Goal: Task Accomplishment & Management: Manage account settings

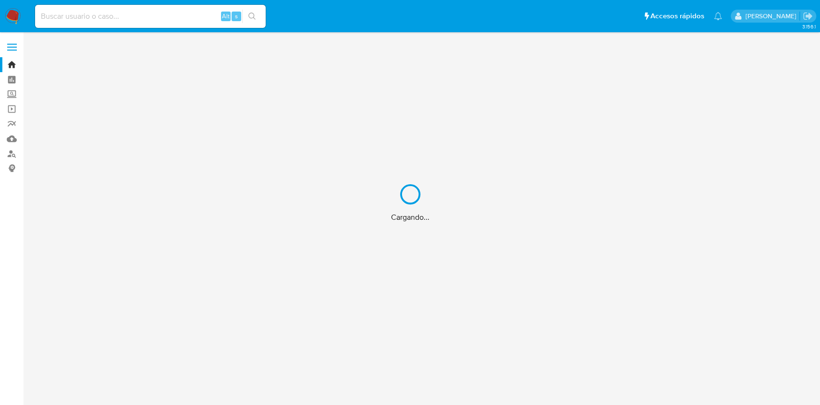
click at [137, 7] on div "Cargando..." at bounding box center [410, 202] width 820 height 405
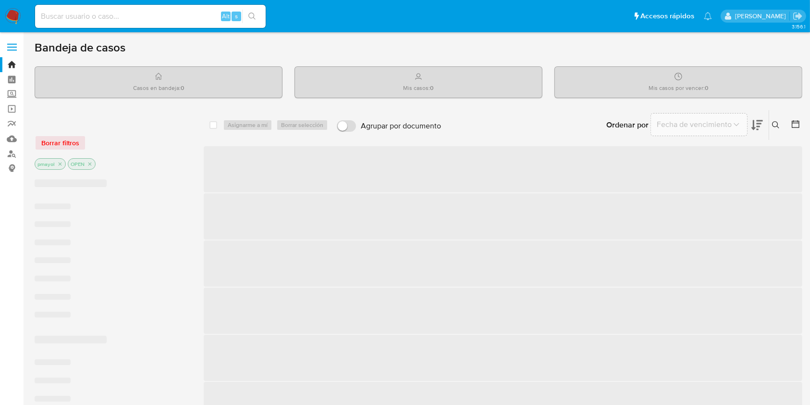
click at [138, 21] on input at bounding box center [150, 16] width 231 height 12
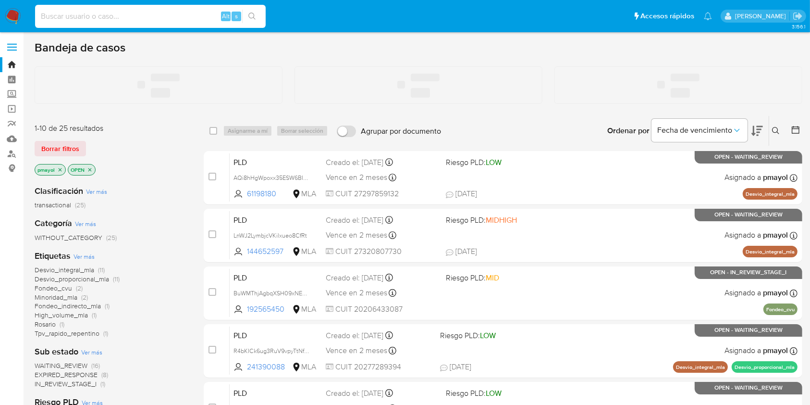
paste input "LnWJ2LymbjcVKilxueo8CfRt"
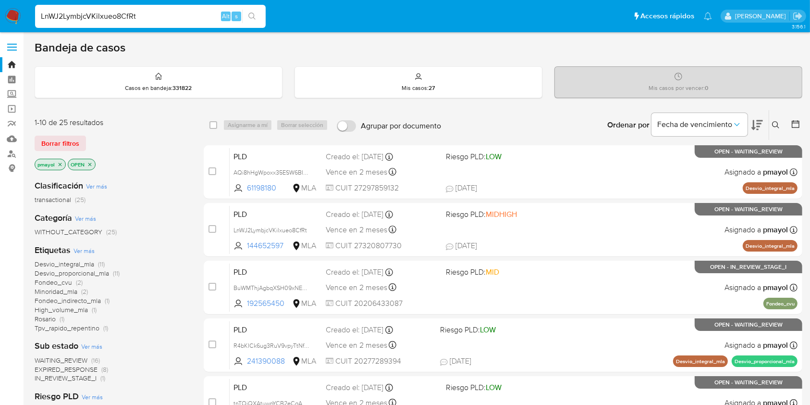
type input "LnWJ2LymbjcVKilxueo8CfRt"
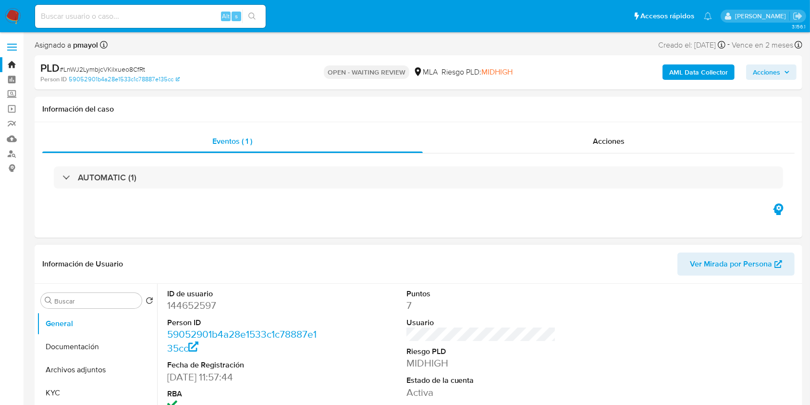
click at [209, 307] on dd "144652597" at bounding box center [242, 304] width 150 height 13
select select "10"
copy dd "144652597"
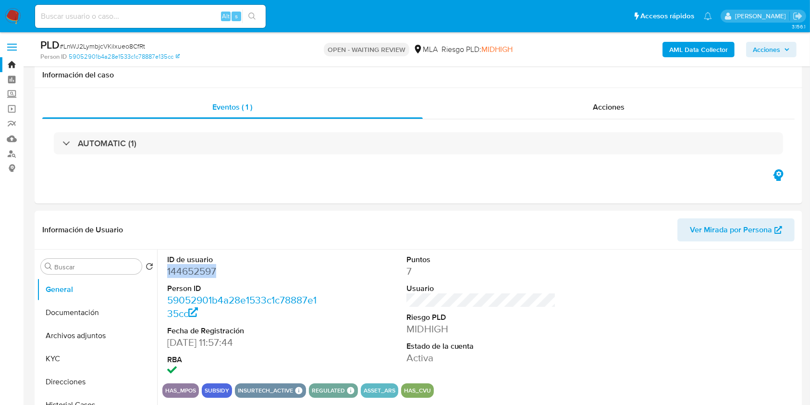
scroll to position [75, 0]
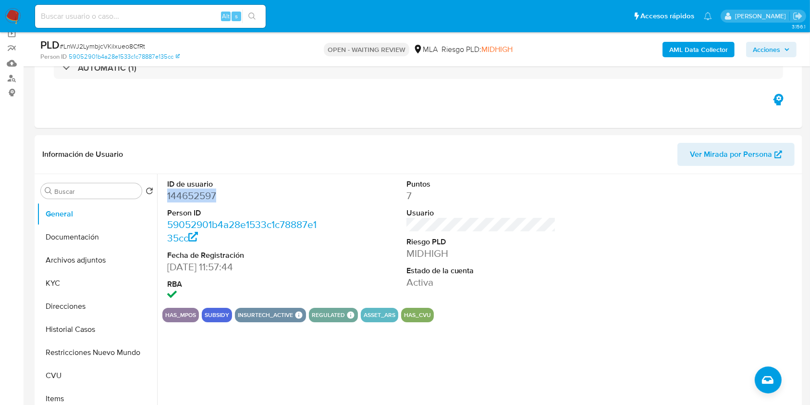
click at [703, 50] on b "AML Data Collector" at bounding box center [698, 49] width 59 height 15
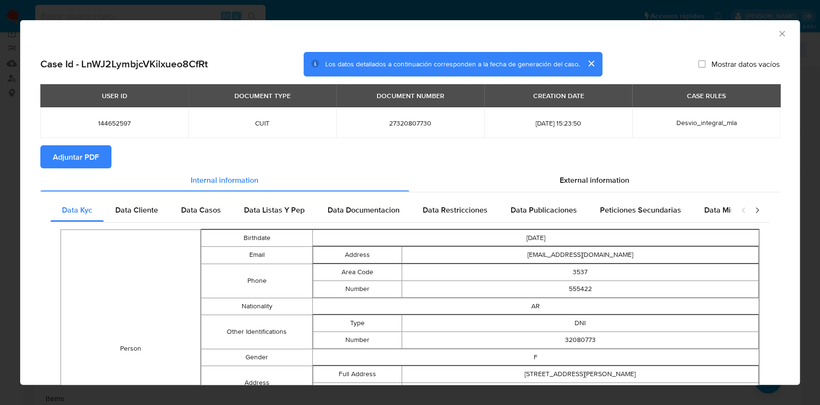
click at [86, 159] on span "Adjuntar PDF" at bounding box center [76, 156] width 46 height 21
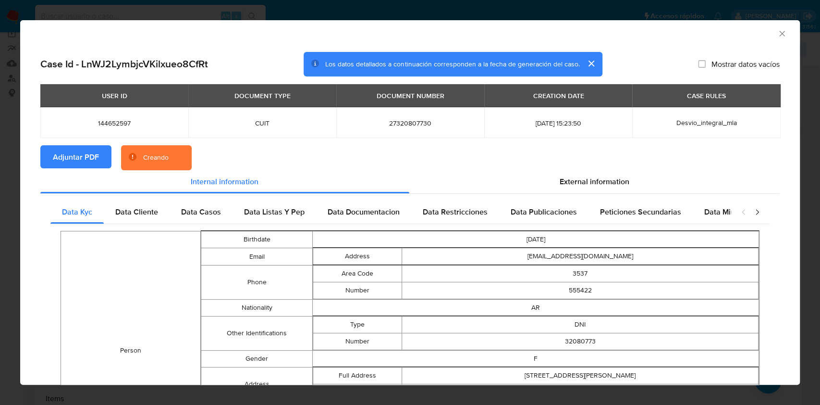
click at [403, 120] on span "27320807730" at bounding box center [410, 123] width 125 height 9
copy span "27320807730"
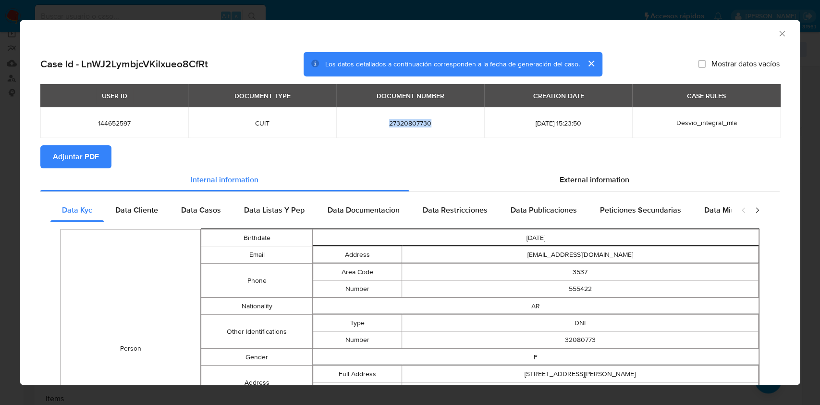
click at [777, 31] on icon "Cerrar ventana" at bounding box center [782, 34] width 10 height 10
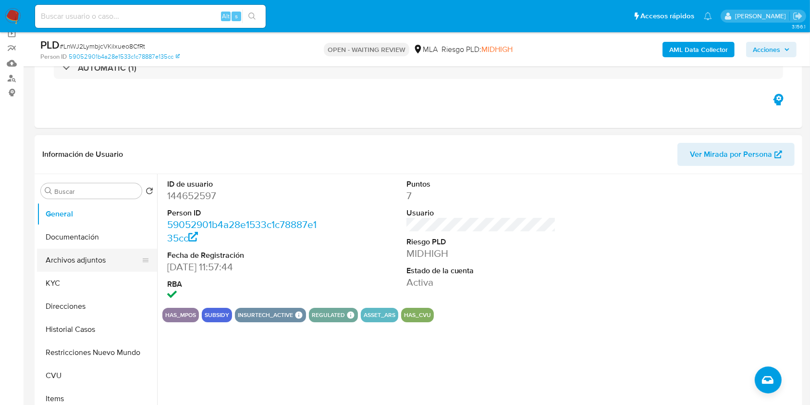
click at [71, 263] on button "Archivos adjuntos" at bounding box center [93, 259] width 112 height 23
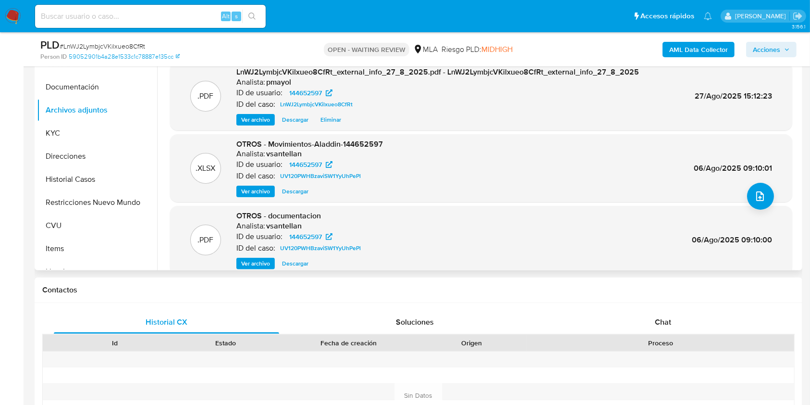
scroll to position [81, 0]
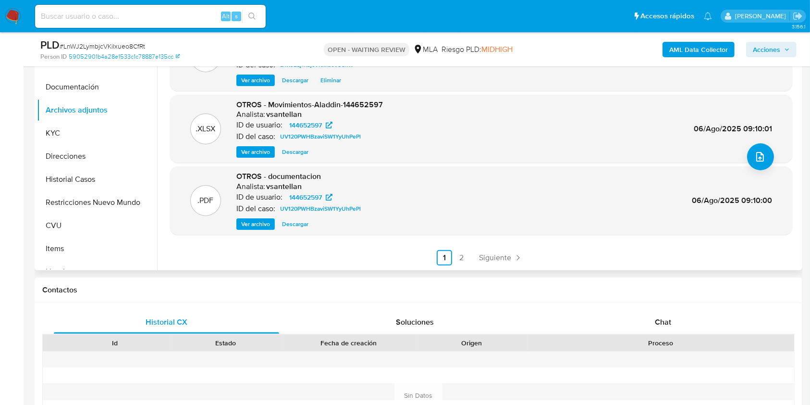
click at [257, 229] on div ".PDF OTROS - documentacion Analista: vsantellan ID de usuario: 144652597 ID del…" at bounding box center [481, 200] width 622 height 68
click at [256, 224] on span "Ver archivo" at bounding box center [255, 224] width 29 height 10
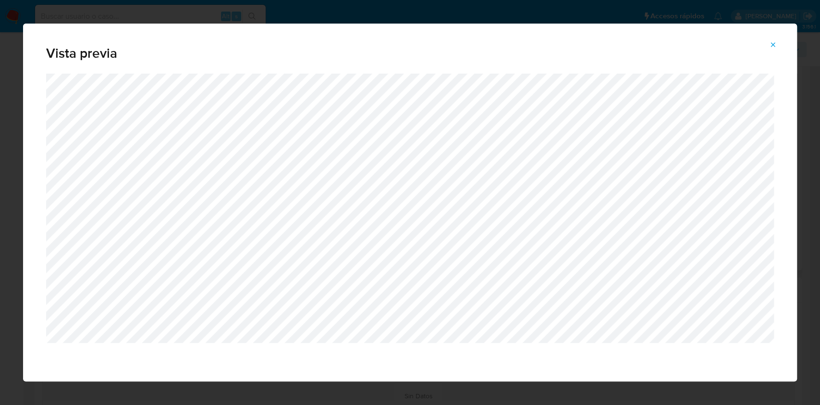
click at [774, 41] on icon "Attachment preview" at bounding box center [773, 45] width 8 height 8
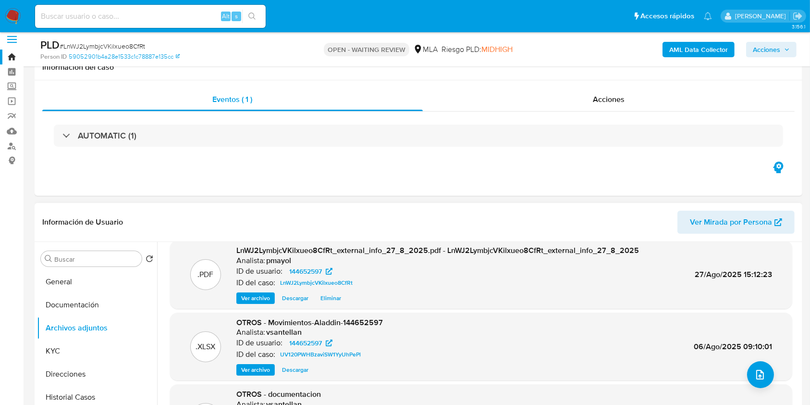
scroll to position [0, 0]
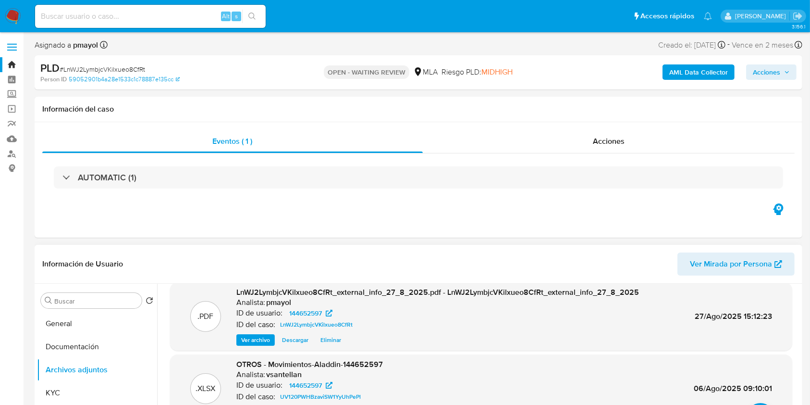
click at [116, 69] on span "# LnWJ2LymbjcVKilxueo8CfRt" at bounding box center [103, 69] width 86 height 10
copy span "LnWJ2LymbjcVKilxueo8CfRt"
click at [14, 17] on img at bounding box center [13, 16] width 16 height 16
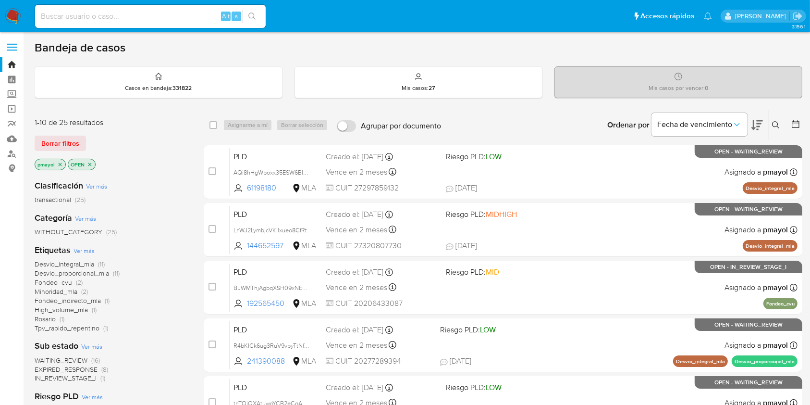
click at [772, 121] on icon at bounding box center [776, 125] width 8 height 8
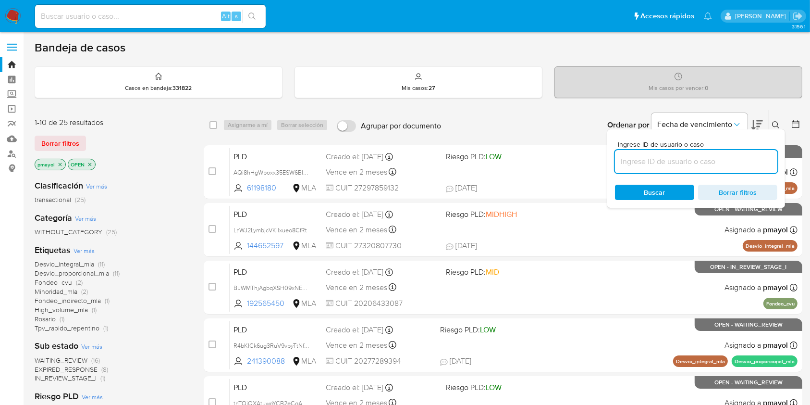
click at [712, 165] on input at bounding box center [696, 161] width 162 height 12
type input "LnWJ2LymbjcVKilxueo8CfRt"
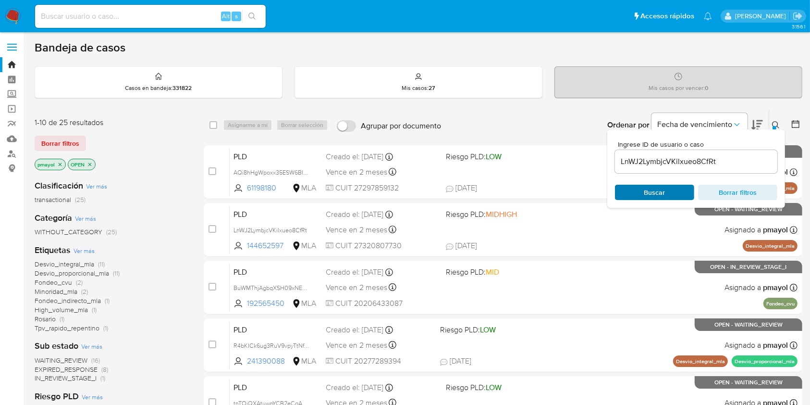
click at [652, 187] on span "Buscar" at bounding box center [654, 191] width 21 height 15
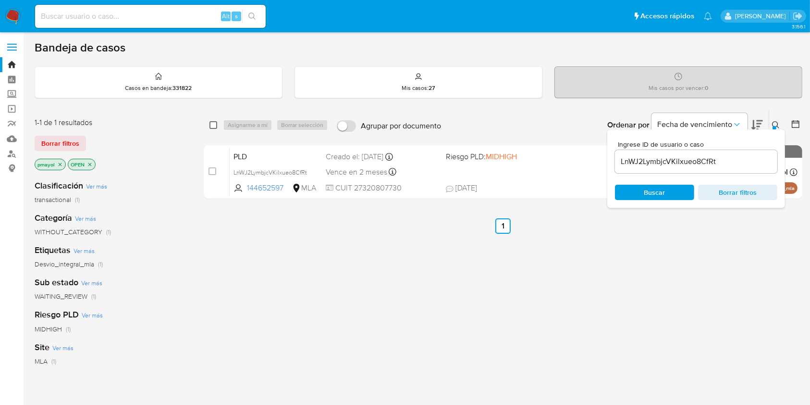
click at [215, 126] on input "checkbox" at bounding box center [213, 125] width 8 height 8
checkbox input "true"
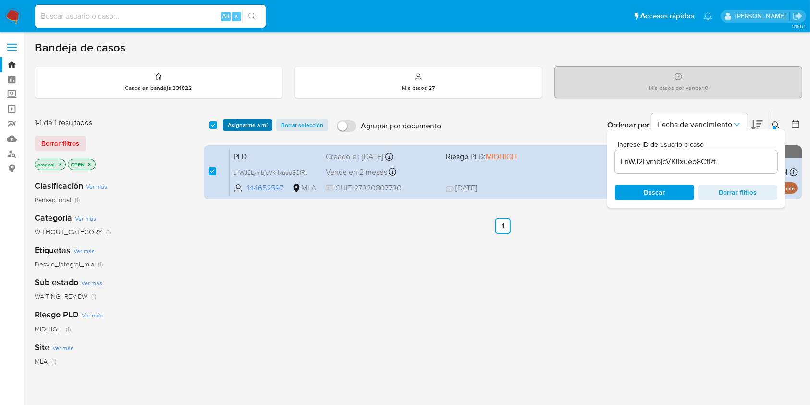
click at [229, 127] on span "Asignarme a mí" at bounding box center [248, 125] width 40 height 10
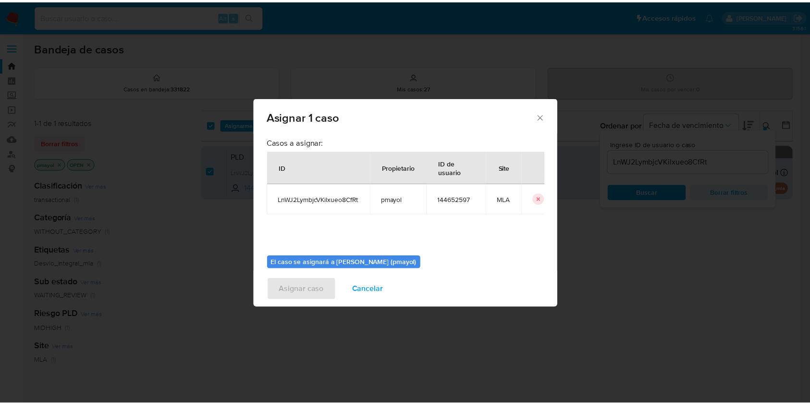
scroll to position [49, 0]
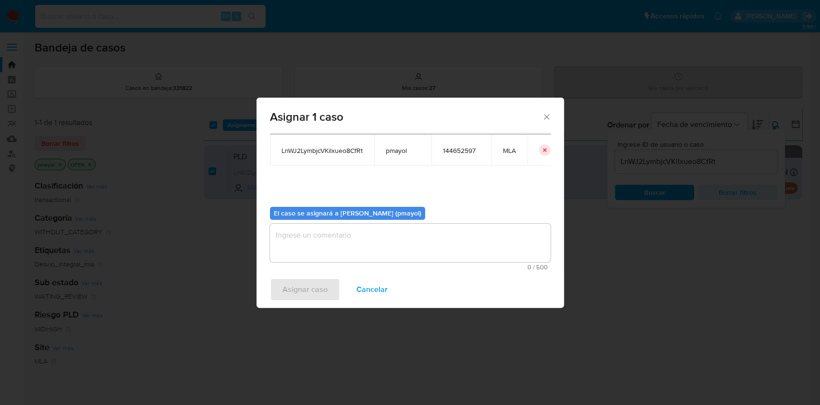
click at [488, 245] on textarea "assign-modal" at bounding box center [410, 242] width 281 height 38
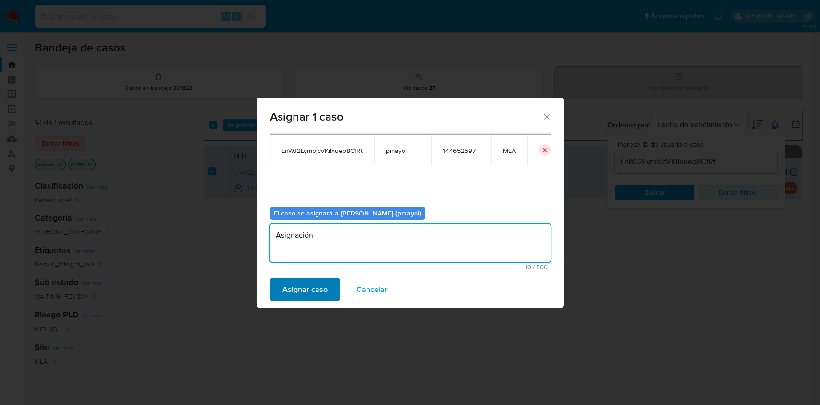
type textarea "Asignación"
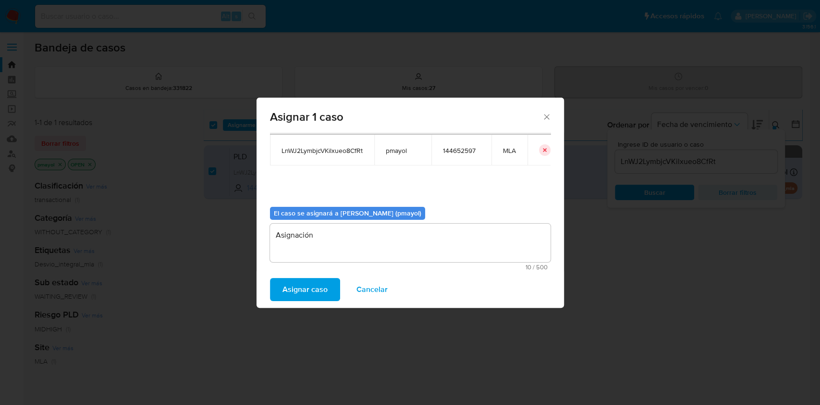
click at [323, 279] on span "Asignar caso" at bounding box center [304, 289] width 45 height 21
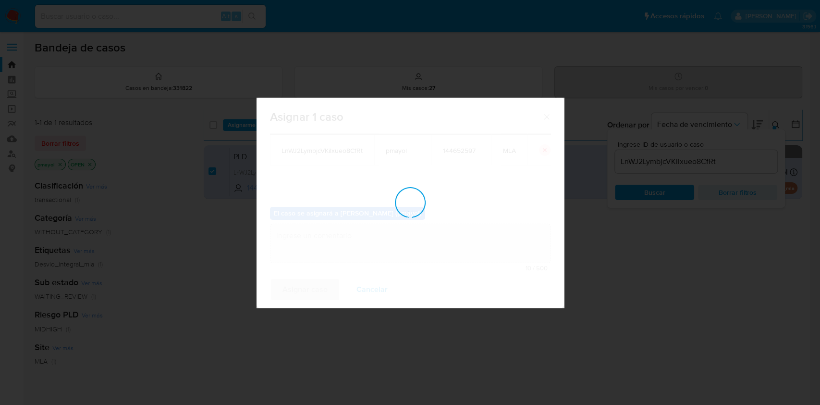
checkbox input "false"
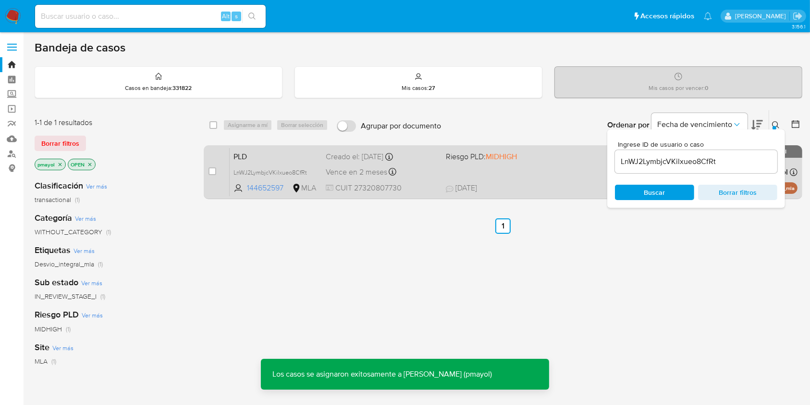
click at [507, 169] on div "PLD LnWJ2LymbjcVKilxueo8CfRt 144652597 MLA Riesgo PLD: MIDHIGH Creado el: 12/08…" at bounding box center [514, 171] width 568 height 49
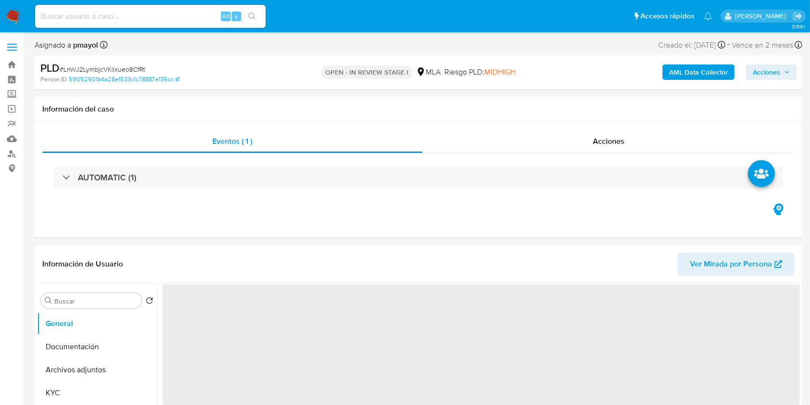
select select "10"
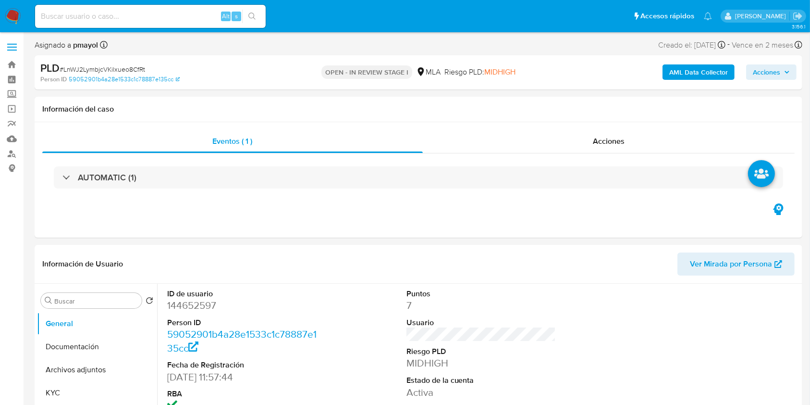
click at [121, 66] on span "# LnWJ2LymbjcVKilxueo8CfRt" at bounding box center [103, 69] width 86 height 10
copy span "LnWJ2LymbjcVKilxueo8CfRt"
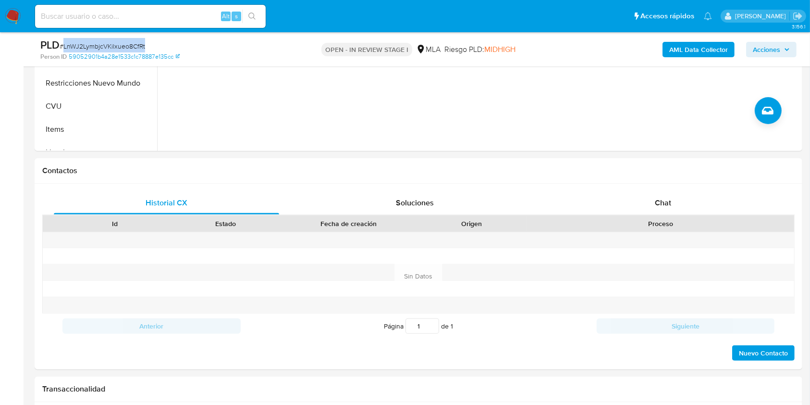
scroll to position [357, 0]
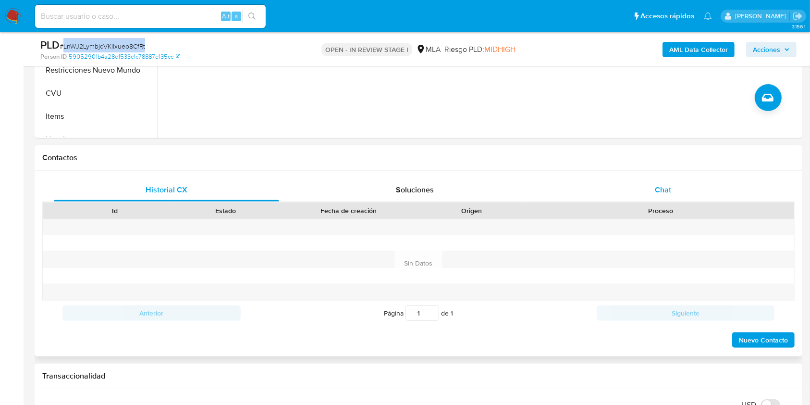
click at [662, 178] on div "Chat" at bounding box center [663, 189] width 225 height 23
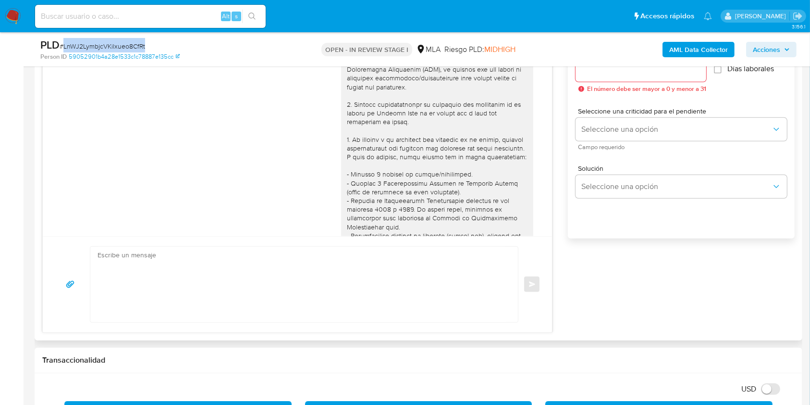
scroll to position [454, 0]
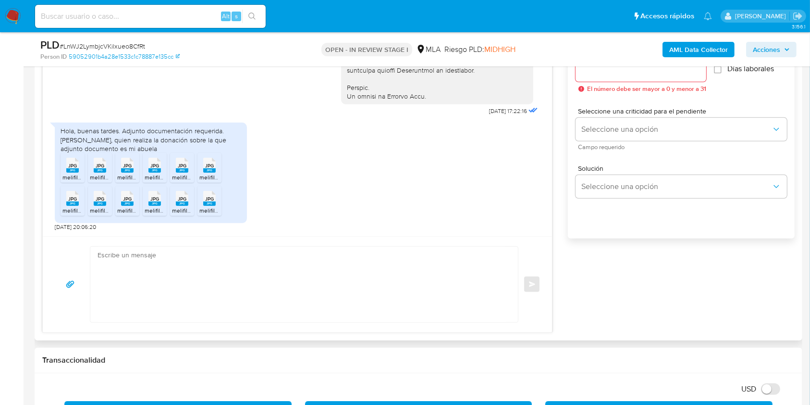
click at [346, 286] on textarea at bounding box center [302, 283] width 408 height 75
paste textarea "Hola, ¡Muchas gracias por tu respuesta! Confirmamos la recepción de la document…"
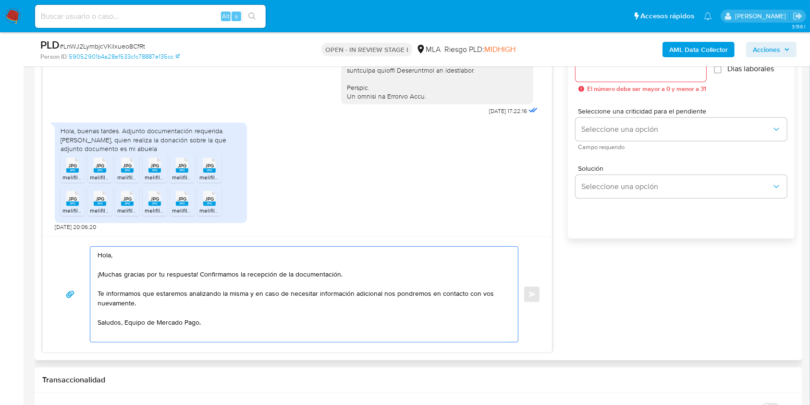
click at [130, 325] on textarea "Hola, ¡Muchas gracias por tu respuesta! Confirmamos la recepción de la document…" at bounding box center [302, 293] width 408 height 95
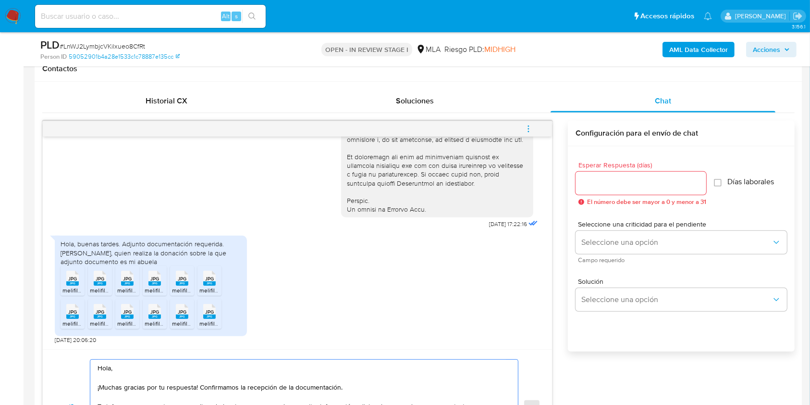
scroll to position [418, 0]
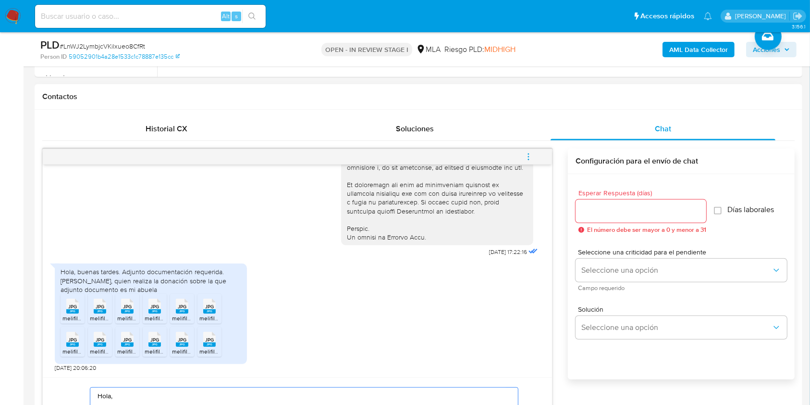
type textarea "Hola, ¡Muchas gracias por tu respuesta! Confirmamos la recepción de la document…"
click at [599, 221] on div at bounding box center [641, 210] width 131 height 23
click at [593, 214] on input "Esperar Respuesta (días)" at bounding box center [641, 211] width 131 height 12
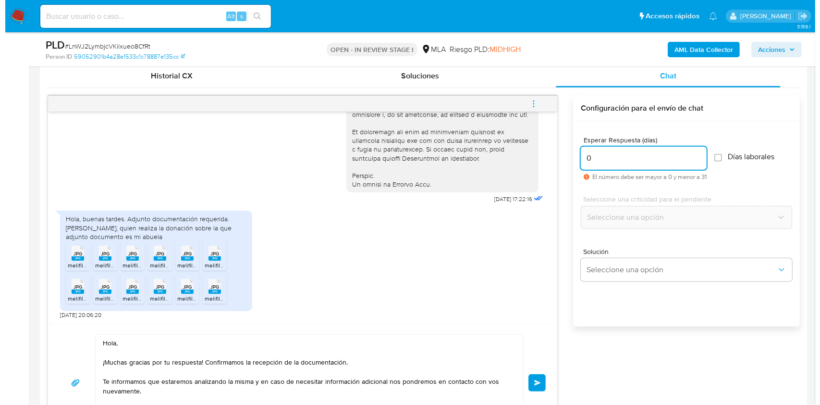
scroll to position [476, 0]
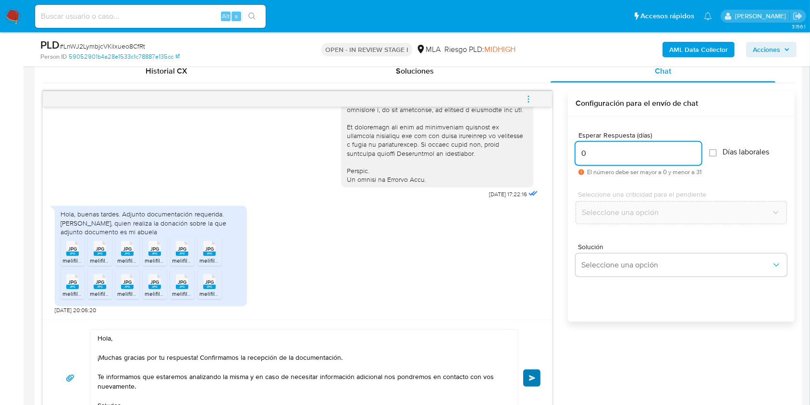
type input "0"
click at [528, 371] on button "Enviar" at bounding box center [531, 377] width 17 height 17
click at [528, 101] on icon "menu-action" at bounding box center [528, 99] width 9 height 9
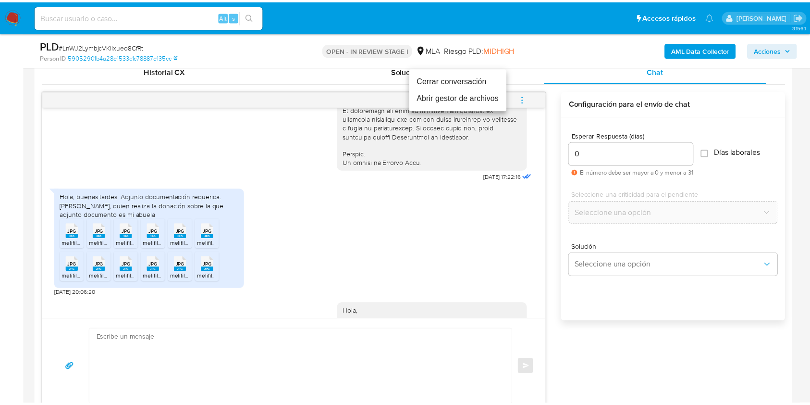
scroll to position [577, 0]
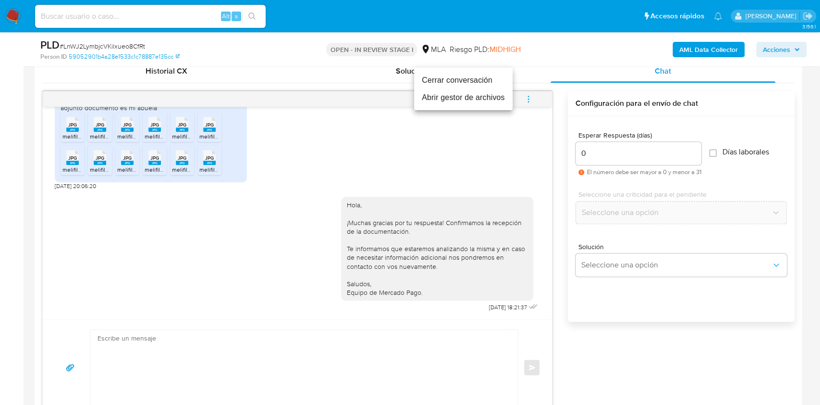
click at [457, 83] on li "Cerrar conversación" at bounding box center [463, 80] width 98 height 17
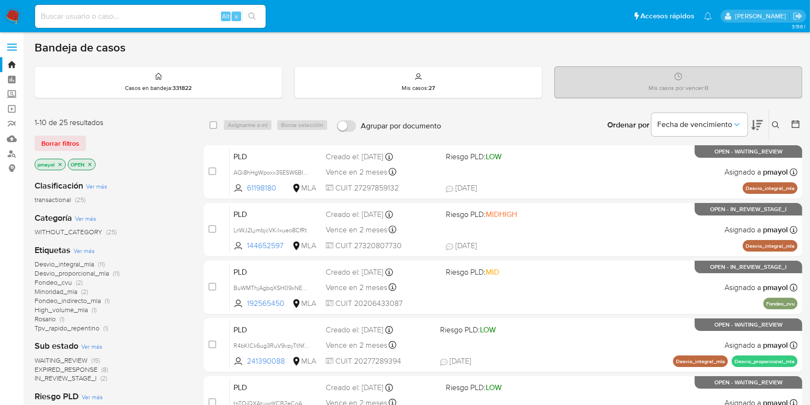
click at [777, 124] on icon at bounding box center [775, 124] width 7 height 7
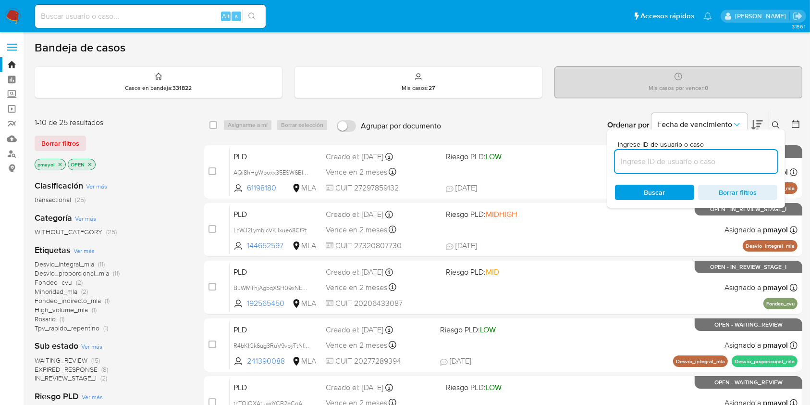
click at [712, 162] on input at bounding box center [696, 161] width 162 height 12
type input "LnWJ2LymbjcVKilxueo8CfRt"
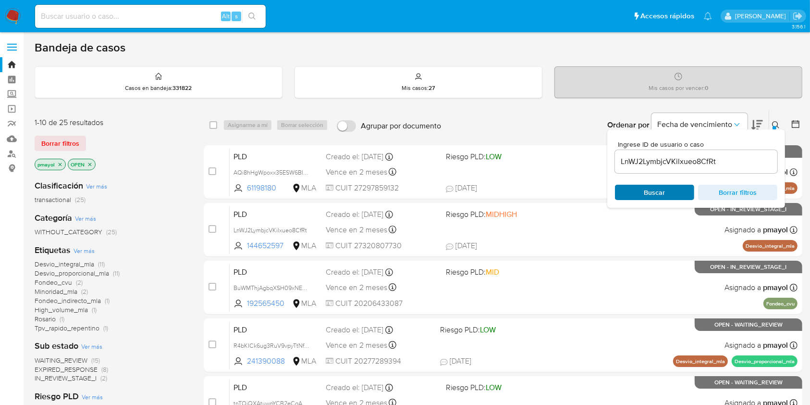
click at [653, 190] on span "Buscar" at bounding box center [654, 191] width 21 height 15
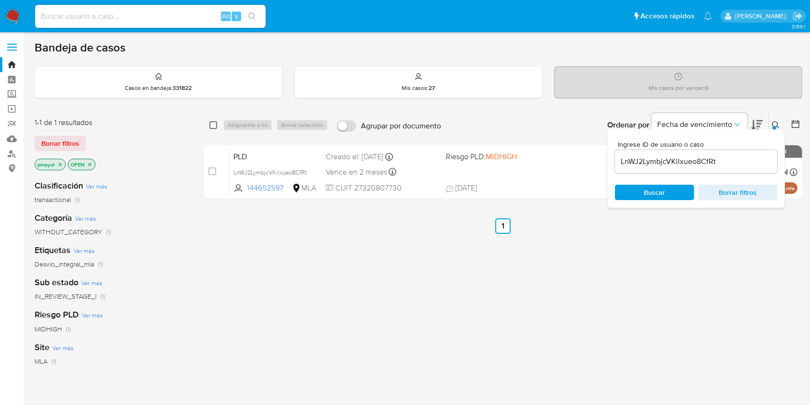
click at [214, 122] on input "checkbox" at bounding box center [213, 125] width 8 height 8
checkbox input "true"
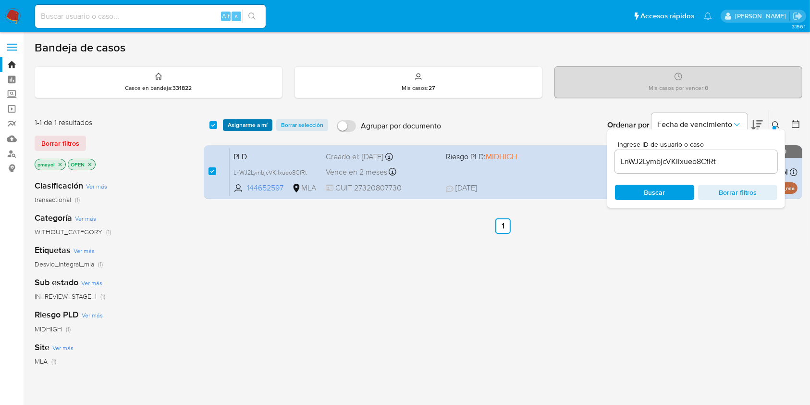
click at [230, 123] on span "Asignarme a mí" at bounding box center [248, 125] width 40 height 10
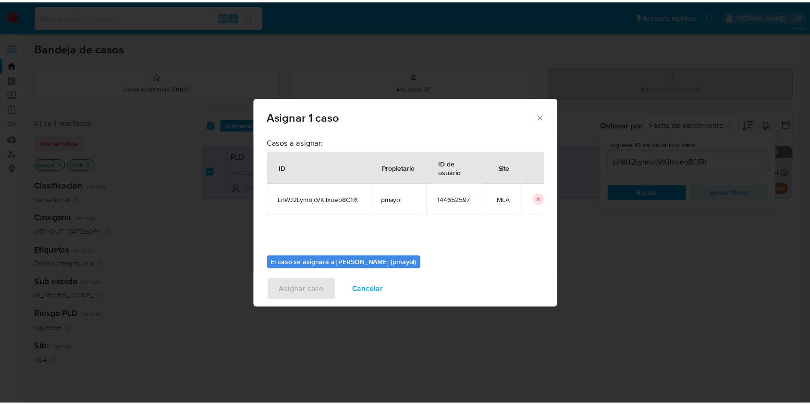
scroll to position [49, 0]
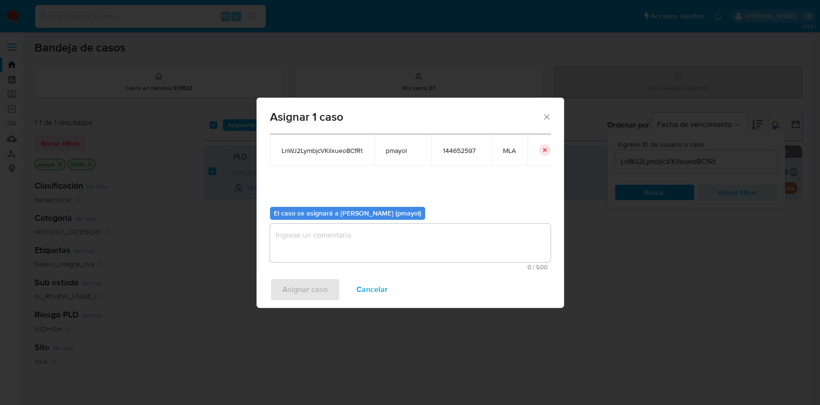
click at [484, 225] on textarea "assign-modal" at bounding box center [410, 242] width 281 height 38
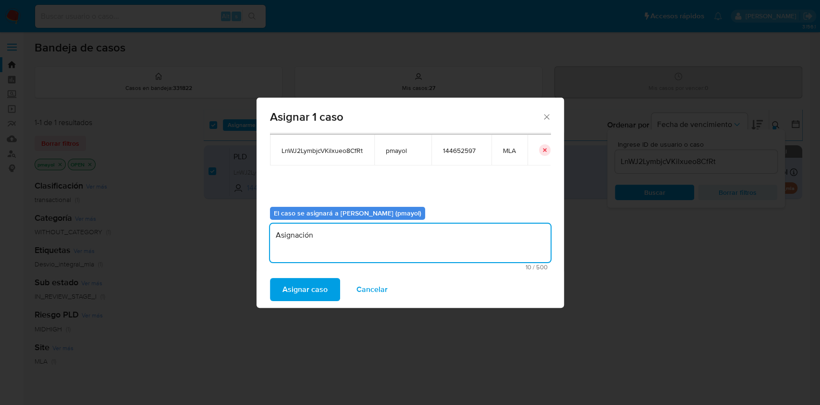
type textarea "Asignación"
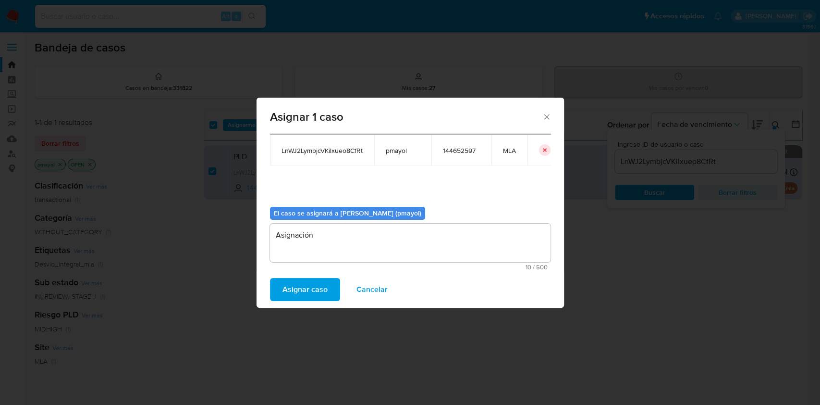
click at [288, 289] on span "Asignar caso" at bounding box center [304, 289] width 45 height 21
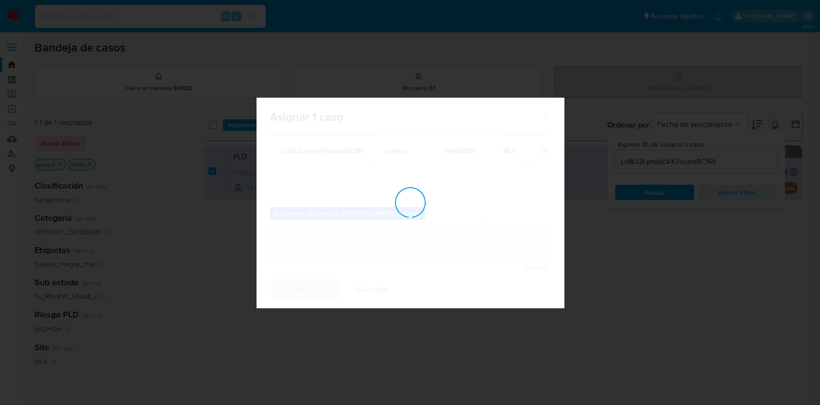
checkbox input "false"
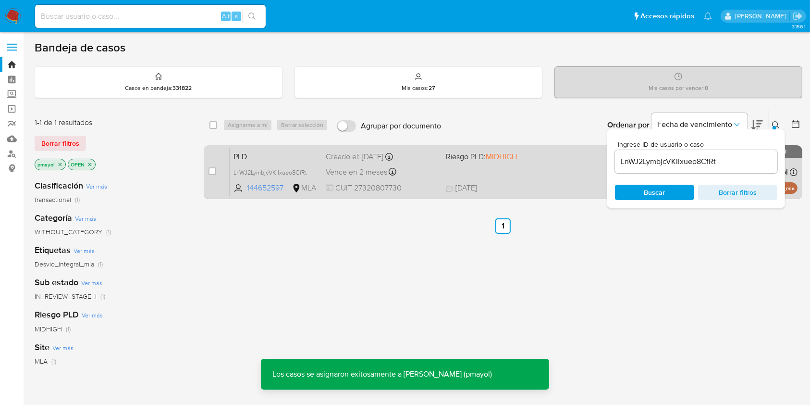
click at [529, 178] on div "PLD LnWJ2LymbjcVKilxueo8CfRt 144652597 MLA Riesgo PLD: MIDHIGH Creado el: 12/08…" at bounding box center [514, 171] width 568 height 49
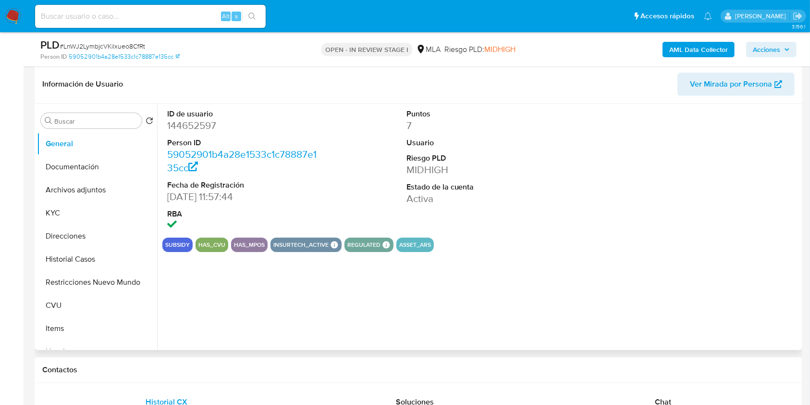
scroll to position [51, 0]
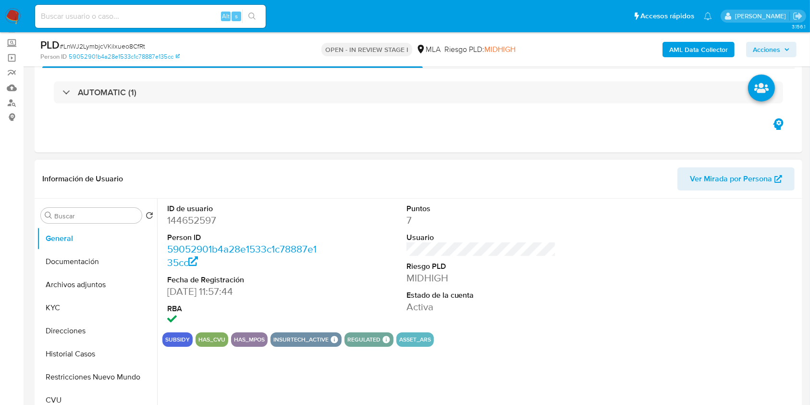
drag, startPoint x: 109, startPoint y: 293, endPoint x: 359, endPoint y: 337, distance: 253.7
click at [109, 293] on button "Archivos adjuntos" at bounding box center [97, 284] width 120 height 23
select select "10"
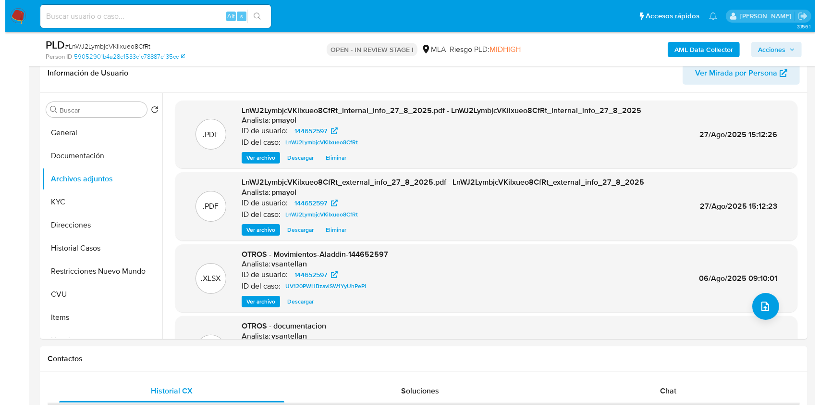
scroll to position [184, 0]
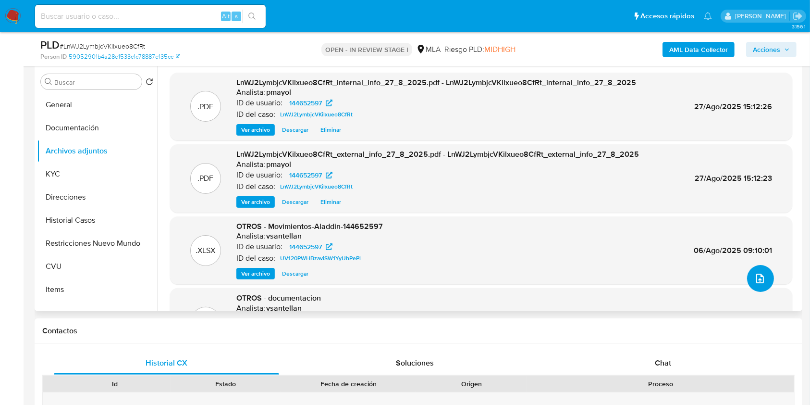
click at [751, 270] on button "upload-file" at bounding box center [760, 278] width 27 height 27
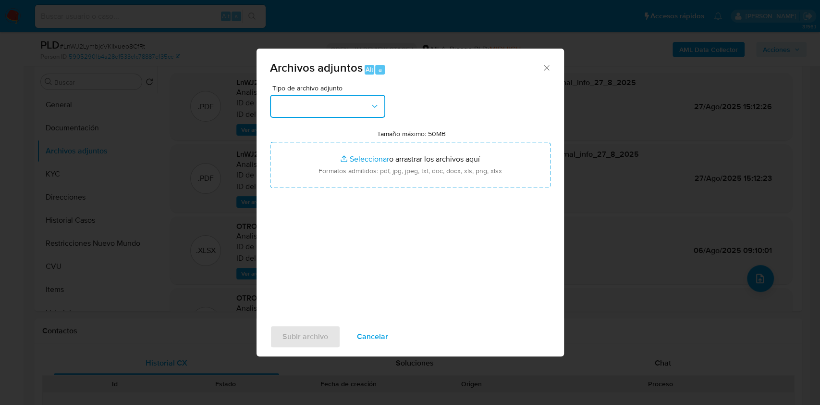
click at [344, 110] on button "button" at bounding box center [327, 106] width 115 height 23
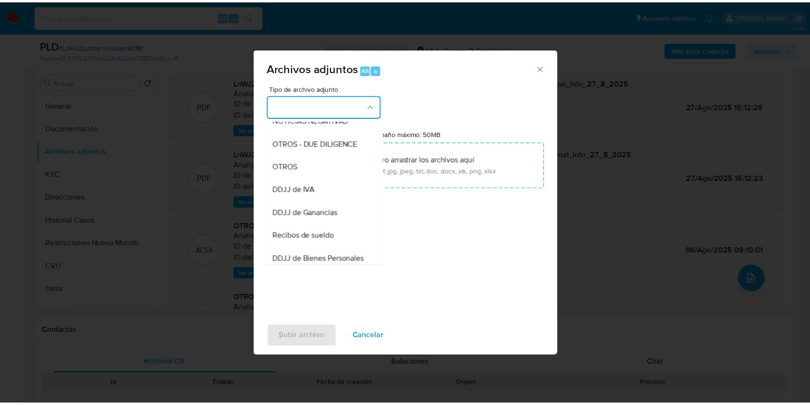
scroll to position [152, 0]
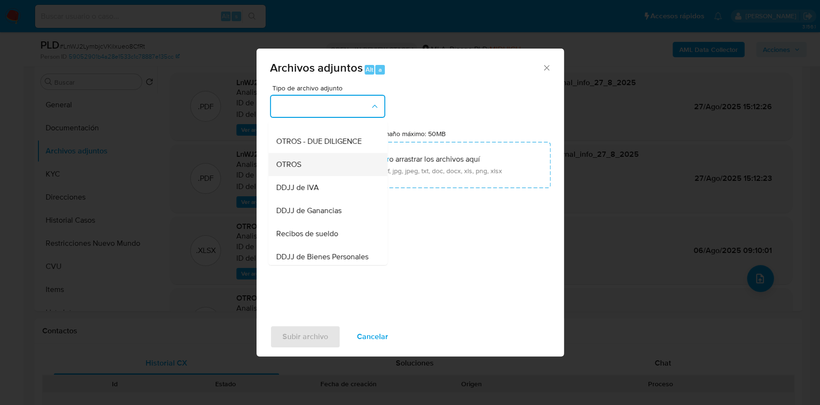
click at [321, 176] on div "OTROS" at bounding box center [325, 164] width 98 height 23
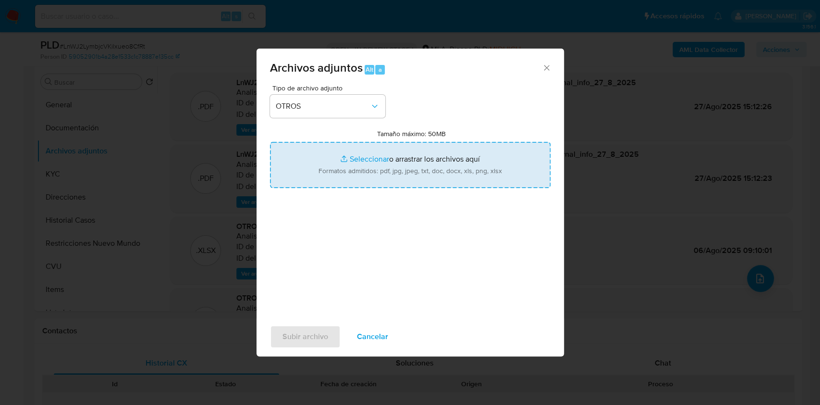
click at [388, 174] on input "Tamaño máximo: 50MB Seleccionar archivos" at bounding box center [410, 165] width 281 height 46
type input "C:\fakepath\Caselog LnWJ2LymbjcVKilxueo8CfRt.docx"
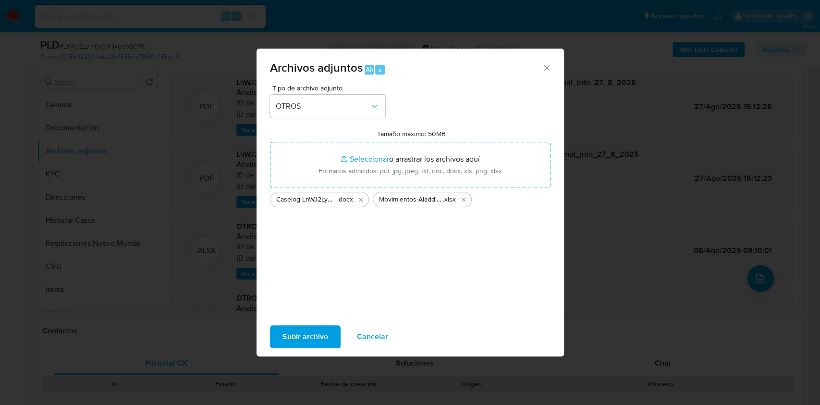
click at [312, 331] on span "Subir archivo" at bounding box center [305, 336] width 46 height 21
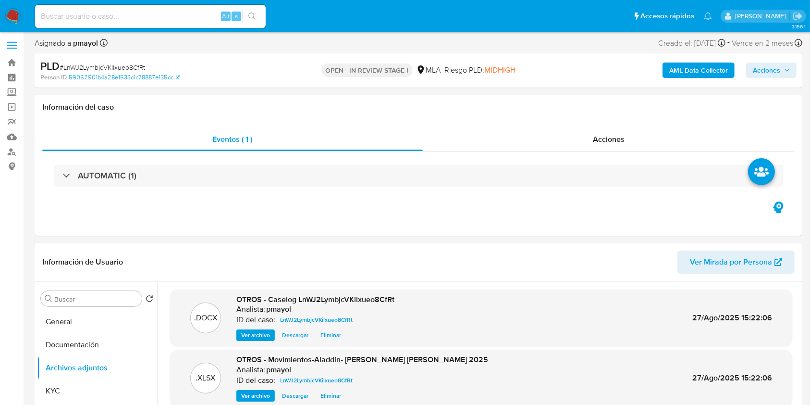
scroll to position [0, 0]
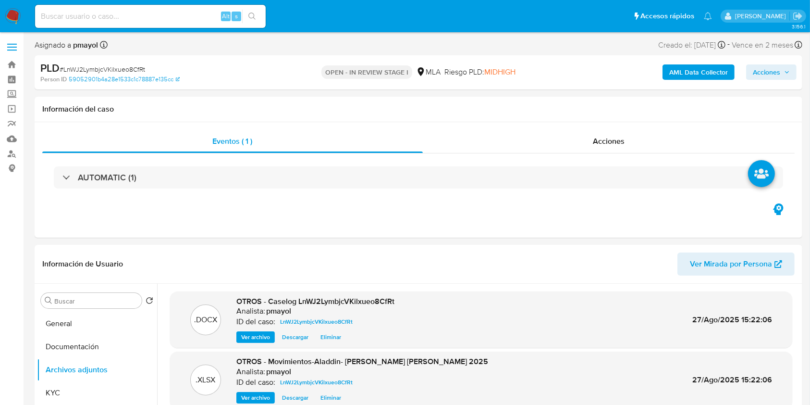
click at [769, 77] on span "Acciones" at bounding box center [766, 71] width 27 height 15
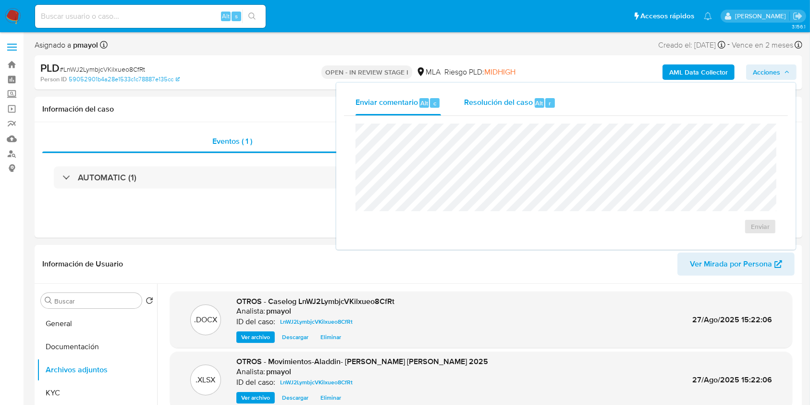
click at [511, 105] on span "Resolución del caso" at bounding box center [498, 102] width 69 height 11
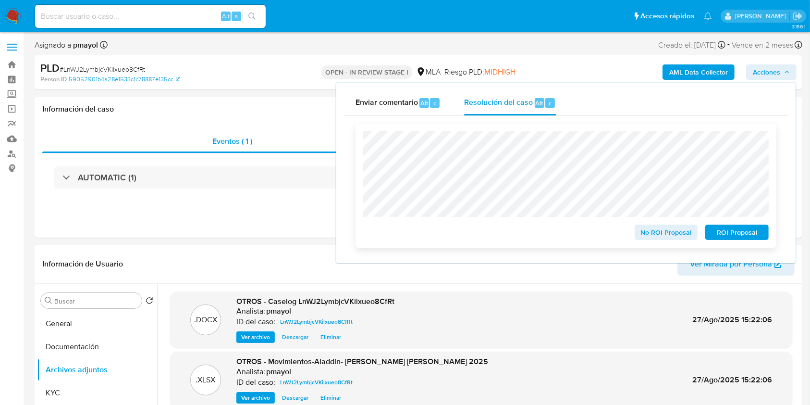
click at [663, 235] on span "No ROI Proposal" at bounding box center [666, 231] width 50 height 13
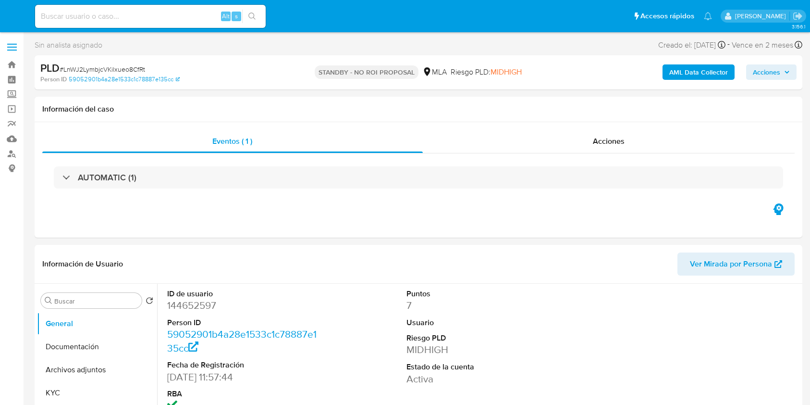
select select "10"
click at [164, 25] on div "Alt s" at bounding box center [150, 16] width 231 height 23
click at [161, 19] on input at bounding box center [150, 16] width 231 height 12
paste input "hpUozcy1mOcosDB6Xzxiotm8"
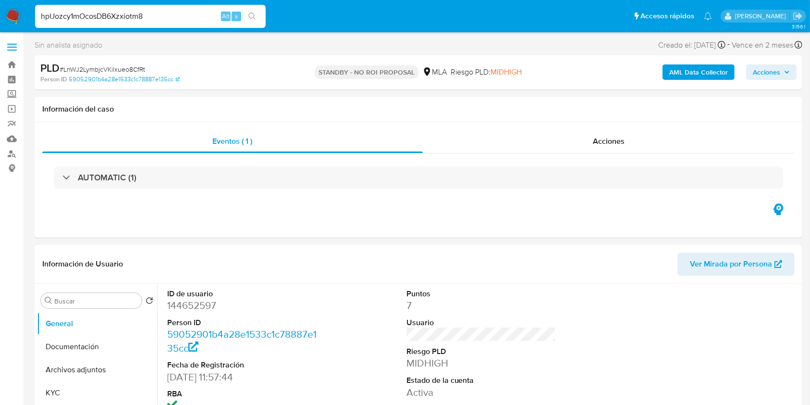
type input "hpUozcy1mOcosDB6Xzxiotm8"
select select "10"
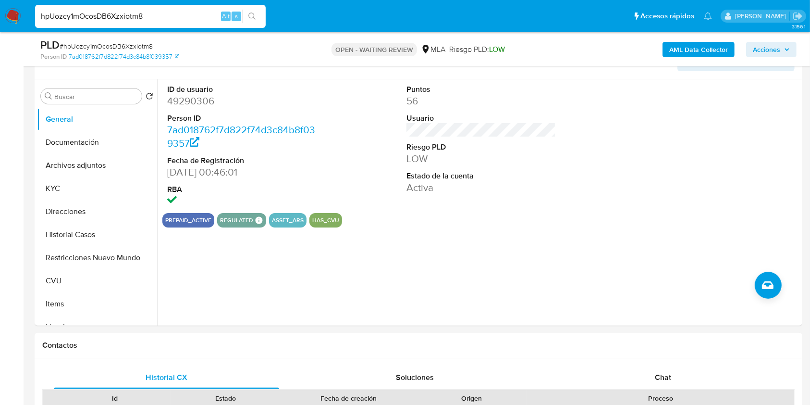
scroll to position [169, 0]
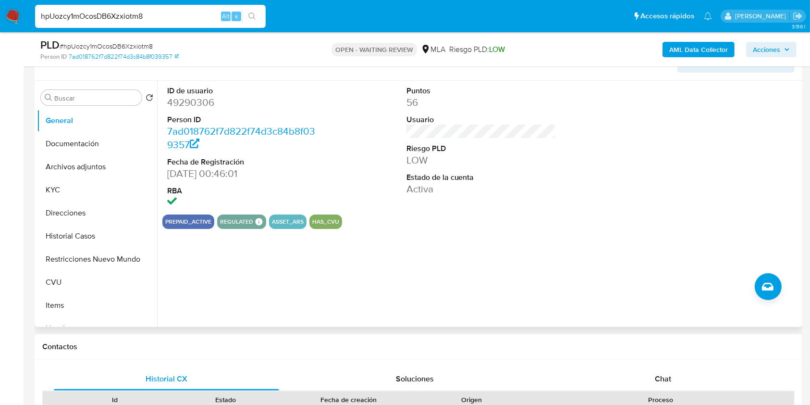
click at [196, 100] on dd "49290306" at bounding box center [242, 102] width 150 height 13
copy dd "49290306"
click at [130, 48] on span "# hpUozcy1mOcosDB6Xzxiotm8" at bounding box center [106, 46] width 93 height 10
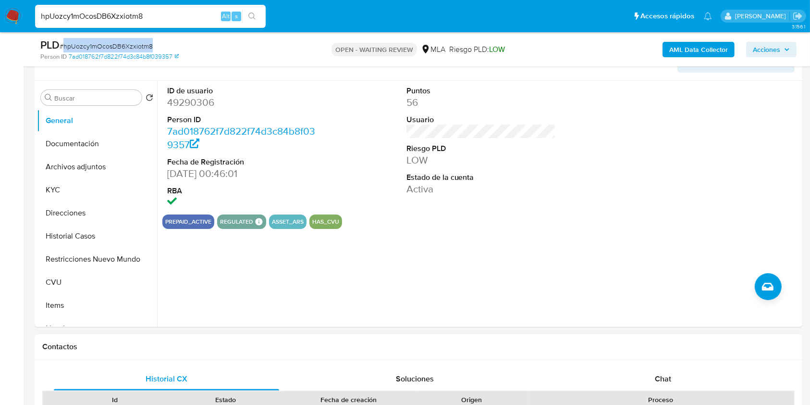
copy span "hpUozcy1mOcosDB6Xzxiotm8"
click at [9, 17] on img at bounding box center [13, 16] width 16 height 16
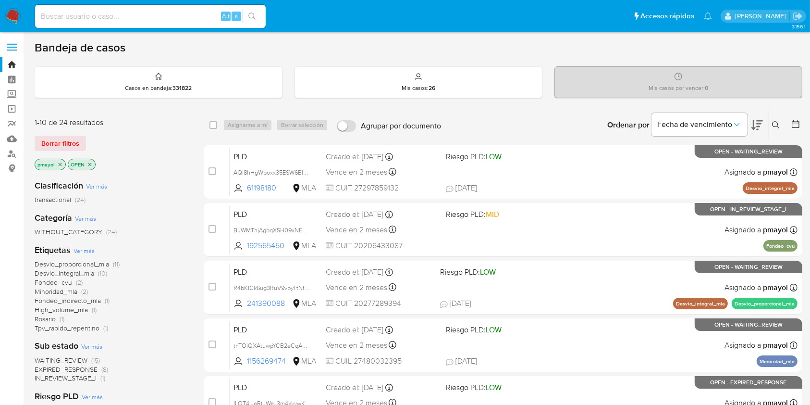
click at [774, 121] on icon at bounding box center [776, 125] width 8 height 8
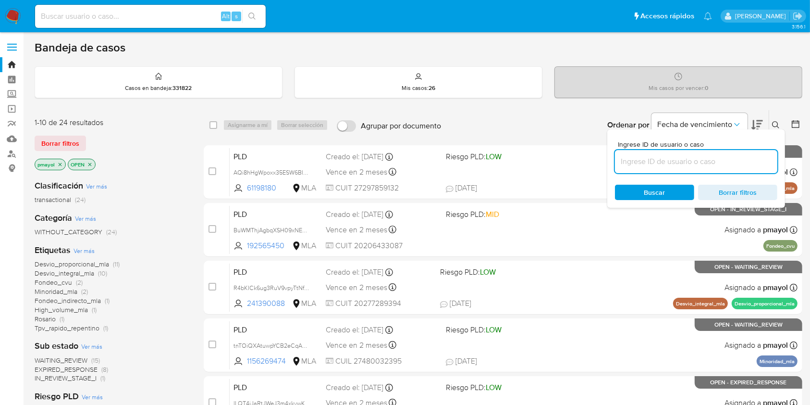
click at [690, 156] on input at bounding box center [696, 161] width 162 height 12
type input "hpUozcy1mOcosDB6Xzxiotm8"
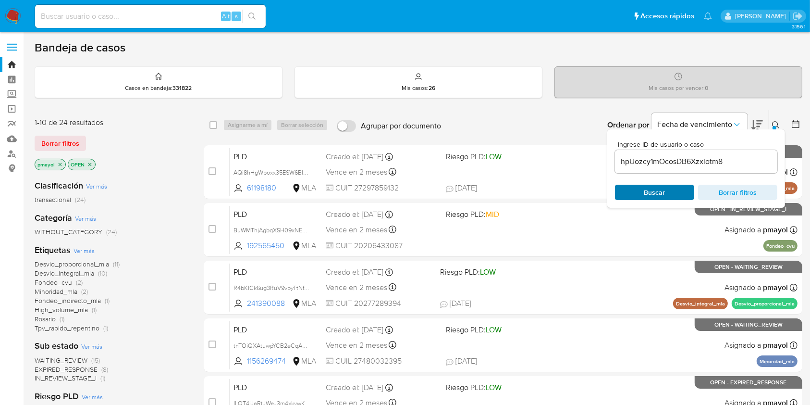
click at [641, 196] on div "Buscar Borrar filtros" at bounding box center [696, 191] width 162 height 15
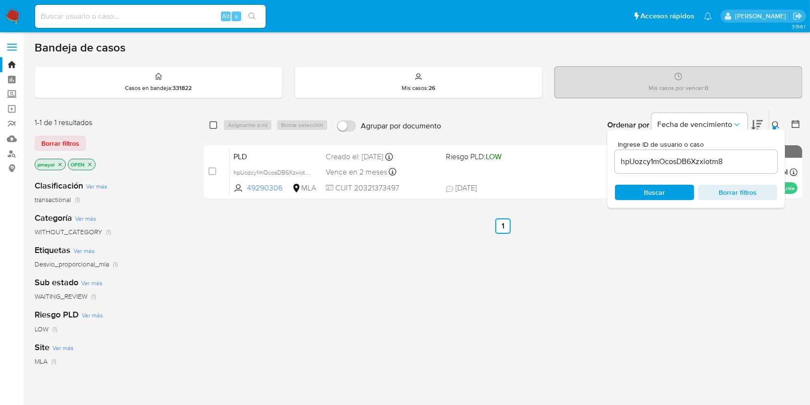
click at [217, 126] on input "checkbox" at bounding box center [213, 125] width 8 height 8
checkbox input "true"
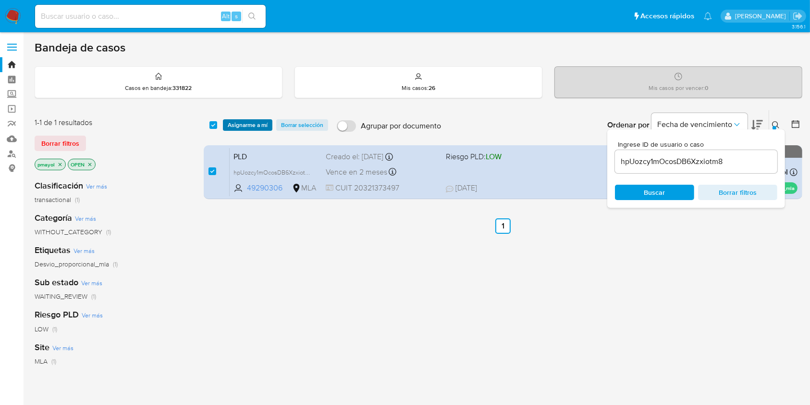
click at [225, 126] on button "Asignarme a mí" at bounding box center [247, 125] width 49 height 12
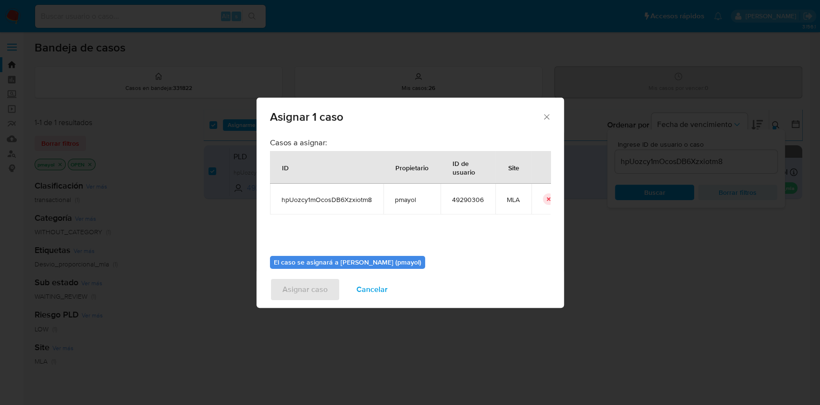
scroll to position [49, 0]
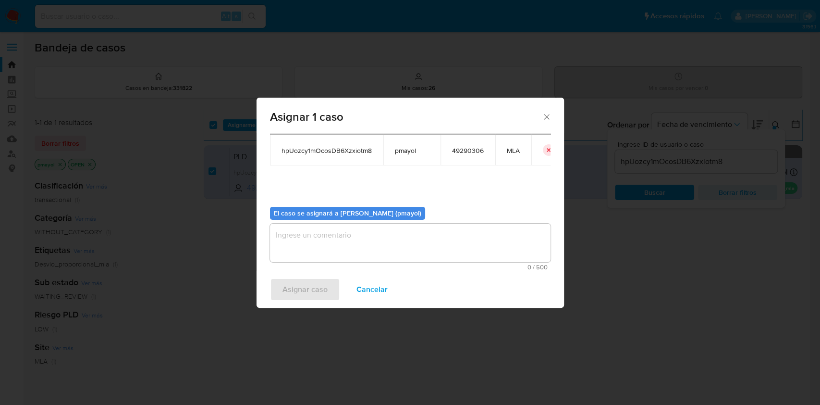
click at [480, 255] on textarea "assign-modal" at bounding box center [410, 242] width 281 height 38
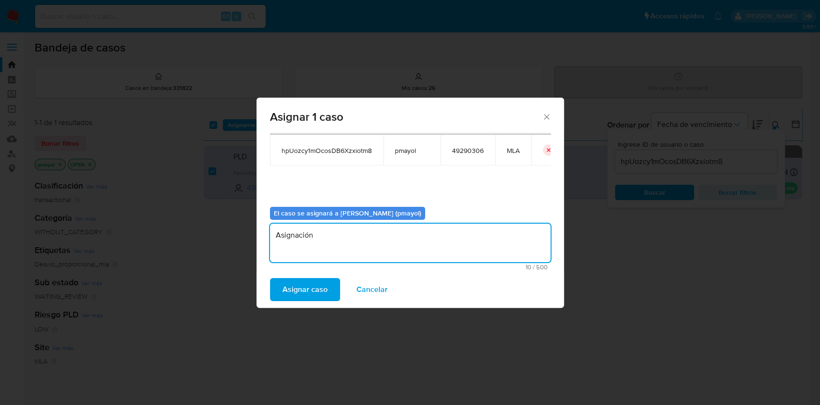
click at [292, 234] on textarea "Asignación" at bounding box center [410, 242] width 281 height 38
type textarea "Asignación"
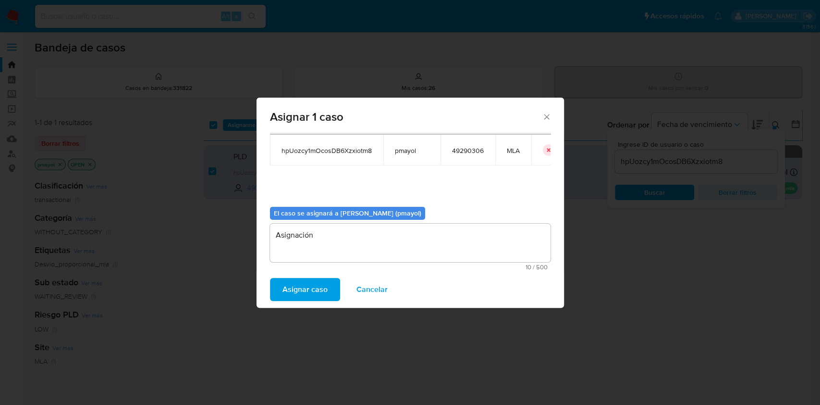
click at [298, 288] on span "Asignar caso" at bounding box center [304, 289] width 45 height 21
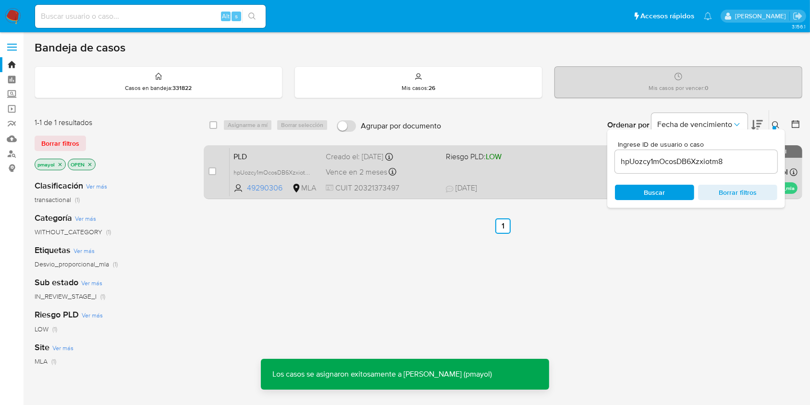
click at [427, 178] on div "PLD hpUozcy1mOcosDB6Xzxiotm8 49290306 MLA Riesgo PLD: LOW Creado el: 12/08/2025…" at bounding box center [514, 171] width 568 height 49
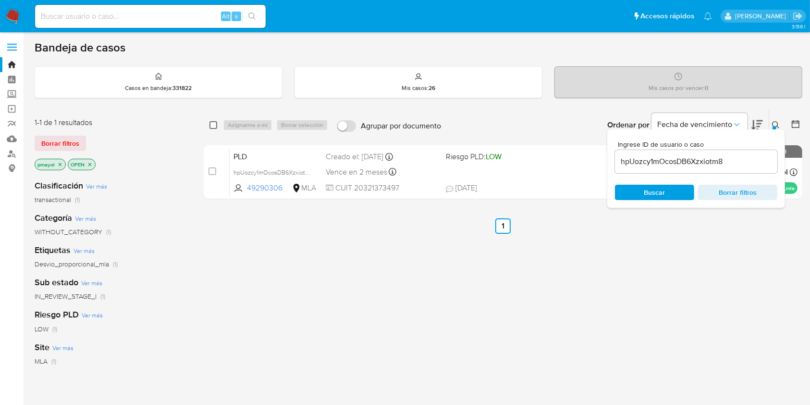
click at [212, 124] on input "checkbox" at bounding box center [213, 125] width 8 height 8
checkbox input "true"
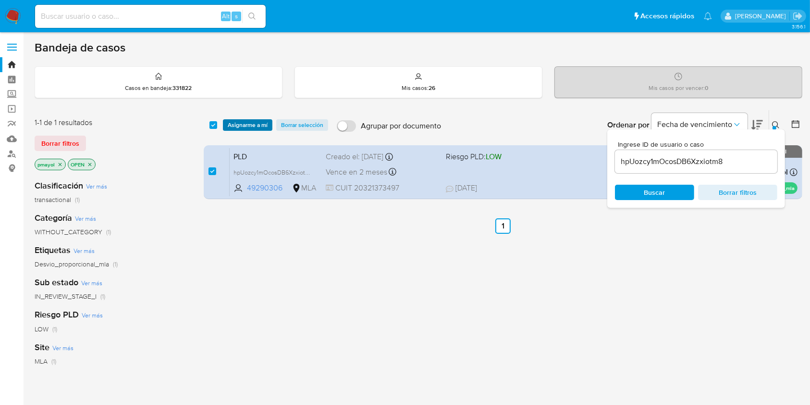
click at [238, 123] on span "Asignarme a mí" at bounding box center [248, 125] width 40 height 10
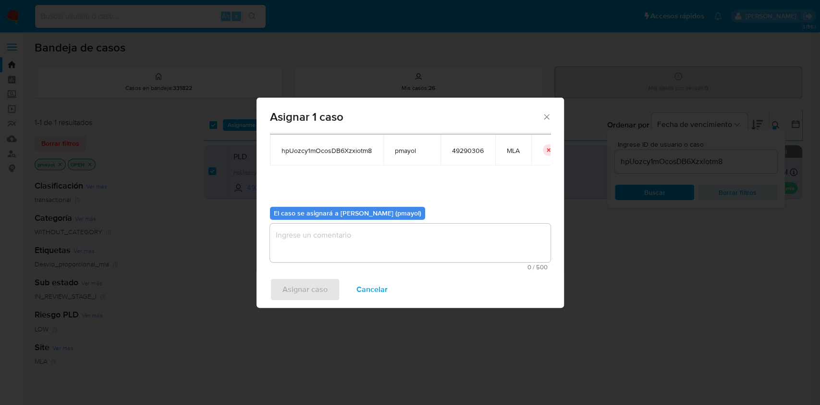
click at [442, 255] on textarea "assign-modal" at bounding box center [410, 242] width 281 height 38
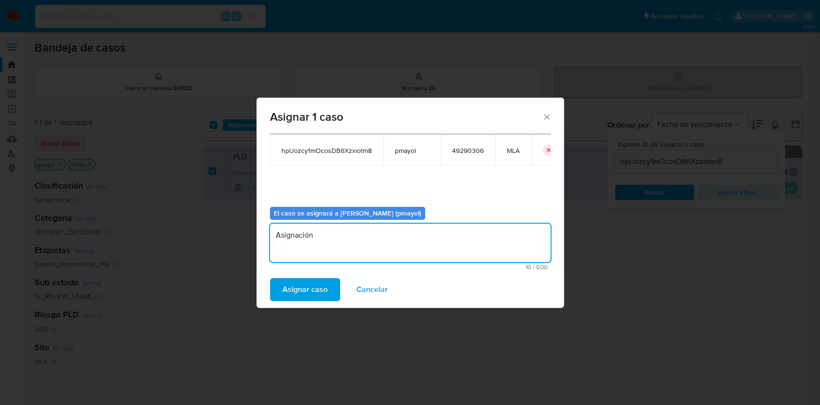
type textarea "Asignación"
click at [301, 281] on span "Asignar caso" at bounding box center [304, 289] width 45 height 21
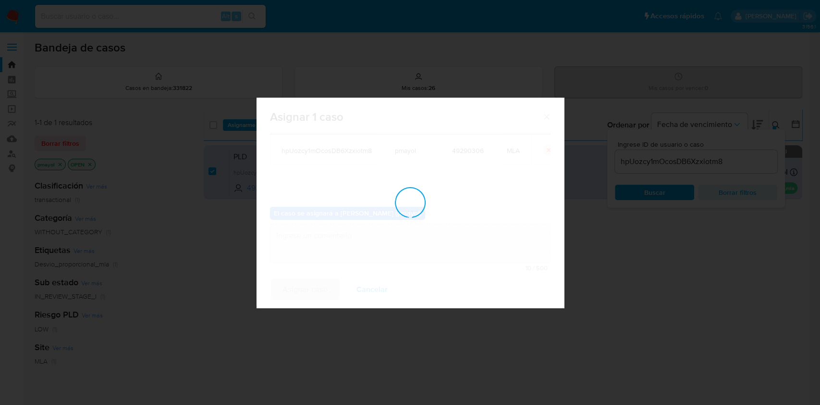
checkbox input "false"
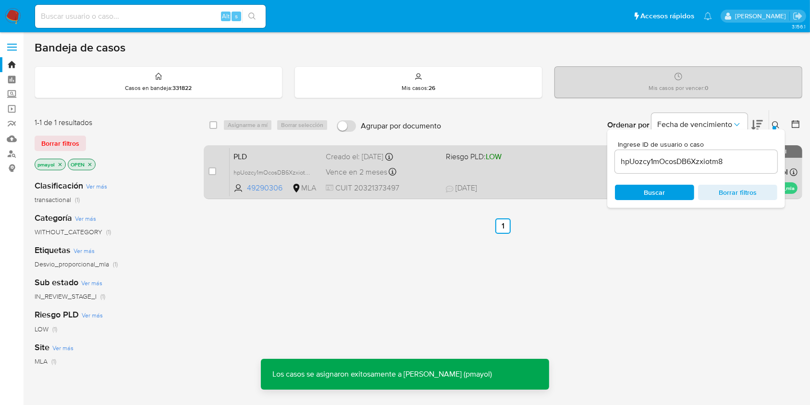
click at [440, 164] on div "PLD hpUozcy1mOcosDB6Xzxiotm8 49290306 MLA Riesgo PLD: LOW Creado el: 12/08/2025…" at bounding box center [514, 171] width 568 height 49
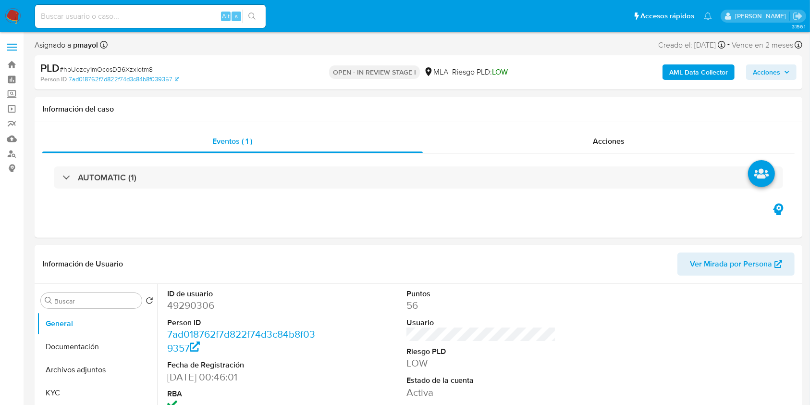
select select "10"
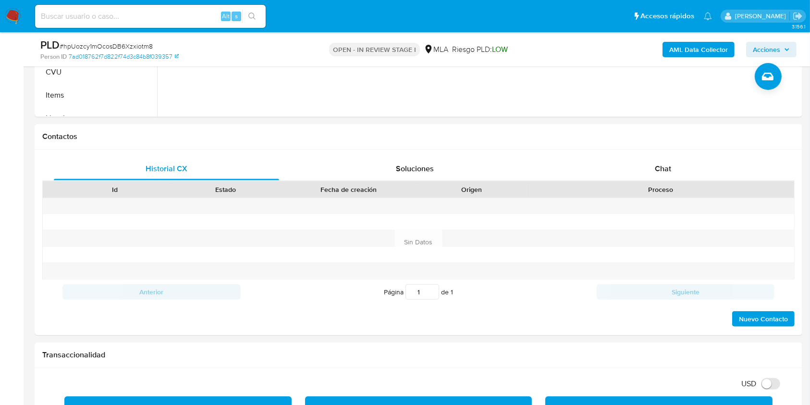
scroll to position [423, 0]
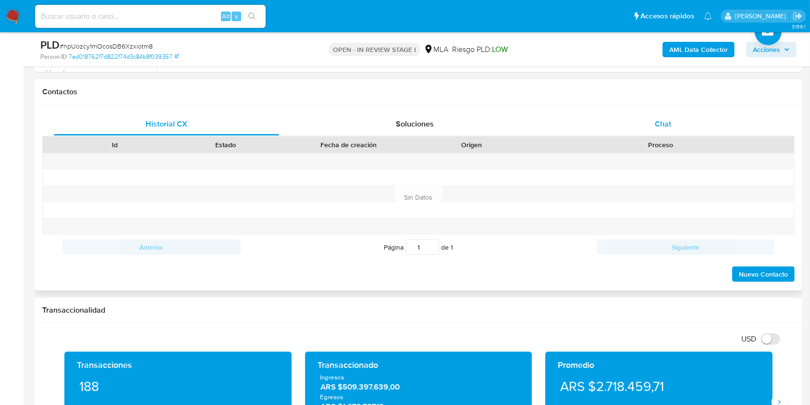
click at [663, 121] on span "Chat" at bounding box center [663, 123] width 16 height 11
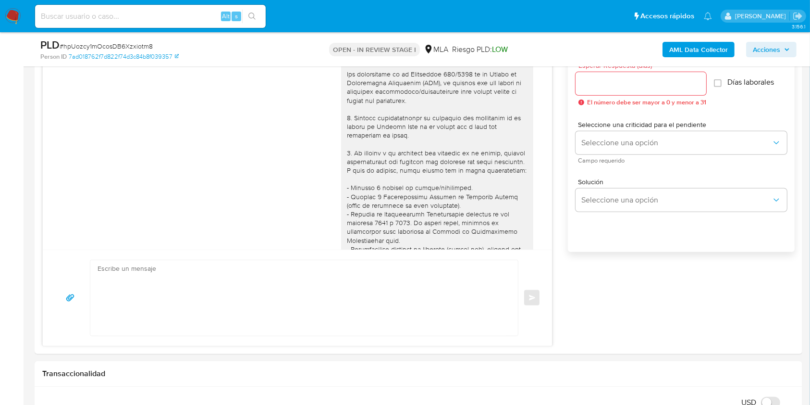
scroll to position [394, 0]
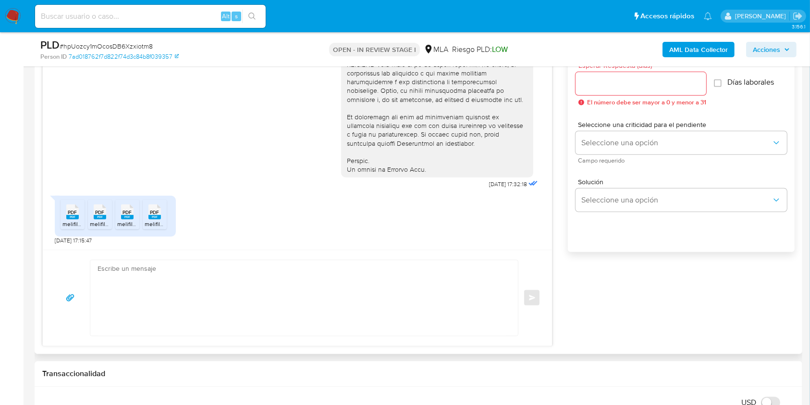
click at [232, 260] on textarea at bounding box center [302, 297] width 408 height 75
paste textarea "Hola, ¡Muchas gracias por tu respuesta! Confirmamos la recepción de la document…"
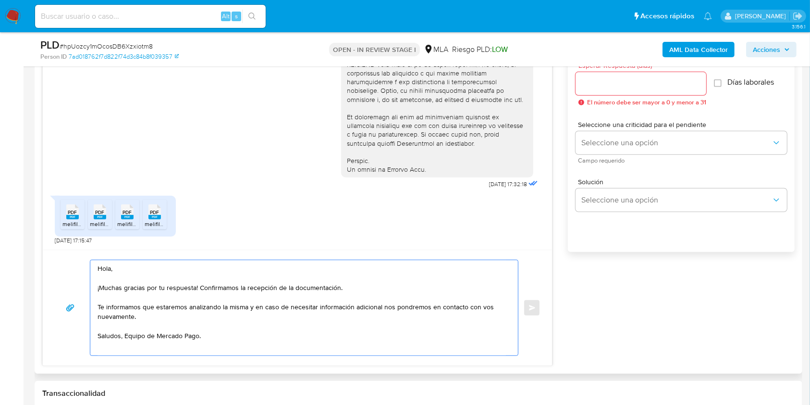
click at [137, 338] on textarea "Hola, ¡Muchas gracias por tu respuesta! Confirmamos la recepción de la document…" at bounding box center [302, 307] width 408 height 95
type textarea "Hola, ¡Muchas gracias por tu respuesta! Confirmamos la recepción de la document…"
click at [616, 77] on input "Esperar Respuesta (días)" at bounding box center [641, 83] width 131 height 12
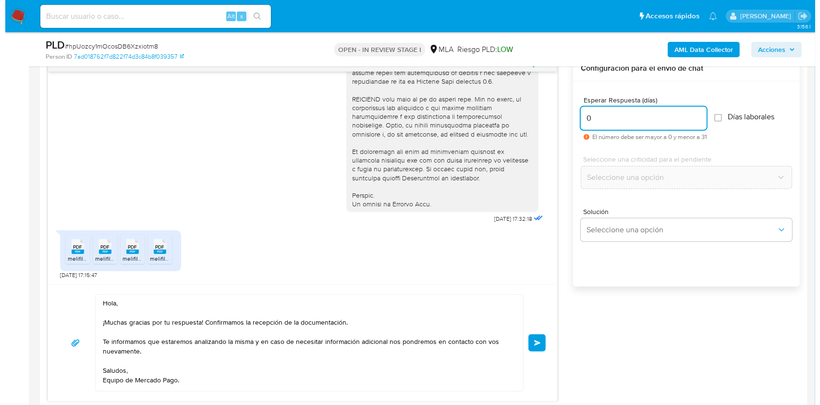
scroll to position [490, 0]
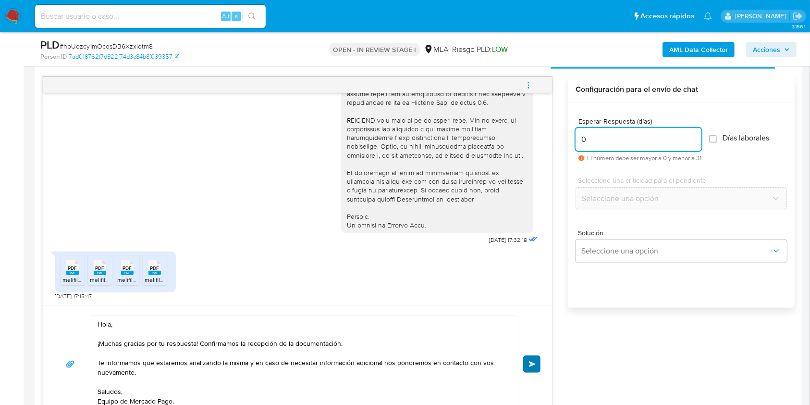
type input "0"
click at [529, 358] on button "Enviar" at bounding box center [531, 363] width 17 height 17
click at [529, 83] on icon "menu-action" at bounding box center [528, 85] width 9 height 9
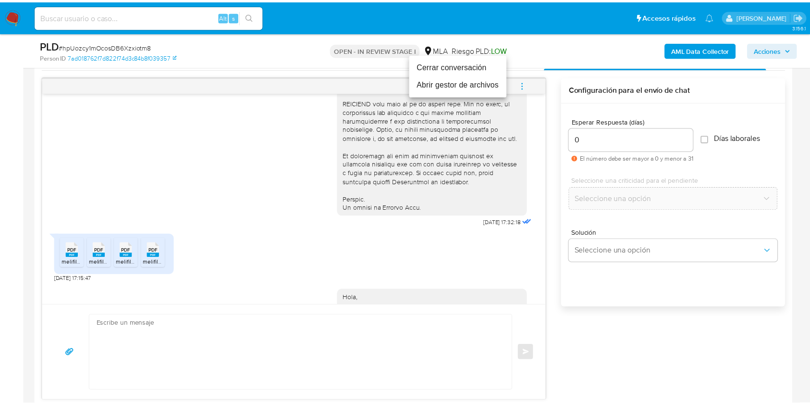
scroll to position [518, 0]
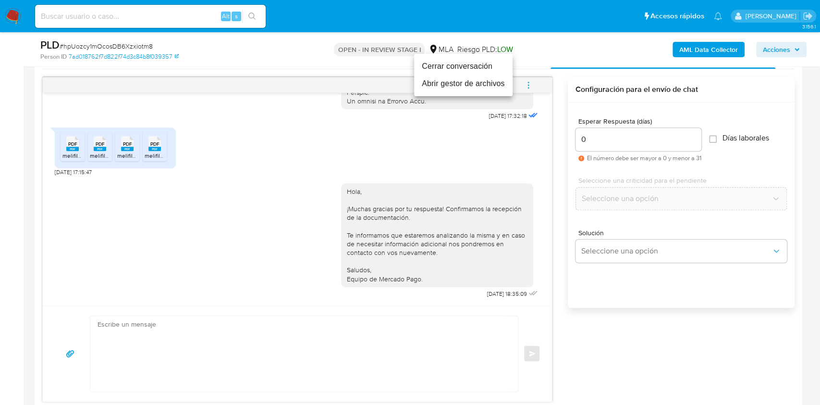
click at [453, 69] on li "Cerrar conversación" at bounding box center [463, 66] width 98 height 17
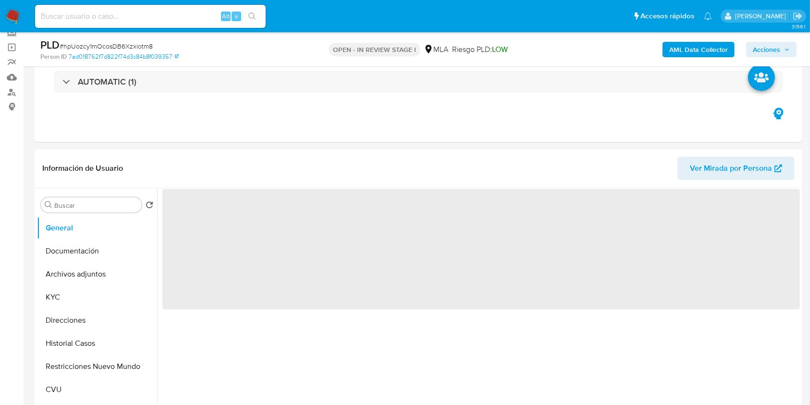
scroll to position [81, 0]
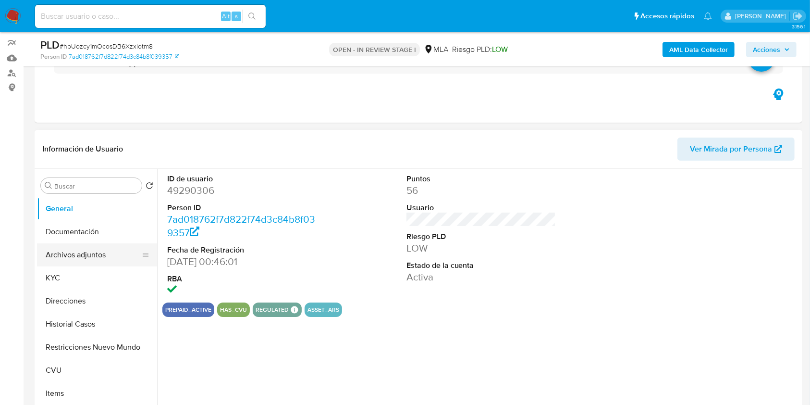
click at [65, 263] on button "Archivos adjuntos" at bounding box center [93, 254] width 112 height 23
select select "10"
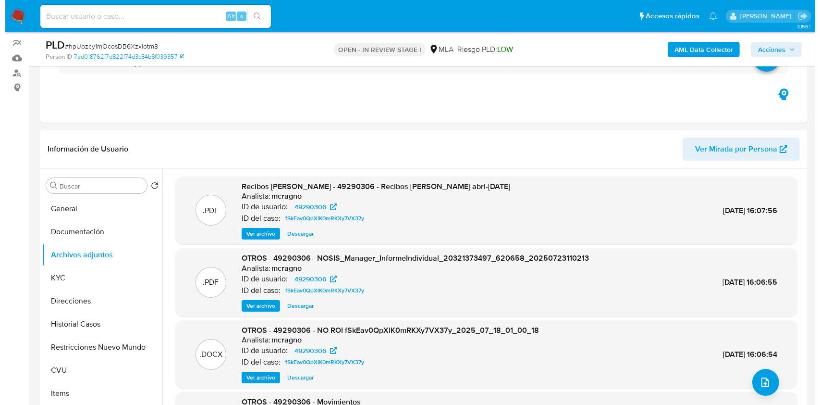
scroll to position [141, 0]
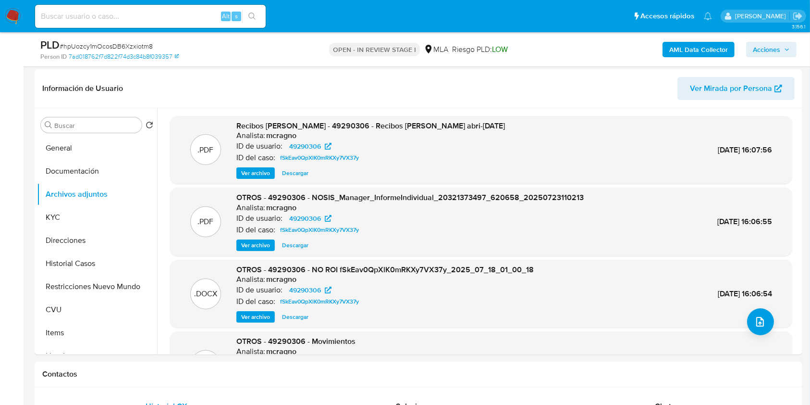
click at [705, 50] on b "AML Data Collector" at bounding box center [698, 49] width 59 height 15
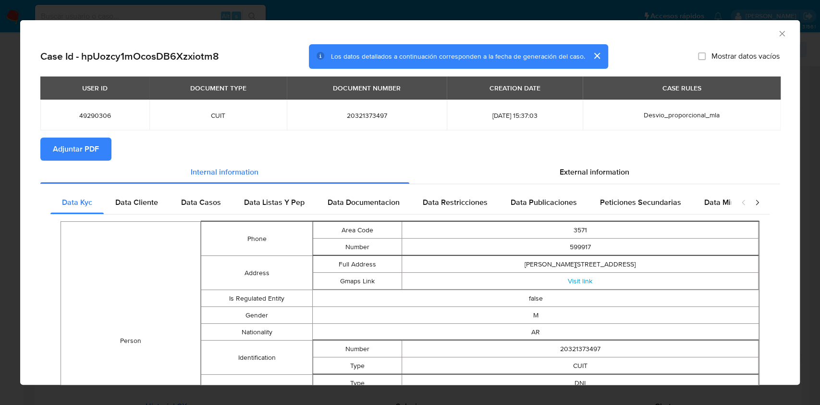
click at [82, 140] on span "Adjuntar PDF" at bounding box center [76, 148] width 46 height 21
click at [777, 36] on icon "Cerrar ventana" at bounding box center [782, 34] width 10 height 10
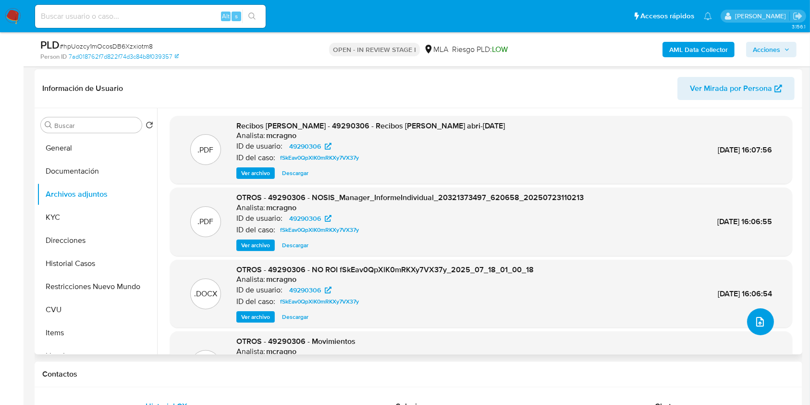
click at [759, 322] on icon "upload-file" at bounding box center [760, 322] width 8 height 10
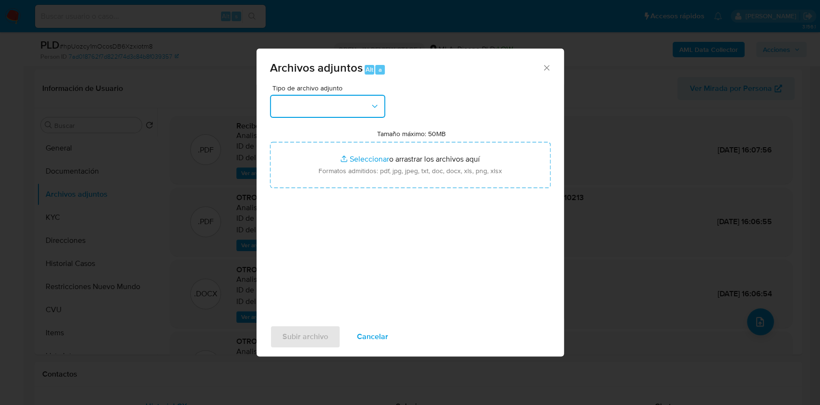
click at [352, 110] on button "button" at bounding box center [327, 106] width 115 height 23
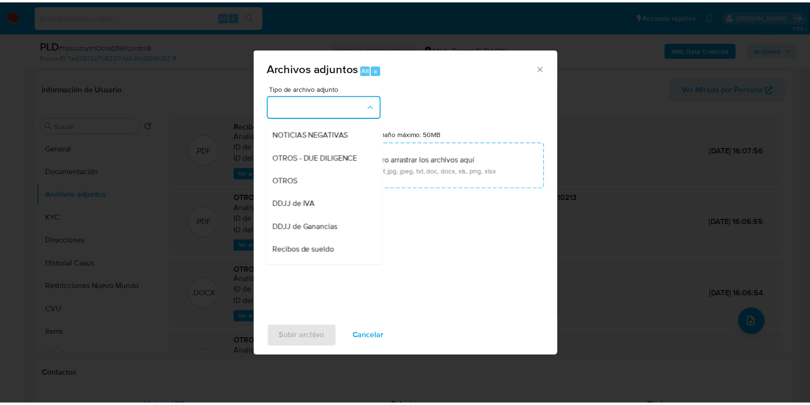
scroll to position [181, 0]
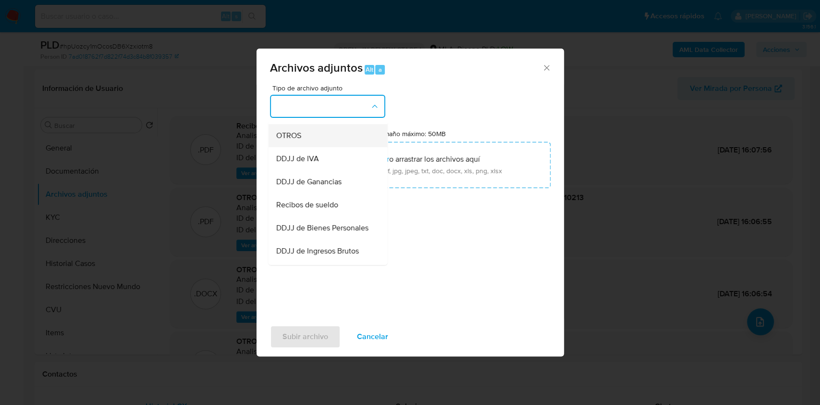
click at [335, 147] on div "OTROS" at bounding box center [325, 135] width 98 height 23
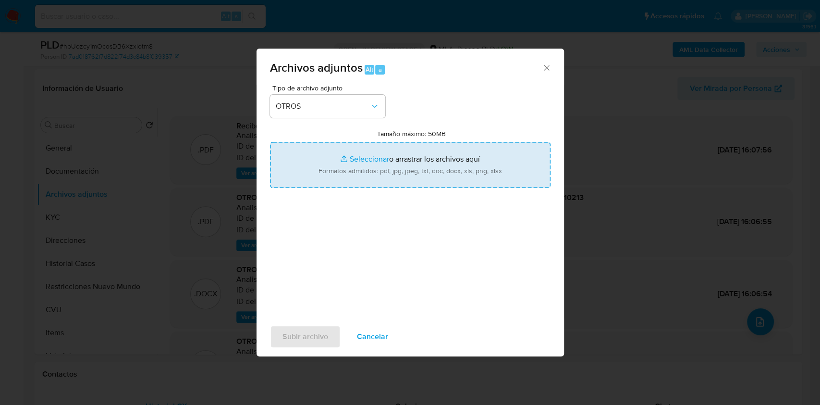
click at [373, 167] on input "Tamaño máximo: 50MB Seleccionar archivos" at bounding box center [410, 165] width 281 height 46
type input "C:\fakepath\Caselog hpUozcy1mOcosDB6Xzxiotm8.docx"
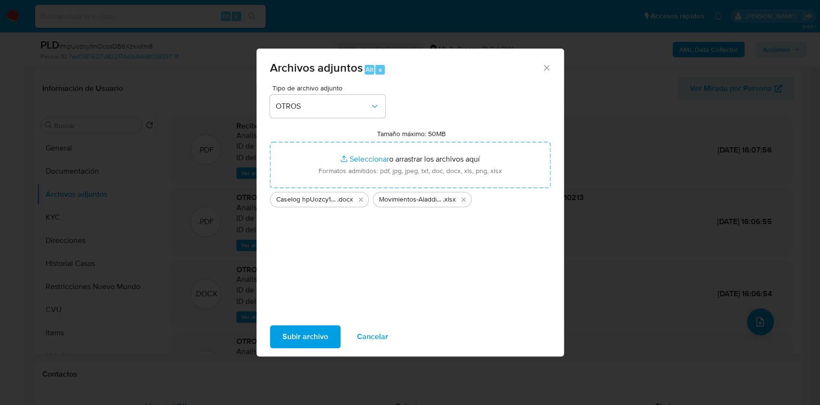
click at [310, 339] on span "Subir archivo" at bounding box center [305, 336] width 46 height 21
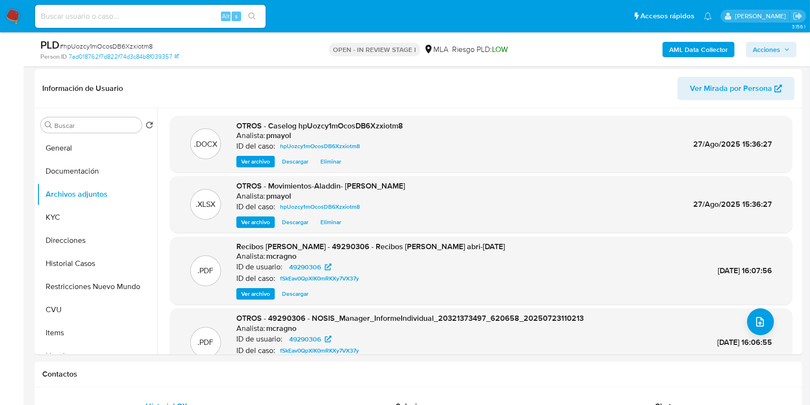
click at [766, 47] on span "Acciones" at bounding box center [766, 49] width 27 height 15
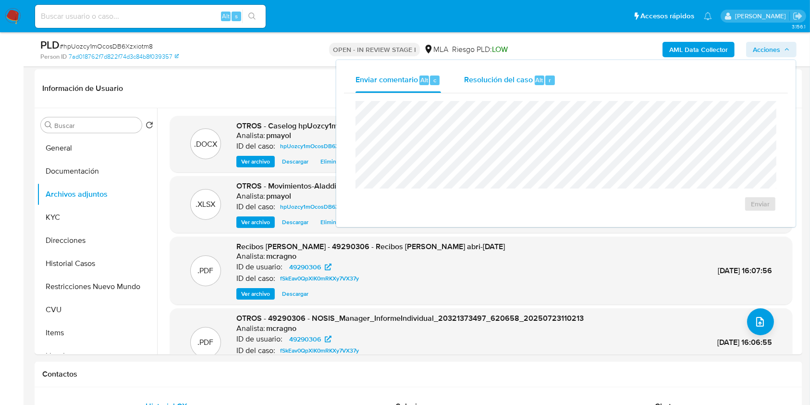
click at [497, 81] on span "Resolución del caso" at bounding box center [498, 79] width 69 height 11
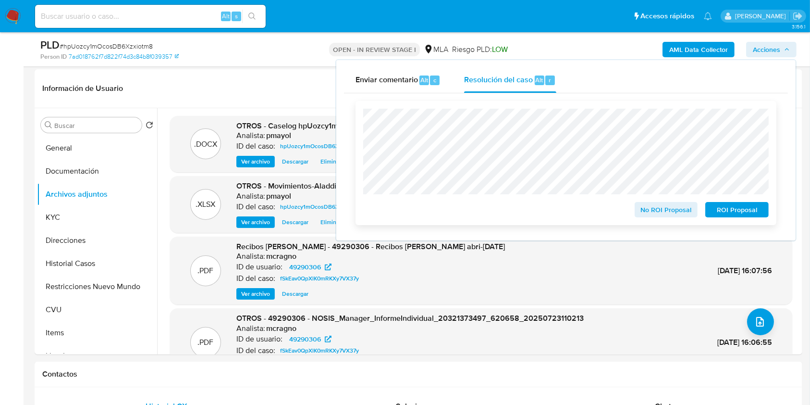
click at [678, 212] on span "No ROI Proposal" at bounding box center [666, 209] width 50 height 13
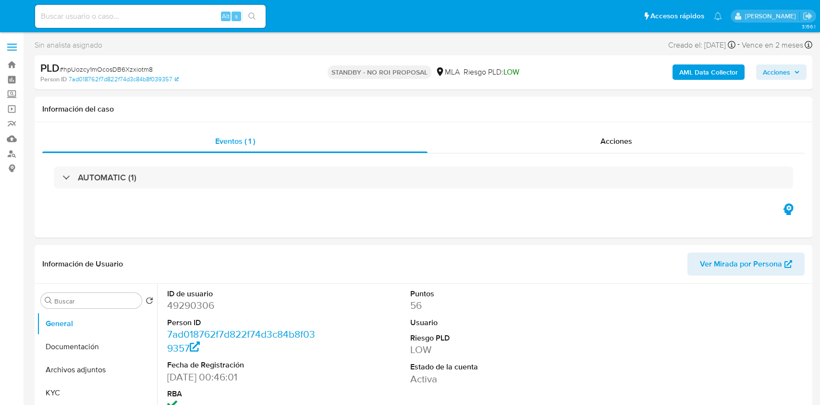
select select "10"
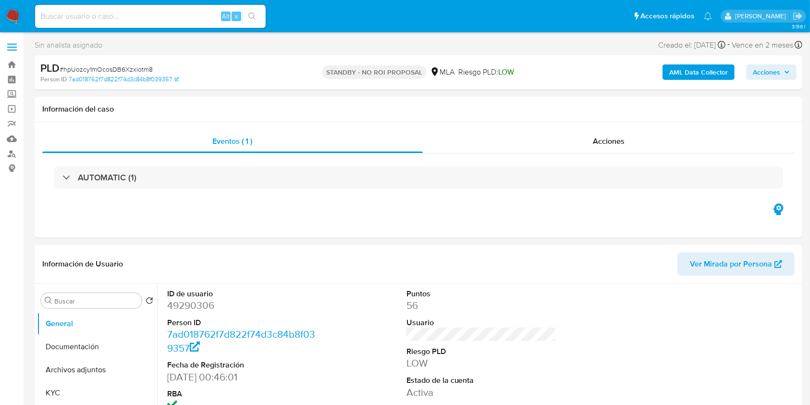
click at [174, 15] on input at bounding box center [150, 16] width 231 height 12
paste input "BYYPpOcvdFT5rMBwKM5hOrQw"
type input "BYYPpOcvdFT5rMBwKM5hOrQw"
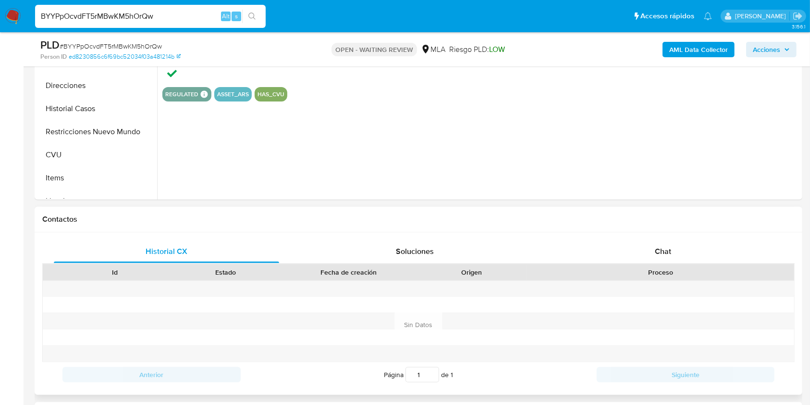
select select "10"
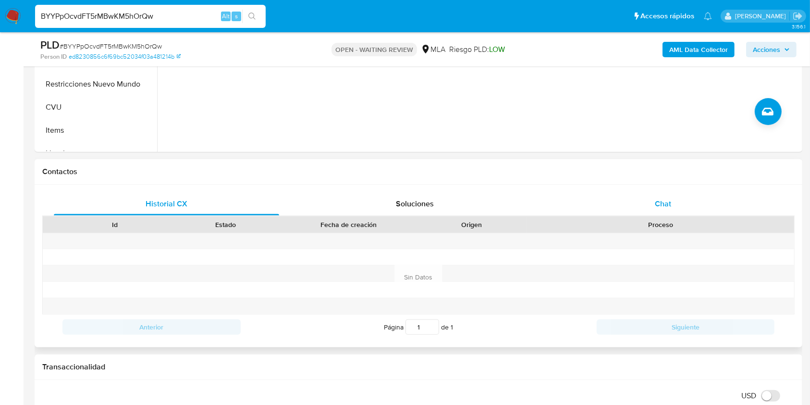
click at [643, 201] on div "Chat" at bounding box center [663, 203] width 225 height 23
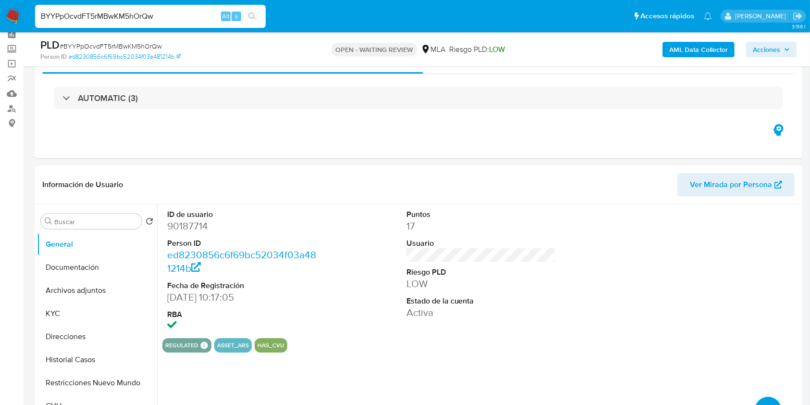
scroll to position [41, 0]
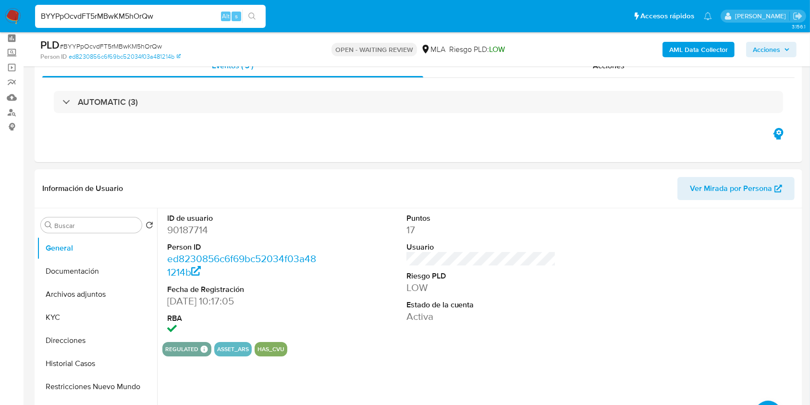
click at [178, 10] on input "BYYPpOcvdFT5rMBwKM5hOrQw" at bounding box center [150, 16] width 231 height 12
click at [184, 231] on dd "90187714" at bounding box center [242, 229] width 150 height 13
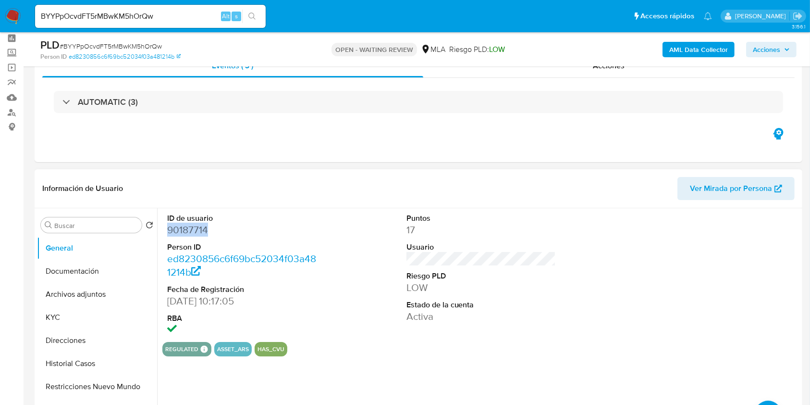
copy dd "90187714"
click at [95, 291] on button "Archivos adjuntos" at bounding box center [93, 293] width 112 height 23
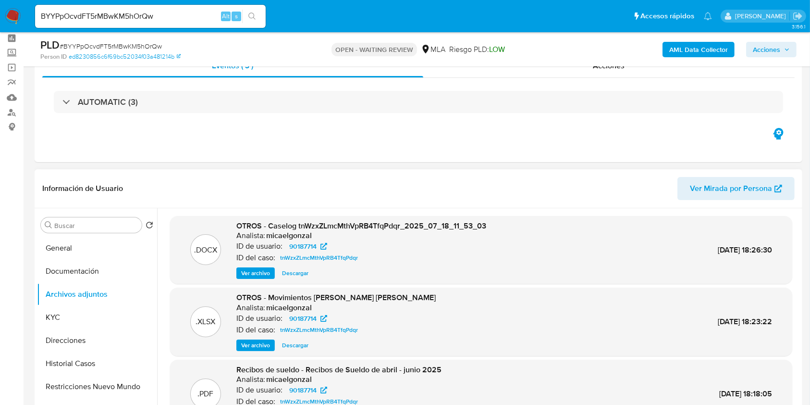
click at [300, 272] on span "Descargar" at bounding box center [295, 273] width 26 height 10
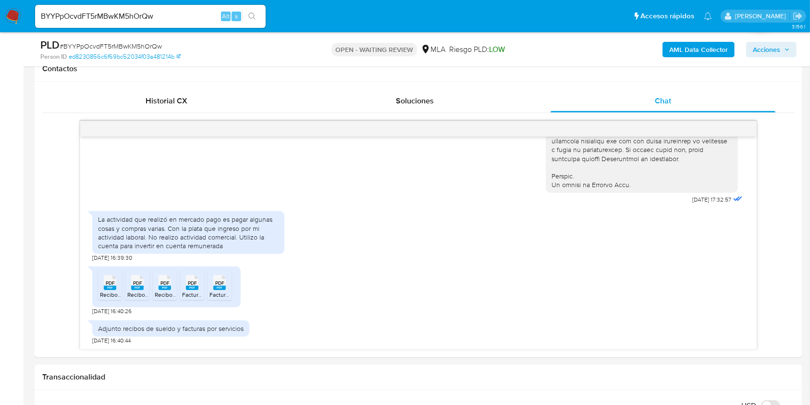
scroll to position [451, 0]
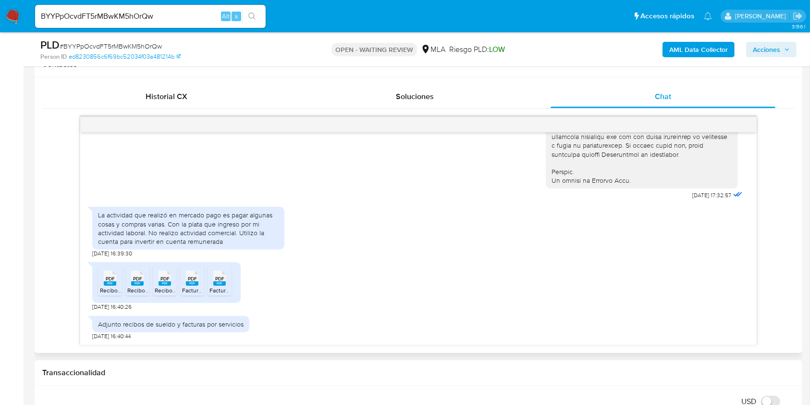
click at [114, 279] on span "PDF" at bounding box center [110, 278] width 9 height 6
click at [134, 281] on rect at bounding box center [137, 283] width 12 height 4
click at [160, 279] on icon at bounding box center [165, 277] width 12 height 15
click at [187, 282] on rect at bounding box center [192, 283] width 12 height 4
click at [224, 282] on rect at bounding box center [219, 283] width 12 height 4
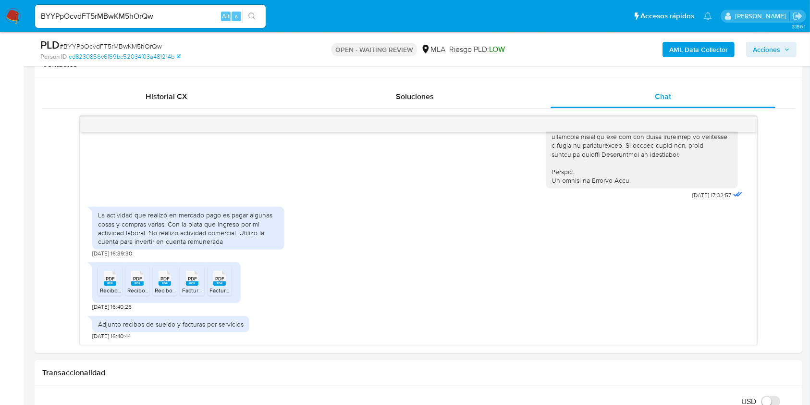
click at [102, 44] on span "# BYYPpOcvdFT5rMBwKM5hOrQw" at bounding box center [111, 46] width 102 height 10
copy span "BYYPpOcvdFT5rMBwKM5hOrQw"
click at [19, 12] on img at bounding box center [13, 16] width 16 height 16
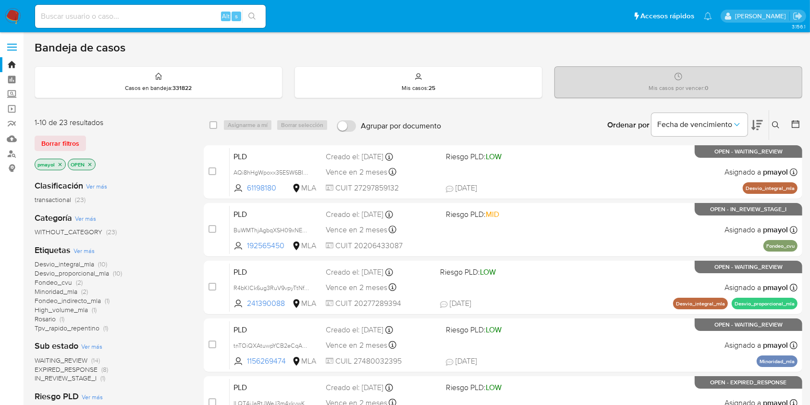
click at [773, 122] on icon at bounding box center [775, 124] width 7 height 7
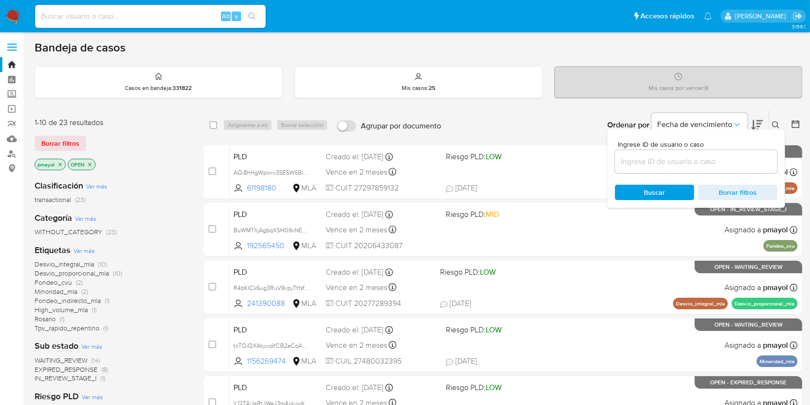
click at [659, 161] on input at bounding box center [696, 161] width 162 height 12
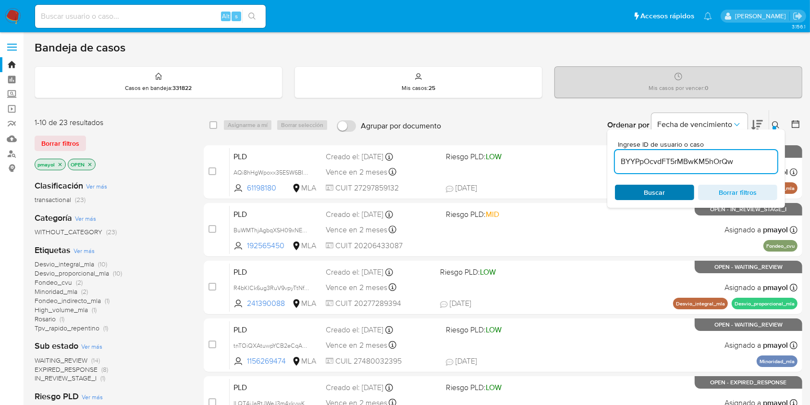
type input "BYYPpOcvdFT5rMBwKM5hOrQw"
click at [638, 192] on span "Buscar" at bounding box center [655, 191] width 66 height 13
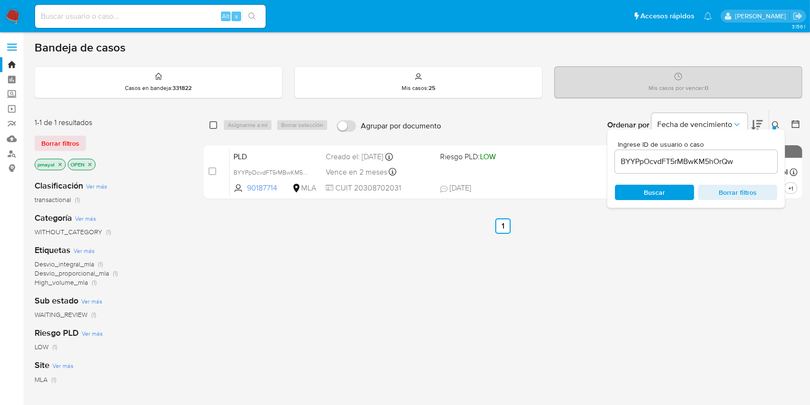
click at [215, 126] on input "checkbox" at bounding box center [213, 125] width 8 height 8
checkbox input "true"
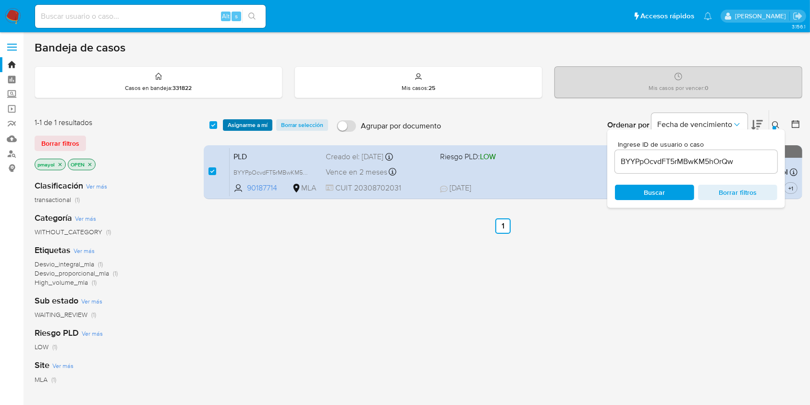
click at [237, 125] on span "Asignarme a mí" at bounding box center [248, 125] width 40 height 10
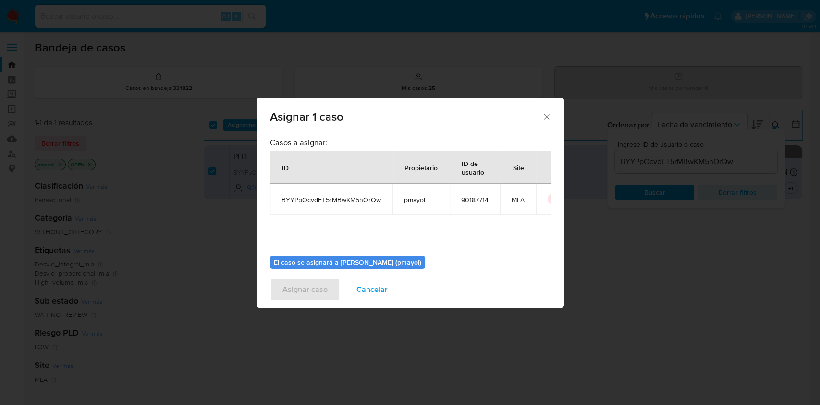
scroll to position [49, 0]
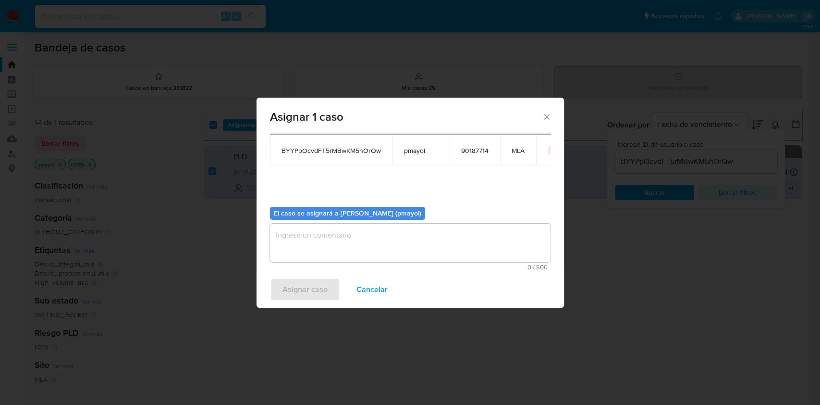
click at [464, 251] on textarea "assign-modal" at bounding box center [410, 242] width 281 height 38
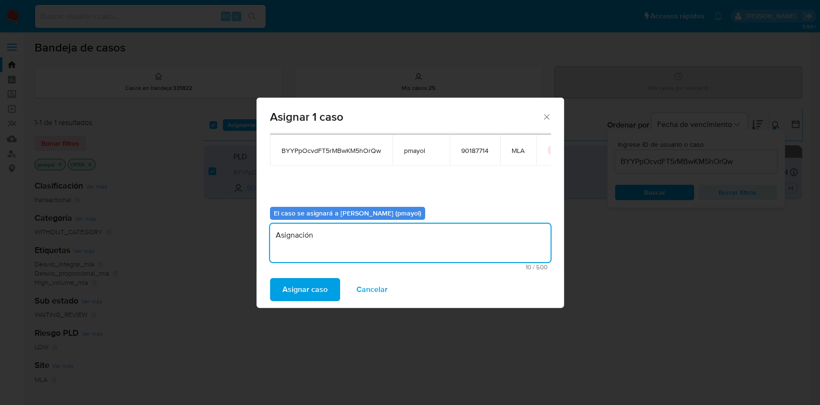
click at [289, 233] on textarea "Asignación" at bounding box center [410, 242] width 281 height 38
type textarea "Asignación"
click at [304, 279] on span "Asignar caso" at bounding box center [304, 289] width 45 height 21
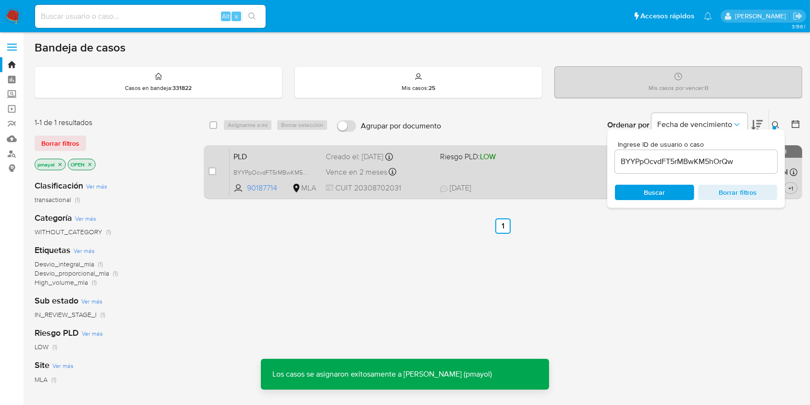
click at [535, 178] on div "PLD BYYPpOcvdFT5rMBwKM5hOrQw 90187714 MLA Riesgo PLD: LOW Creado el: 12/08/2025…" at bounding box center [514, 171] width 568 height 49
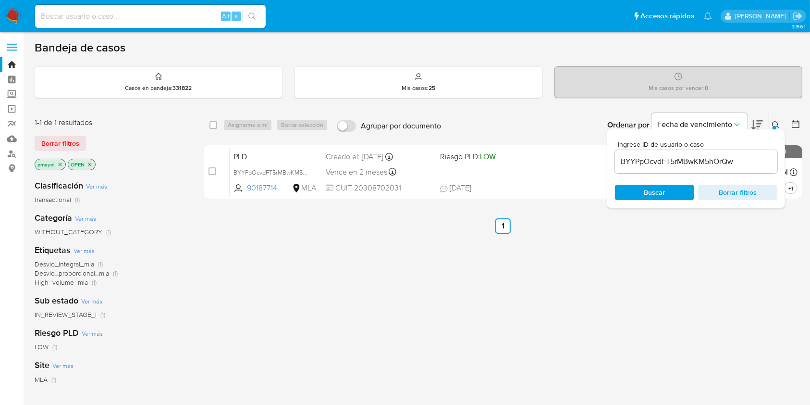
click at [213, 120] on div "select-all-cases-checkbox" at bounding box center [213, 125] width 8 height 10
click at [214, 123] on input "checkbox" at bounding box center [213, 125] width 8 height 8
checkbox input "true"
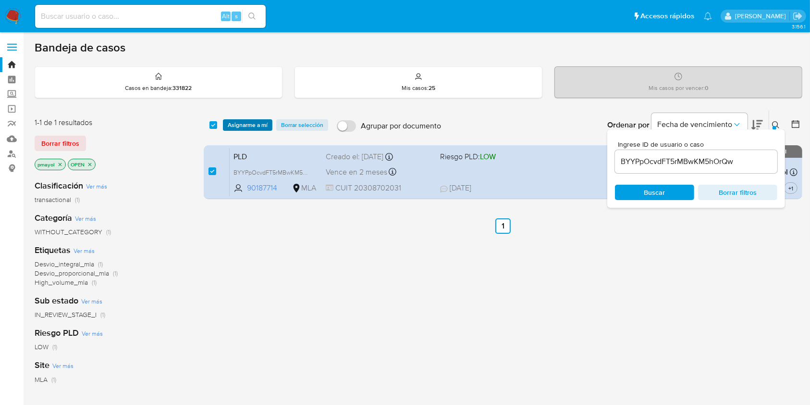
click at [227, 123] on button "Asignarme a mí" at bounding box center [247, 125] width 49 height 12
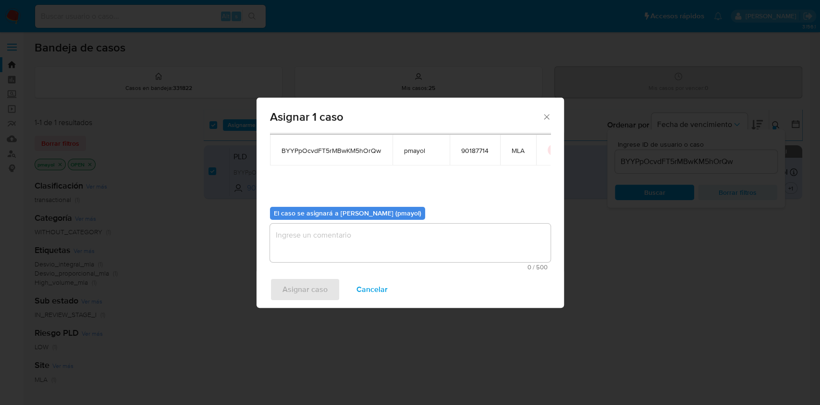
click at [465, 275] on div "Asignar caso Cancelar" at bounding box center [410, 289] width 307 height 37
click at [458, 240] on textarea "assign-modal" at bounding box center [410, 242] width 281 height 38
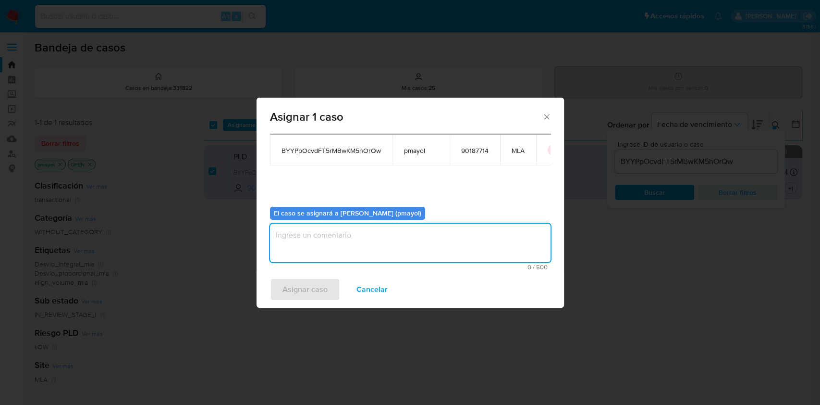
paste textarea "Asignación"
type textarea "Asignación"
click at [298, 289] on span "Asignar caso" at bounding box center [304, 289] width 45 height 21
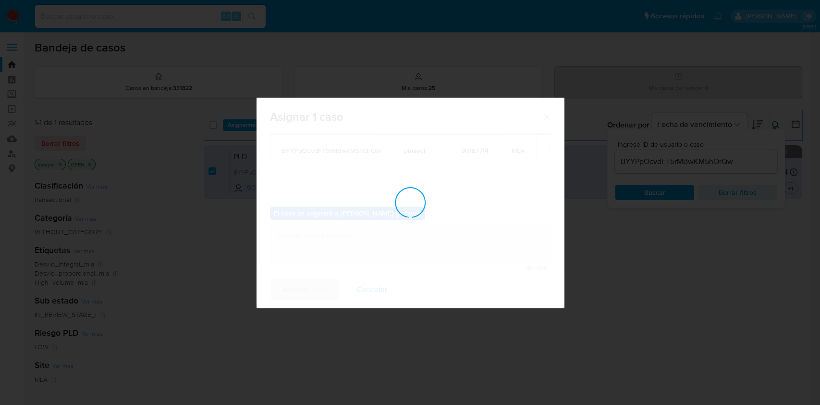
checkbox input "false"
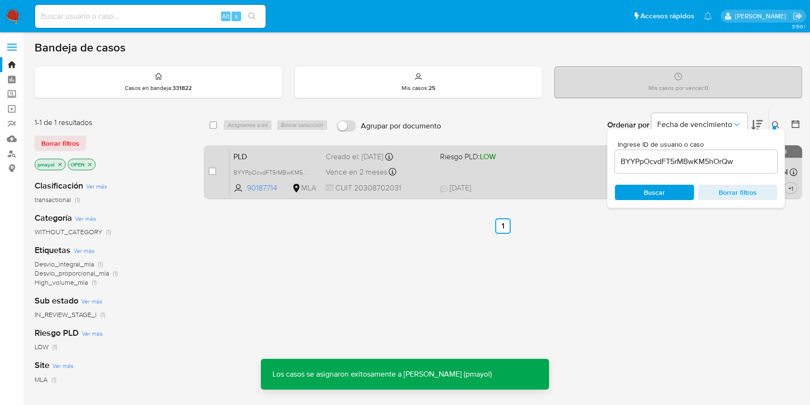
click at [538, 176] on div "PLD BYYPpOcvdFT5rMBwKM5hOrQw 90187714 MLA Riesgo PLD: LOW Creado el: 12/08/2025…" at bounding box center [514, 171] width 568 height 49
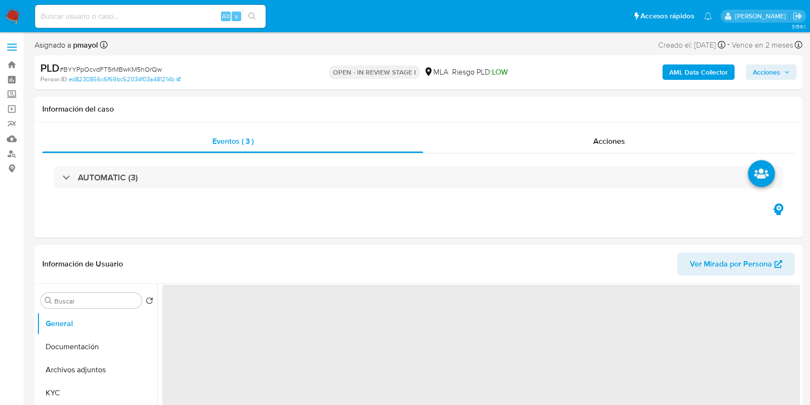
select select "10"
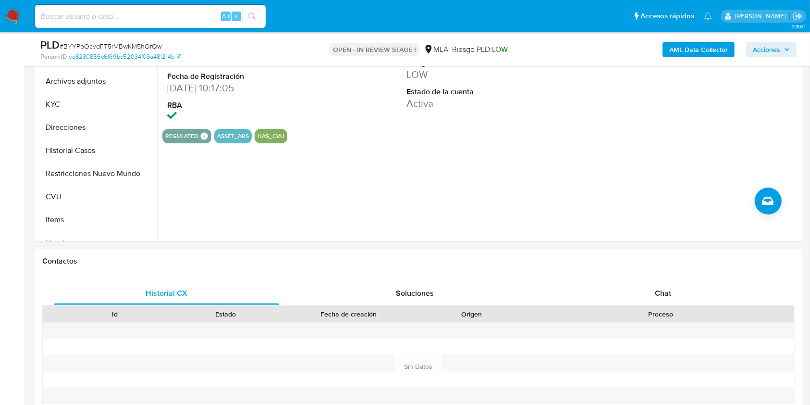
scroll to position [323, 0]
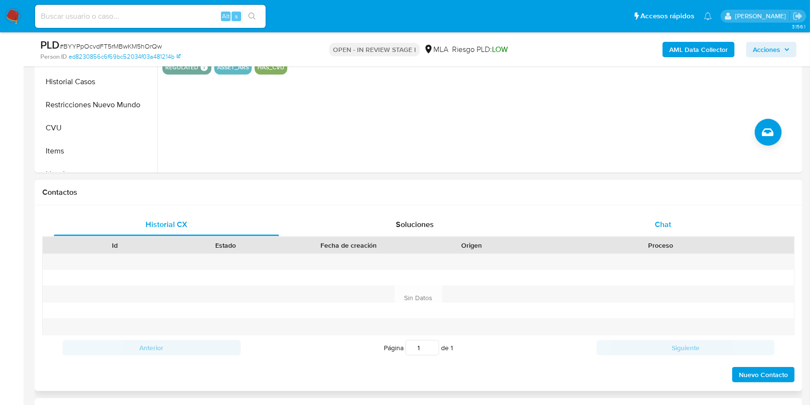
click at [687, 221] on div "Chat" at bounding box center [663, 224] width 225 height 23
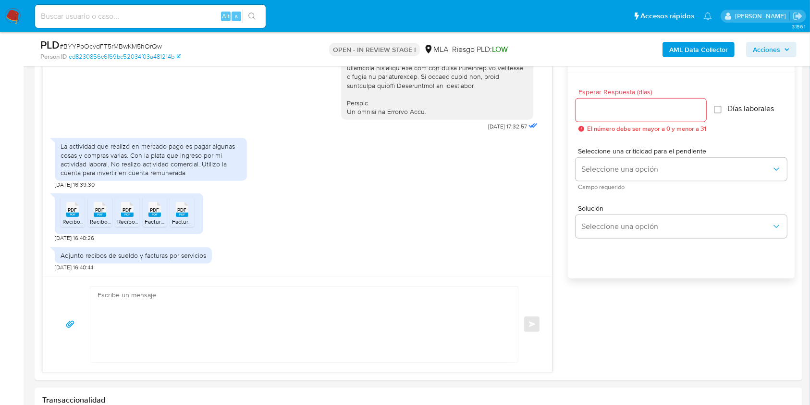
scroll to position [527, 0]
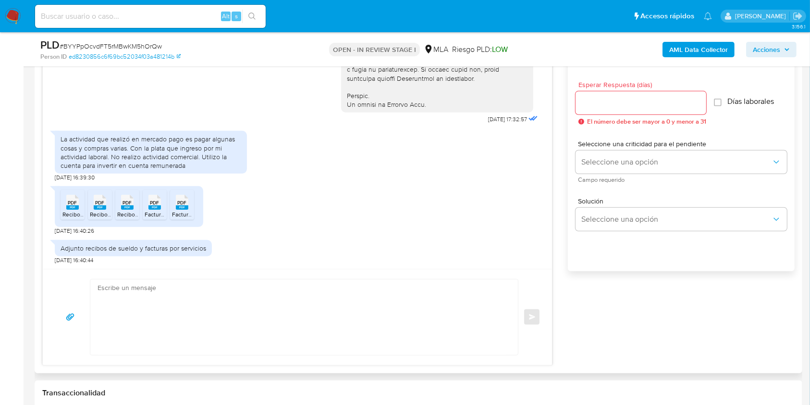
click at [356, 305] on textarea at bounding box center [302, 316] width 408 height 75
paste textarea "Hola, ¡Muchas gracias por tu respuesta! Confirmamos la recepción de la document…"
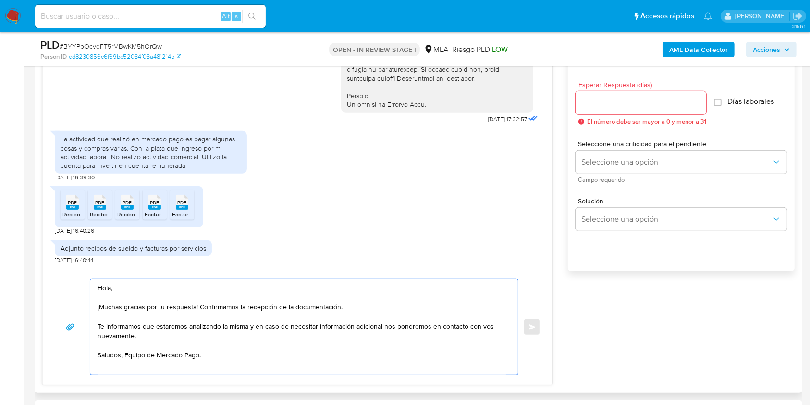
click at [120, 361] on textarea "Hola, ¡Muchas gracias por tu respuesta! Confirmamos la recepción de la document…" at bounding box center [302, 326] width 408 height 95
click at [125, 358] on textarea "Hola, ¡Muchas gracias por tu respuesta! Confirmamos la recepción de la document…" at bounding box center [302, 326] width 408 height 95
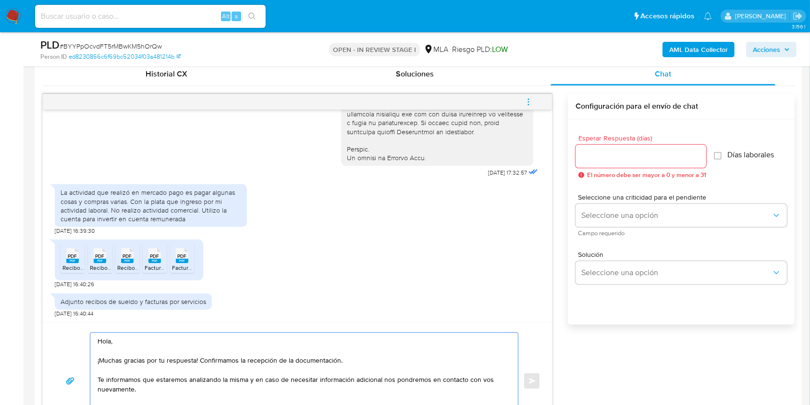
scroll to position [459, 0]
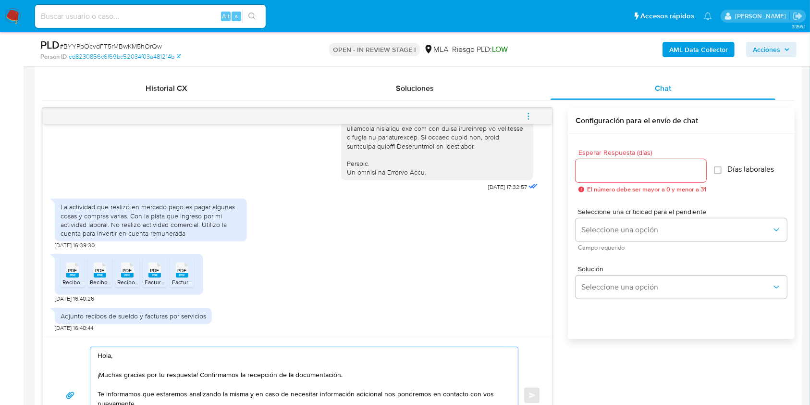
type textarea "Hola, ¡Muchas gracias por tu respuesta! Confirmamos la recepción de la document…"
click at [603, 171] on input "Esperar Respuesta (días)" at bounding box center [641, 170] width 131 height 12
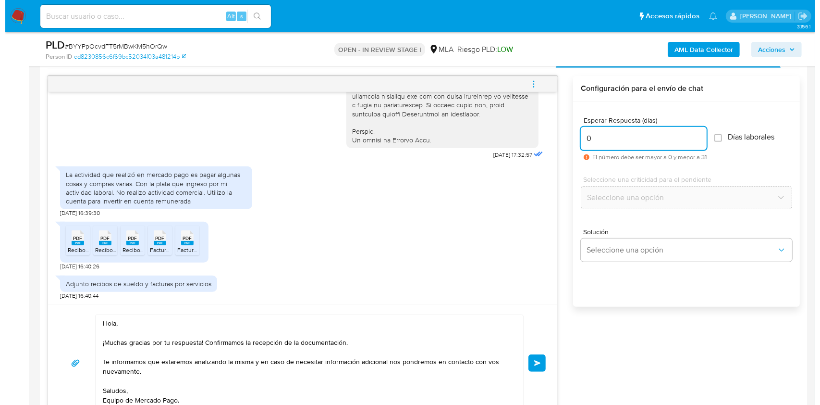
scroll to position [489, 0]
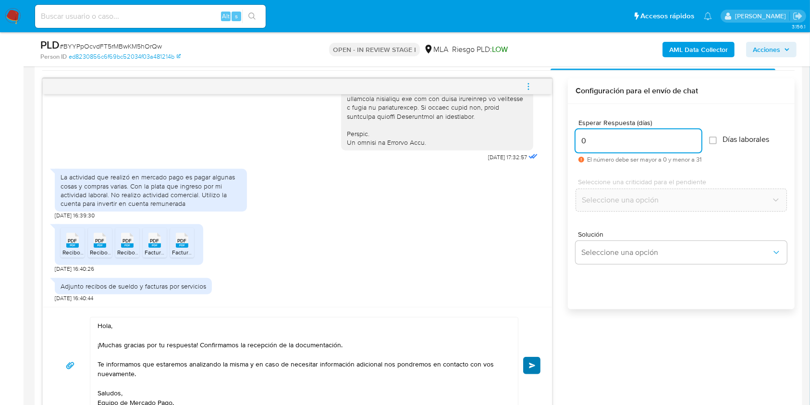
type input "0"
click at [528, 356] on button "Enviar" at bounding box center [531, 364] width 17 height 17
click at [527, 87] on icon "menu-action" at bounding box center [528, 86] width 9 height 9
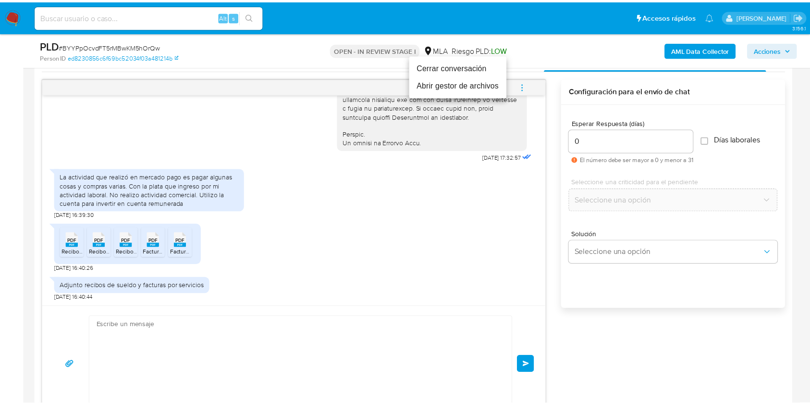
scroll to position [602, 0]
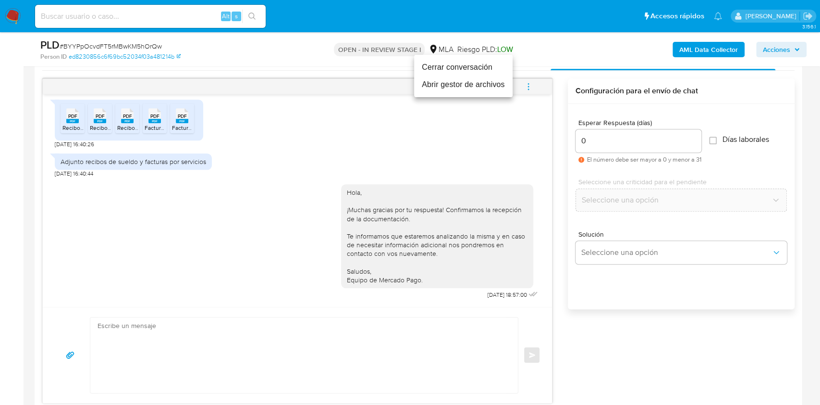
click at [460, 65] on li "Cerrar conversación" at bounding box center [463, 67] width 98 height 17
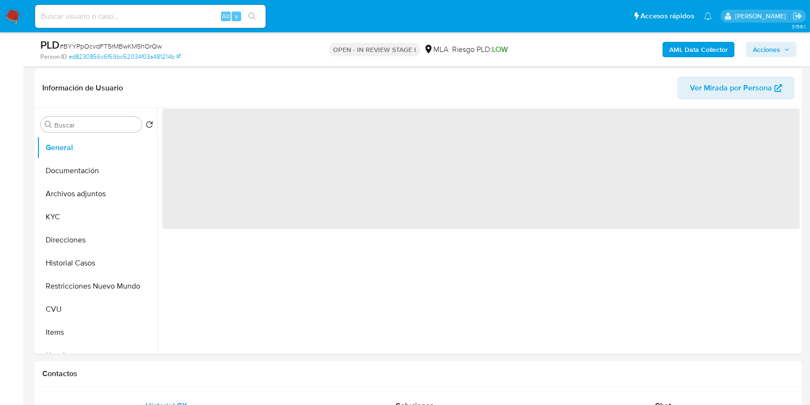
scroll to position [173, 0]
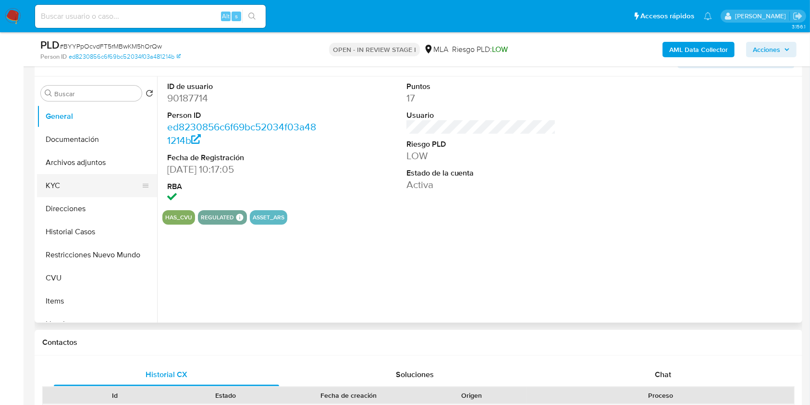
select select "10"
click at [87, 160] on button "Archivos adjuntos" at bounding box center [93, 162] width 112 height 23
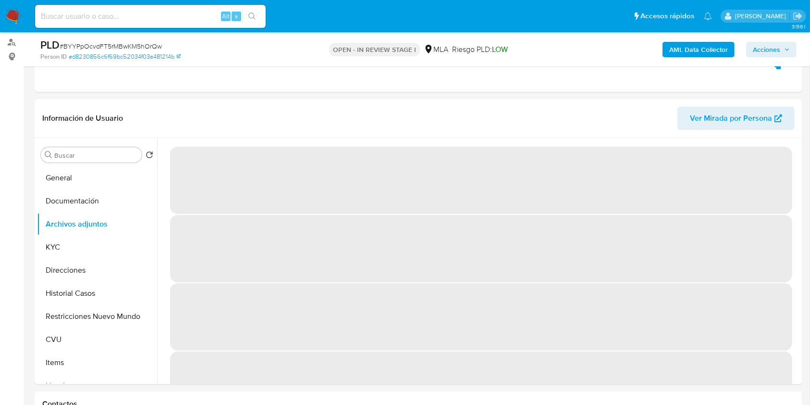
scroll to position [153, 0]
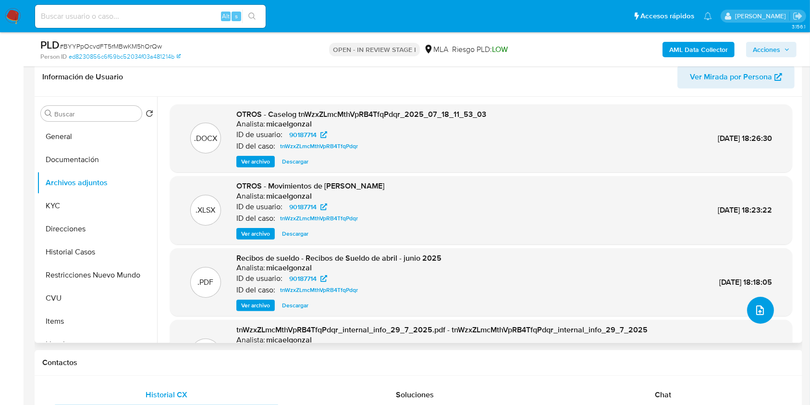
drag, startPoint x: 746, startPoint y: 307, endPoint x: 676, endPoint y: 120, distance: 199.7
click at [676, 120] on div ".DOCX OTROS - Caselog tnWzxZLmcMthVpRB4TfqPdqr_2025_07_18_11_53_03 Analista: mi…" at bounding box center [481, 261] width 622 height 314
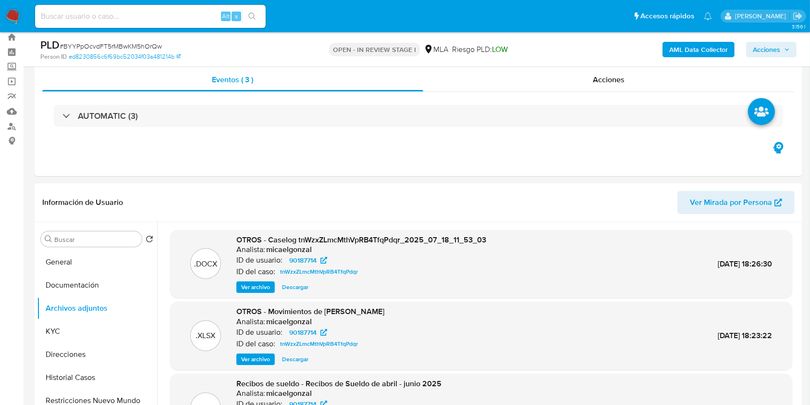
click at [703, 47] on b "AML Data Collector" at bounding box center [698, 49] width 59 height 15
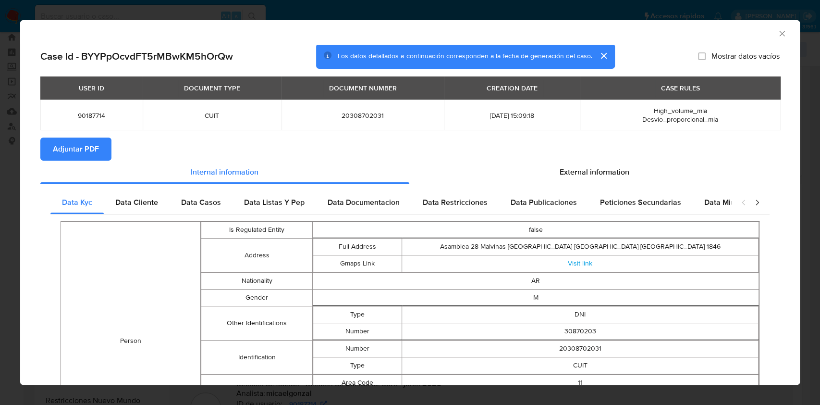
click at [779, 31] on icon "Cerrar ventana" at bounding box center [781, 33] width 5 height 5
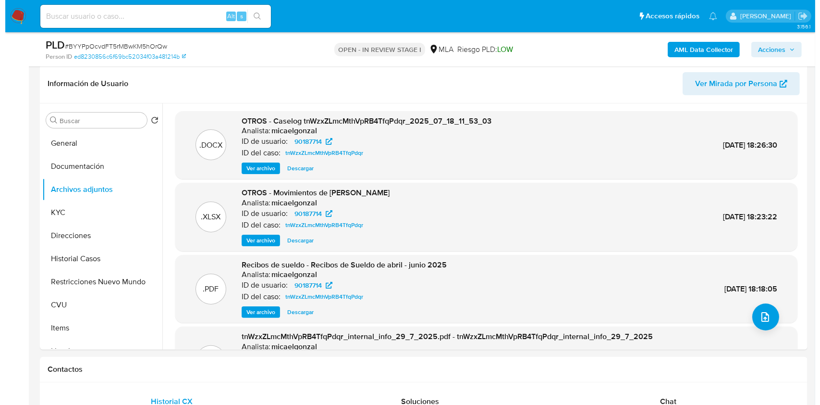
scroll to position [159, 0]
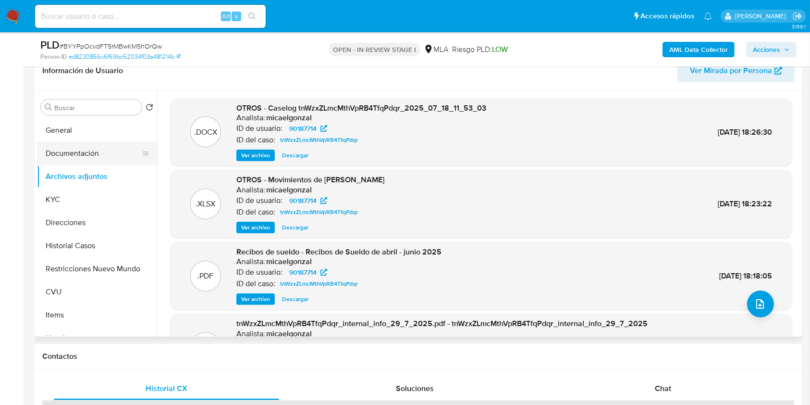
click at [54, 151] on button "Documentación" at bounding box center [93, 153] width 112 height 23
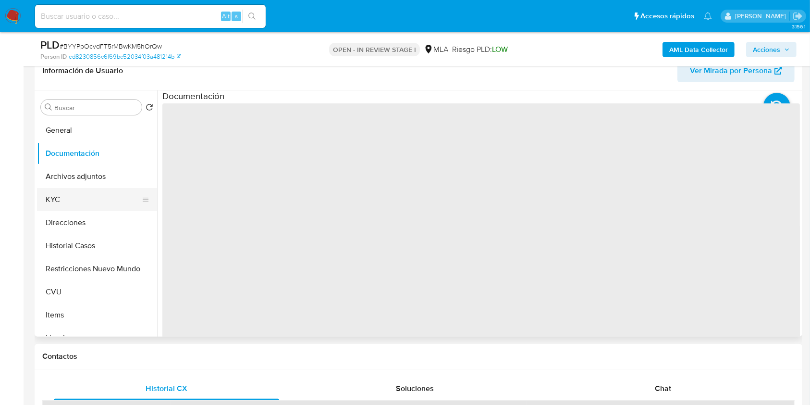
click at [92, 190] on button "KYC" at bounding box center [93, 199] width 112 height 23
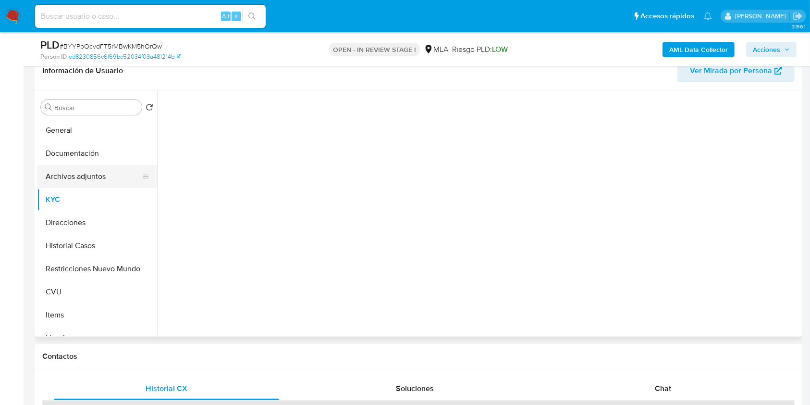
click at [85, 175] on button "Archivos adjuntos" at bounding box center [93, 176] width 112 height 23
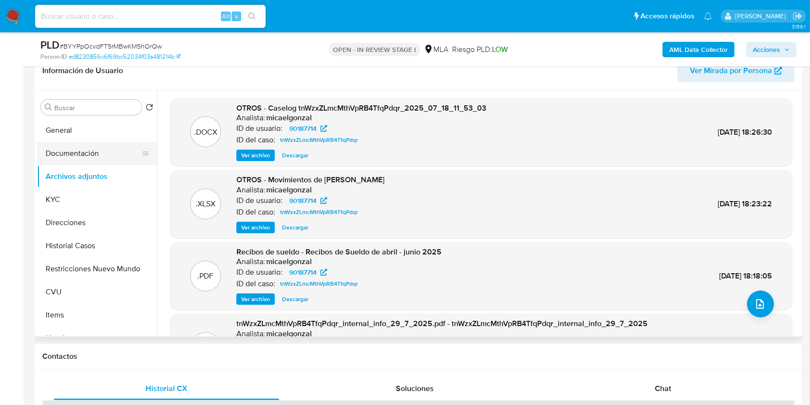
click at [98, 153] on button "Documentación" at bounding box center [93, 153] width 112 height 23
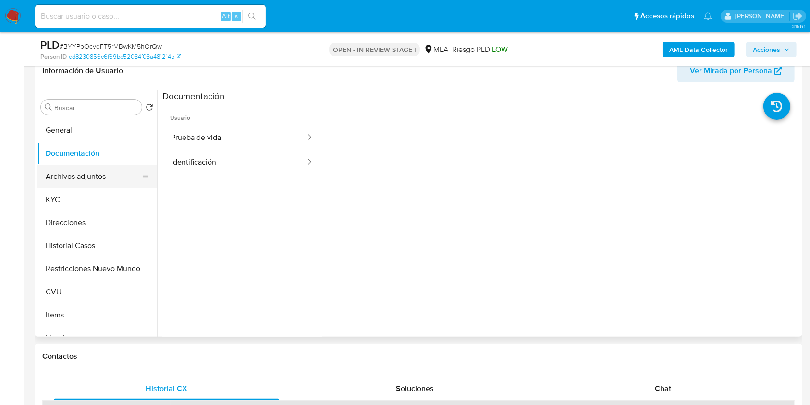
click at [90, 176] on button "Archivos adjuntos" at bounding box center [93, 176] width 112 height 23
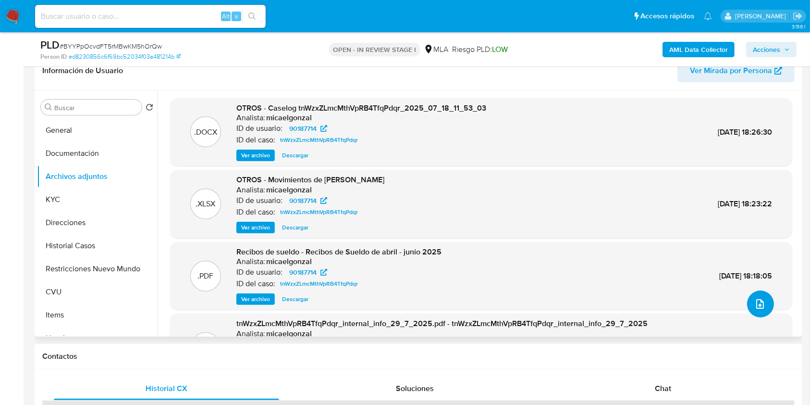
click at [756, 305] on icon "upload-file" at bounding box center [760, 304] width 8 height 10
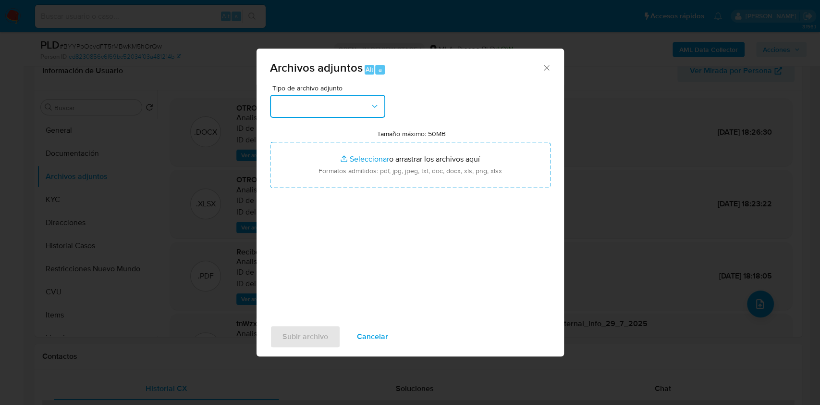
click at [348, 110] on button "button" at bounding box center [327, 106] width 115 height 23
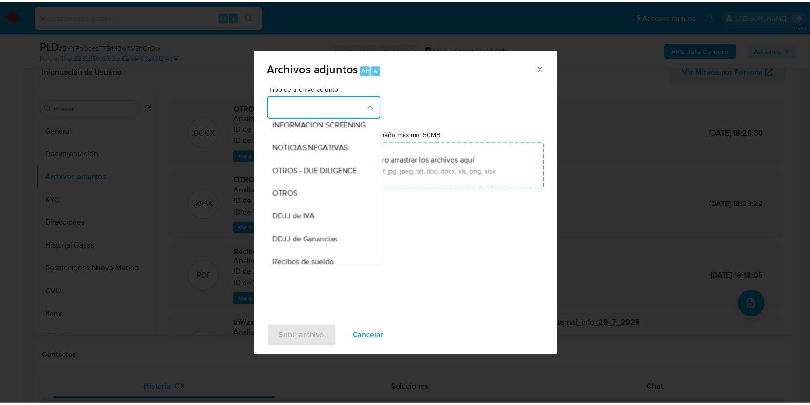
scroll to position [126, 0]
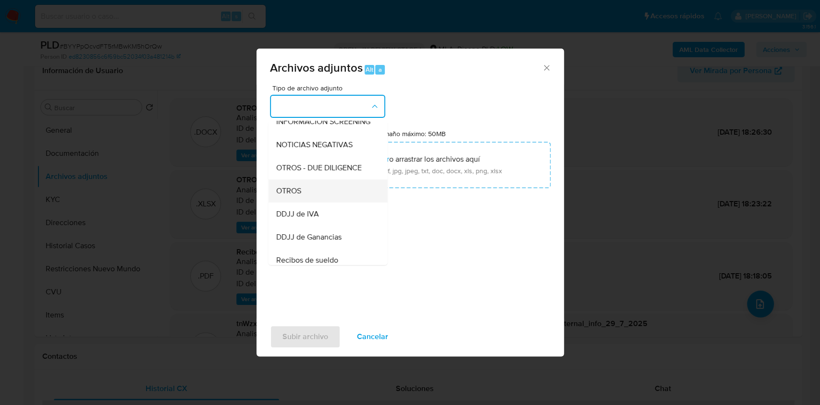
click at [300, 196] on span "OTROS" at bounding box center [288, 191] width 25 height 10
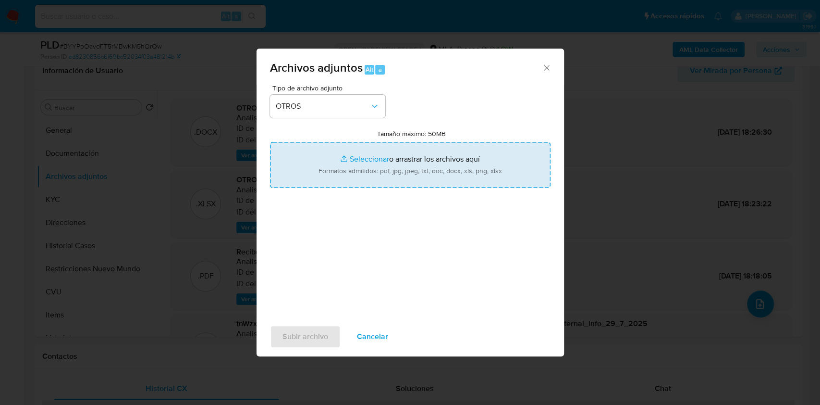
click at [349, 175] on input "Tamaño máximo: 50MB Seleccionar archivos" at bounding box center [410, 165] width 281 height 46
type input "C:\fakepath\Caselog BYYPpOcvdFT5rMBwKM5hOrQw.docx"
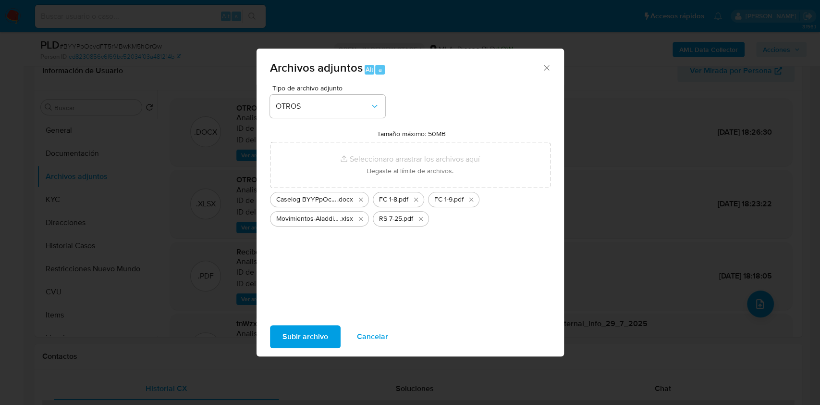
click at [304, 338] on span "Subir archivo" at bounding box center [305, 336] width 46 height 21
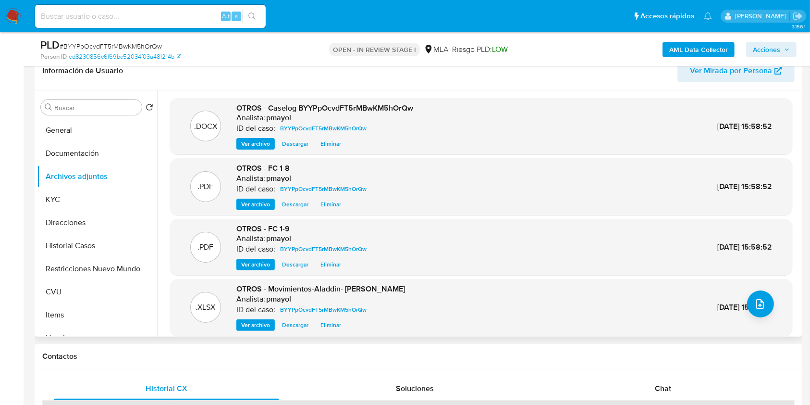
drag, startPoint x: 796, startPoint y: 139, endPoint x: 790, endPoint y: 214, distance: 75.6
click at [790, 214] on div ".DOCX OTROS - Caselog BYYPpOcvdFT5rMBwKM5hOrQw Analista: pmayol ID del caso: BY…" at bounding box center [481, 232] width 638 height 268
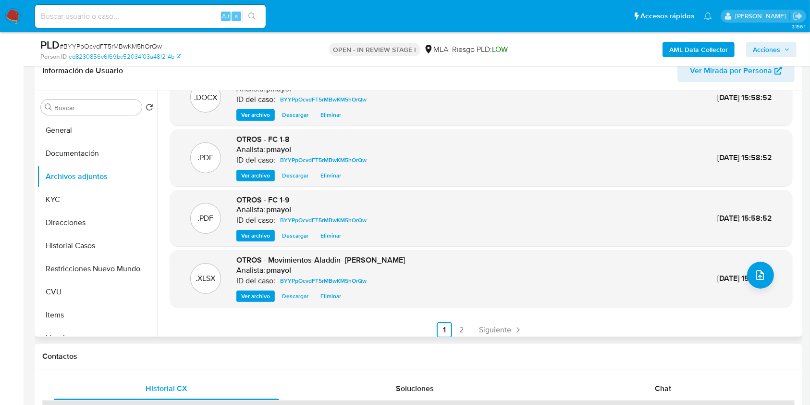
scroll to position [34, 0]
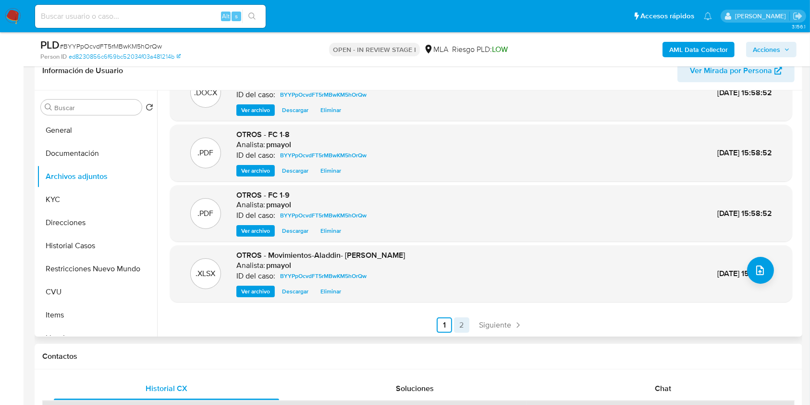
click at [459, 328] on link "2" at bounding box center [461, 324] width 15 height 15
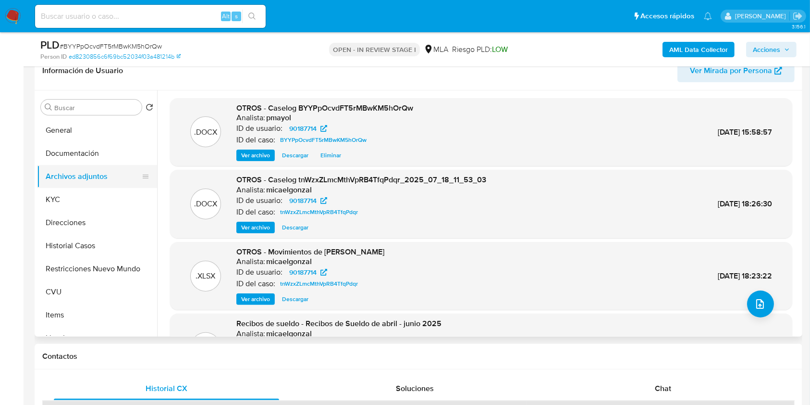
click at [85, 169] on button "Archivos adjuntos" at bounding box center [93, 176] width 112 height 23
click at [760, 52] on span "Acciones" at bounding box center [766, 49] width 27 height 15
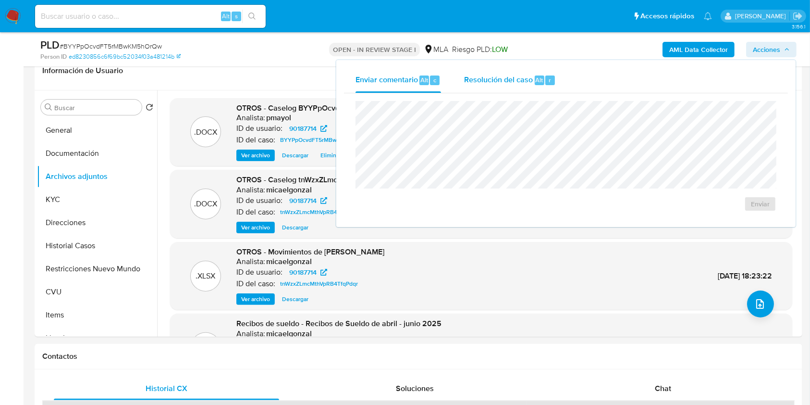
click at [496, 74] on div "Resolución del caso Alt r" at bounding box center [510, 80] width 92 height 25
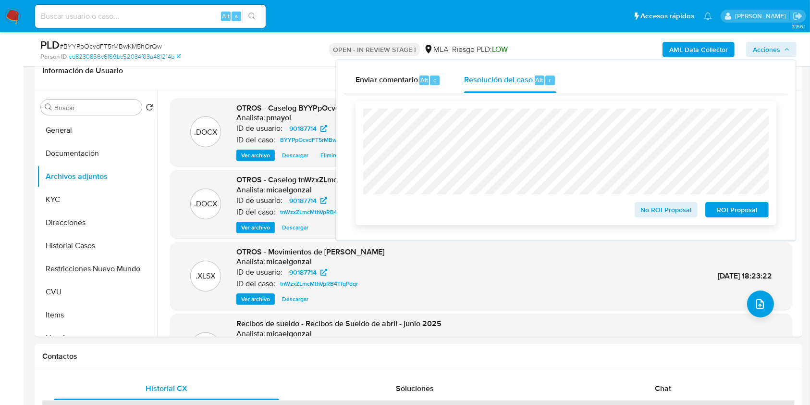
click at [665, 207] on span "No ROI Proposal" at bounding box center [666, 209] width 50 height 13
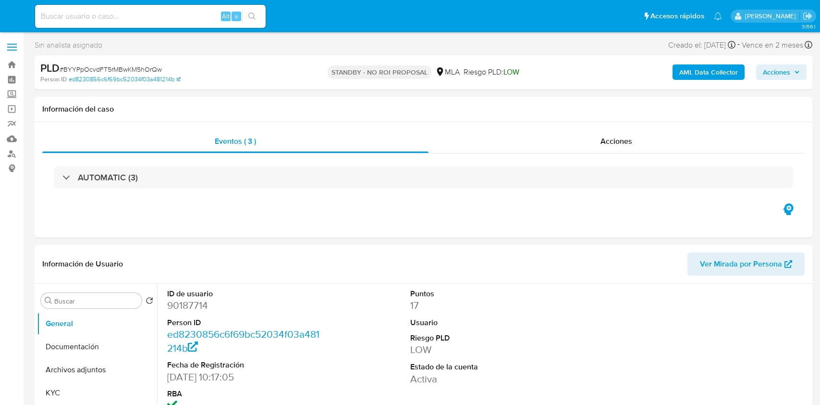
select select "10"
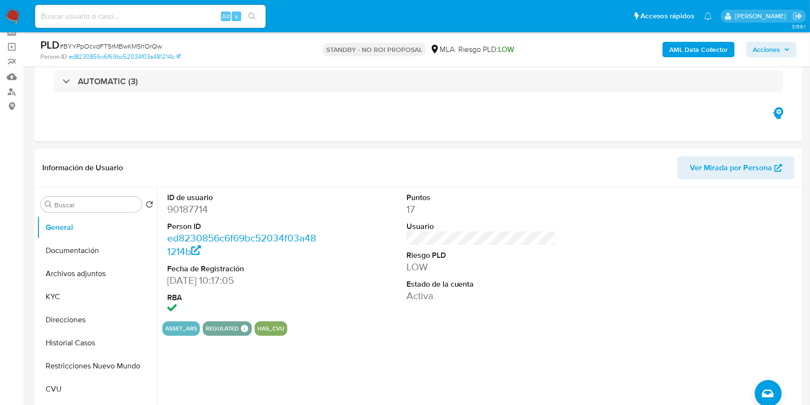
scroll to position [68, 0]
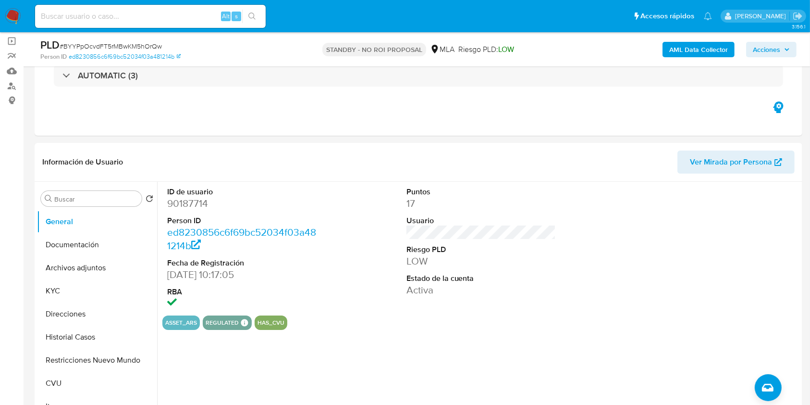
click at [182, 6] on div "Alt s" at bounding box center [150, 16] width 231 height 23
click at [180, 17] on input at bounding box center [150, 16] width 231 height 12
paste input "QTQ770WiQ1u20PbNAjObPCSX"
type input "QTQ770WiQ1u20PbNAjObPCSX"
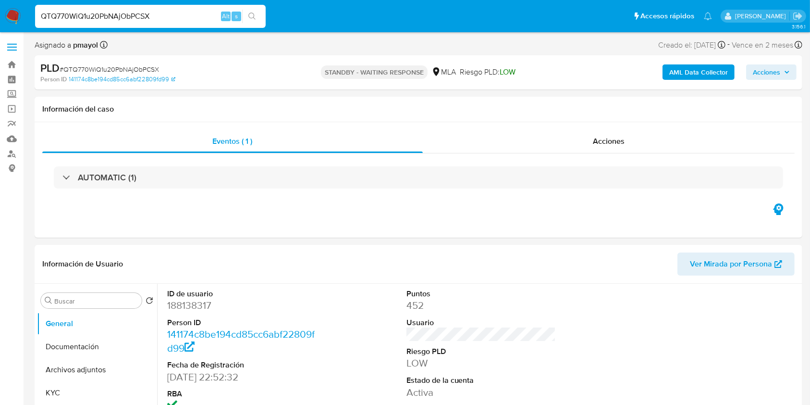
select select "10"
click at [181, 12] on input "QTQ770WiQ1u20PbNAjObPCSX" at bounding box center [150, 16] width 231 height 12
paste input "uxeTPLJ4iwh03OWmaOX4eVR"
type input "QuxeTPLJ4iwh03OWmaOX4eVR"
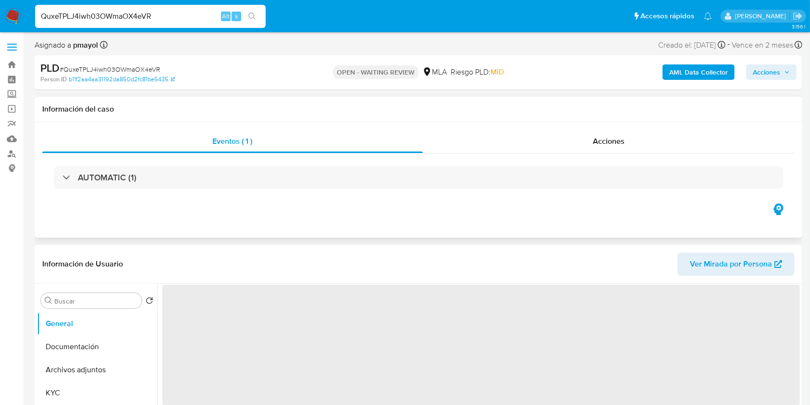
click at [201, 110] on h1 "Información del caso" at bounding box center [418, 109] width 752 height 10
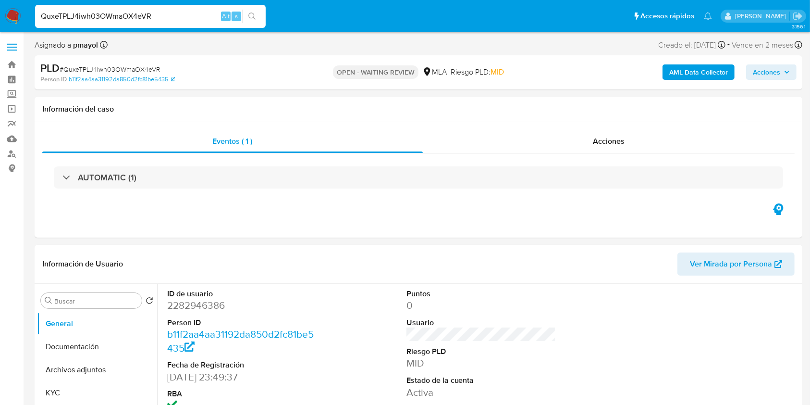
click at [17, 20] on img at bounding box center [13, 16] width 16 height 16
select select "10"
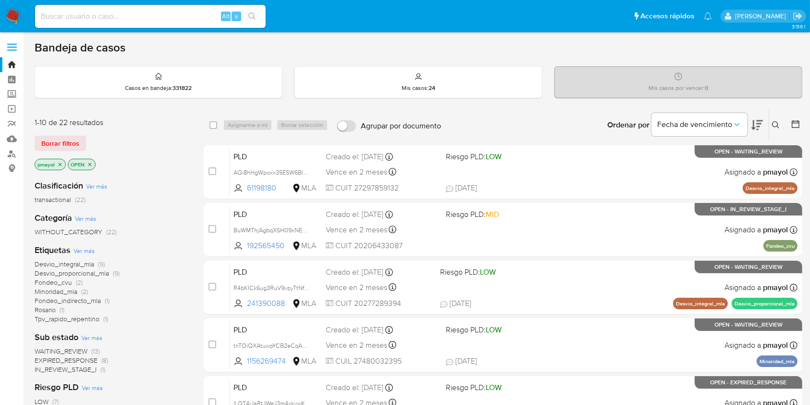
click at [8, 15] on img at bounding box center [13, 16] width 16 height 16
click at [499, 80] on div "Mis casos : 24" at bounding box center [418, 82] width 247 height 31
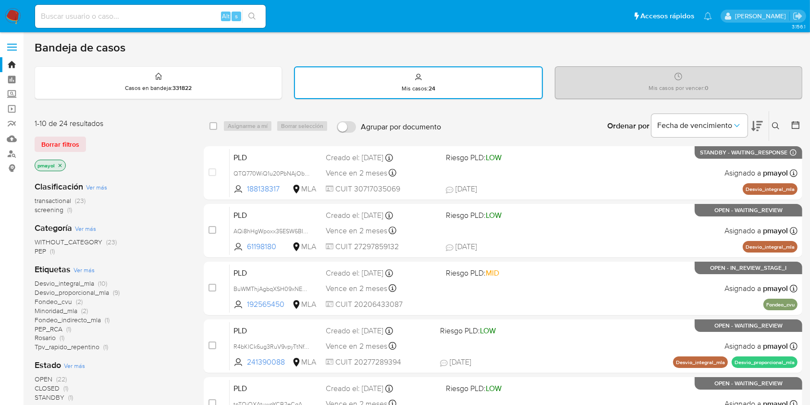
click at [11, 12] on img at bounding box center [13, 16] width 16 height 16
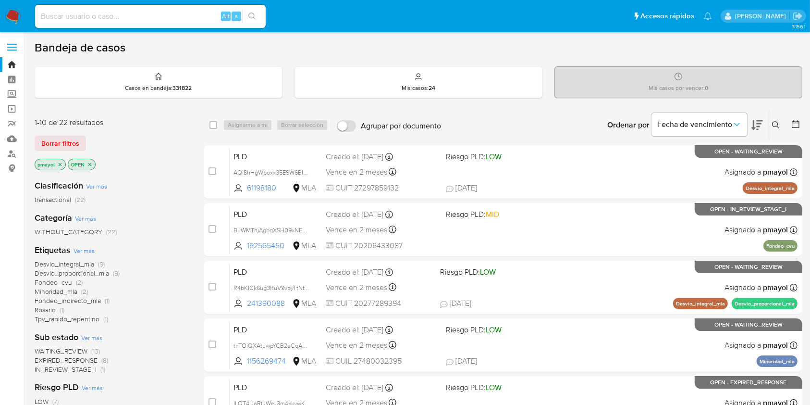
click at [151, 17] on input at bounding box center [150, 16] width 231 height 12
paste input "v0vkrCsAkoHzZW3UGxsX2LK0"
type input "v0vkrCsAkoHzZW3UGxsX2LK0"
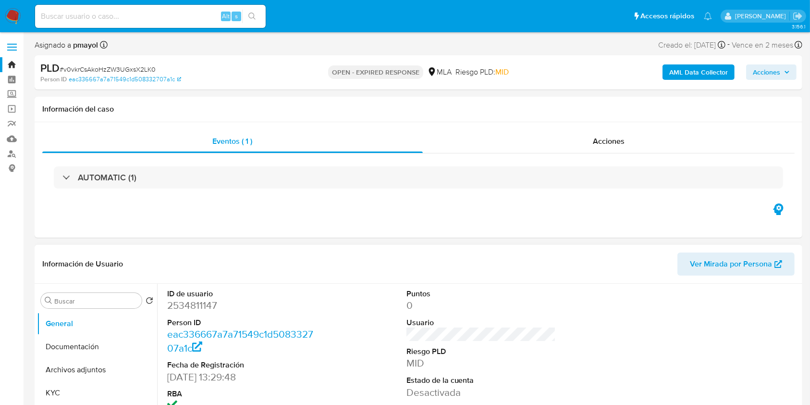
select select "10"
click at [109, 63] on div "PLD # v0vkrCsAkoHzZW3UGxsX2LK0" at bounding box center [164, 68] width 248 height 14
copy span "v0vkrCsAkoHzZW3UGxsX2LK0"
click at [13, 16] on img at bounding box center [13, 16] width 16 height 16
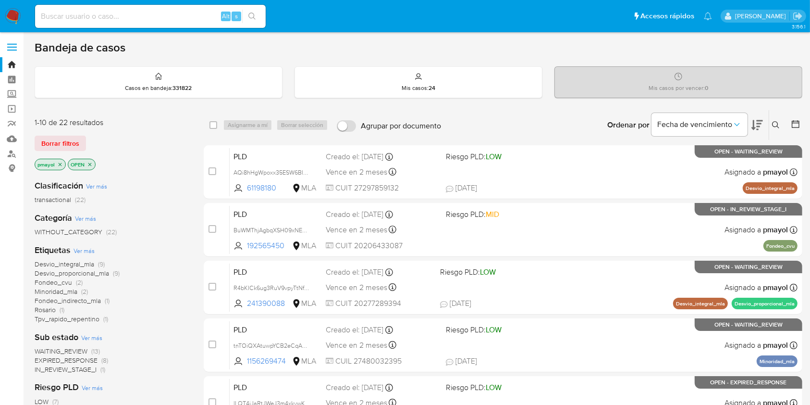
click at [779, 121] on icon at bounding box center [776, 125] width 8 height 8
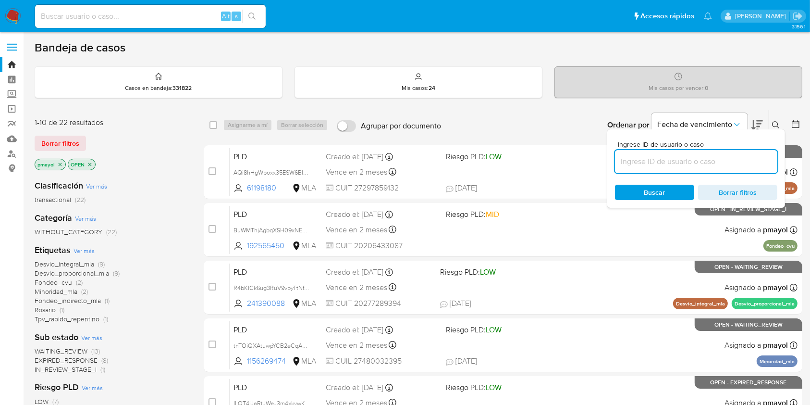
click at [682, 160] on input at bounding box center [696, 161] width 162 height 12
type input "v0vkrCsAkoHzZW3UGxsX2LK0"
click at [647, 188] on div "Buscar Borrar filtros" at bounding box center [696, 191] width 162 height 15
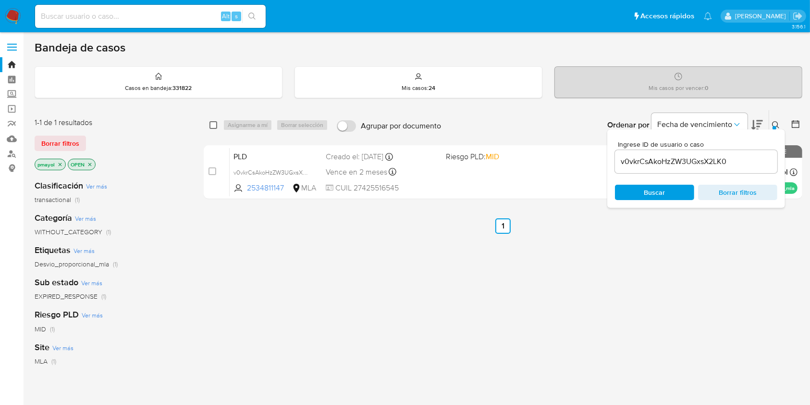
click at [215, 125] on input "checkbox" at bounding box center [213, 125] width 8 height 8
checkbox input "true"
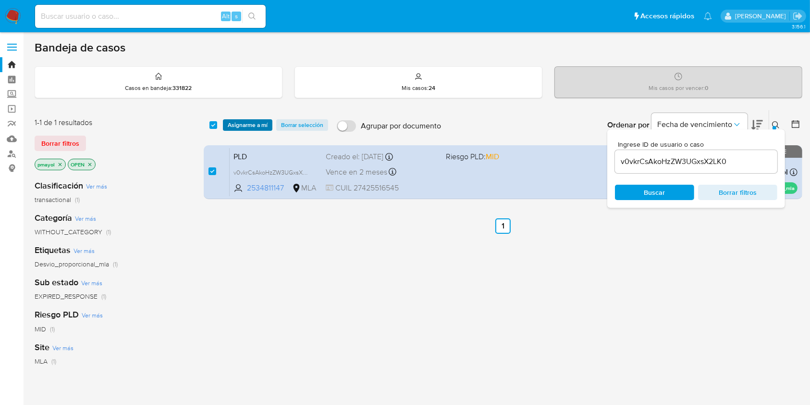
click at [225, 125] on button "Asignarme a mí" at bounding box center [247, 125] width 49 height 12
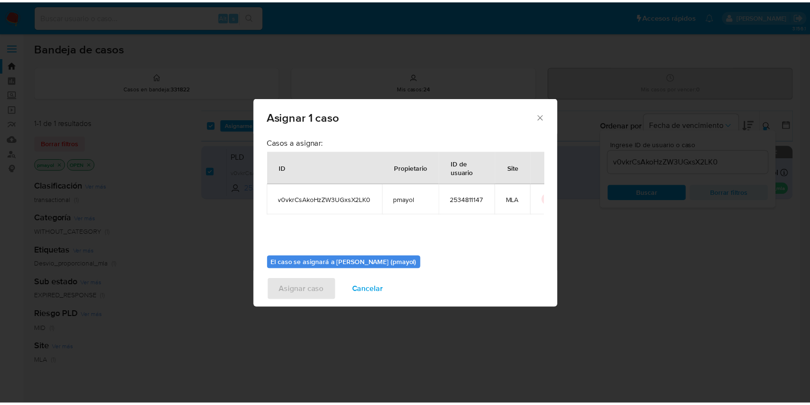
scroll to position [49, 0]
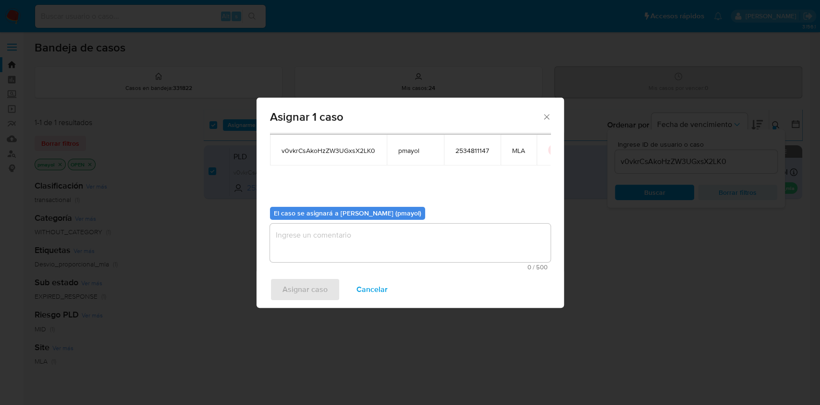
click at [438, 246] on textarea "assign-modal" at bounding box center [410, 242] width 281 height 38
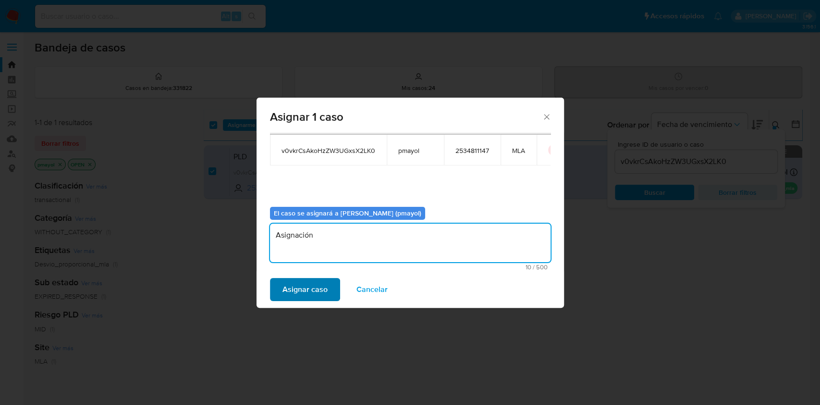
type textarea "Asignación"
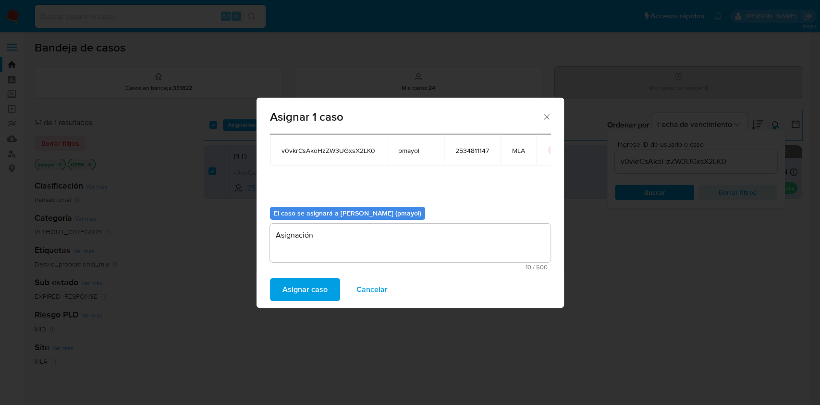
click at [312, 288] on span "Asignar caso" at bounding box center [304, 289] width 45 height 21
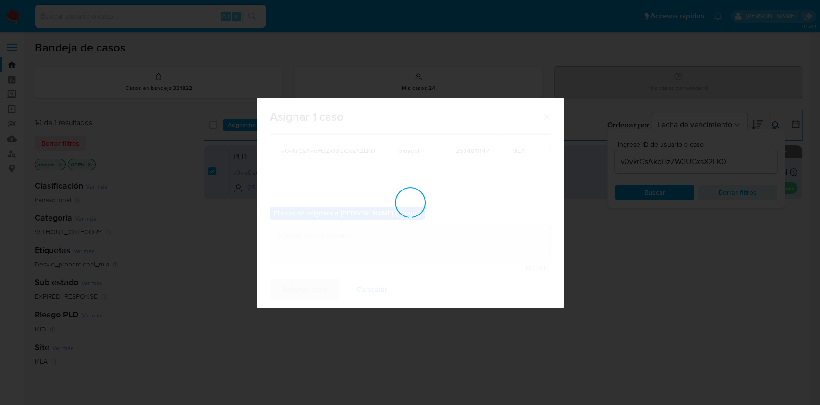
checkbox input "false"
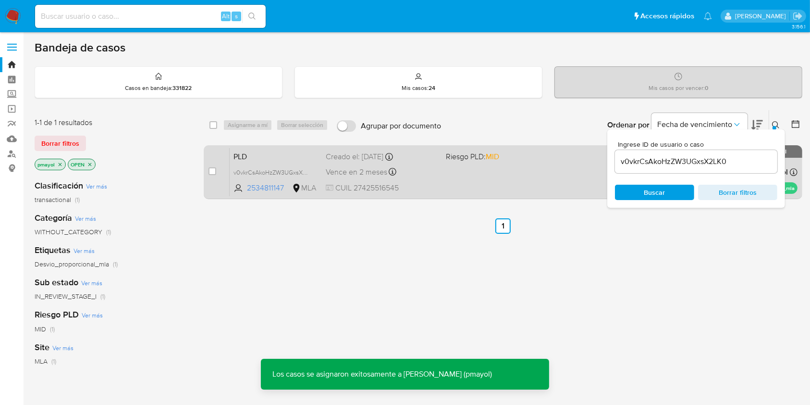
click at [442, 174] on div "PLD v0vkrCsAkoHzZW3UGxsX2LK0 2534811147 MLA Riesgo PLD: MID Creado el: 12/08/20…" at bounding box center [514, 171] width 568 height 49
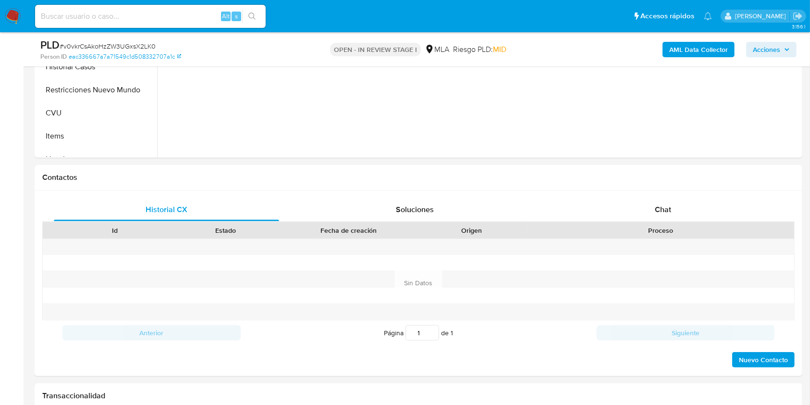
scroll to position [392, 0]
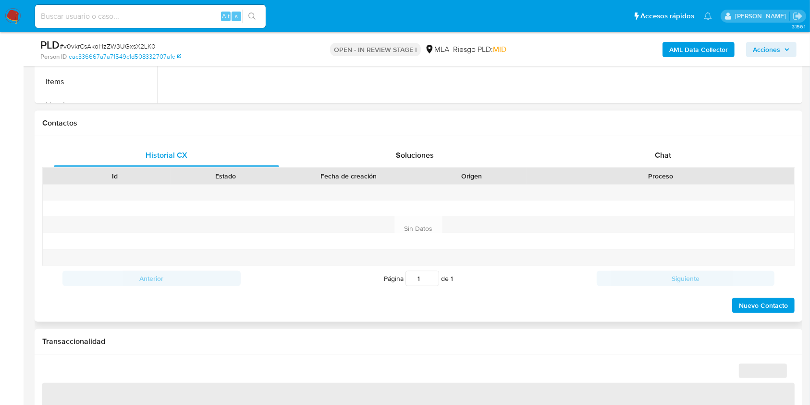
select select "10"
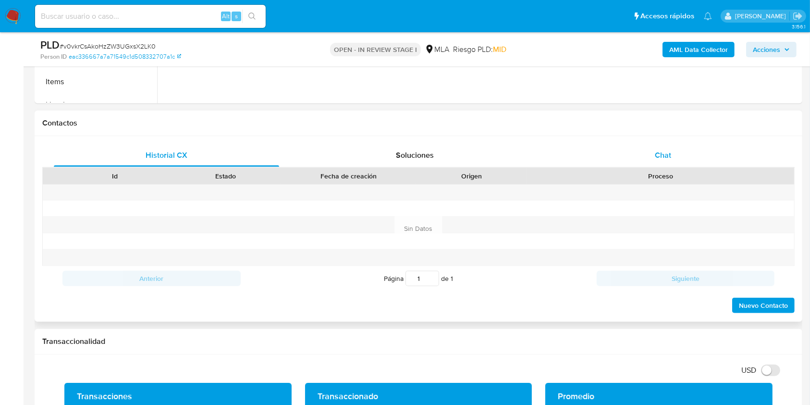
click at [662, 152] on span "Chat" at bounding box center [663, 154] width 16 height 11
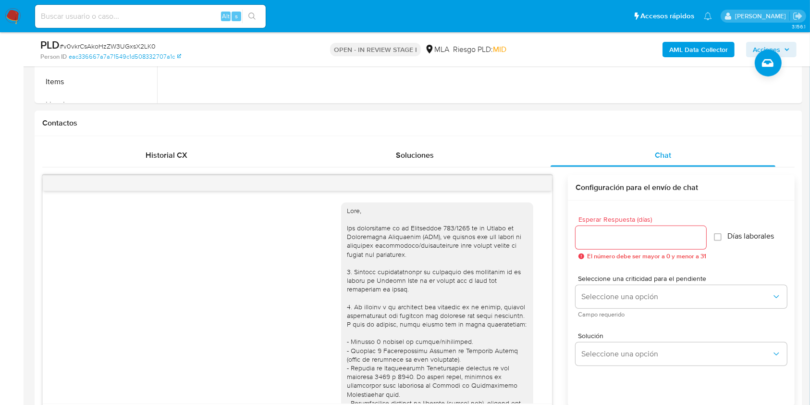
scroll to position [543, 0]
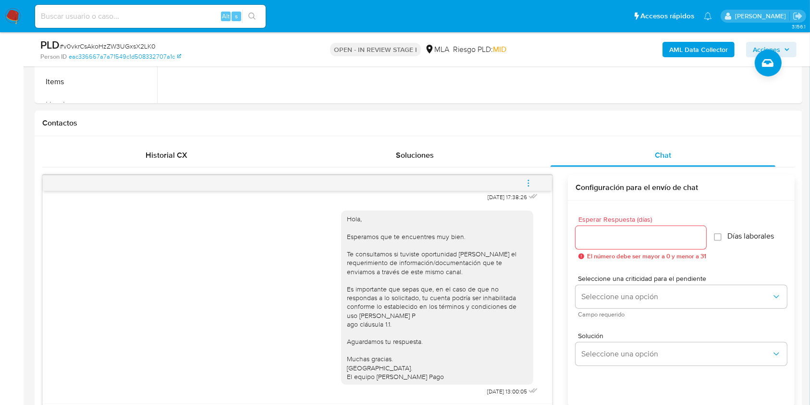
click at [533, 182] on button "menu-action" at bounding box center [529, 183] width 32 height 23
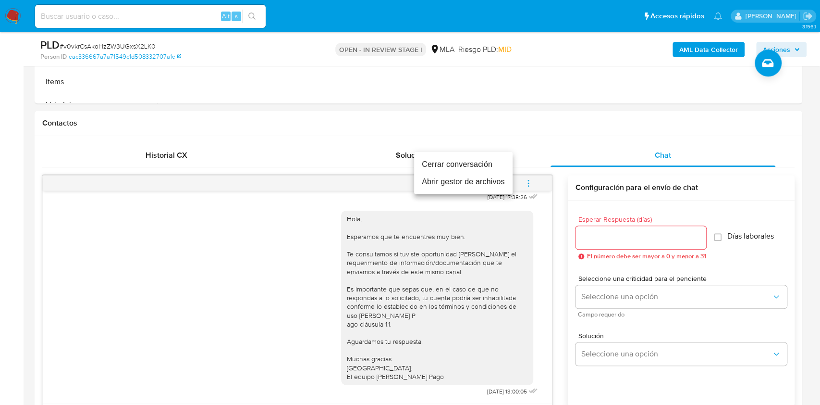
click at [454, 161] on li "Cerrar conversación" at bounding box center [463, 164] width 98 height 17
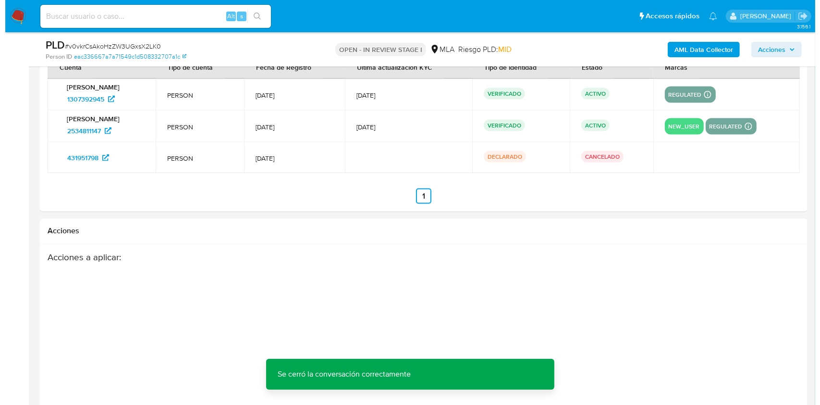
scroll to position [1676, 0]
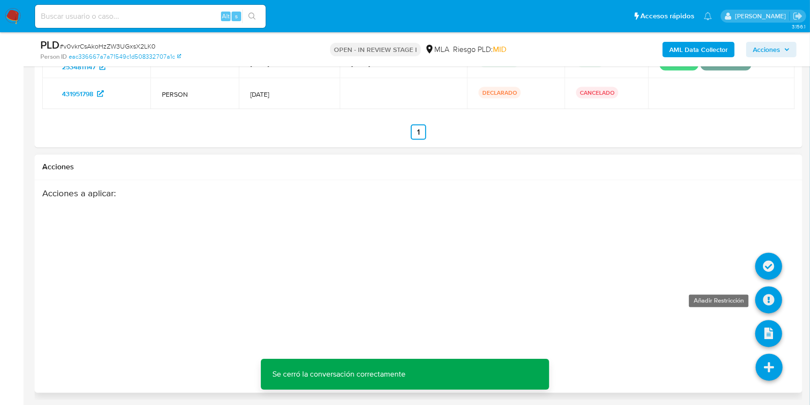
click at [769, 300] on icon at bounding box center [768, 299] width 27 height 27
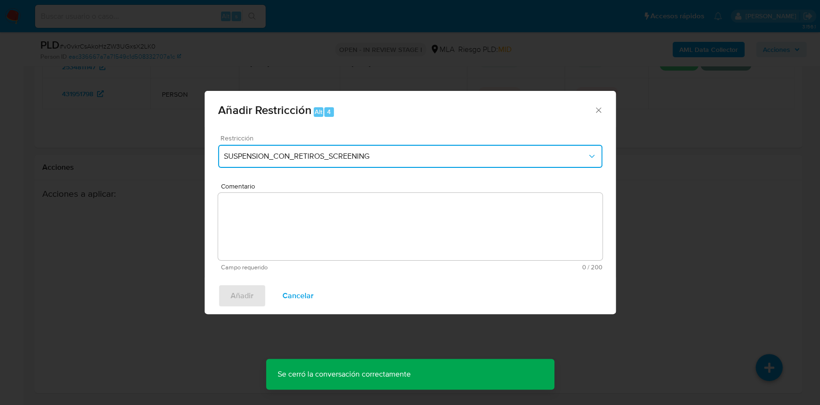
click at [465, 152] on span "SUSPENSION_CON_RETIROS_SCREENING" at bounding box center [405, 156] width 363 height 10
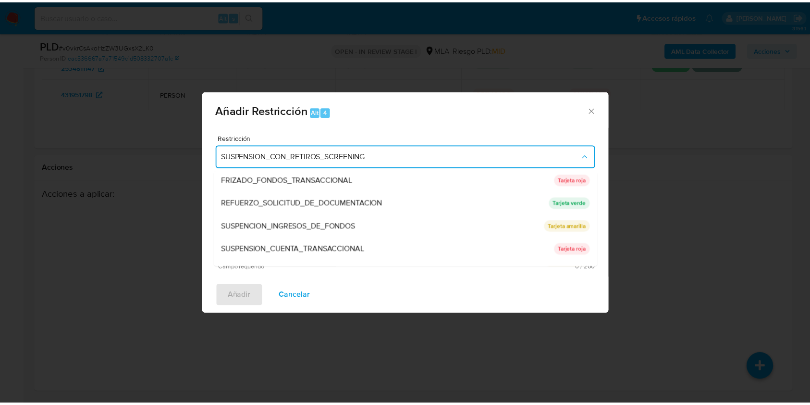
scroll to position [201, 0]
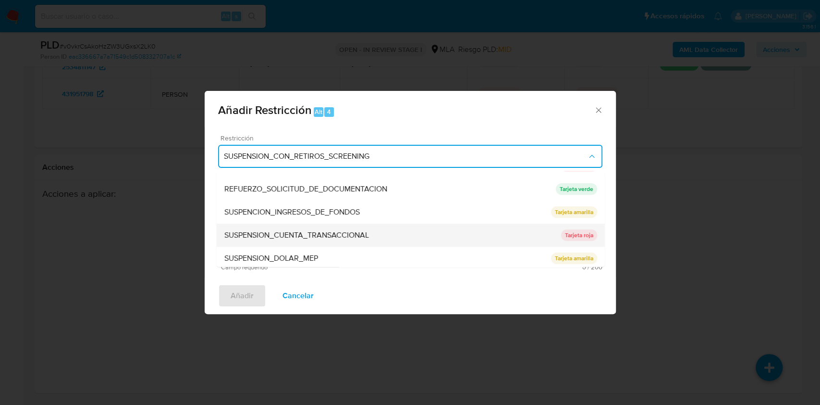
click at [382, 241] on div "SUSPENSION_CUENTA_TRANSACCIONAL" at bounding box center [392, 234] width 337 height 23
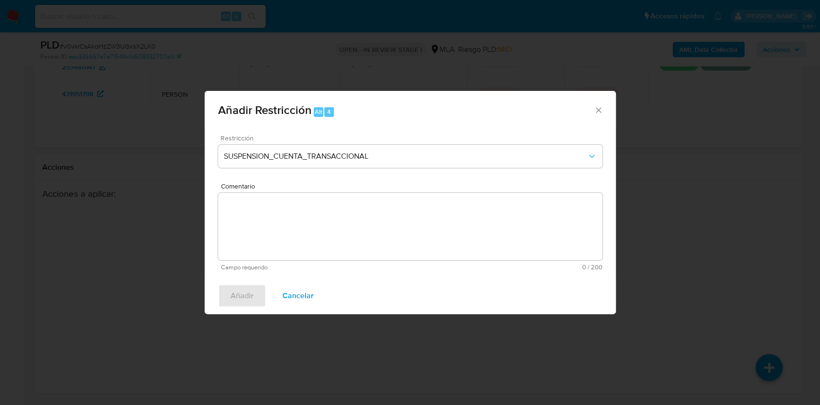
click at [382, 241] on textarea "Comentario" at bounding box center [410, 226] width 384 height 67
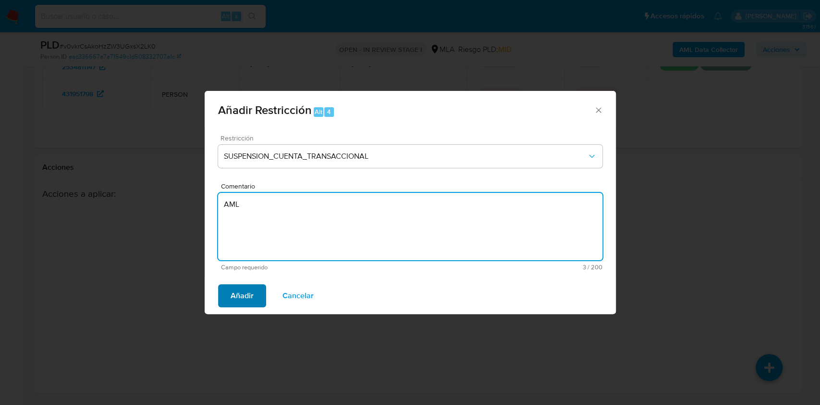
type textarea "AML"
click at [244, 299] on span "Añadir" at bounding box center [242, 295] width 23 height 21
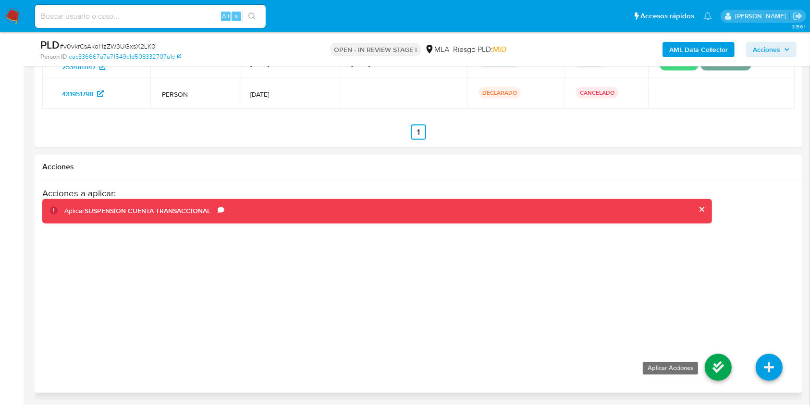
click at [715, 367] on icon at bounding box center [718, 367] width 27 height 27
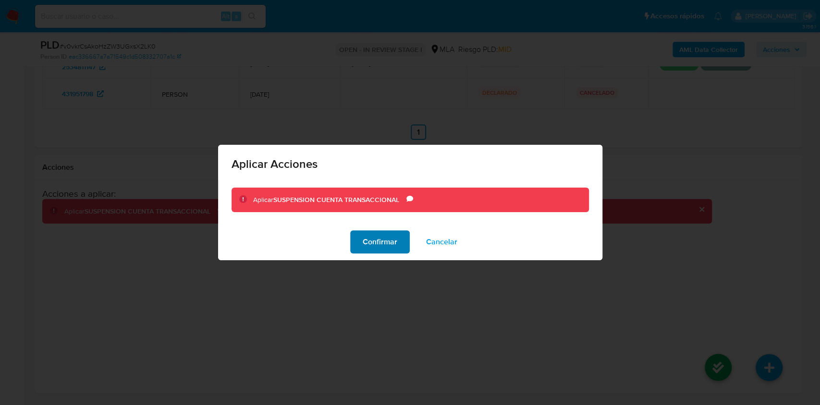
click at [389, 243] on span "Confirmar" at bounding box center [380, 241] width 35 height 21
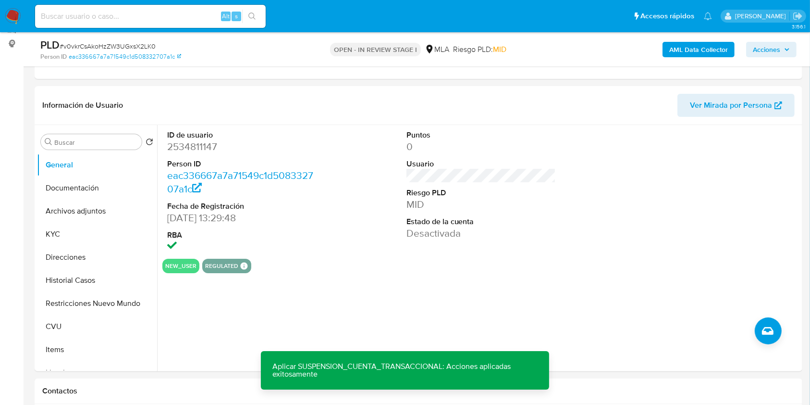
scroll to position [101, 0]
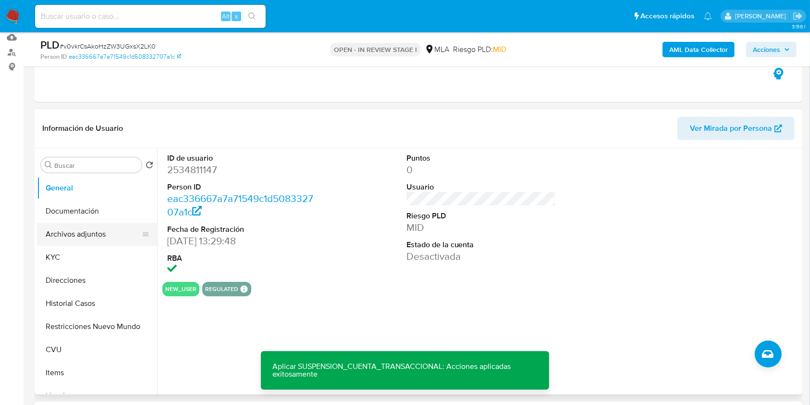
click at [87, 240] on button "Archivos adjuntos" at bounding box center [93, 233] width 112 height 23
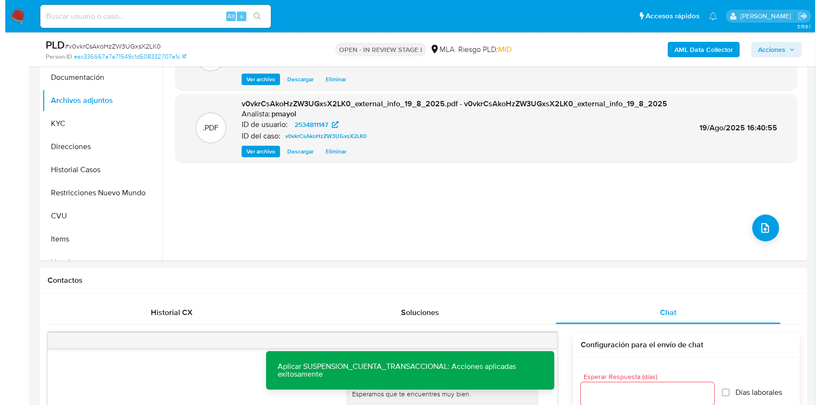
scroll to position [261, 0]
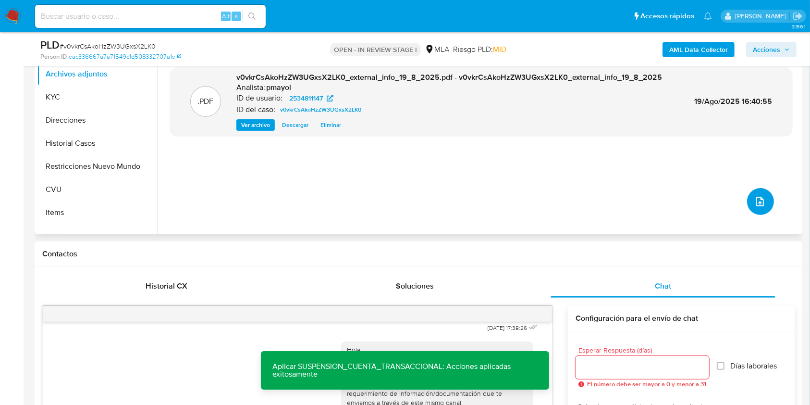
click at [754, 197] on icon "upload-file" at bounding box center [760, 202] width 12 height 12
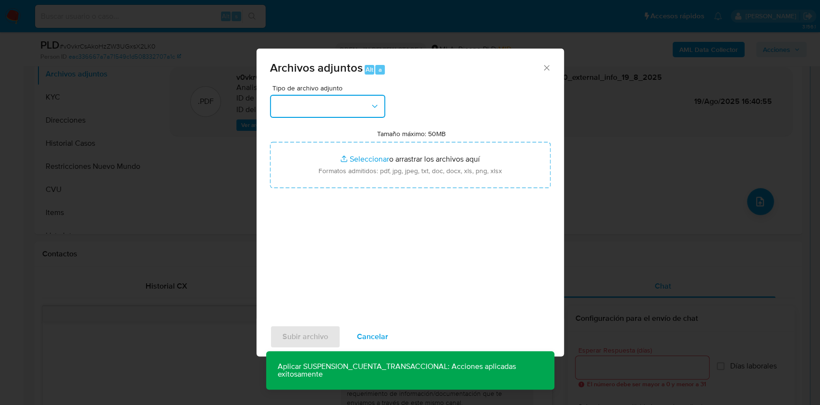
click at [306, 115] on button "button" at bounding box center [327, 106] width 115 height 23
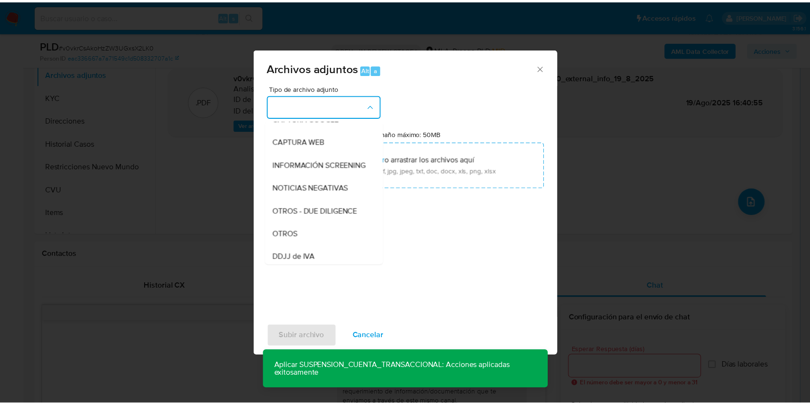
scroll to position [134, 0]
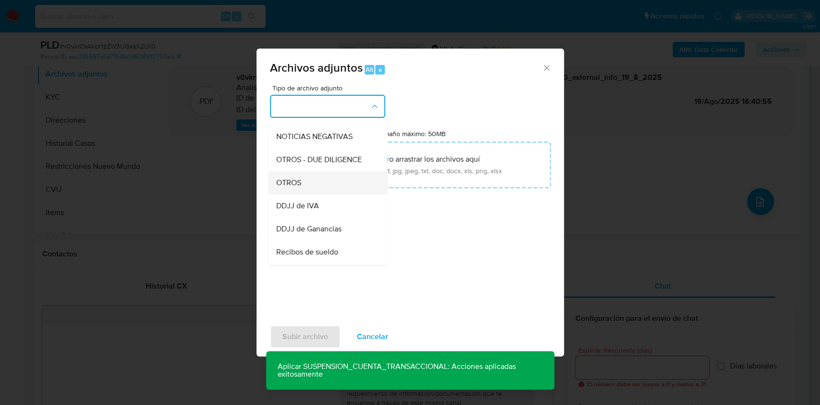
drag, startPoint x: 316, startPoint y: 203, endPoint x: 310, endPoint y: 192, distance: 12.5
click at [310, 192] on ul "IDENTIFICACIÓN INGRESOS CAPTURA BUREAU CAPTURA GOOGLE CAPTURA WEB INFORMACIÓN S…" at bounding box center [327, 257] width 119 height 540
click at [310, 192] on div "OTROS" at bounding box center [325, 182] width 98 height 23
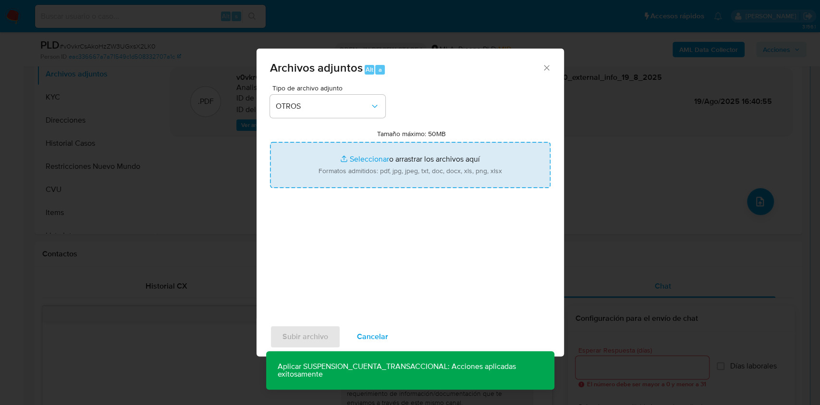
click at [355, 178] on input "Tamaño máximo: 50MB Seleccionar archivos" at bounding box center [410, 165] width 281 height 46
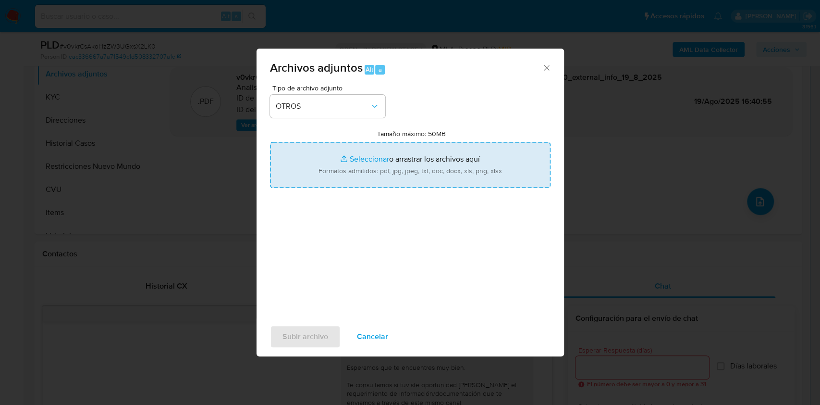
type input "C:\fakepath\Caselog v0vkrCsAkoHzZW3UGxsX2LK0.docx"
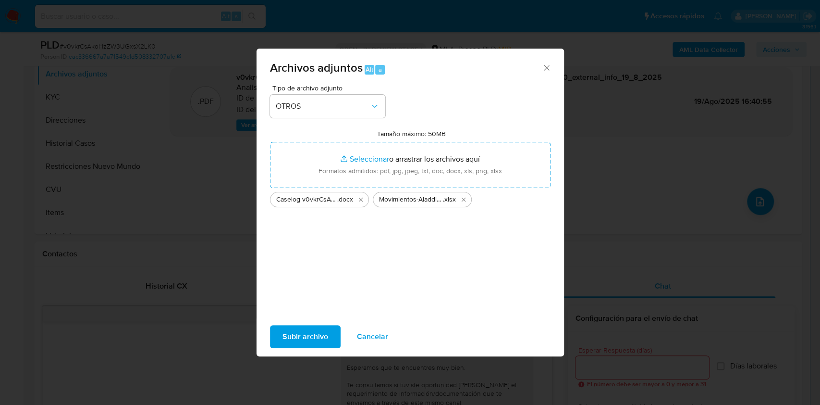
click at [317, 335] on span "Subir archivo" at bounding box center [305, 336] width 46 height 21
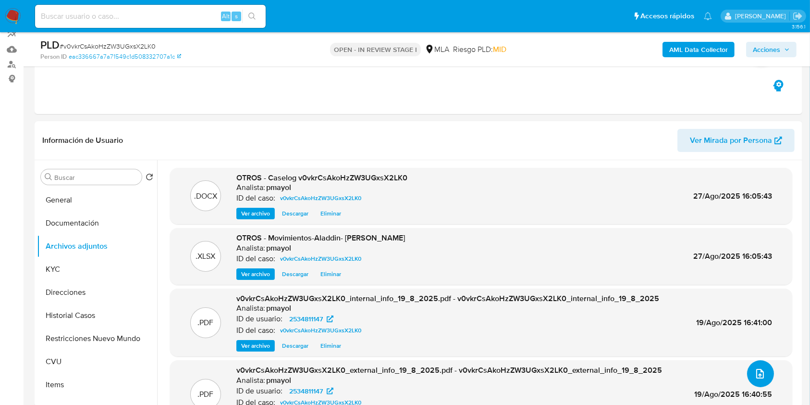
scroll to position [92, 0]
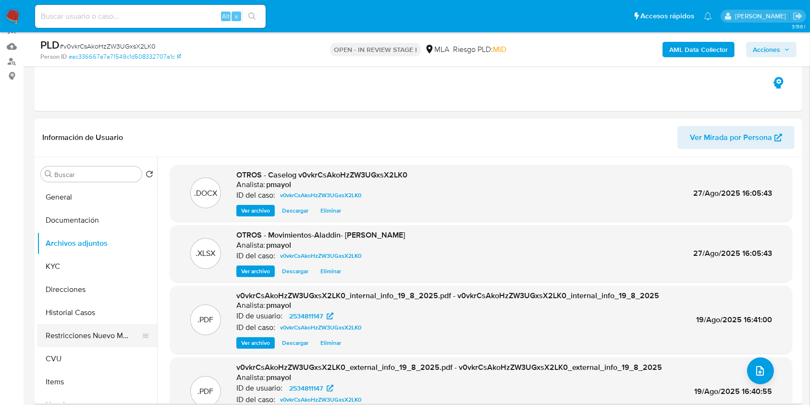
click at [85, 329] on button "Restricciones Nuevo Mundo" at bounding box center [93, 335] width 112 height 23
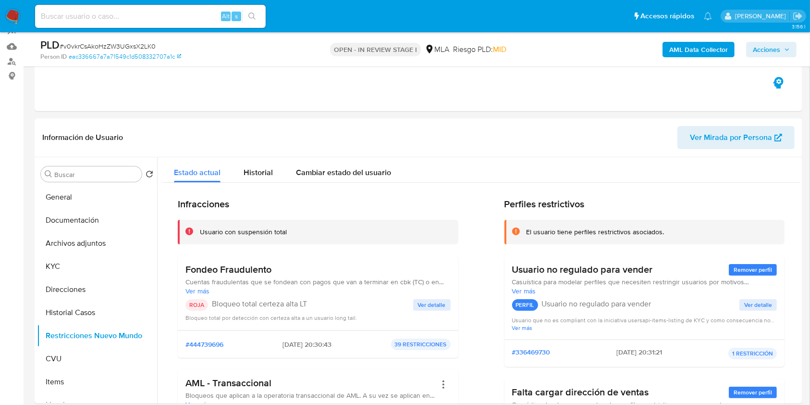
click at [773, 48] on span "Acciones" at bounding box center [766, 49] width 27 height 15
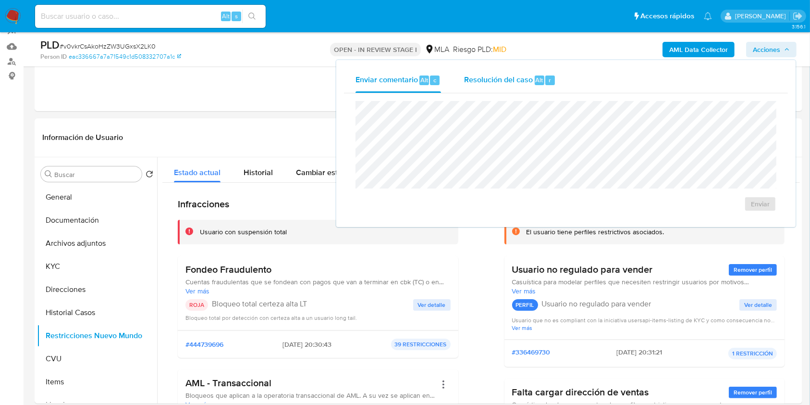
click at [531, 87] on div "Resolución del caso Alt r" at bounding box center [510, 80] width 92 height 25
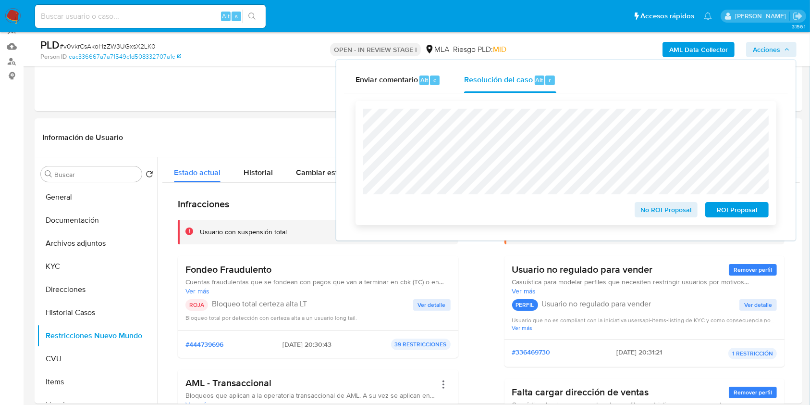
click at [719, 206] on span "ROI Proposal" at bounding box center [737, 209] width 50 height 13
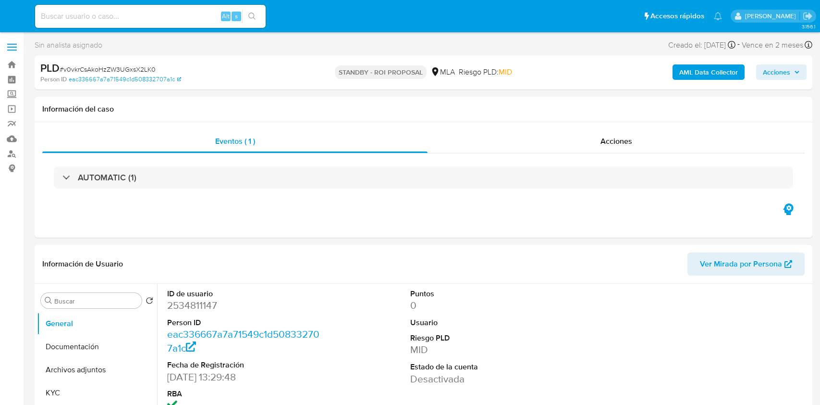
select select "10"
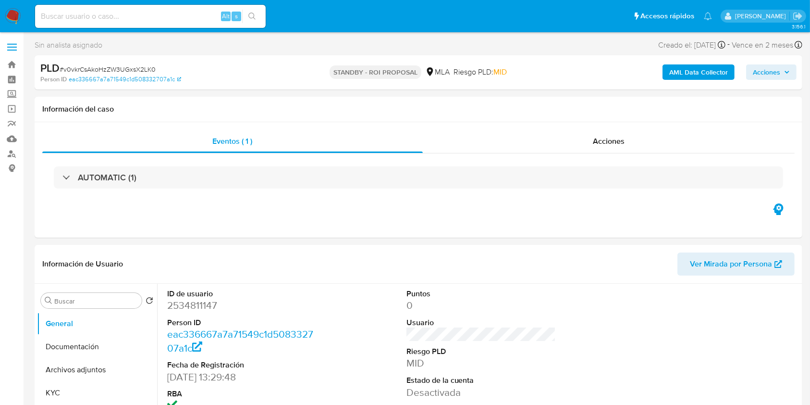
click at [8, 14] on img at bounding box center [13, 16] width 16 height 16
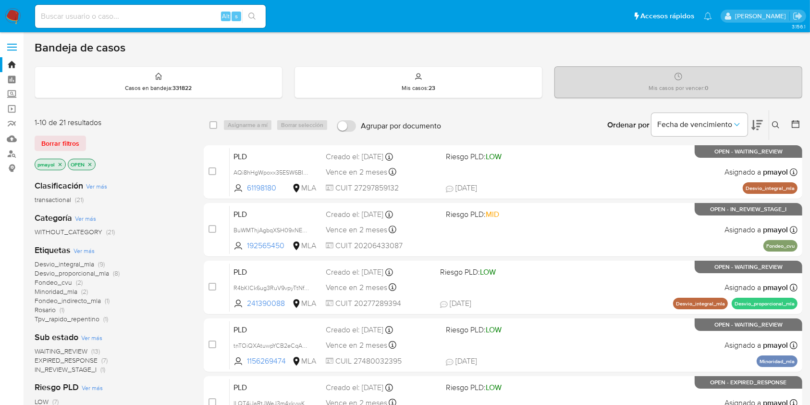
click at [58, 161] on icon "close-filter" at bounding box center [60, 164] width 6 height 6
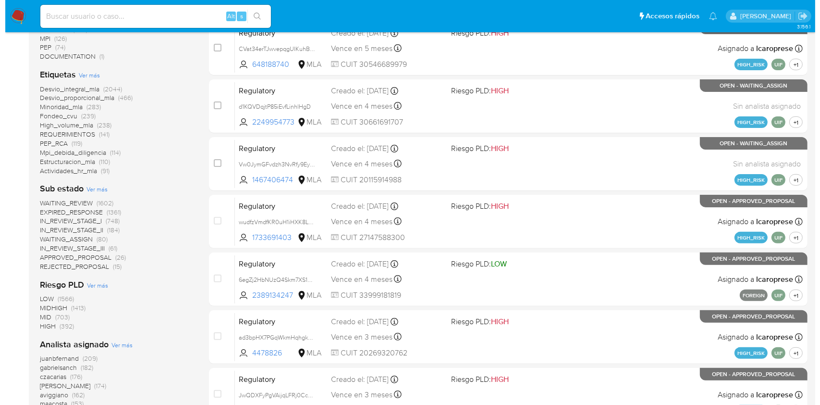
scroll to position [241, 0]
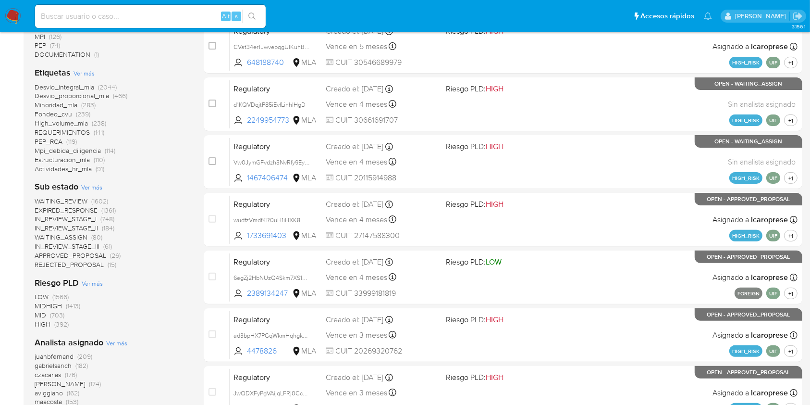
click at [113, 344] on span "Ver más" at bounding box center [116, 342] width 21 height 9
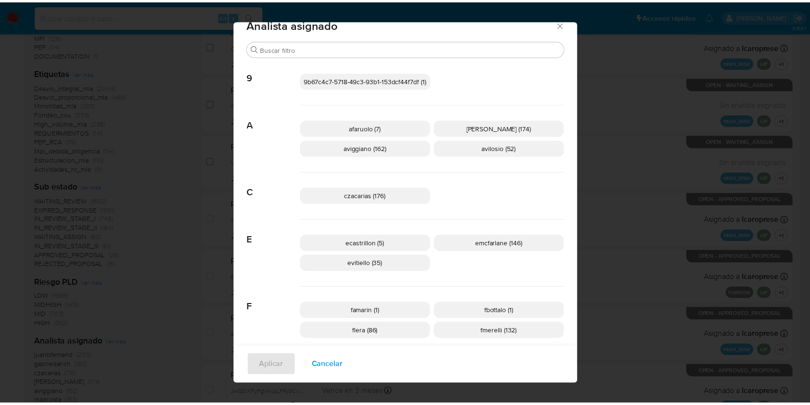
scroll to position [0, 0]
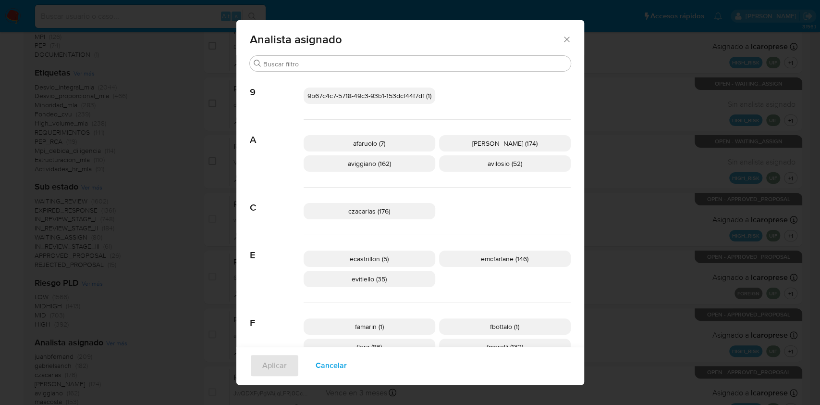
click at [565, 39] on icon "Cerrar" at bounding box center [567, 40] width 10 height 10
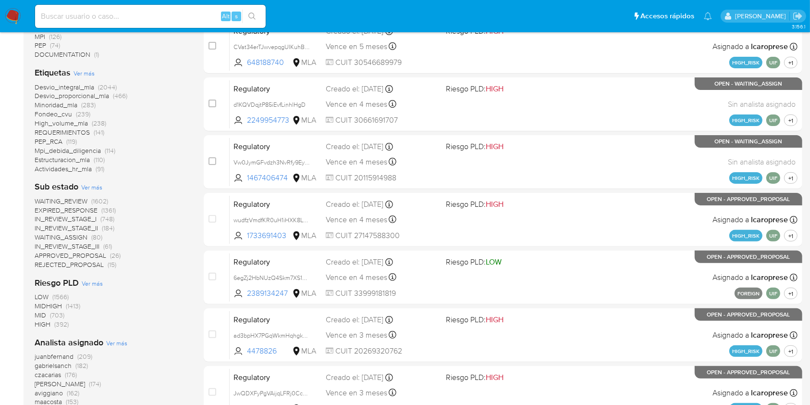
click at [10, 15] on img at bounding box center [13, 16] width 16 height 16
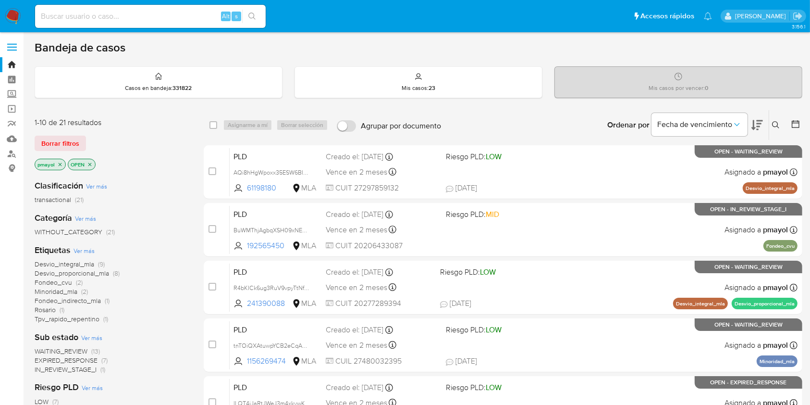
click at [172, 22] on input at bounding box center [150, 16] width 231 height 12
click at [169, 16] on input at bounding box center [150, 16] width 231 height 12
paste input "QuxeTPLJ4iwh03OWmaOX4eVR"
type input "QuxeTPLJ4iwh03OWmaOX4eVR"
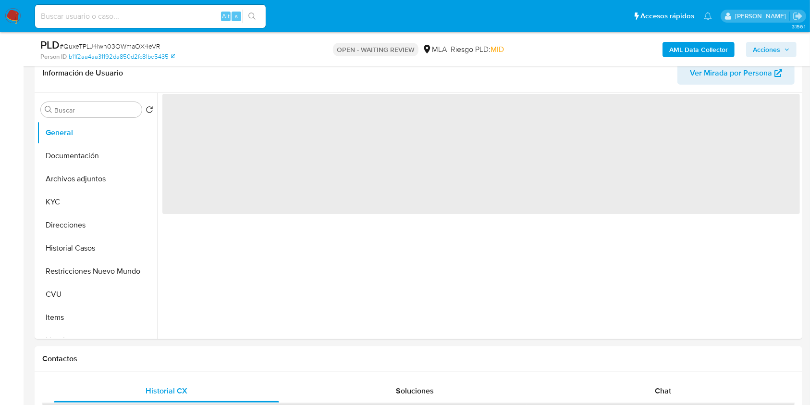
scroll to position [322, 0]
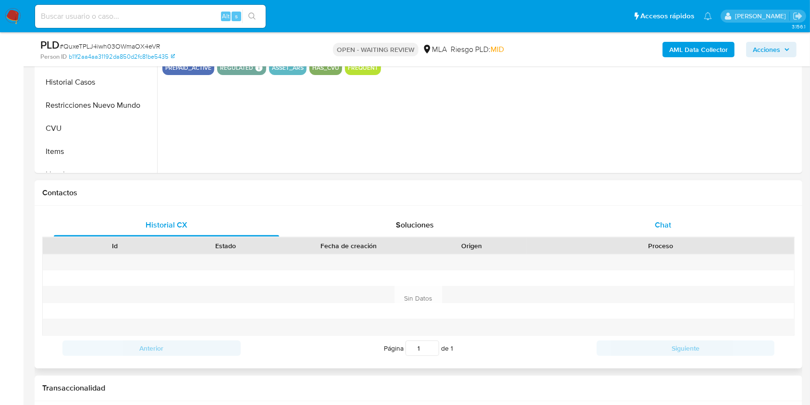
click at [648, 226] on div "Chat" at bounding box center [663, 224] width 225 height 23
select select "10"
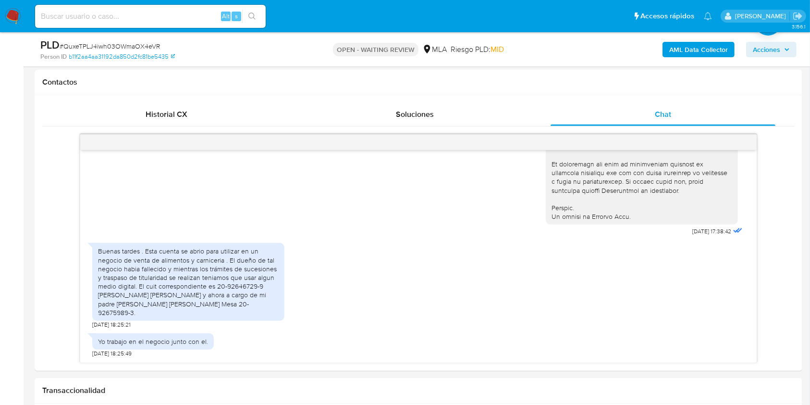
scroll to position [450, 0]
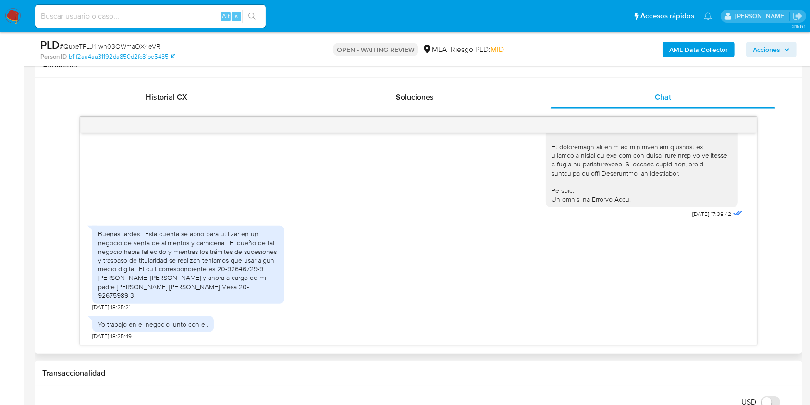
click at [195, 295] on div "Buenas tardes . Esta cuenta se abrio para utilizar en un negocio de venta de al…" at bounding box center [188, 264] width 181 height 70
copy div "92675989"
click at [125, 44] on span "# QuxeTPLJ4iwh03OWmaOX4eVR" at bounding box center [110, 46] width 100 height 10
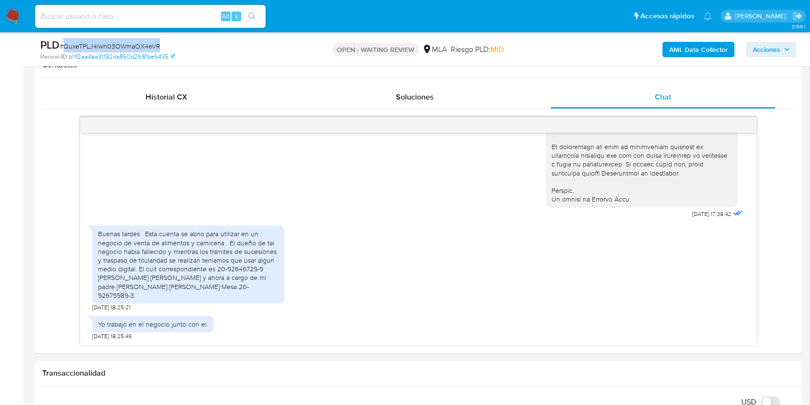
copy span "QuxeTPLJ4iwh03OWmaOX4eVR"
click at [10, 15] on img at bounding box center [13, 16] width 16 height 16
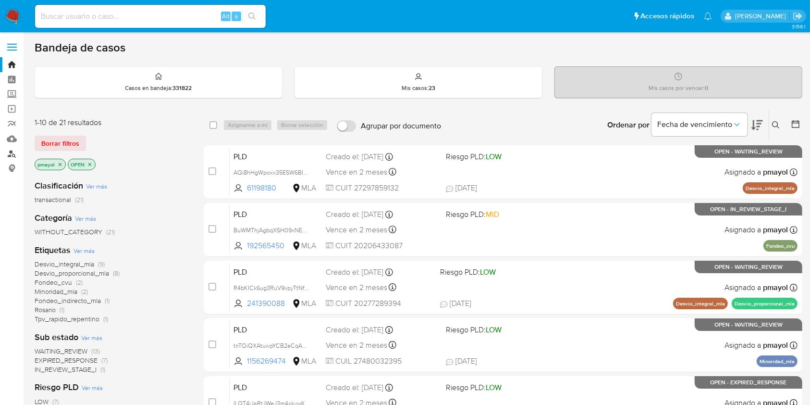
click at [12, 156] on link "Buscador de personas" at bounding box center [57, 153] width 114 height 15
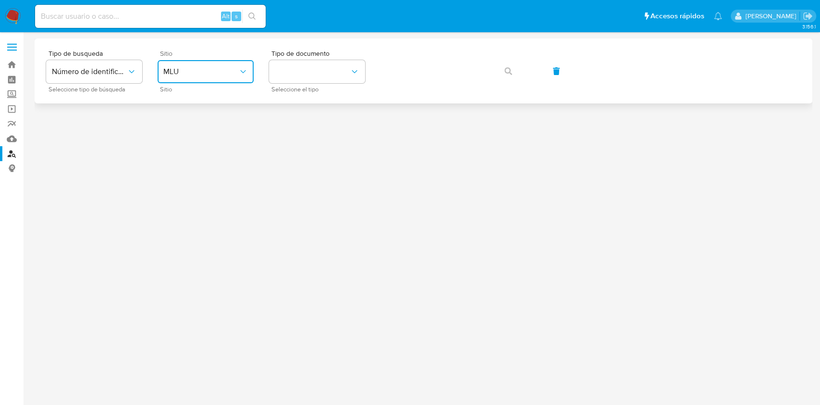
click at [221, 70] on span "MLU" at bounding box center [200, 72] width 75 height 10
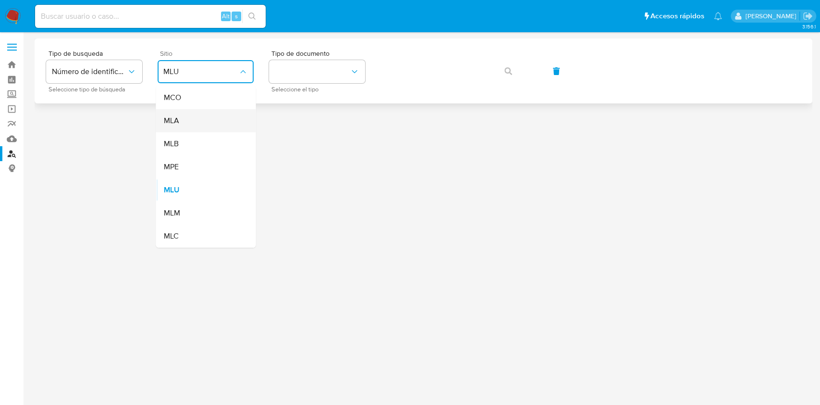
click at [210, 115] on div "MLA" at bounding box center [202, 120] width 79 height 23
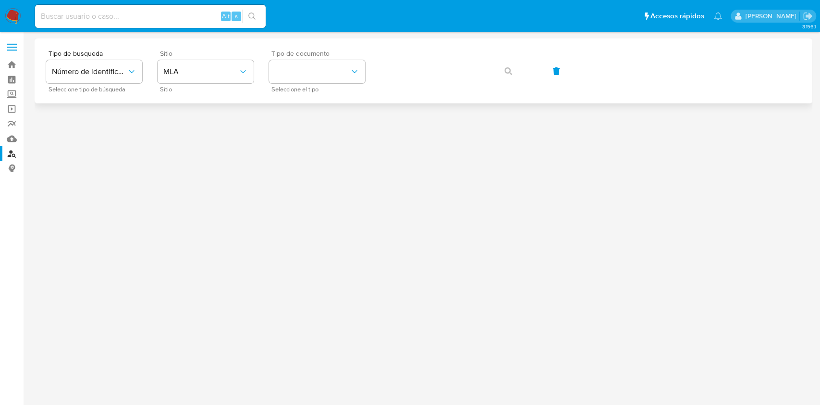
click at [270, 87] on div "Tipo de documento Seleccione el tipo" at bounding box center [317, 71] width 96 height 42
click at [289, 79] on button "identificationType" at bounding box center [317, 71] width 96 height 23
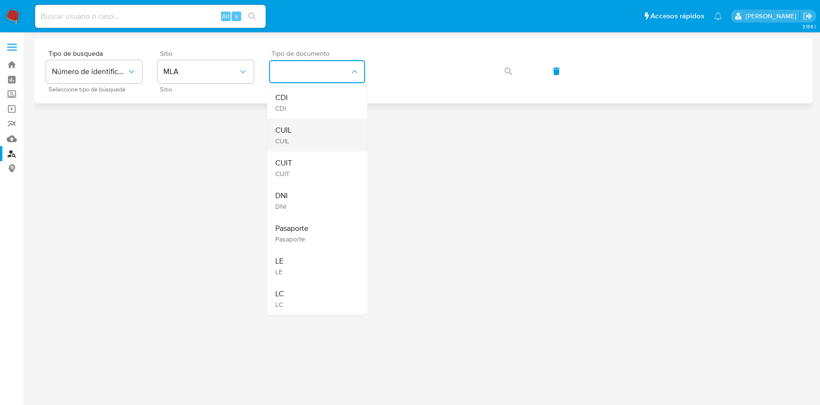
click at [297, 144] on div "CUIL CUIL" at bounding box center [314, 135] width 79 height 33
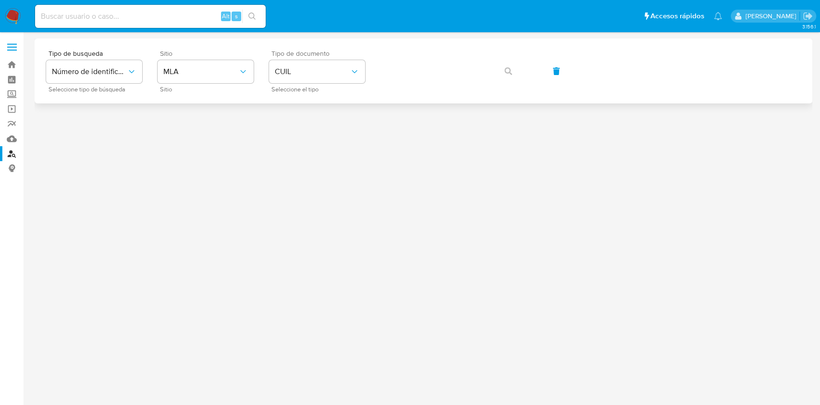
click at [405, 84] on div "Tipo de busqueda Número de identificación Seleccione tipo de búsqueda Sitio MLA…" at bounding box center [423, 71] width 755 height 42
click at [504, 72] on icon "button" at bounding box center [508, 71] width 8 height 8
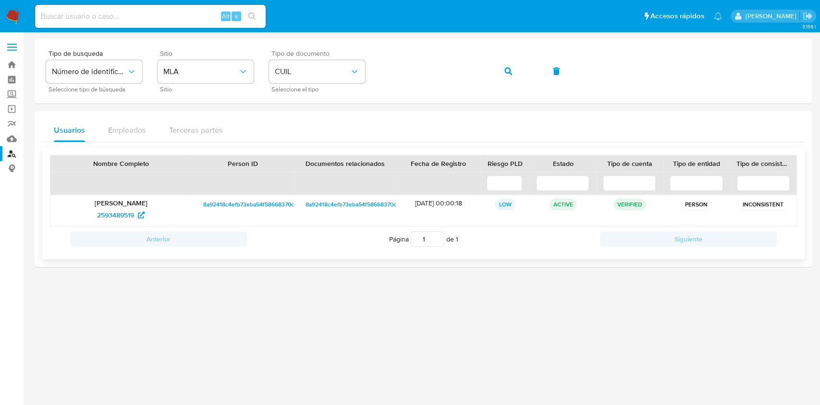
click at [235, 202] on span "8a92418c4efb73eba54f58668370cd12" at bounding box center [253, 204] width 100 height 12
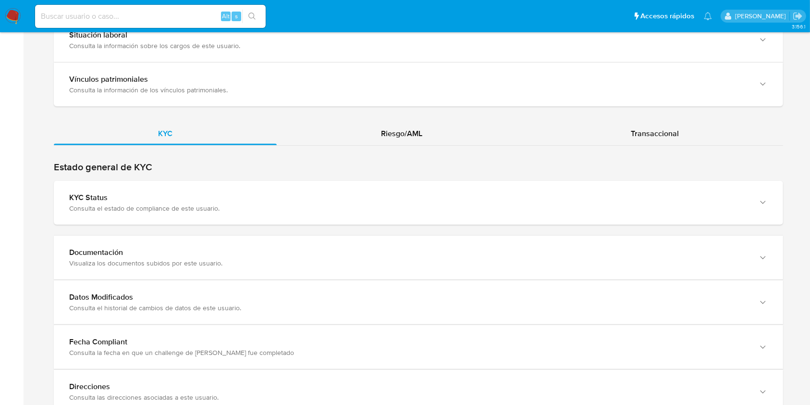
scroll to position [815, 0]
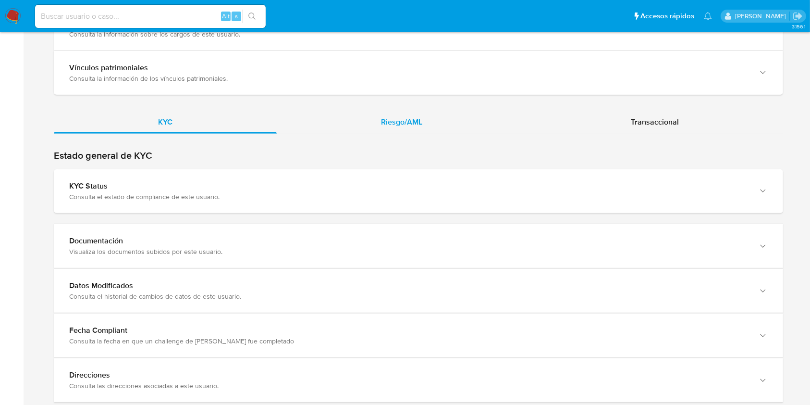
click at [410, 120] on span "Riesgo/AML" at bounding box center [401, 121] width 41 height 11
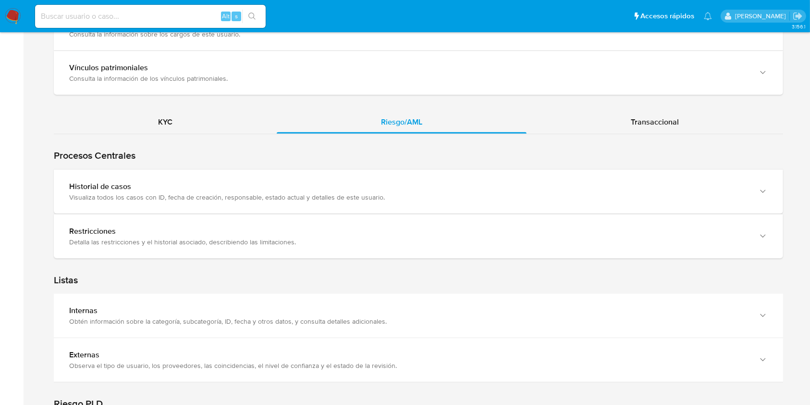
scroll to position [884, 0]
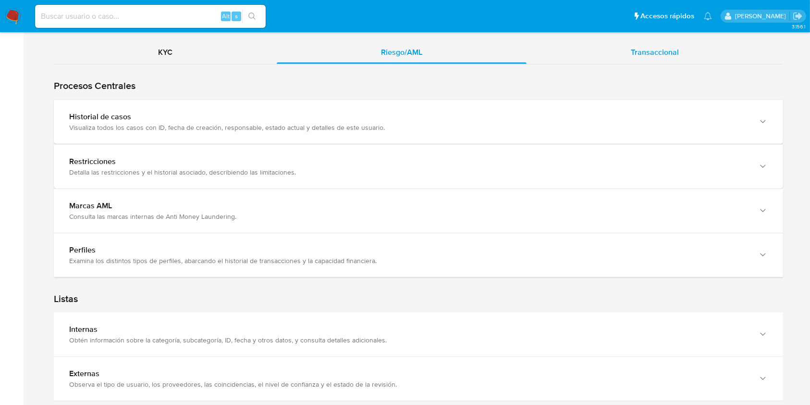
click at [669, 47] on span "Transaccional" at bounding box center [655, 52] width 48 height 11
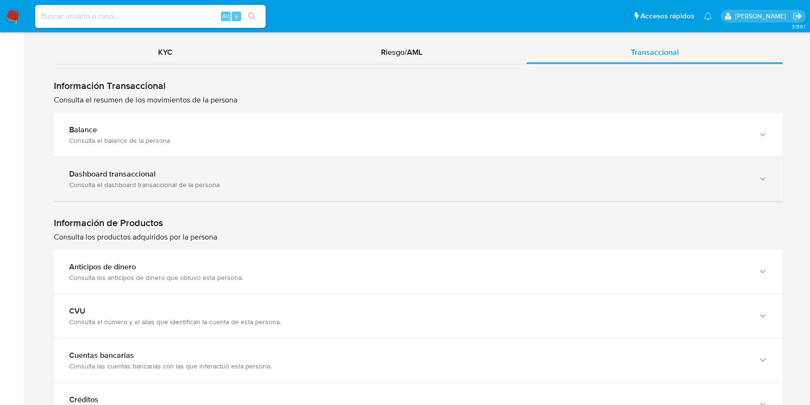
click at [462, 196] on div "Dashboard transaccional Consulta el dashboard transaccional de la persona" at bounding box center [418, 179] width 729 height 44
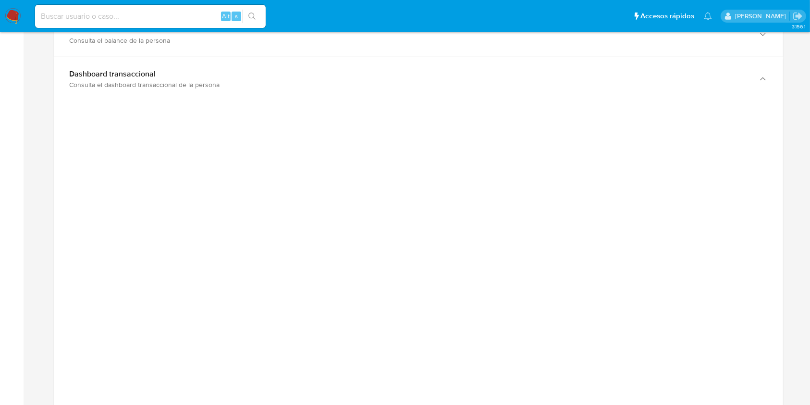
scroll to position [990, 0]
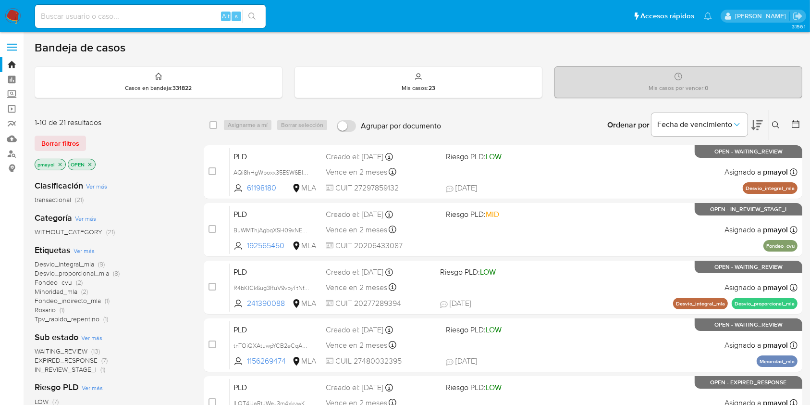
click at [777, 126] on icon at bounding box center [776, 125] width 8 height 8
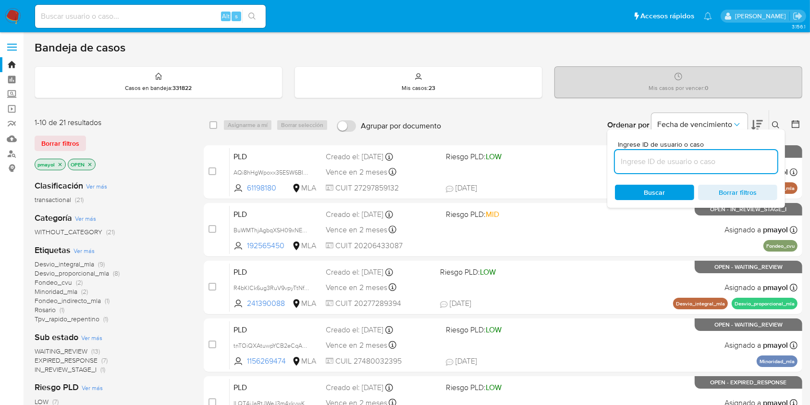
click at [704, 161] on input at bounding box center [696, 161] width 162 height 12
type input "QuxeTPLJ4iwh03OWmaOX4eVR"
click at [666, 191] on div "Buscar Borrar filtros" at bounding box center [696, 191] width 162 height 15
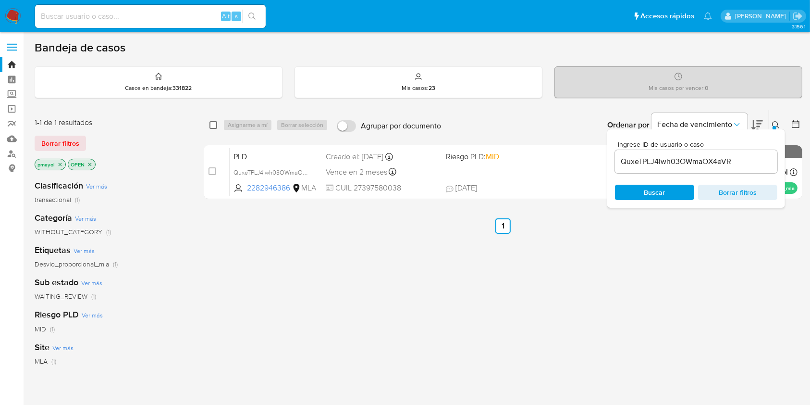
click at [211, 124] on input "checkbox" at bounding box center [213, 125] width 8 height 8
checkbox input "true"
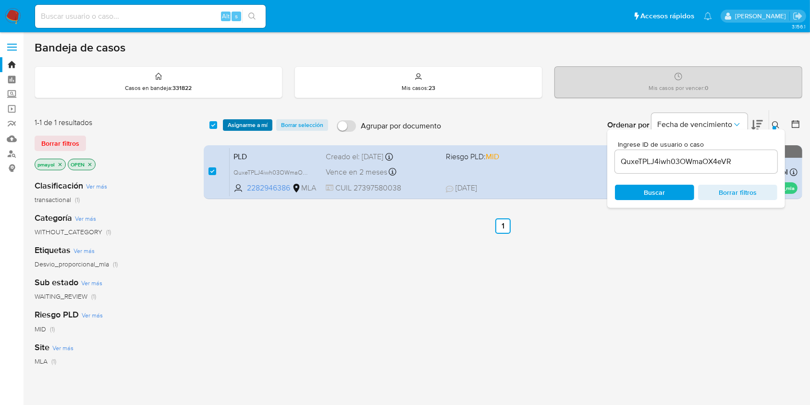
click at [242, 123] on span "Asignarme a mí" at bounding box center [248, 125] width 40 height 10
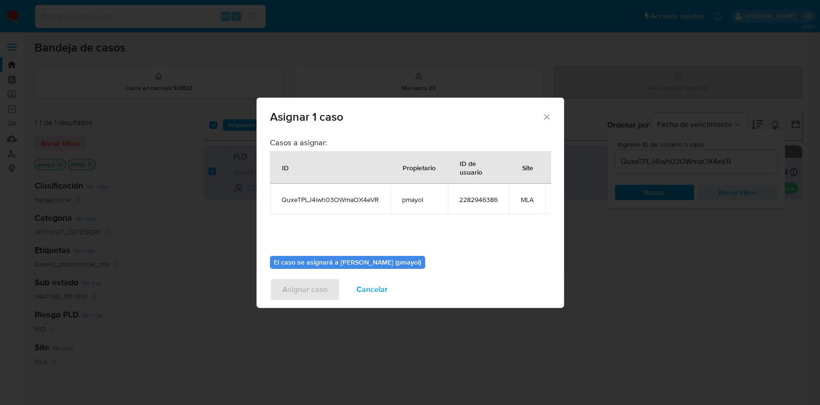
scroll to position [59, 0]
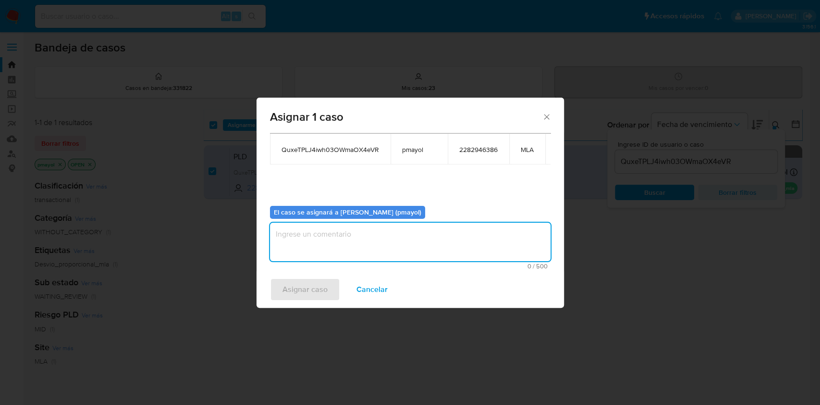
click at [461, 233] on textarea "assign-modal" at bounding box center [410, 241] width 281 height 38
type textarea "Asignación"
click at [317, 290] on span "Asignar caso" at bounding box center [304, 289] width 45 height 21
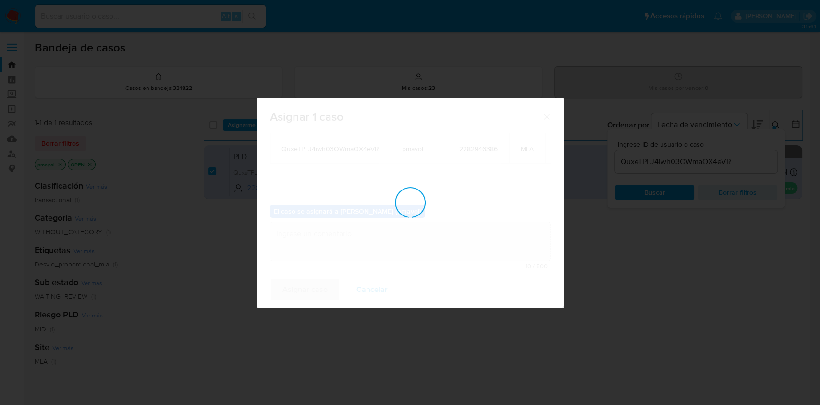
checkbox input "false"
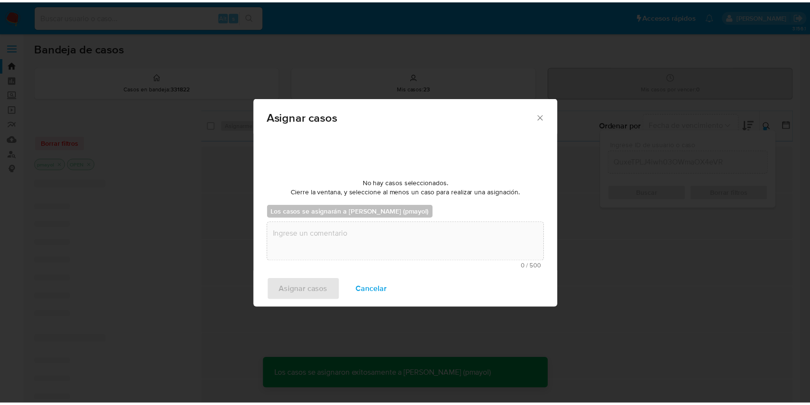
scroll to position [58, 0]
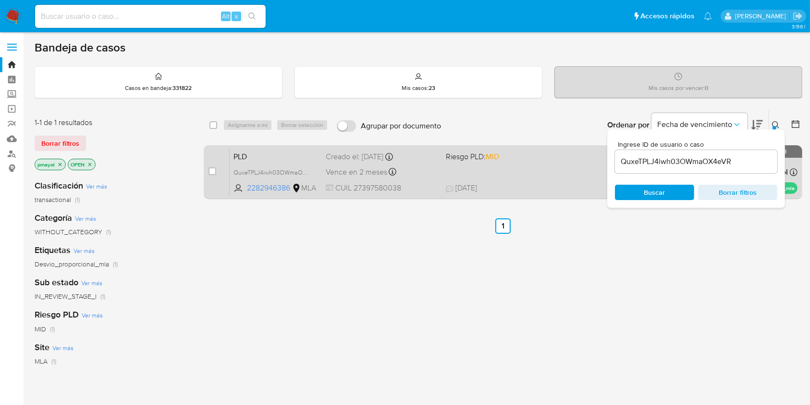
click at [428, 167] on div "Vence en 2 meses Vence el 14/10/2025 12:37:01" at bounding box center [382, 171] width 112 height 13
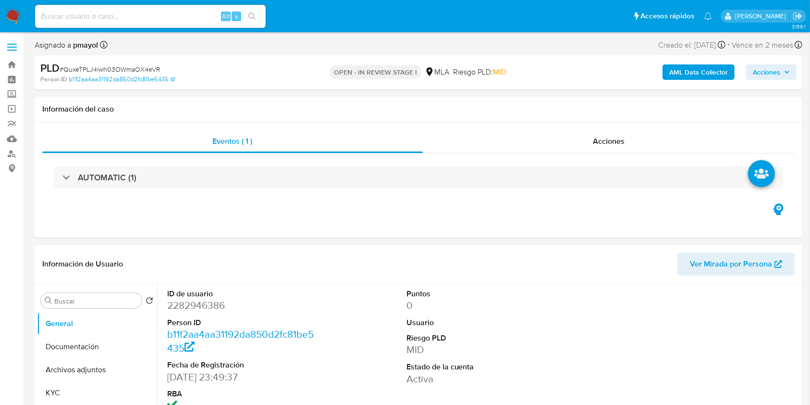
select select "10"
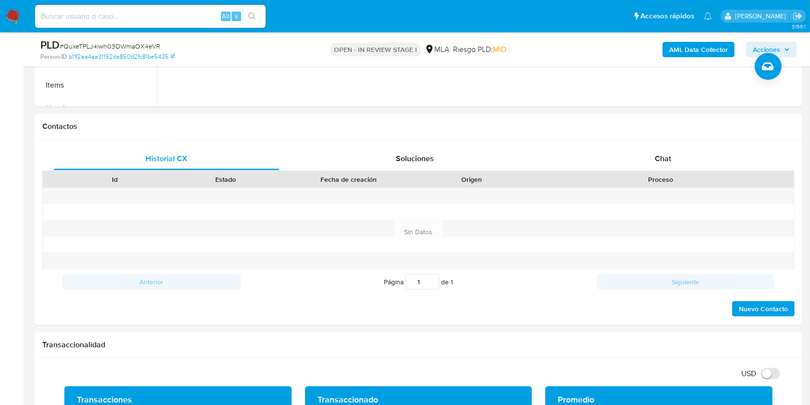
scroll to position [410, 0]
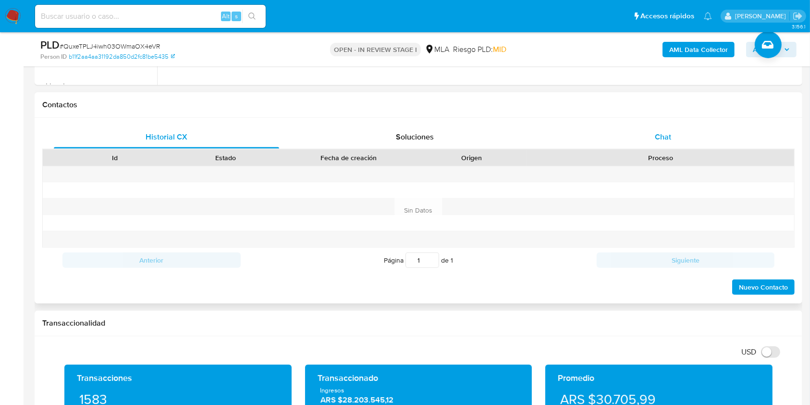
click at [634, 132] on div "Chat" at bounding box center [663, 136] width 225 height 23
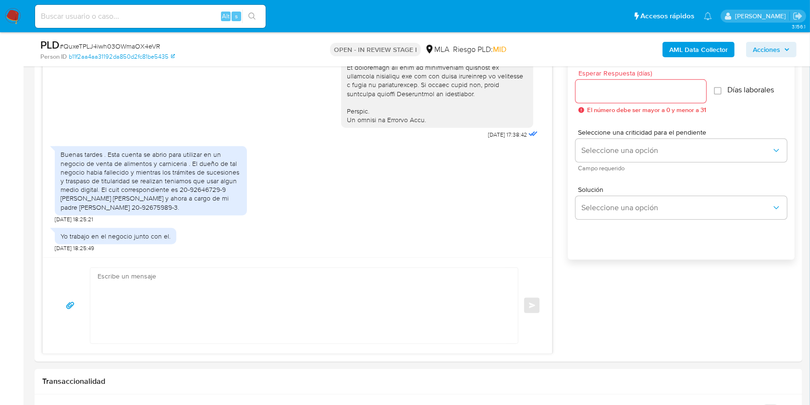
scroll to position [550, 0]
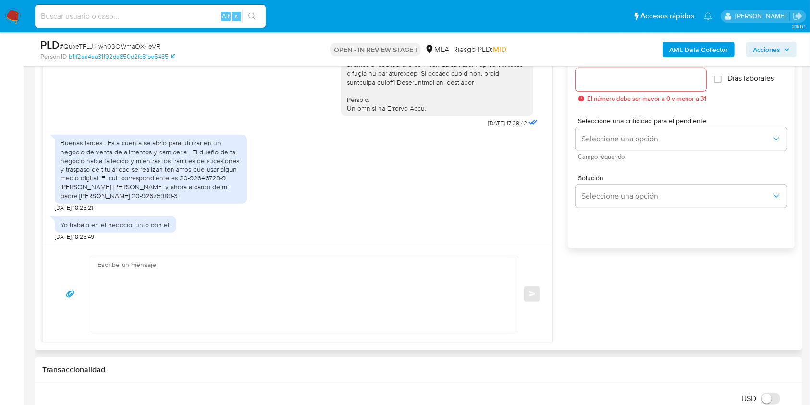
click at [316, 295] on textarea at bounding box center [302, 293] width 408 height 75
type textarea "h"
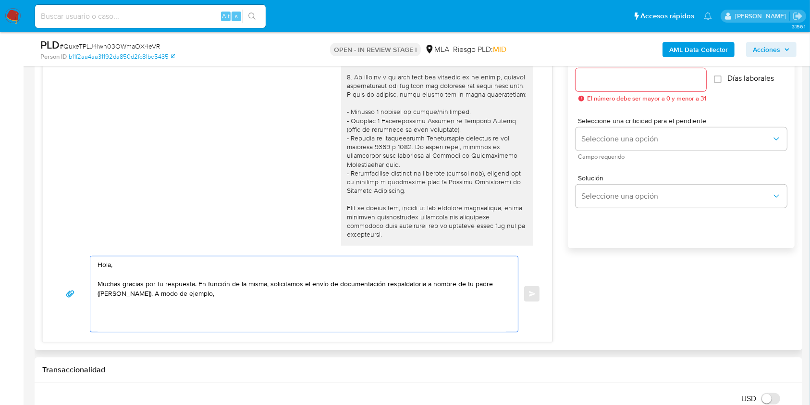
scroll to position [73, 0]
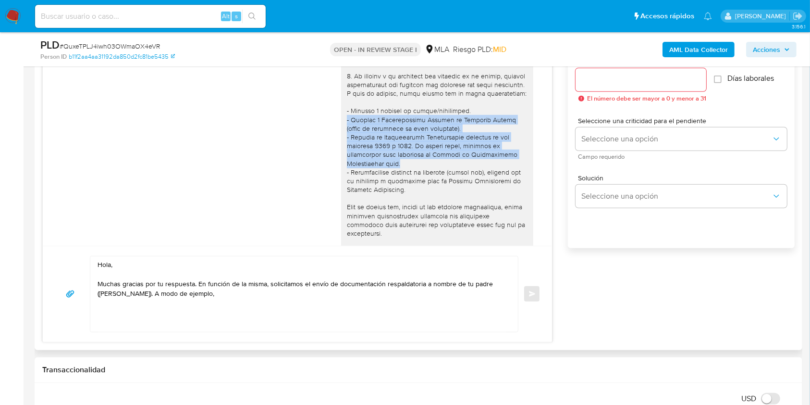
drag, startPoint x: 370, startPoint y: 171, endPoint x: 323, endPoint y: 125, distance: 65.9
click at [323, 125] on div "18/08/2025 17:38:42" at bounding box center [297, 228] width 485 height 526
copy div "- Últimas 6 Declaraciones Juradas de Ingresos Brutos (donde se visualice la bas…"
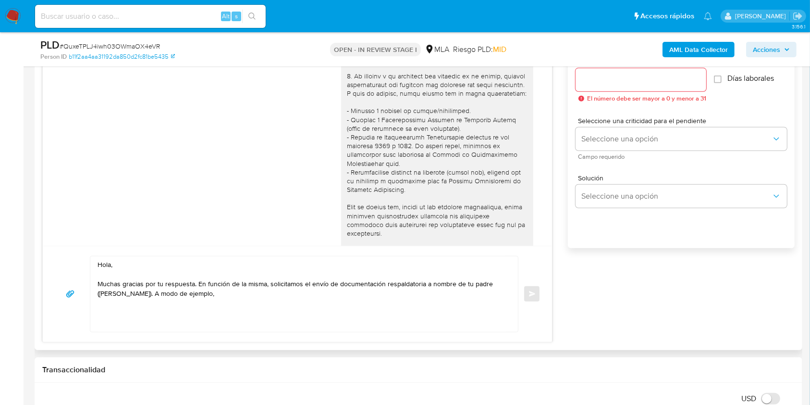
click at [272, 296] on textarea "Hola, Muchas gracias por tu respuesta. En función de la misma, solicitamos el e…" at bounding box center [302, 293] width 408 height 75
paste textarea "- Últimas 6 Declaraciones Juradas de Ingresos Brutos (donde se visualice la bas…"
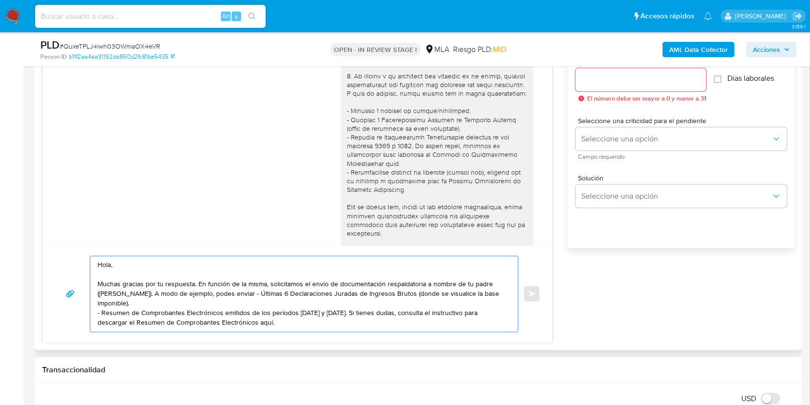
click at [275, 295] on textarea "Hola, Muchas gracias por tu respuesta. En función de la misma, solicitamos el e…" at bounding box center [302, 293] width 408 height 75
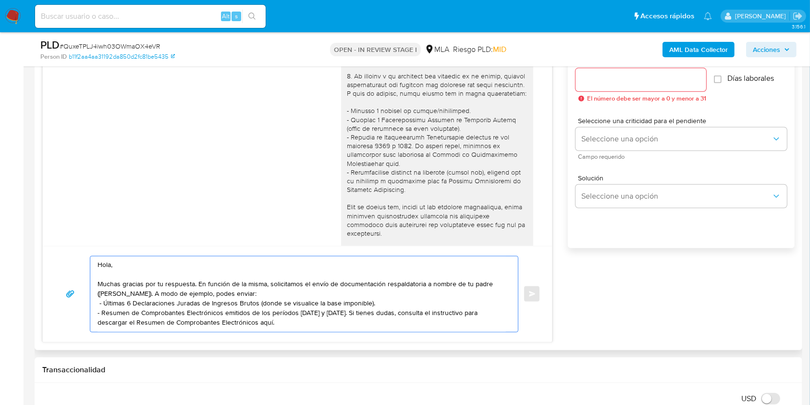
drag, startPoint x: 319, startPoint y: 315, endPoint x: 295, endPoint y: 314, distance: 23.5
click at [295, 314] on textarea "Hola, Muchas gracias por tu respuesta. En función de la misma, solicitamos el e…" at bounding box center [302, 293] width 408 height 75
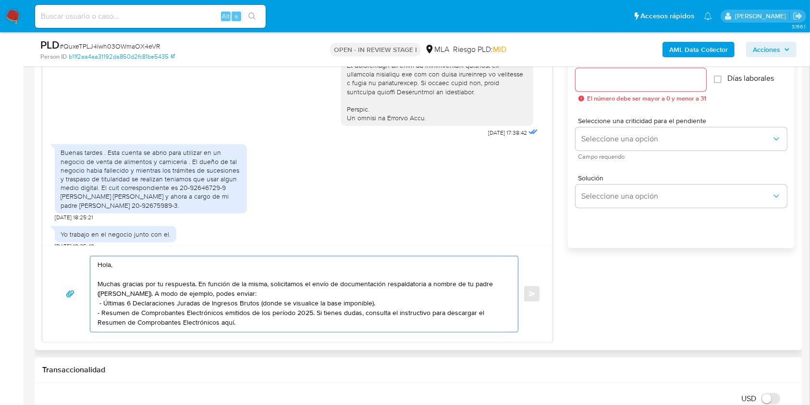
scroll to position [451, 0]
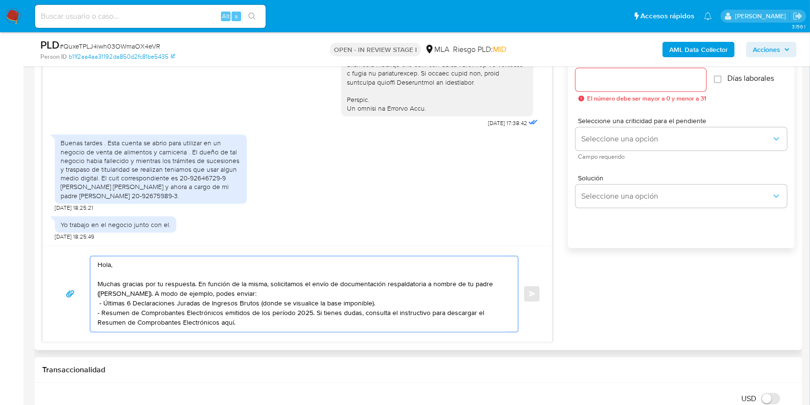
click at [272, 324] on textarea "Hola, Muchas gracias por tu respuesta. En función de la misma, solicitamos el e…" at bounding box center [302, 293] width 408 height 75
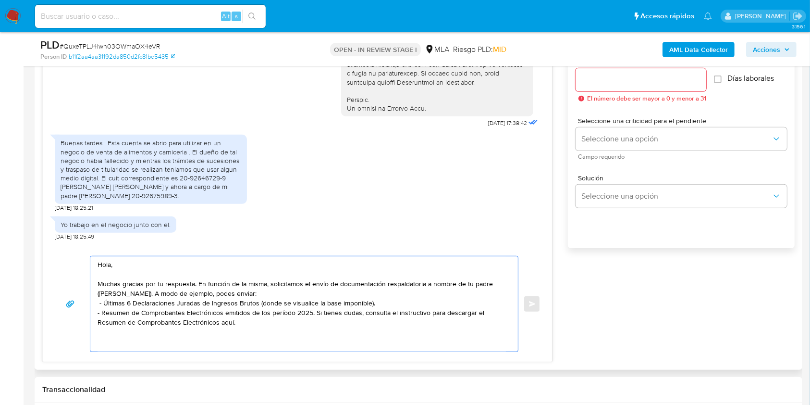
paste textarea "Es importante que sepas que, en caso de no responder a lo solicitado o si lo pr…"
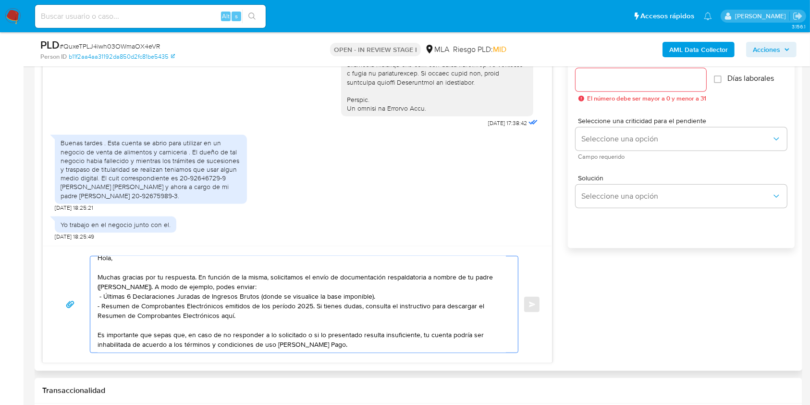
scroll to position [25, 0]
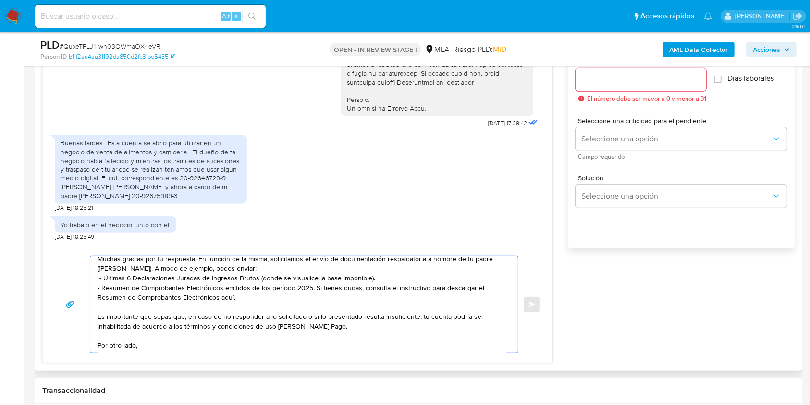
paste textarea "Queremos informarte que el uso de la cuenta es personal y no se deben canalizar…"
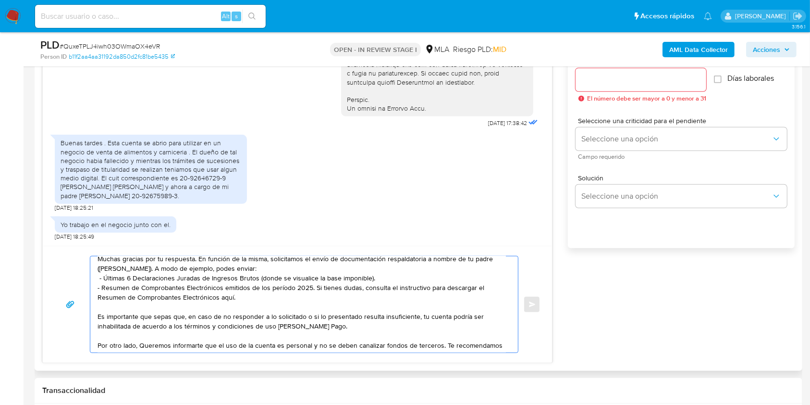
scroll to position [35, 0]
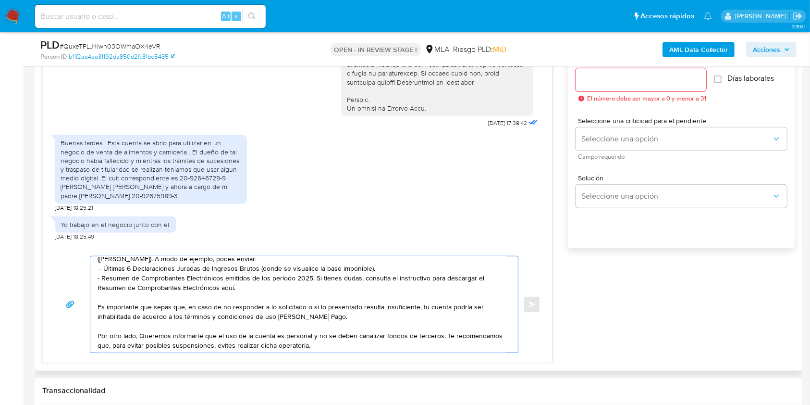
click at [145, 337] on textarea "Hola, Muchas gracias por tu respuesta. En función de la misma, solicitamos el e…" at bounding box center [302, 304] width 408 height 96
click at [330, 343] on textarea "Hola, Muchas gracias por tu respuesta. En función de la misma, solicitamos el e…" at bounding box center [302, 304] width 408 height 96
type textarea "Hola, Muchas gracias por tu respuesta. En función de la misma, solicitamos el e…"
click at [615, 80] on input "Esperar Respuesta (días)" at bounding box center [641, 80] width 131 height 12
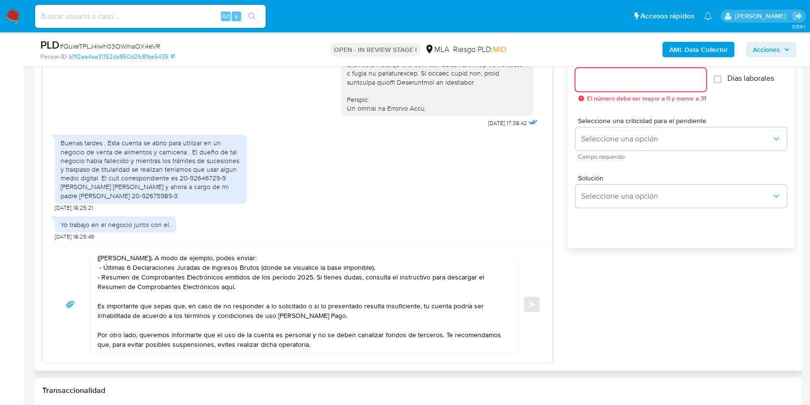
type input "0"
type input "1"
click at [319, 344] on textarea "Hola, Muchas gracias por tu respuesta. En función de la misma, solicitamos el e…" at bounding box center [302, 304] width 408 height 96
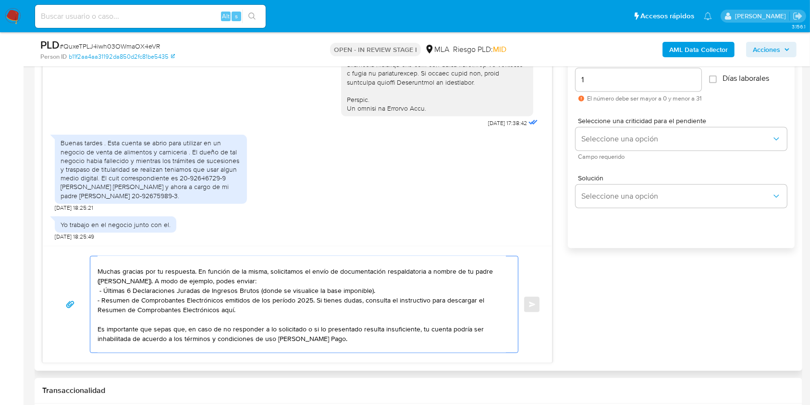
scroll to position [3, 0]
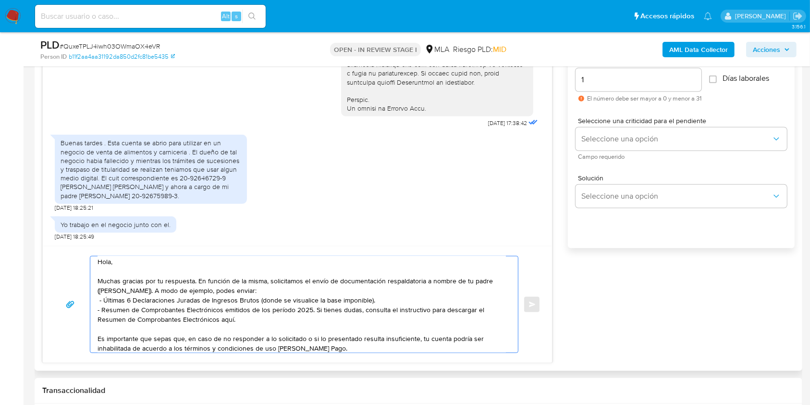
click at [98, 296] on textarea "Hola, Muchas gracias por tu respuesta. En función de la misma, solicitamos el e…" at bounding box center [302, 304] width 408 height 96
click at [303, 325] on textarea "Hola, Muchas gracias por tu respuesta. En función de la misma, solicitamos el e…" at bounding box center [302, 304] width 408 height 96
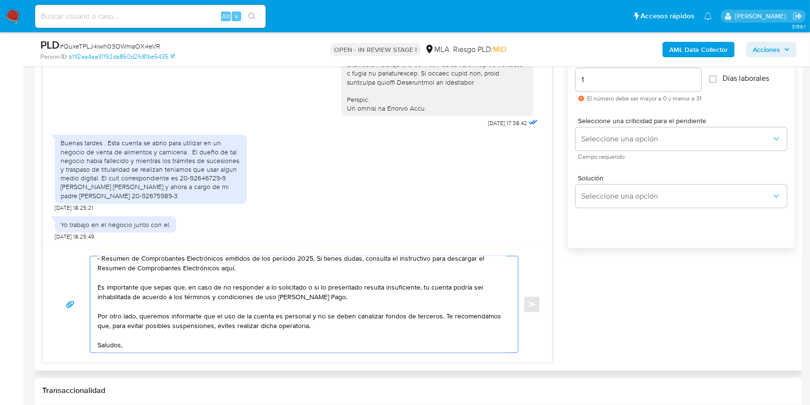
scroll to position [64, 0]
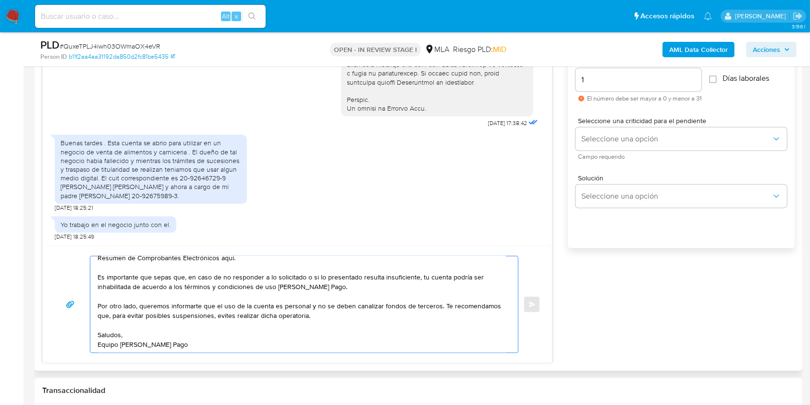
type textarea "Hola, Muchas gracias por tu respuesta. En función de la misma, solicitamos el e…"
click at [799, 142] on div "Historial CX Soluciones Chat Id Estado Fecha de creación Origen Proceso Anterio…" at bounding box center [419, 174] width 768 height 392
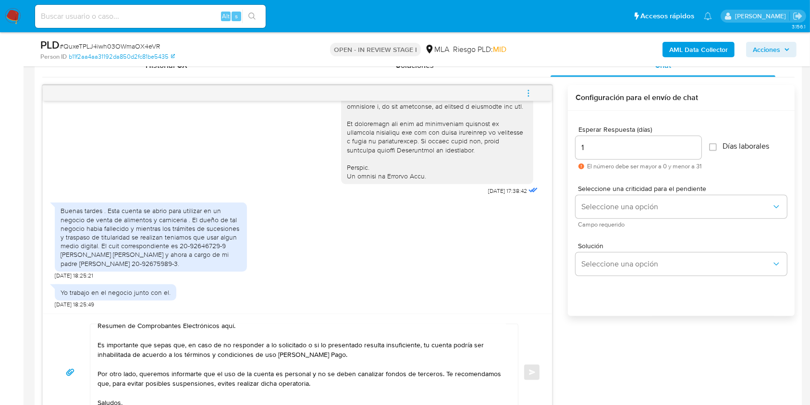
scroll to position [484, 0]
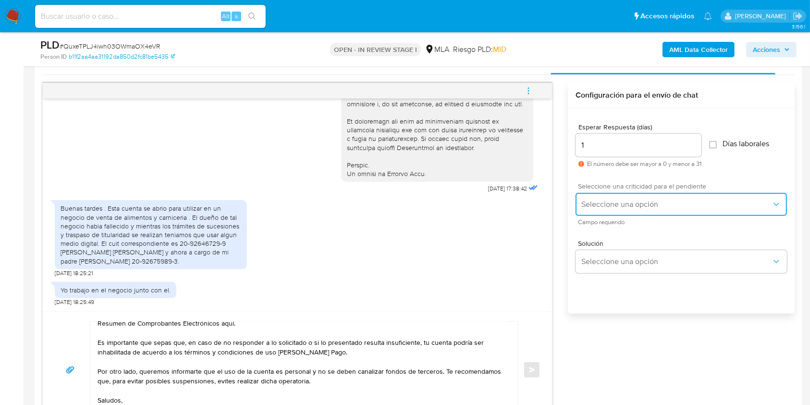
click at [611, 196] on button "Seleccione una opción" at bounding box center [681, 204] width 211 height 23
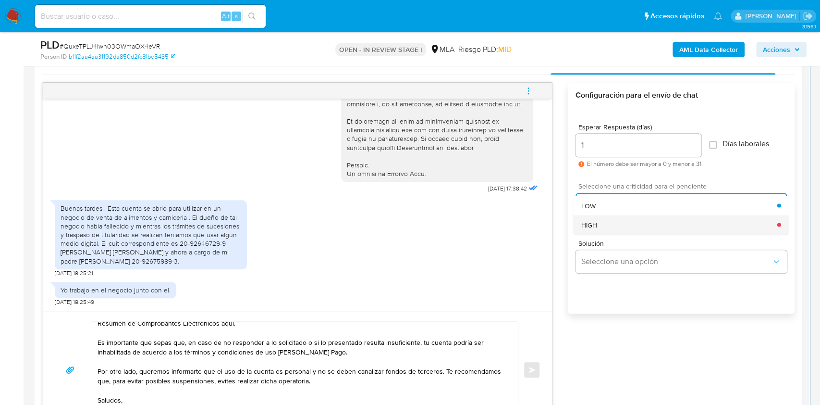
click at [604, 218] on div "HIGH" at bounding box center [679, 224] width 196 height 19
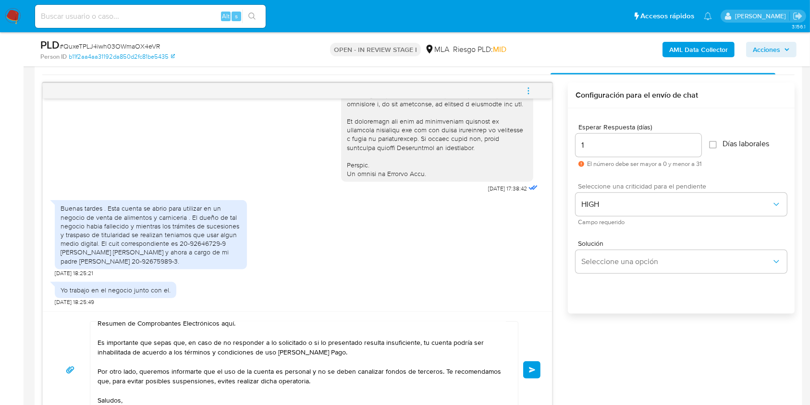
click at [538, 359] on div "Hola, Muchas gracias por tu respuesta. En función de la misma, solicitamos el e…" at bounding box center [297, 369] width 486 height 97
click at [533, 368] on span "Enviar" at bounding box center [532, 370] width 7 height 6
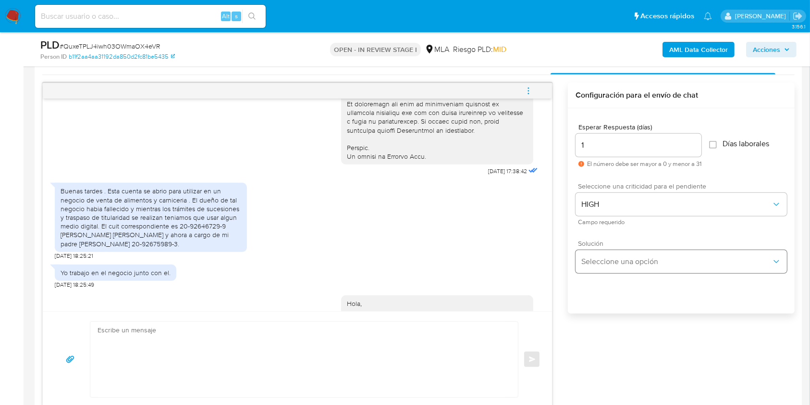
scroll to position [0, 0]
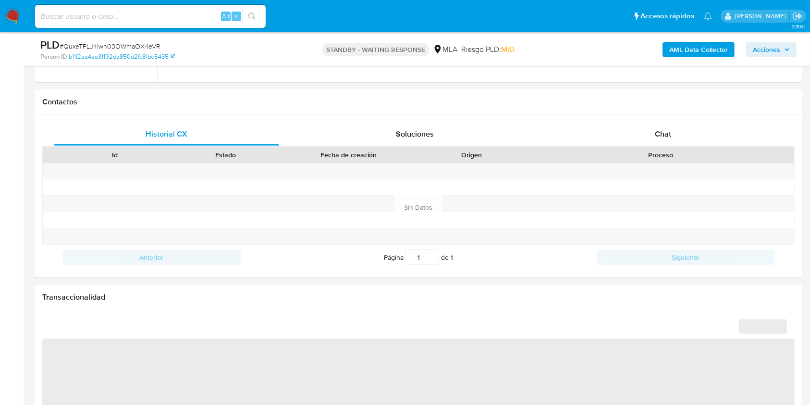
scroll to position [443, 0]
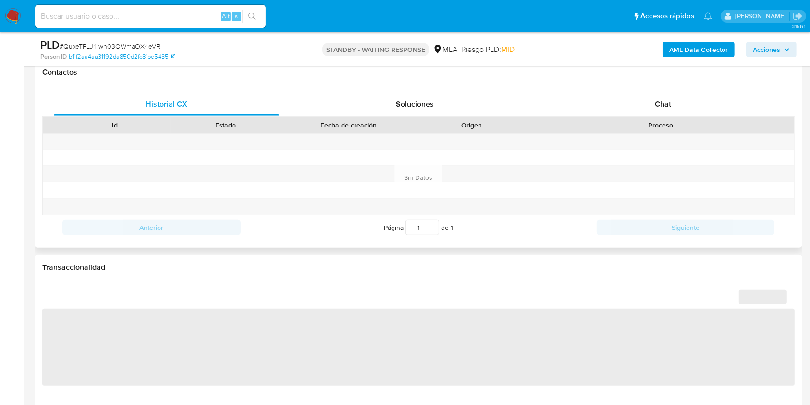
select select "10"
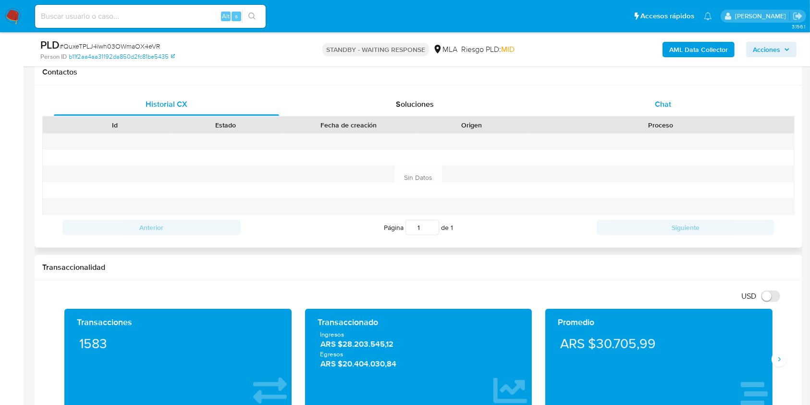
click at [676, 104] on div "Chat" at bounding box center [663, 104] width 225 height 23
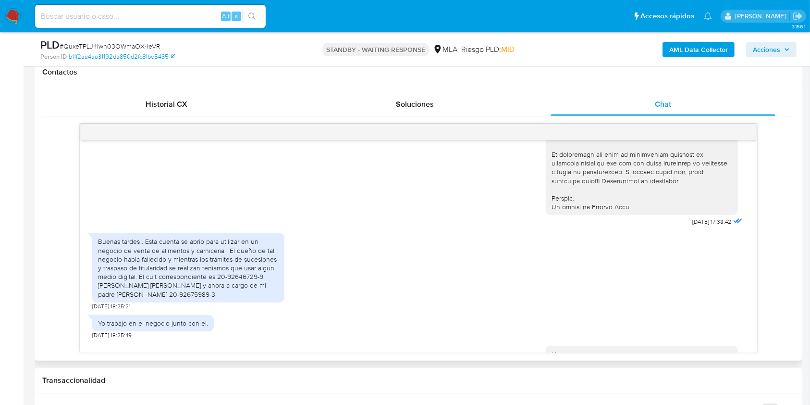
scroll to position [472, 0]
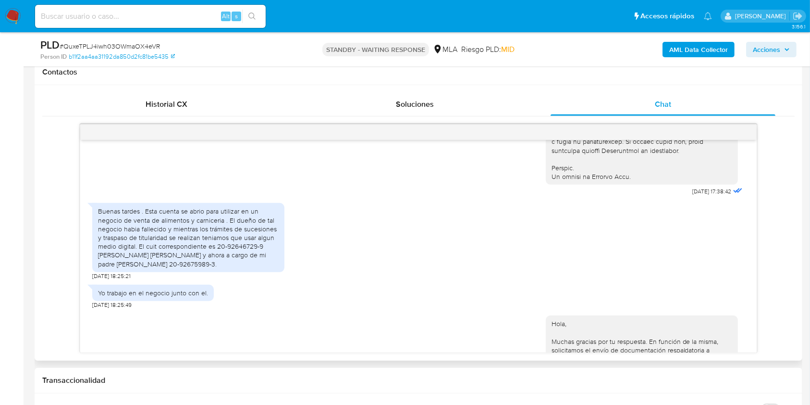
drag, startPoint x: 228, startPoint y: 282, endPoint x: 146, endPoint y: 227, distance: 98.6
click at [146, 227] on div "Buenas tardes . Esta cuenta se abrio para utilizar en un negocio de venta de al…" at bounding box center [188, 237] width 181 height 61
copy div "Esta cuenta se abrio para utilizar en un negocio de venta de alimentos y carnic…"
click at [168, 14] on input at bounding box center [150, 16] width 231 height 12
paste input "pBFK5n2LtKI6iE8ZPvrJO8Lm"
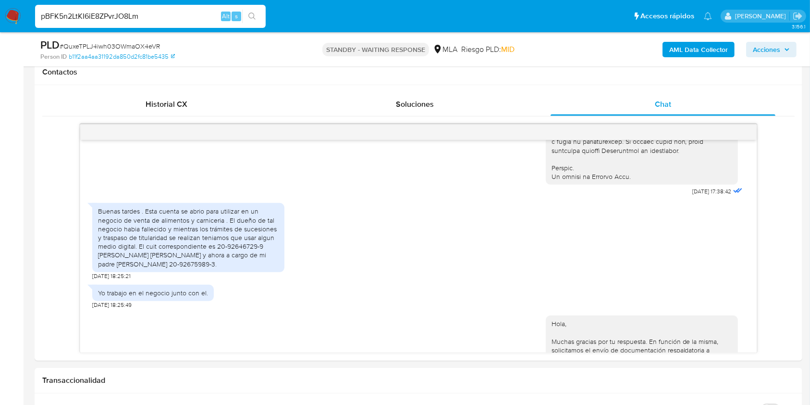
type input "pBFK5n2LtKI6iE8ZPvrJO8Lm"
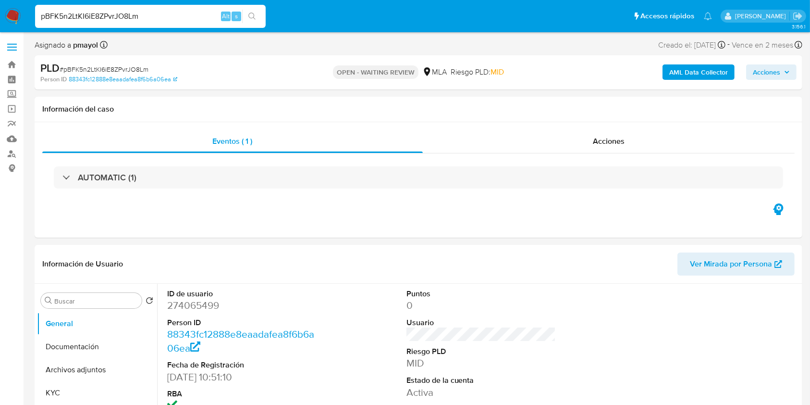
select select "10"
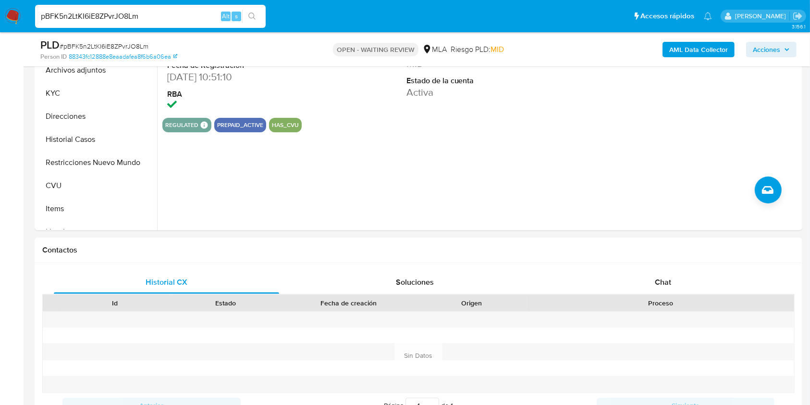
scroll to position [445, 0]
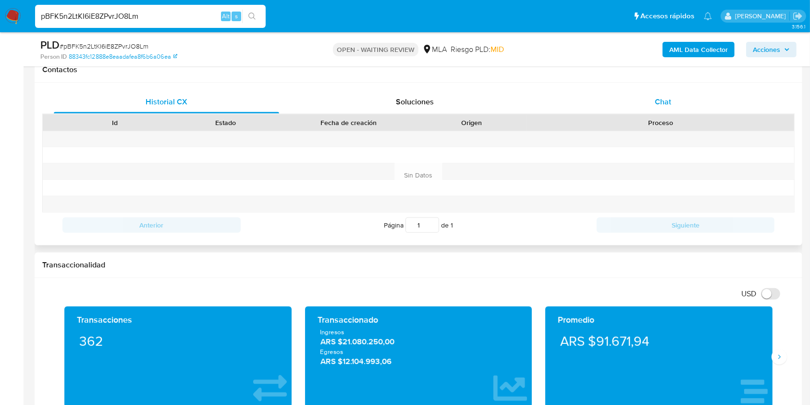
click at [674, 98] on div "Chat" at bounding box center [663, 101] width 225 height 23
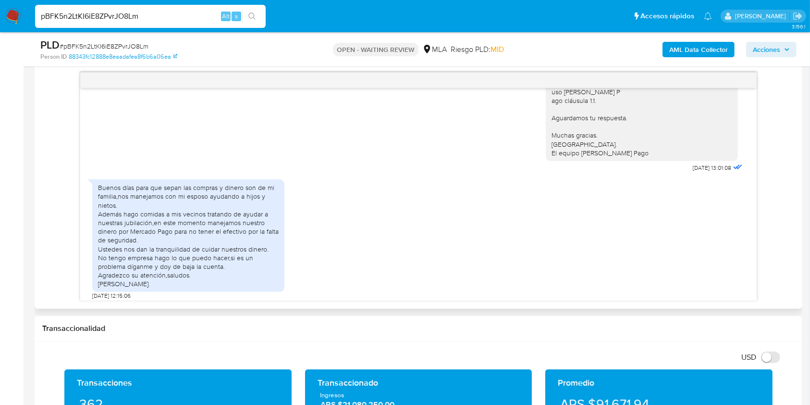
scroll to position [669, 0]
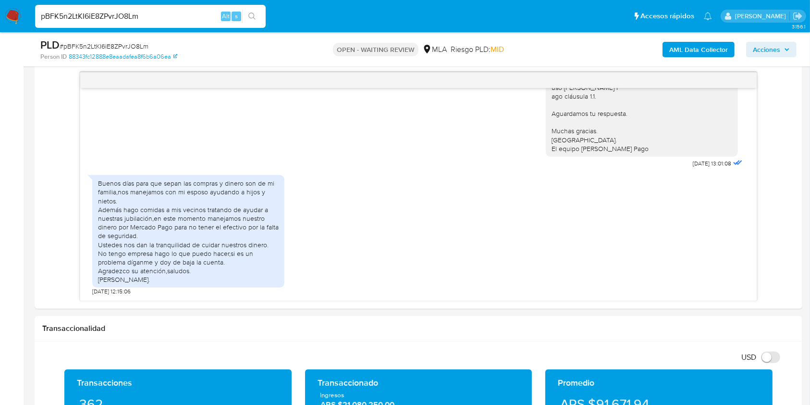
click at [169, 22] on input "pBFK5n2LtKI6iE8ZPvrJO8Lm" at bounding box center [150, 16] width 231 height 12
paste input "tnTOiQXAtuwpYCB2eCqAp7c6"
type input "tnTOiQXAtuwpYCB2eCqAp7c6"
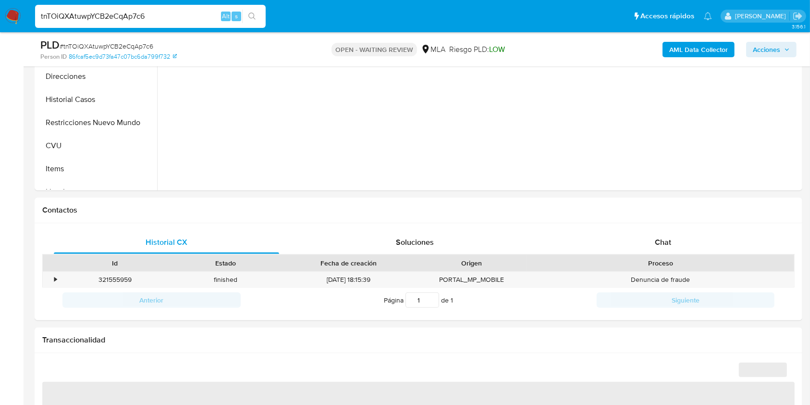
scroll to position [307, 0]
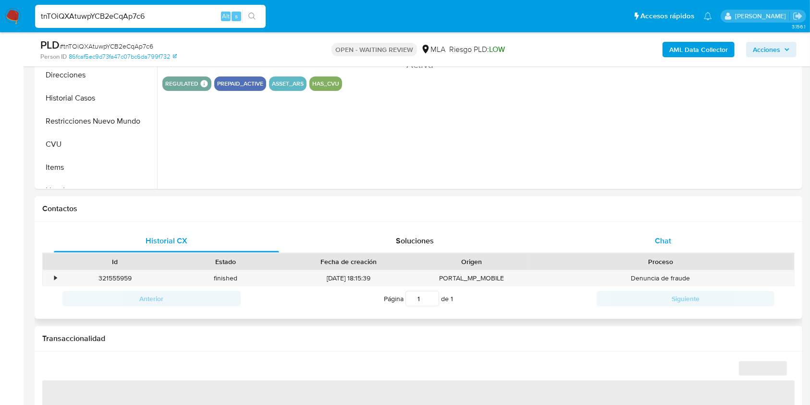
select select "10"
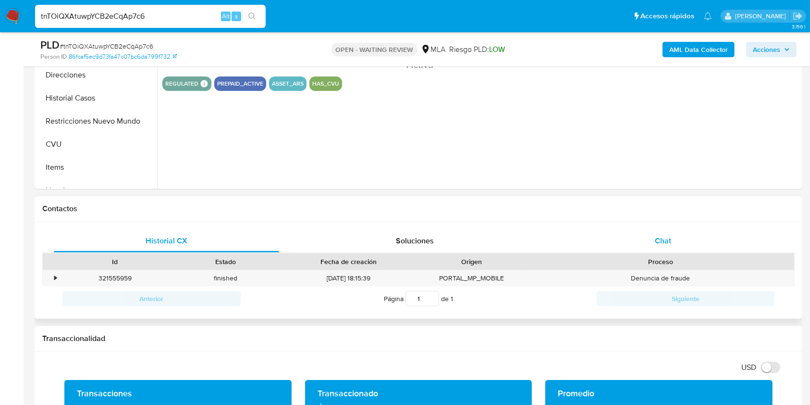
click at [677, 239] on div "Chat" at bounding box center [663, 240] width 225 height 23
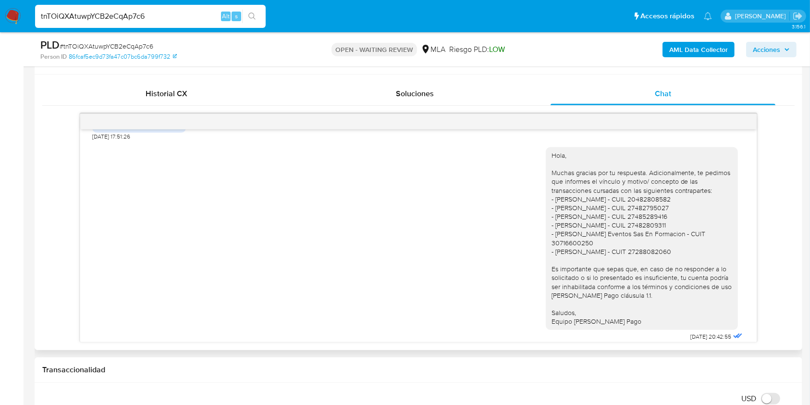
scroll to position [618, 0]
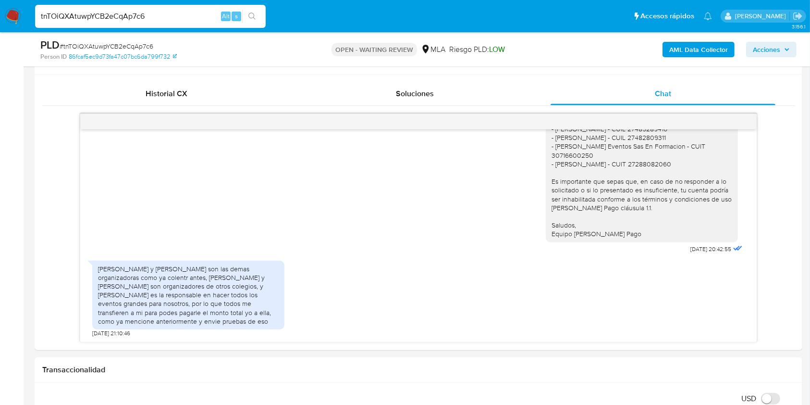
click at [153, 21] on input "tnTOiQXAtuwpYCB2eCqAp7c6" at bounding box center [150, 16] width 231 height 12
paste input "yA2XPtJrHQtpoxTJ3RzBfshp"
type input "yA2XPtJrHQtpoxTJ3RzBfshp"
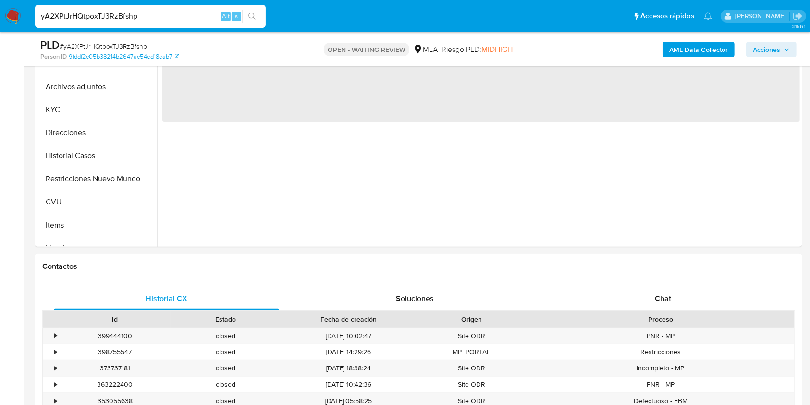
scroll to position [305, 0]
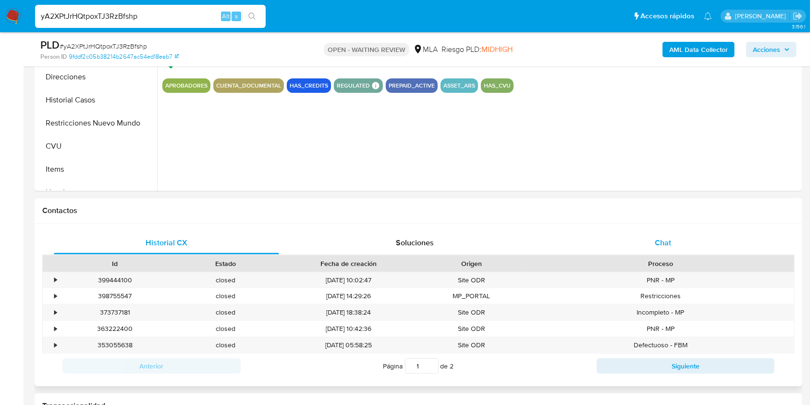
select select "10"
click at [661, 251] on div "Chat" at bounding box center [663, 242] width 225 height 23
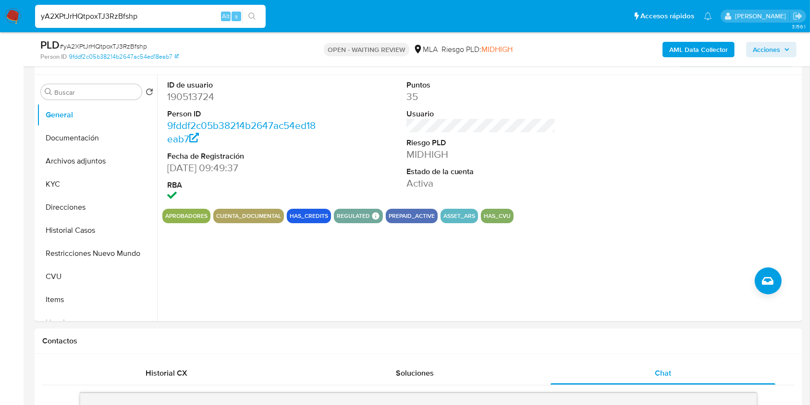
scroll to position [169, 0]
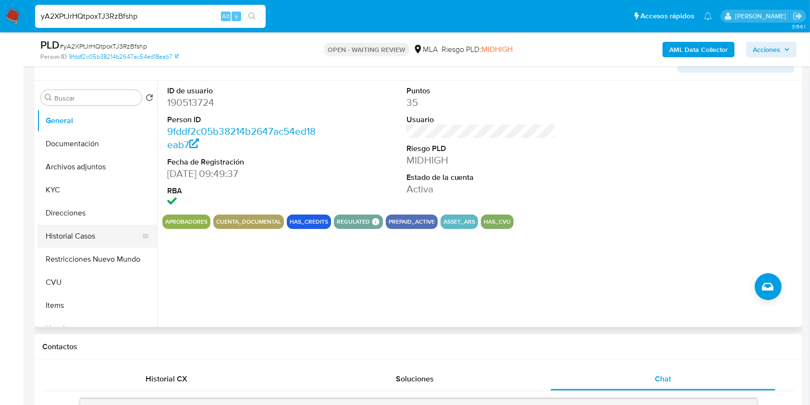
click at [82, 234] on button "Historial Casos" at bounding box center [93, 235] width 112 height 23
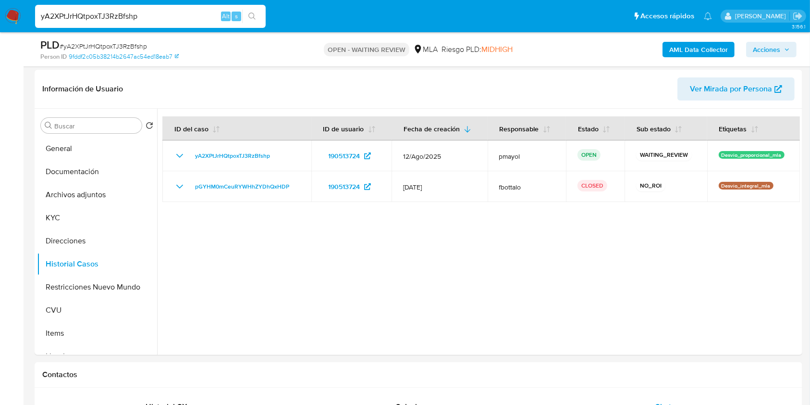
scroll to position [133, 0]
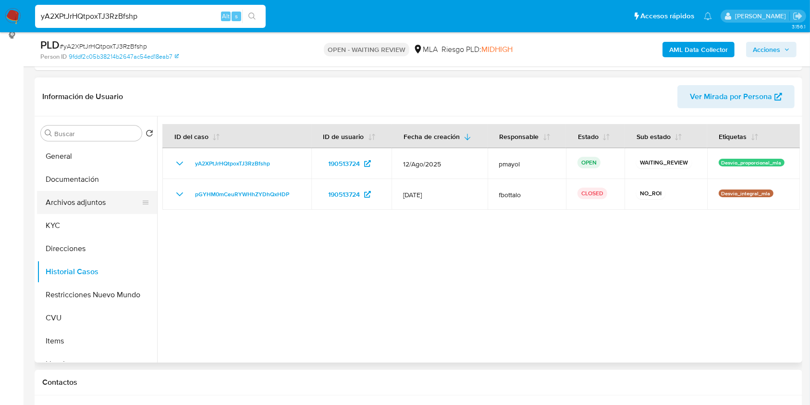
click at [91, 206] on button "Archivos adjuntos" at bounding box center [93, 202] width 112 height 23
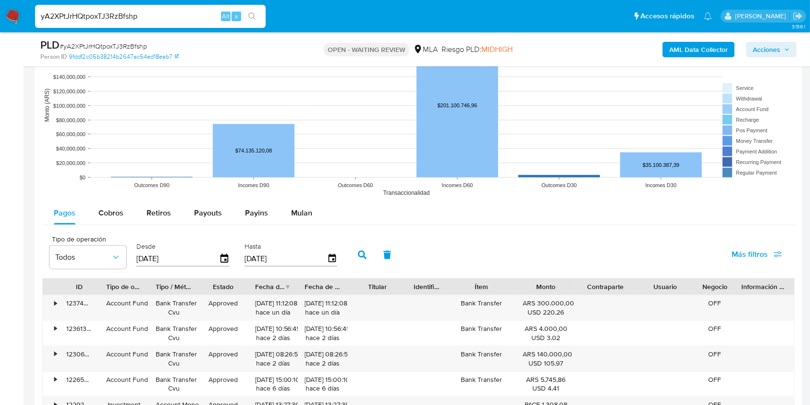
scroll to position [1048, 0]
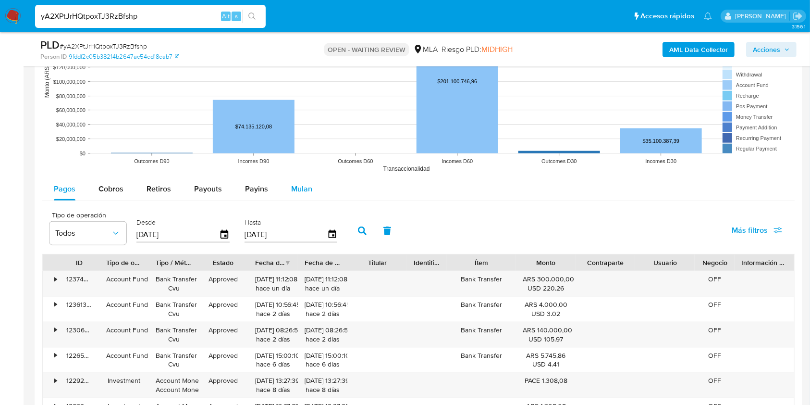
click at [295, 186] on span "Mulan" at bounding box center [301, 188] width 21 height 11
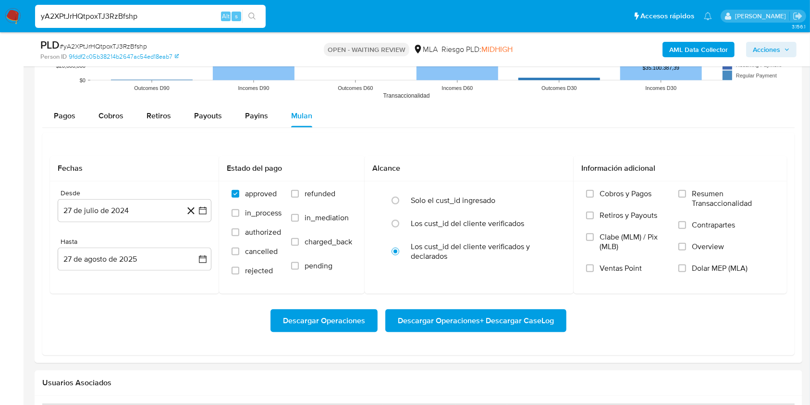
scroll to position [1145, 0]
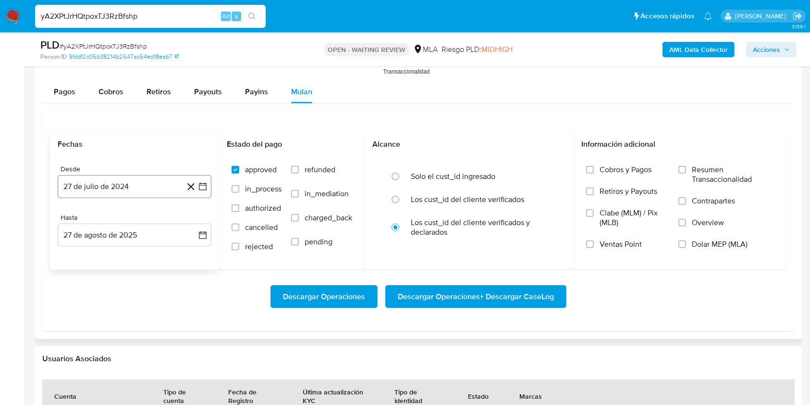
click at [126, 195] on button "27 de julio de 2024" at bounding box center [135, 186] width 154 height 23
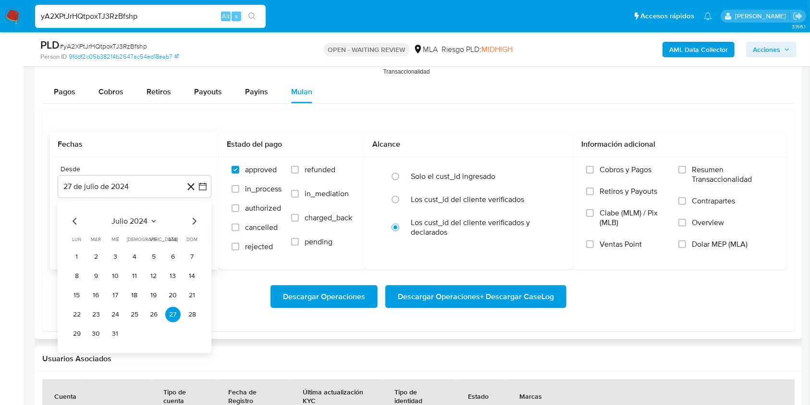
click at [142, 221] on span "julio 2024" at bounding box center [130, 221] width 36 height 10
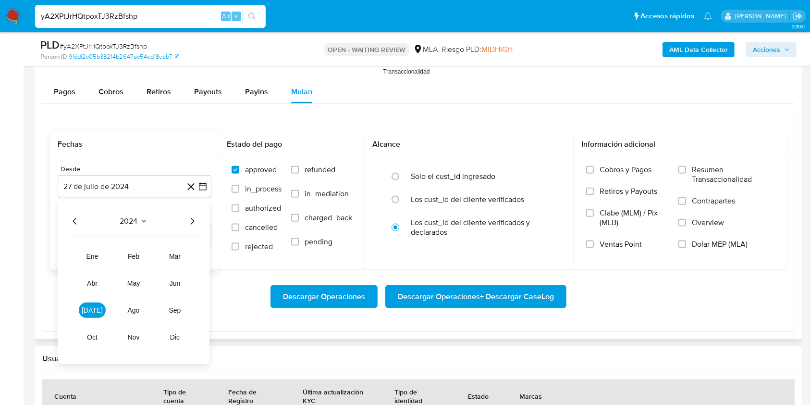
click at [194, 221] on icon "Año siguiente" at bounding box center [193, 221] width 4 height 7
click at [98, 308] on button "jul" at bounding box center [92, 309] width 27 height 15
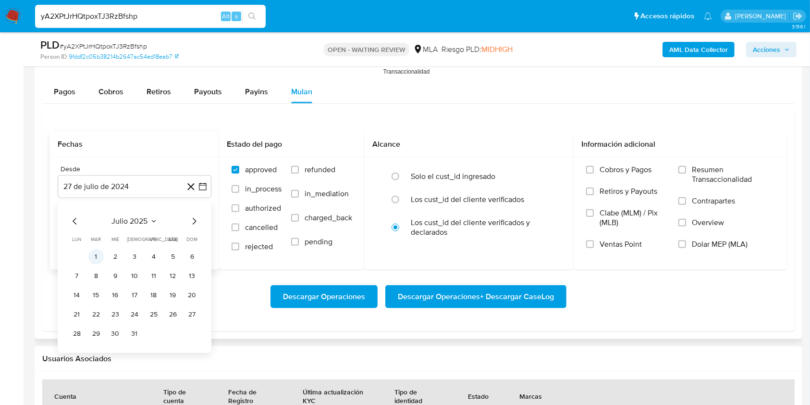
click at [99, 252] on button "1" at bounding box center [95, 256] width 15 height 15
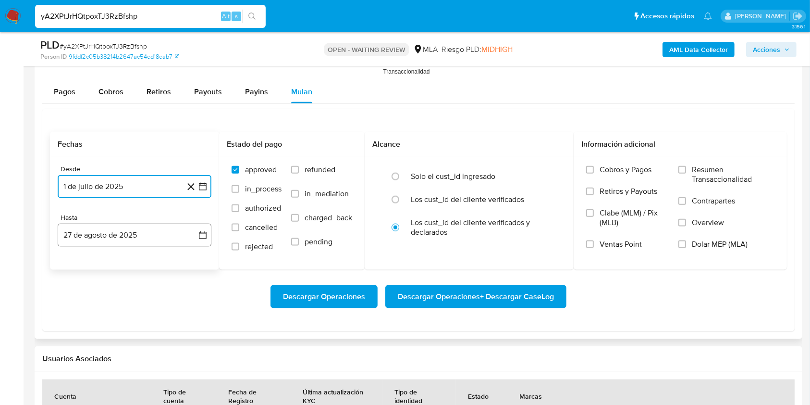
click at [127, 245] on button "27 de agosto de 2025" at bounding box center [135, 234] width 154 height 23
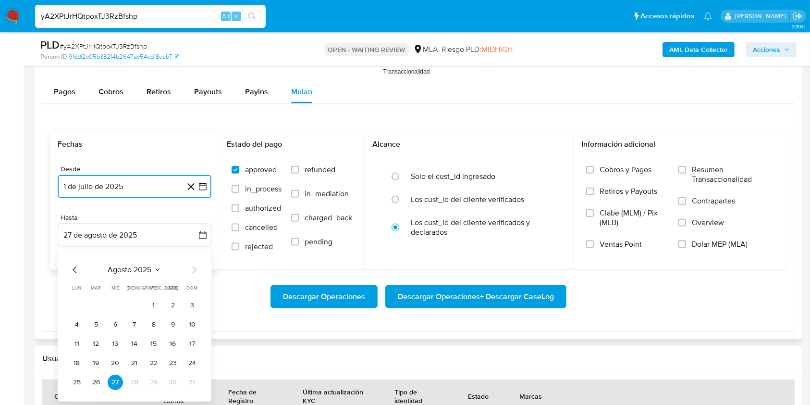
click at [76, 267] on icon "Mes anterior" at bounding box center [75, 270] width 12 height 12
click at [137, 380] on button "31" at bounding box center [134, 381] width 15 height 15
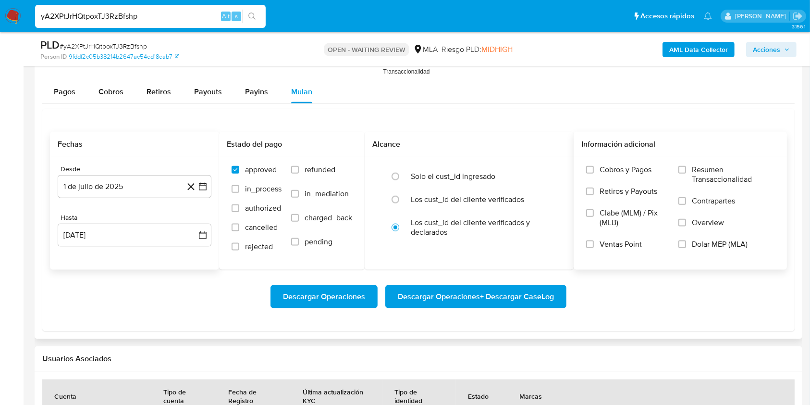
click at [715, 239] on span "Dolar MEP (MLA)" at bounding box center [720, 244] width 56 height 10
click at [686, 240] on input "Dolar MEP (MLA)" at bounding box center [682, 244] width 8 height 8
click at [534, 287] on span "Descargar Operaciones + Descargar CaseLog" at bounding box center [476, 296] width 156 height 21
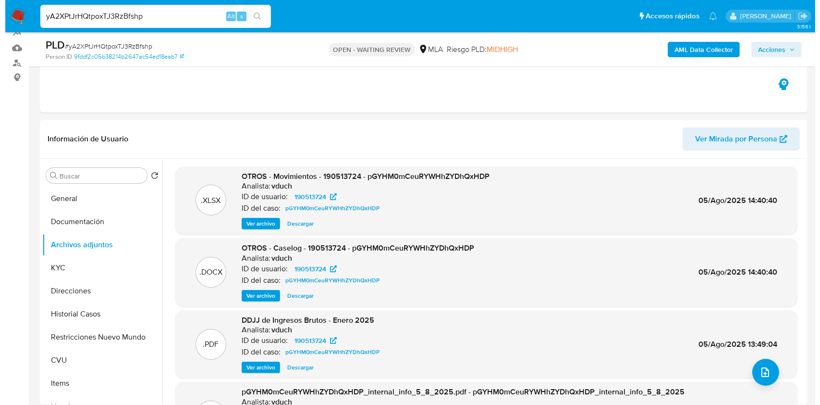
scroll to position [102, 0]
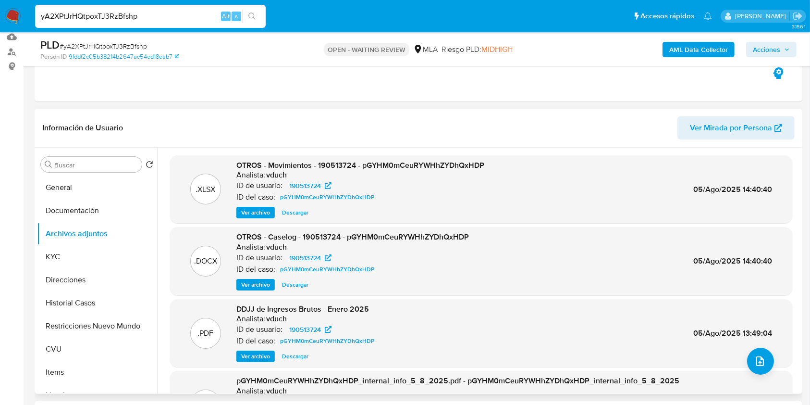
click at [257, 286] on span "Ver archivo" at bounding box center [255, 285] width 29 height 10
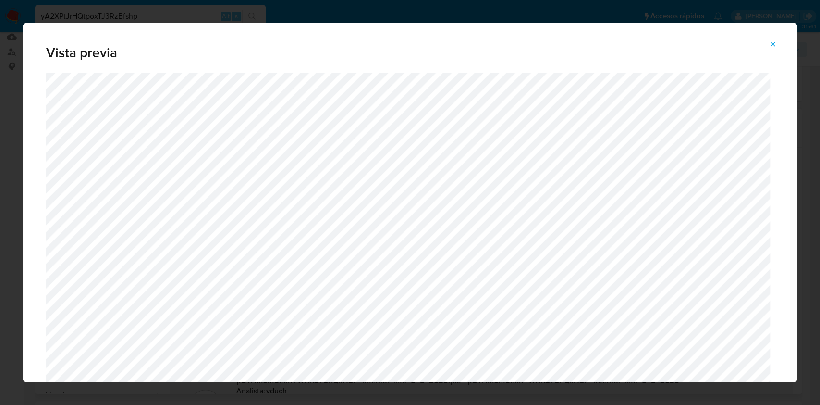
drag, startPoint x: 792, startPoint y: 69, endPoint x: 796, endPoint y: 125, distance: 56.3
click at [796, 125] on div "Vista previa" at bounding box center [410, 202] width 774 height 358
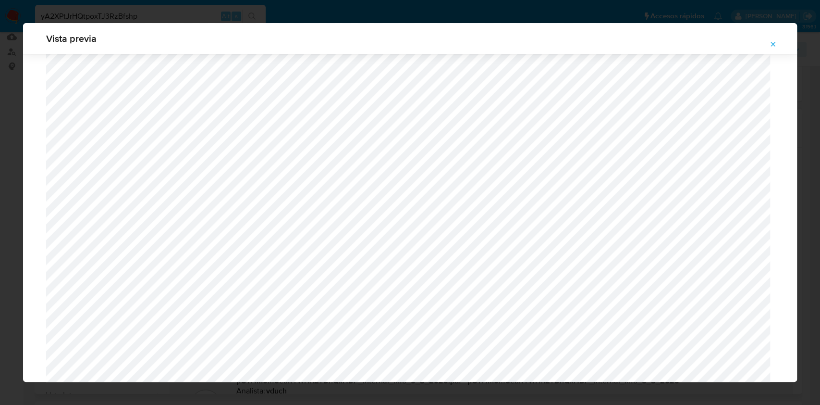
scroll to position [858, 0]
click at [770, 44] on icon "Attachment preview" at bounding box center [773, 44] width 8 height 8
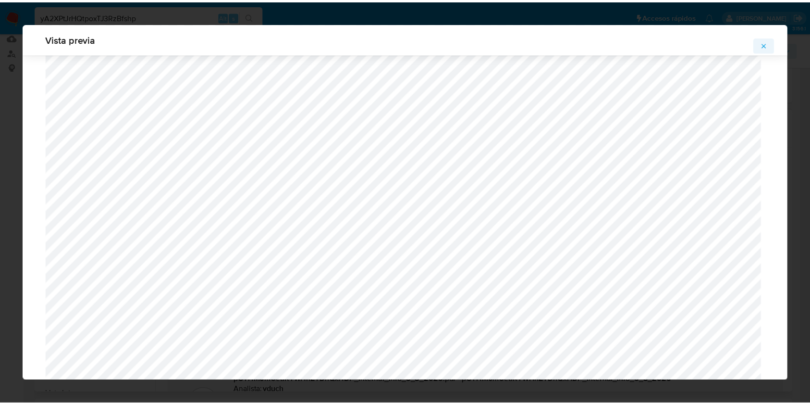
scroll to position [0, 0]
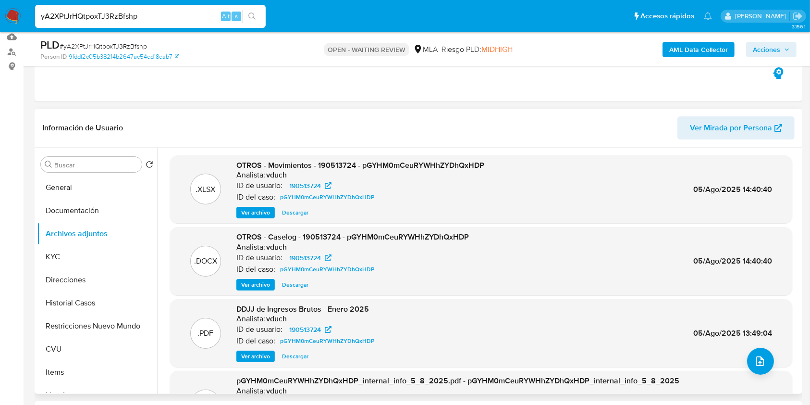
click at [181, 18] on input "yA2XPtJrHQtpoxTJ3RzBfshp" at bounding box center [150, 16] width 231 height 12
paste input "lLQT4iJaRtJWeJ3m4xkywKgT"
type input "lLQT4iJaRtJWeJ3m4xkywKgT"
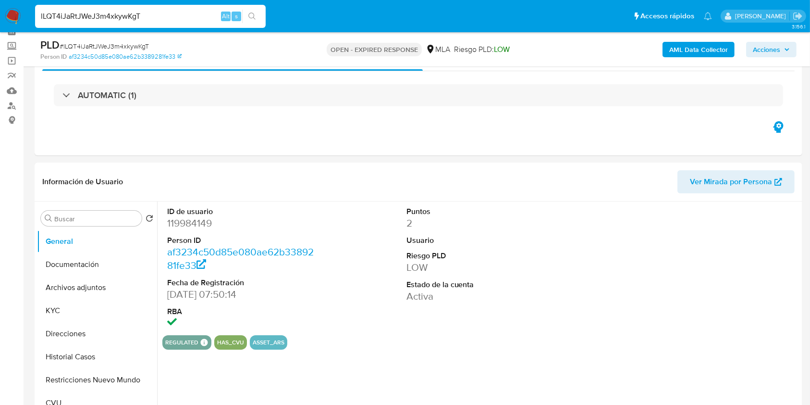
scroll to position [61, 0]
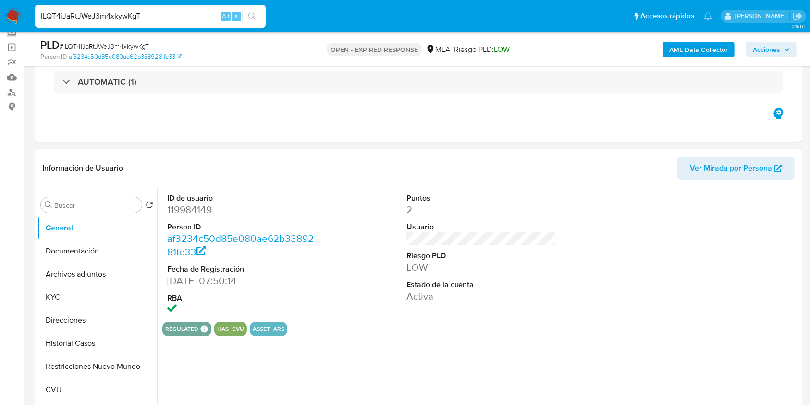
select select "10"
click at [189, 209] on dd "119984149" at bounding box center [242, 209] width 150 height 13
copy dd "119984149"
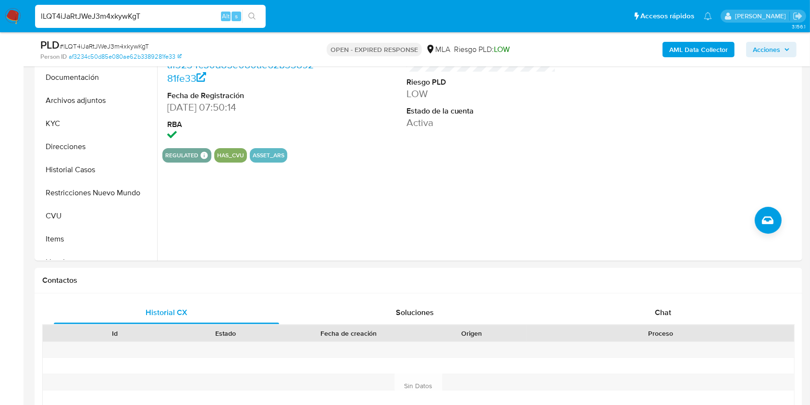
scroll to position [42, 0]
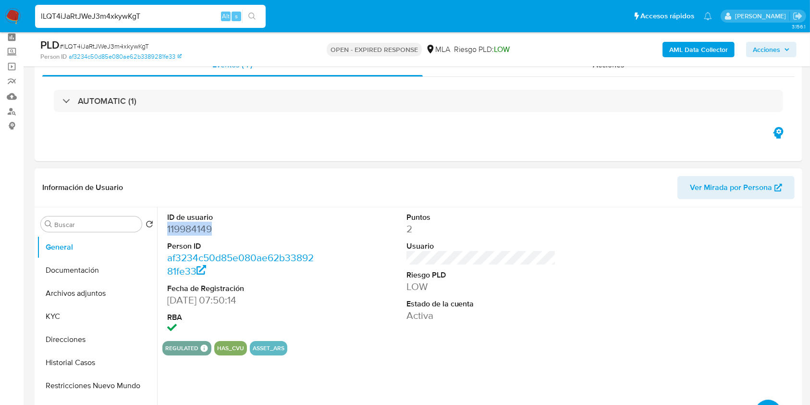
click at [719, 186] on span "Ver Mirada por Persona" at bounding box center [731, 187] width 82 height 23
click at [687, 47] on b "AML Data Collector" at bounding box center [698, 49] width 59 height 15
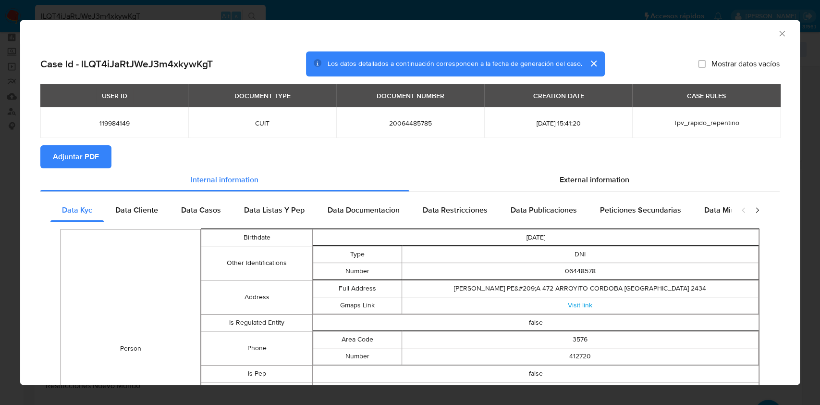
click at [86, 152] on span "Adjuntar PDF" at bounding box center [76, 156] width 46 height 21
click at [777, 34] on icon "Cerrar ventana" at bounding box center [782, 34] width 10 height 10
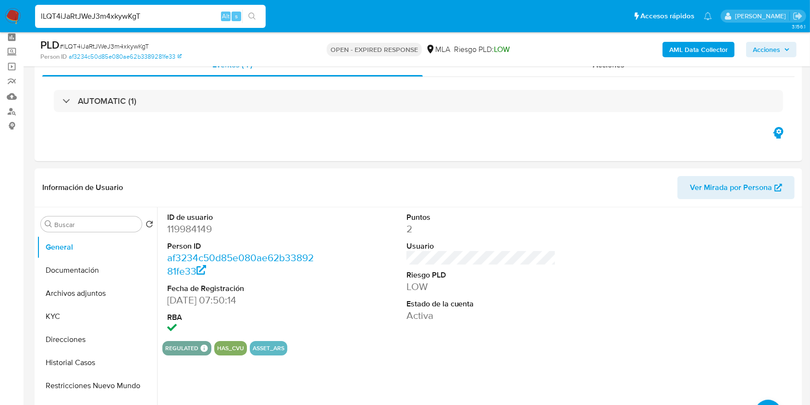
click at [107, 44] on span "# lLQT4iJaRtJWeJ3m4xkywKgT" at bounding box center [104, 46] width 89 height 10
copy span "lLQT4iJaRtJWeJ3m4xkywKgT"
click at [8, 12] on img at bounding box center [13, 16] width 16 height 16
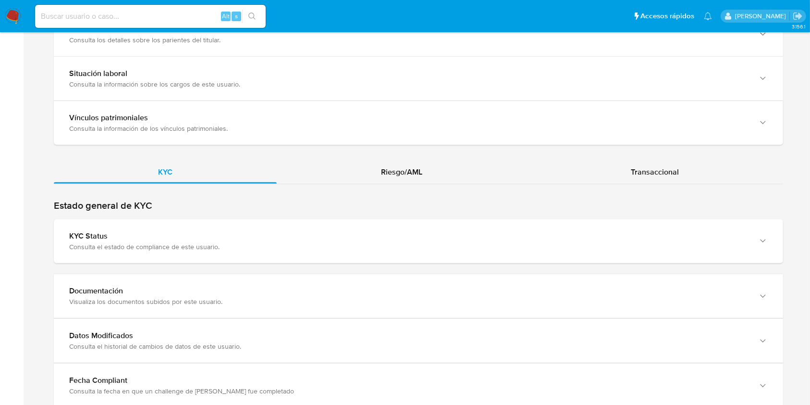
scroll to position [841, 0]
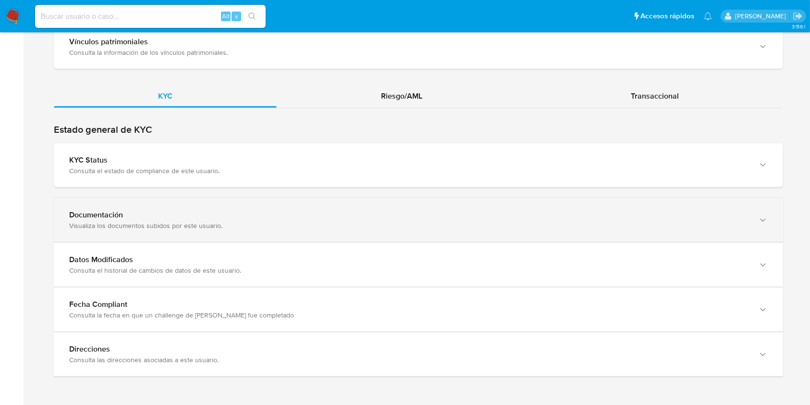
click at [702, 223] on div "Visualiza los documentos subidos por este usuario." at bounding box center [408, 225] width 679 height 9
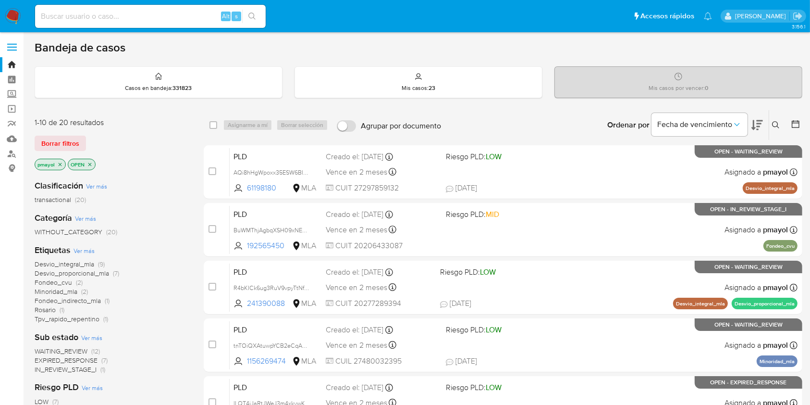
click at [774, 123] on icon at bounding box center [776, 125] width 8 height 8
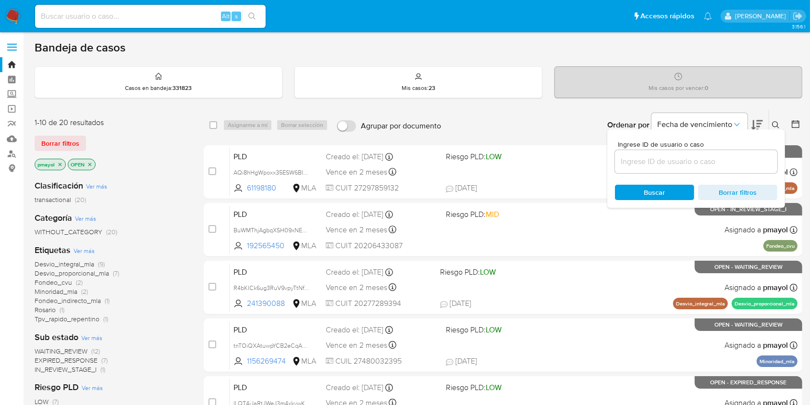
click at [696, 160] on input at bounding box center [696, 161] width 162 height 12
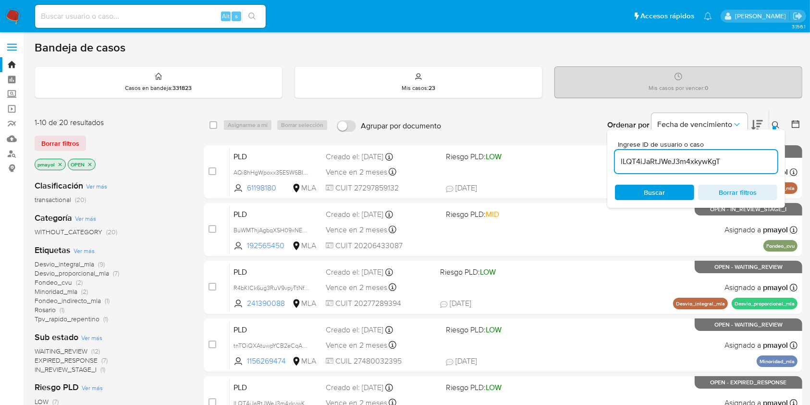
type input "lLQT4iJaRtJWeJ3m4xkywKgT"
click at [633, 203] on div "Ingrese ID de usuario o caso lLQT4iJaRtJWeJ3m4xkywKgT Buscar Borrar filtros" at bounding box center [696, 168] width 178 height 78
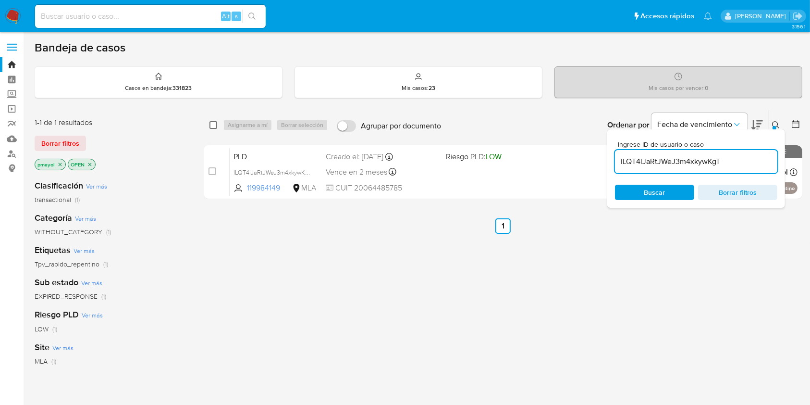
click at [211, 123] on input "checkbox" at bounding box center [213, 125] width 8 height 8
checkbox input "true"
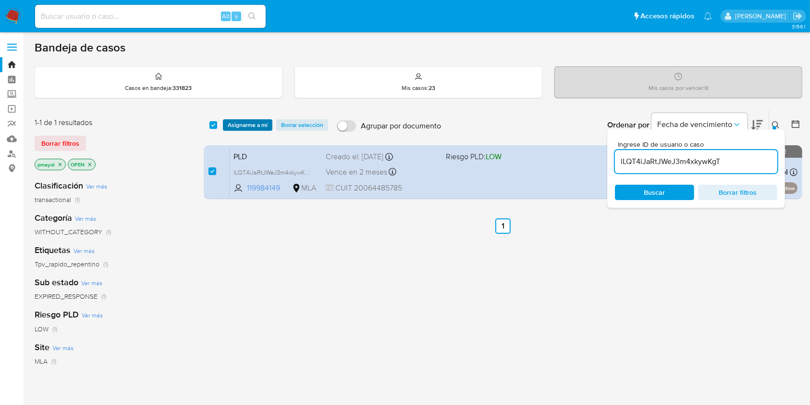
click at [229, 120] on span "Asignarme a mí" at bounding box center [248, 125] width 40 height 10
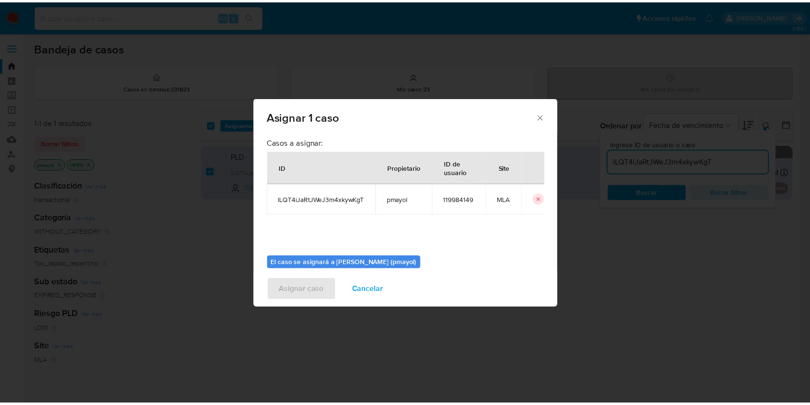
scroll to position [49, 0]
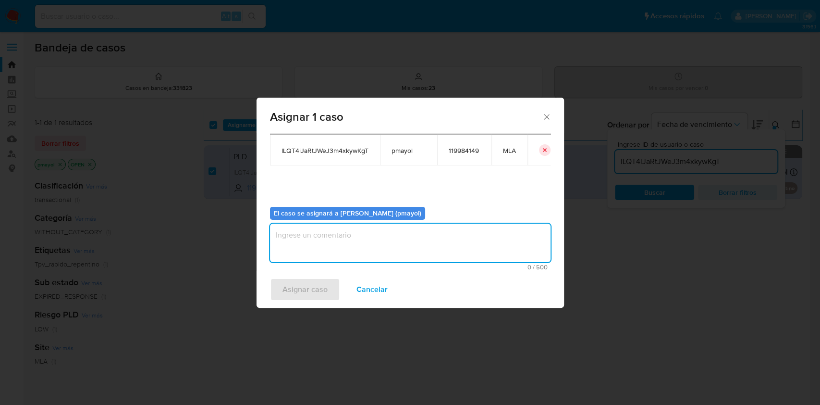
click at [462, 255] on textarea "assign-modal" at bounding box center [410, 242] width 281 height 38
type textarea "Asignación"
click at [298, 282] on span "Asignar caso" at bounding box center [304, 289] width 45 height 21
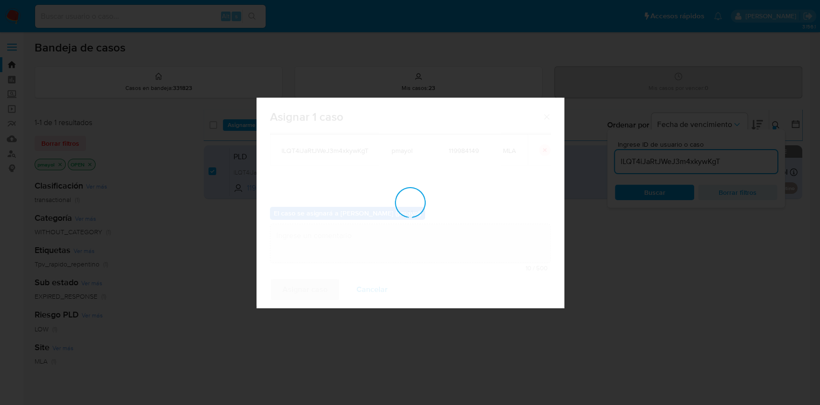
checkbox input "false"
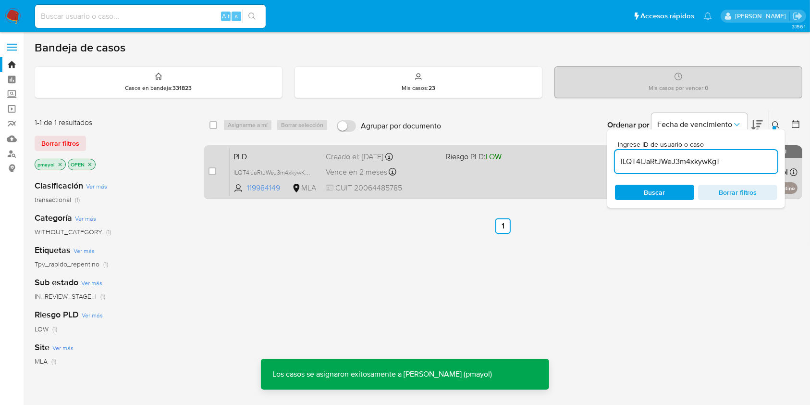
click at [499, 180] on div "PLD lLQT4iJaRtJWeJ3m4xkywKgT 119984149 MLA Riesgo PLD: LOW Creado el: [DATE] Cr…" at bounding box center [514, 171] width 568 height 49
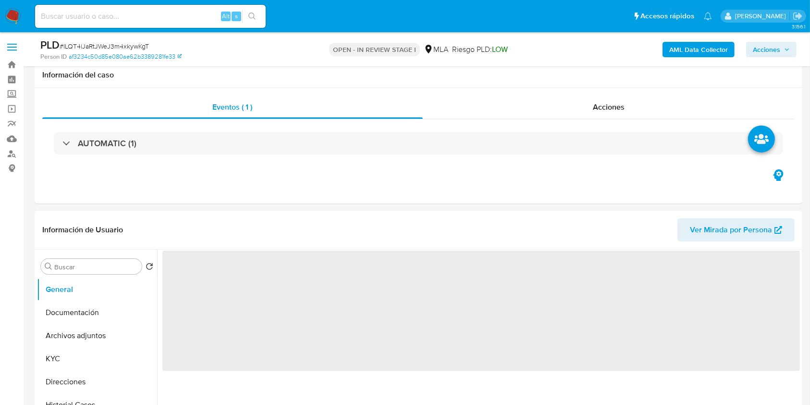
scroll to position [354, 0]
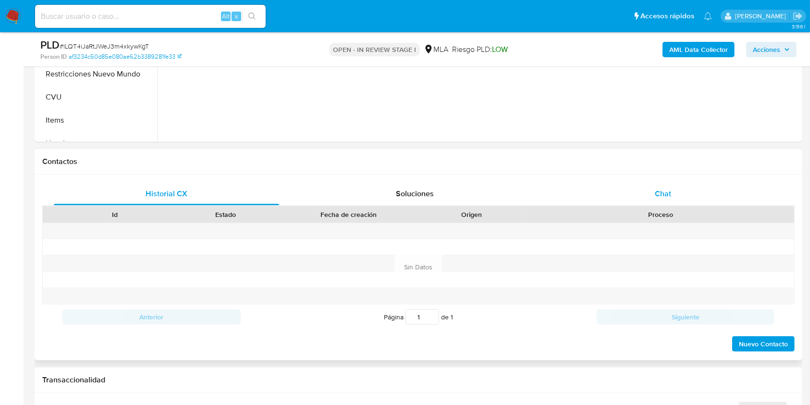
click at [633, 195] on div "Chat" at bounding box center [663, 193] width 225 height 23
select select "10"
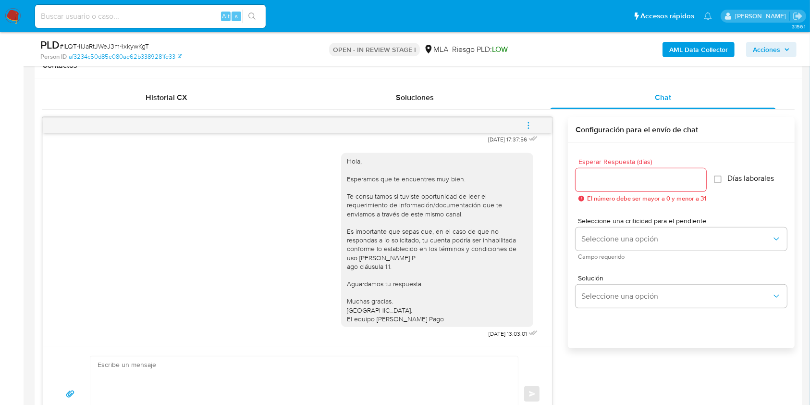
scroll to position [456, 0]
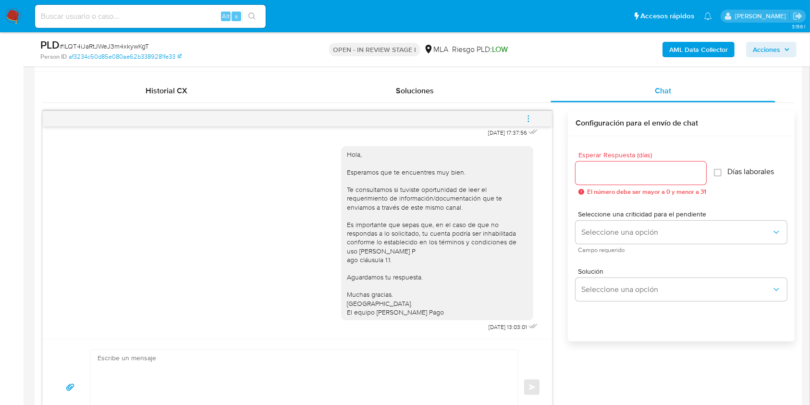
click at [528, 119] on icon "menu-action" at bounding box center [528, 118] width 9 height 9
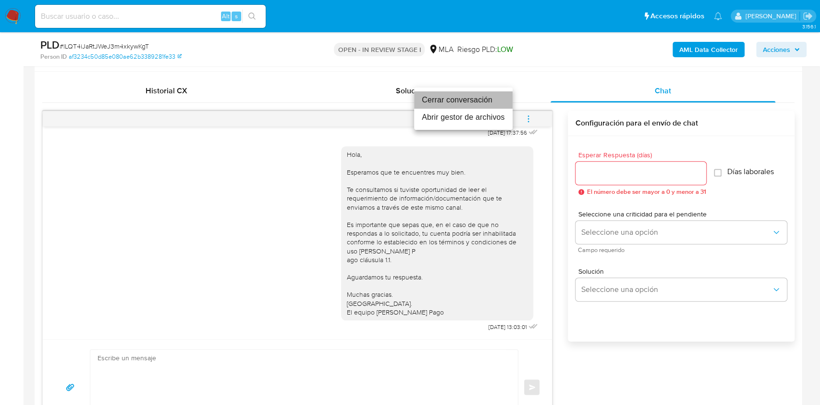
click at [454, 98] on li "Cerrar conversación" at bounding box center [463, 99] width 98 height 17
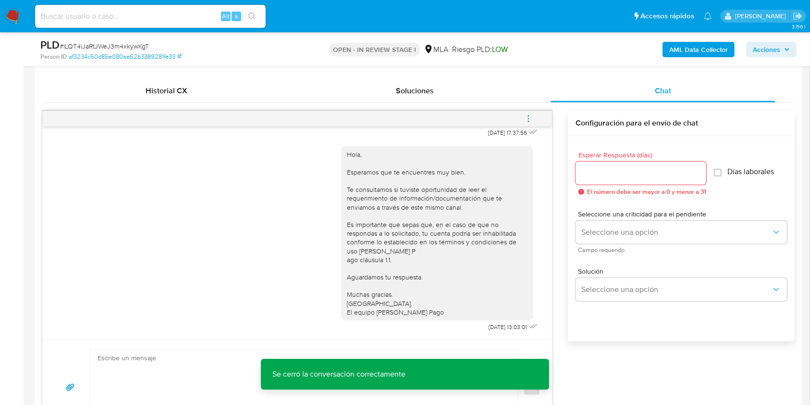
scroll to position [103, 0]
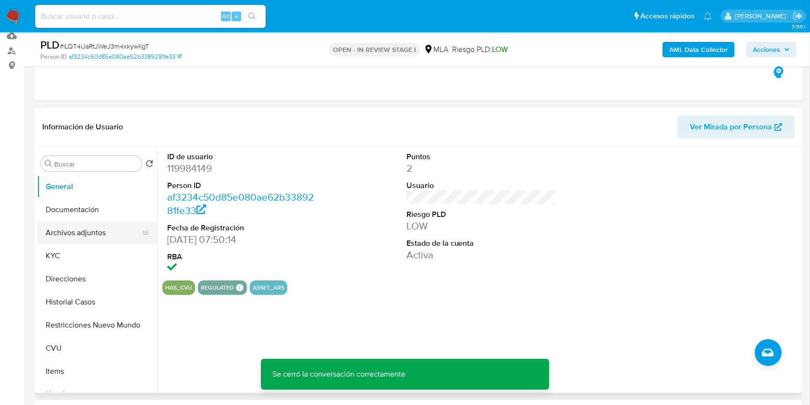
click at [80, 228] on button "Archivos adjuntos" at bounding box center [93, 232] width 112 height 23
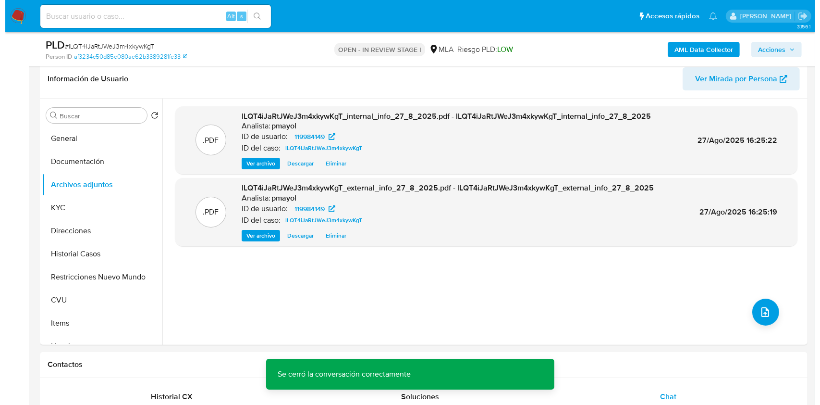
scroll to position [149, 0]
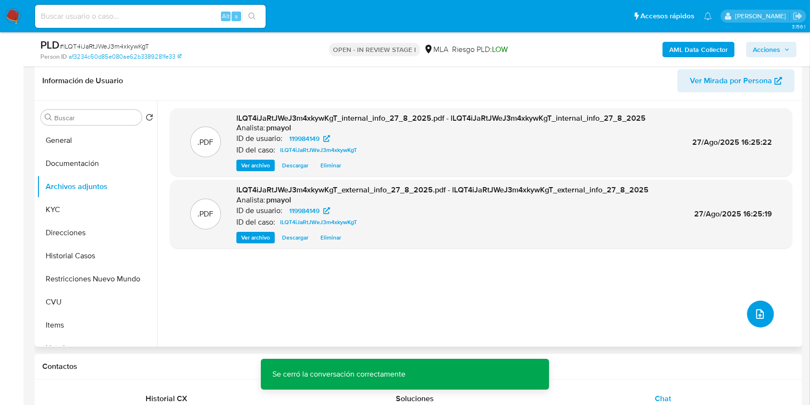
click at [754, 308] on span "upload-file" at bounding box center [760, 314] width 12 height 12
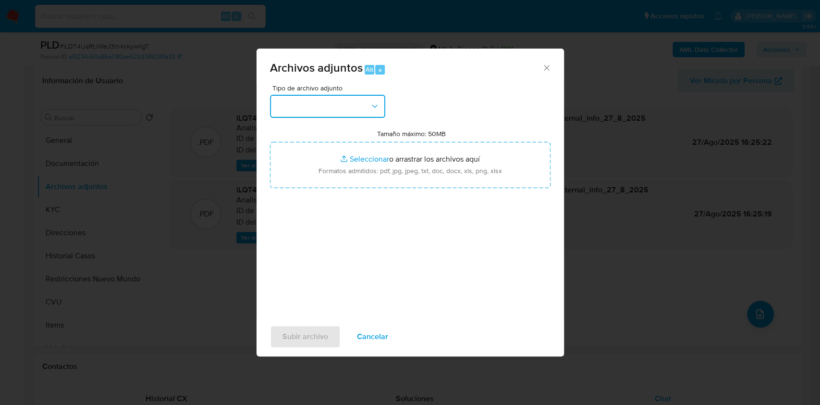
click at [341, 99] on button "button" at bounding box center [327, 106] width 115 height 23
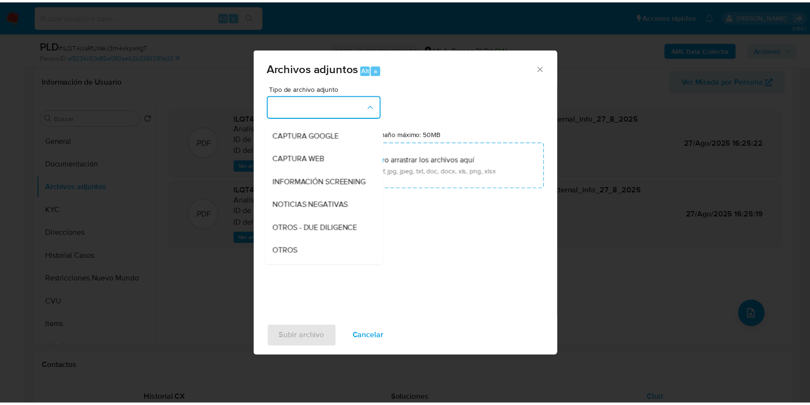
scroll to position [73, 0]
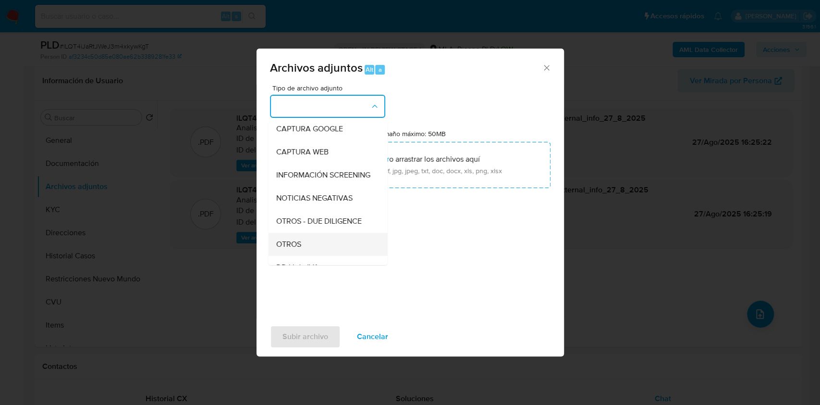
click at [302, 249] on div "OTROS" at bounding box center [325, 244] width 98 height 23
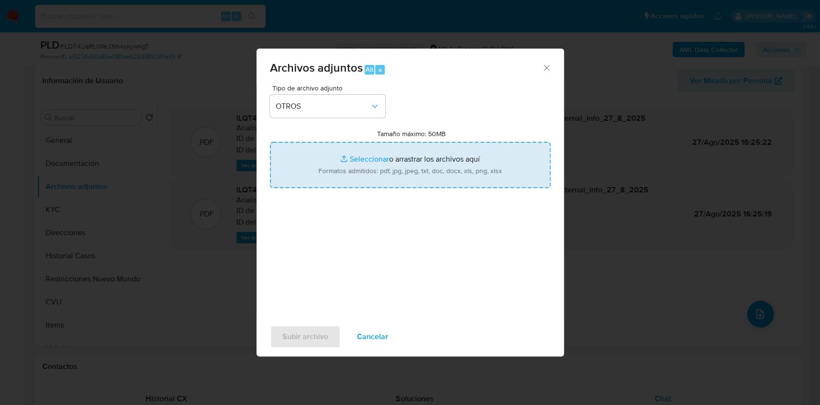
click at [383, 182] on input "Tamaño máximo: 50MB Seleccionar archivos" at bounding box center [410, 165] width 281 height 46
type input "C:\fakepath\Caselog lLQT4iJaRtJWeJ3m4xkywKgT.docx"
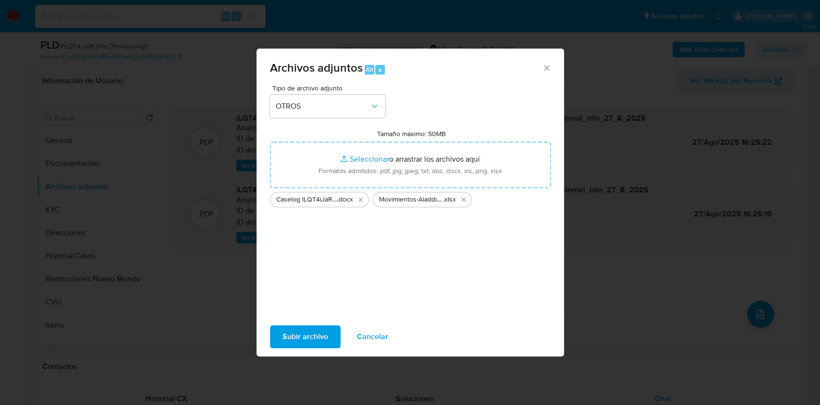
click at [302, 338] on span "Subir archivo" at bounding box center [305, 336] width 46 height 21
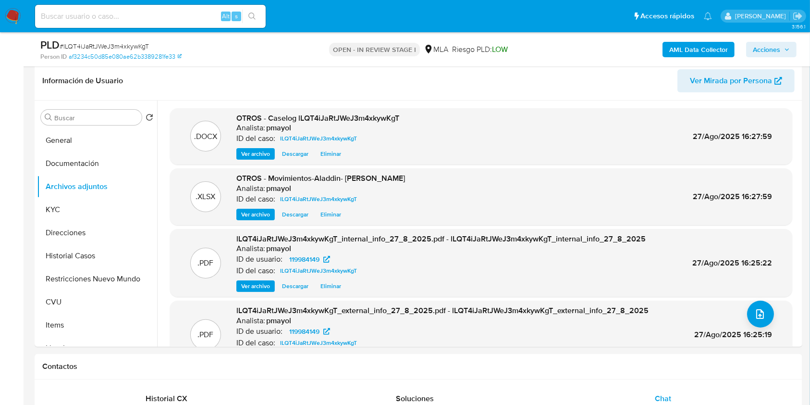
click at [752, 43] on button "Acciones" at bounding box center [771, 49] width 50 height 15
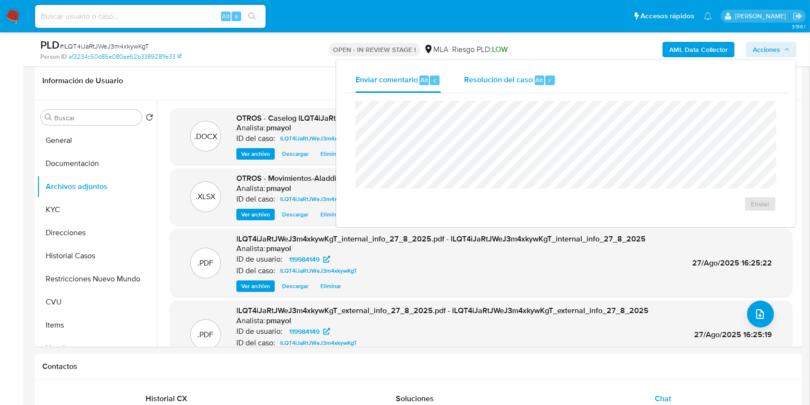
click at [512, 83] on span "Resolución del caso" at bounding box center [498, 79] width 69 height 11
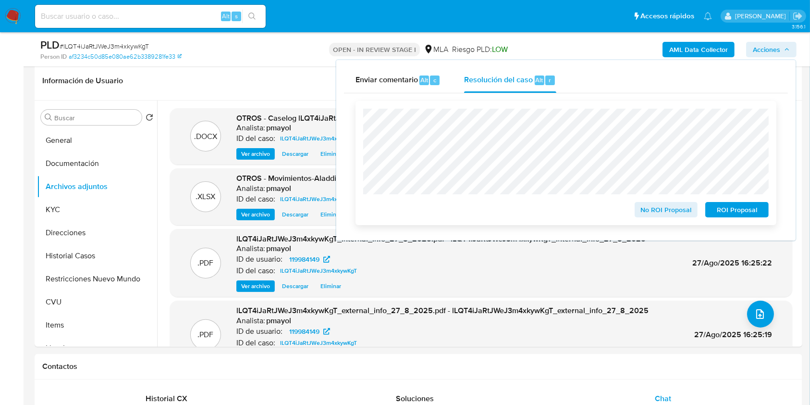
click at [638, 208] on button "No ROI Proposal" at bounding box center [666, 209] width 63 height 15
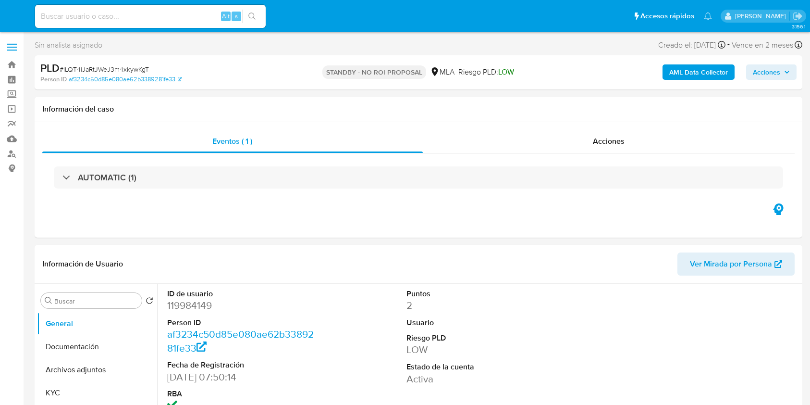
select select "10"
click at [171, 12] on input at bounding box center [150, 16] width 231 height 12
paste input "hyXsDCbk4KIpkfgVr0fcr9en"
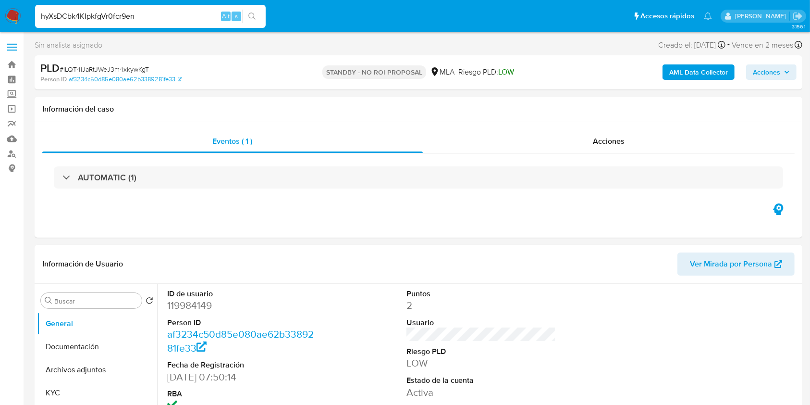
type input "hyXsDCbk4KIpkfgVr0fcr9en"
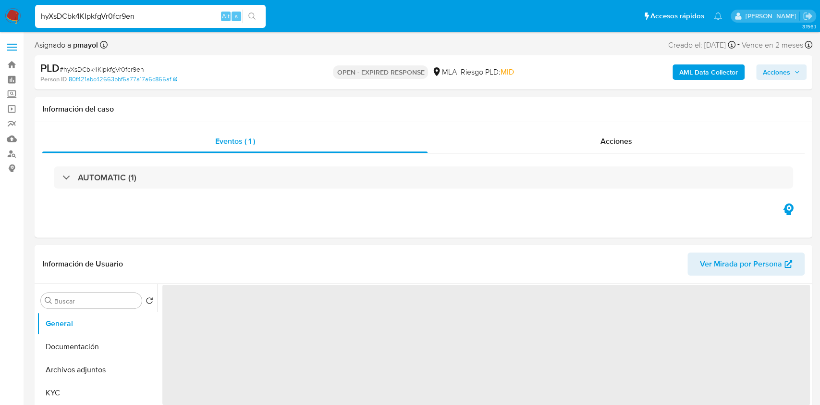
select select "10"
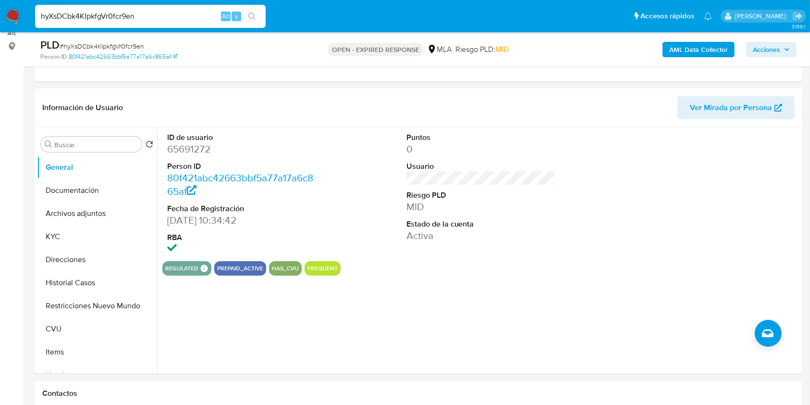
scroll to position [127, 0]
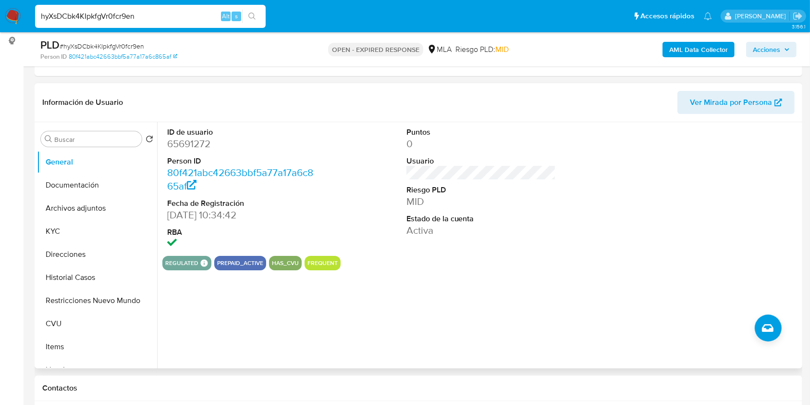
click at [176, 143] on dd "65691272" at bounding box center [242, 143] width 150 height 13
copy dd "65691272"
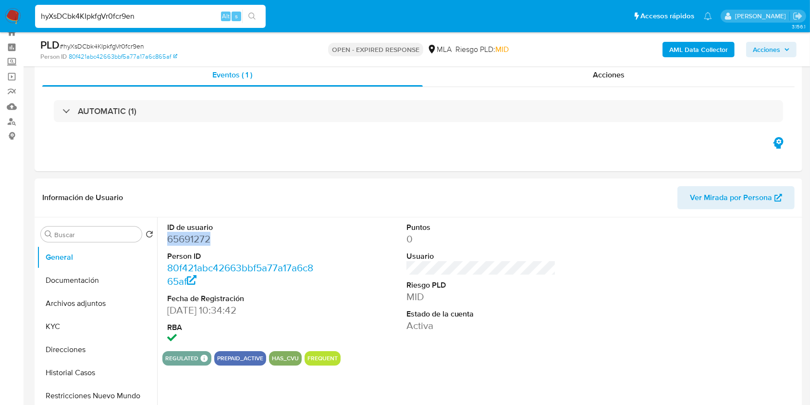
scroll to position [16, 0]
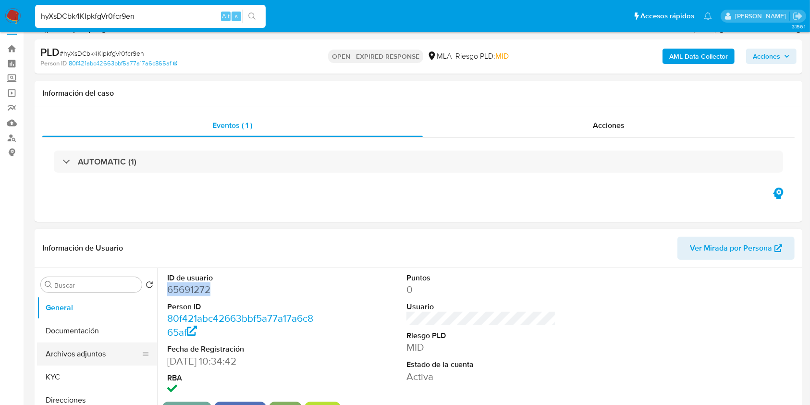
click at [70, 350] on button "Archivos adjuntos" at bounding box center [93, 353] width 112 height 23
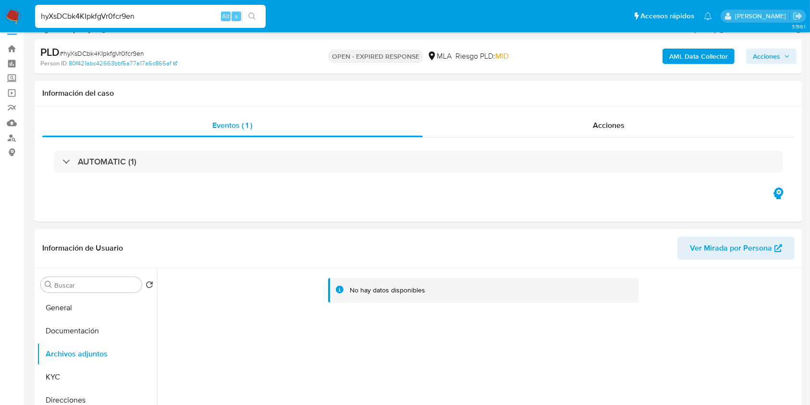
click at [709, 59] on b "AML Data Collector" at bounding box center [698, 56] width 59 height 15
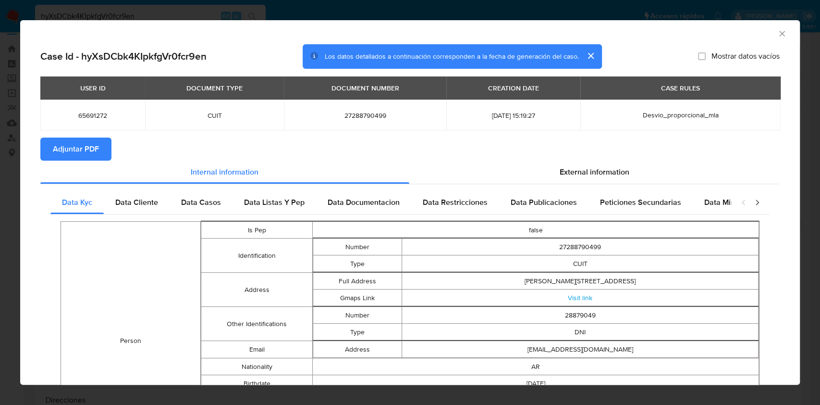
click at [81, 157] on span "Adjuntar PDF" at bounding box center [76, 148] width 46 height 21
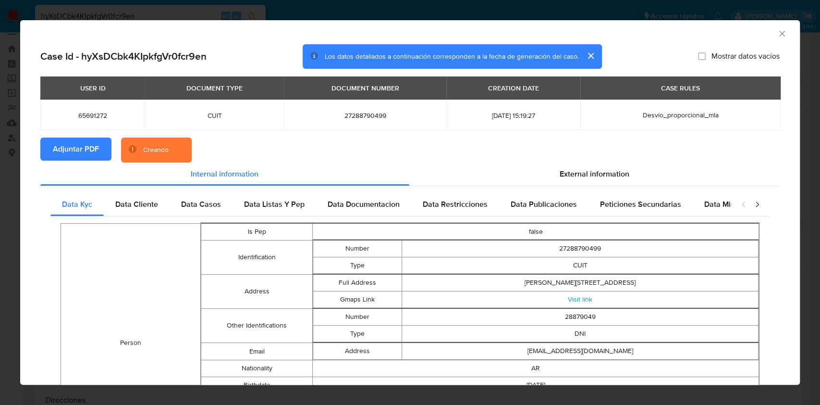
click at [780, 29] on div "AML Data Collector" at bounding box center [410, 32] width 780 height 24
click at [777, 32] on icon "Cerrar ventana" at bounding box center [782, 34] width 10 height 10
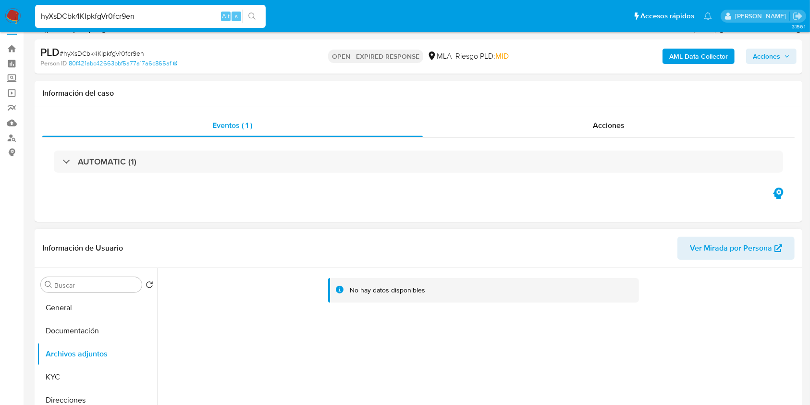
click at [710, 243] on span "Ver Mirada por Persona" at bounding box center [731, 247] width 82 height 23
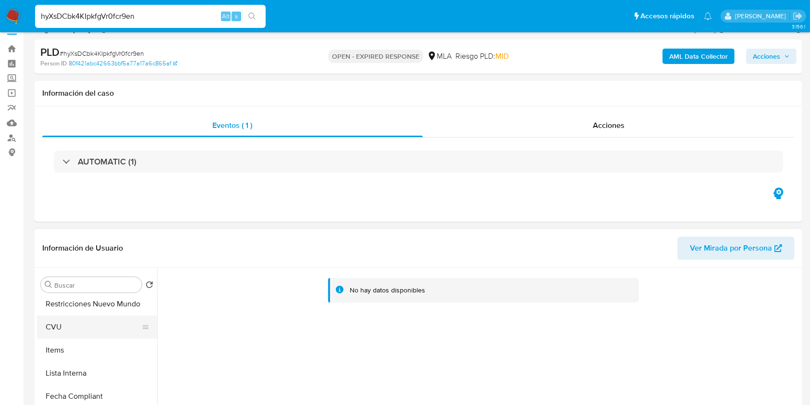
click at [98, 327] on button "CVU" at bounding box center [93, 326] width 112 height 23
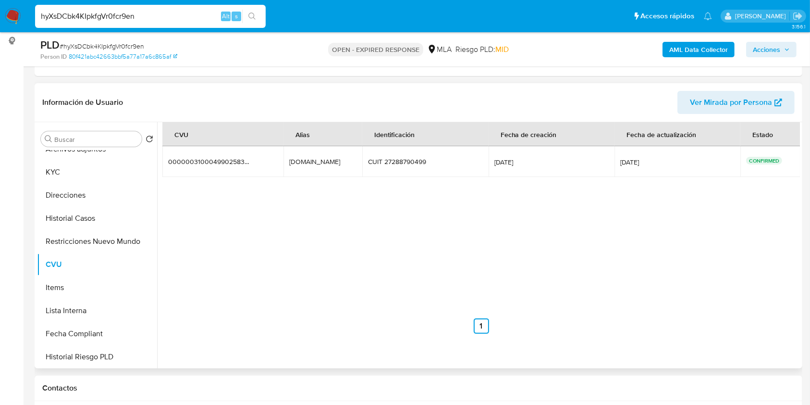
scroll to position [58, 0]
click at [88, 194] on button "Direcciones" at bounding box center [93, 196] width 112 height 23
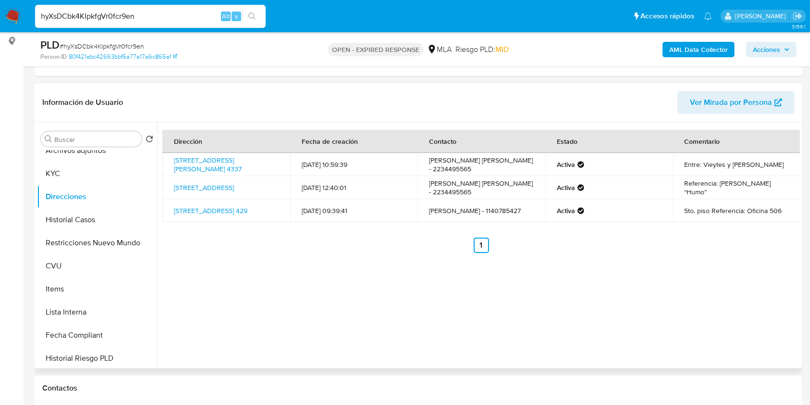
click at [738, 101] on span "Ver Mirada por Persona" at bounding box center [731, 102] width 82 height 23
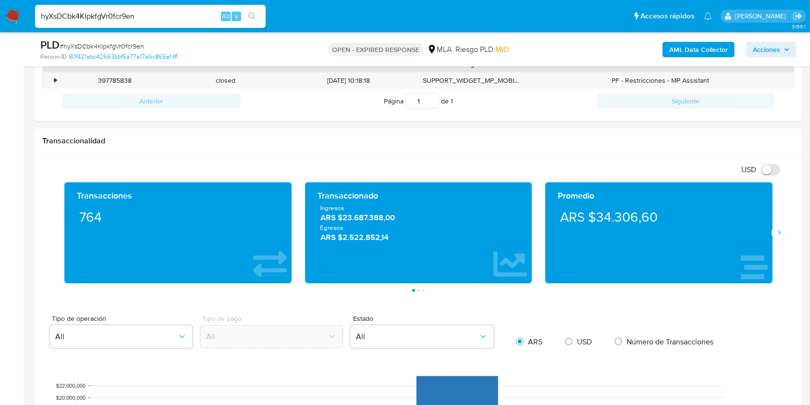
scroll to position [507, 0]
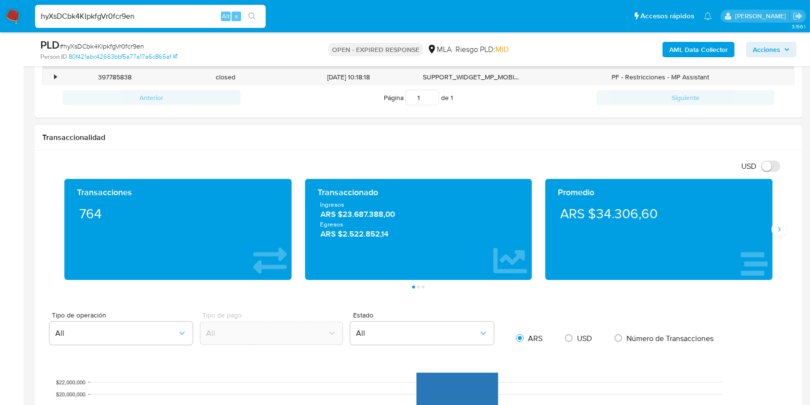
click at [780, 239] on div "Transacciones 764 Transaccionado Ingresos ARS $23.687.388,00 Egresos ARS $2.522…" at bounding box center [418, 234] width 752 height 110
click at [780, 225] on icon "Siguiente" at bounding box center [779, 229] width 8 height 8
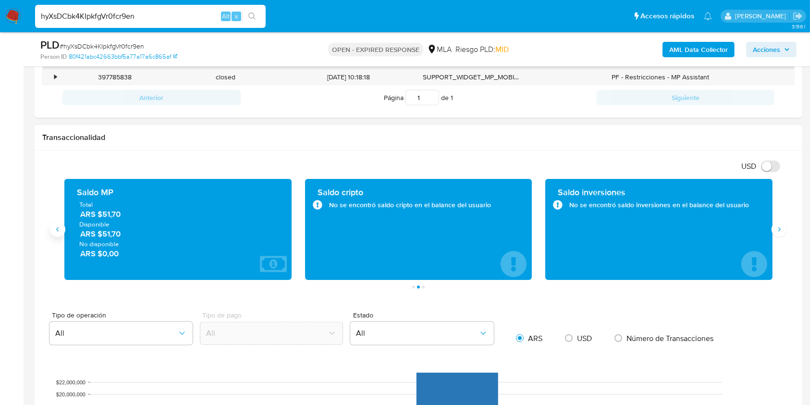
click at [51, 229] on button "Anterior" at bounding box center [57, 228] width 15 height 15
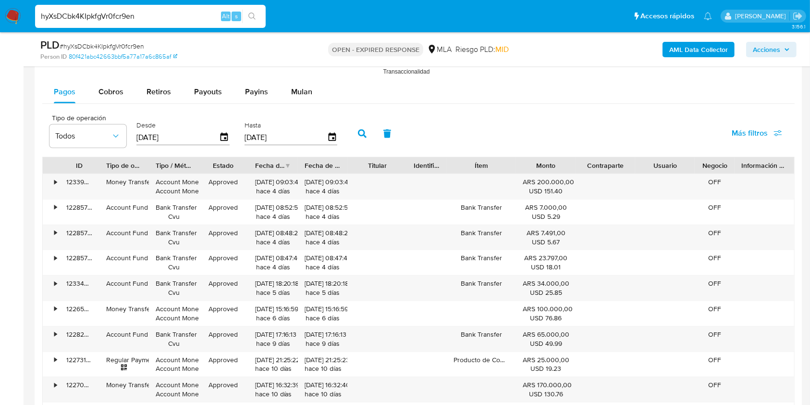
scroll to position [971, 0]
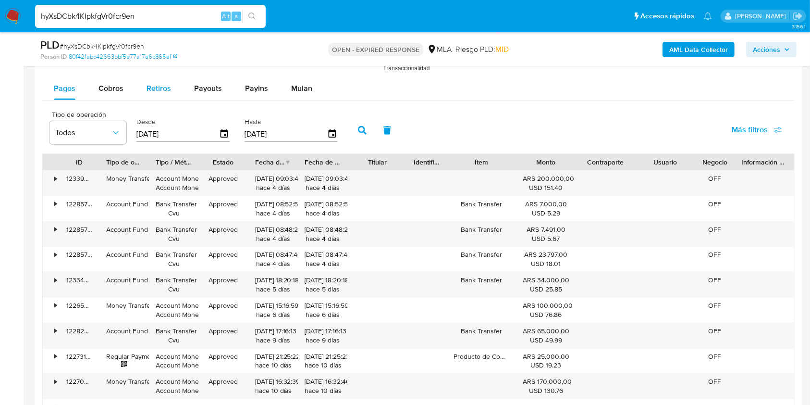
click at [144, 89] on button "Retiros" at bounding box center [159, 88] width 48 height 23
select select "10"
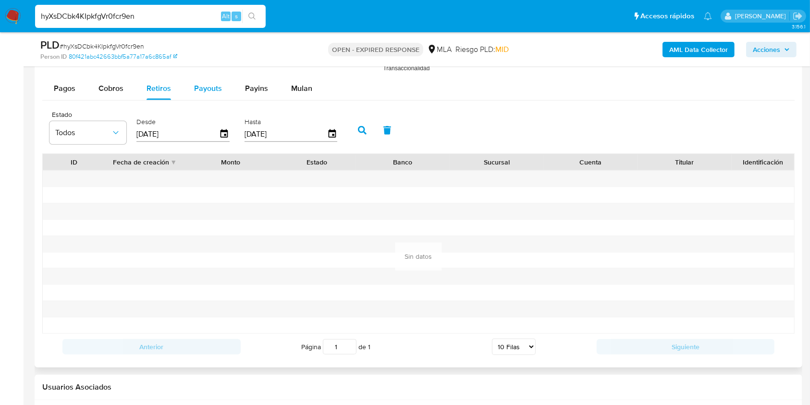
click at [195, 88] on span "Payouts" at bounding box center [208, 88] width 28 height 11
select select "10"
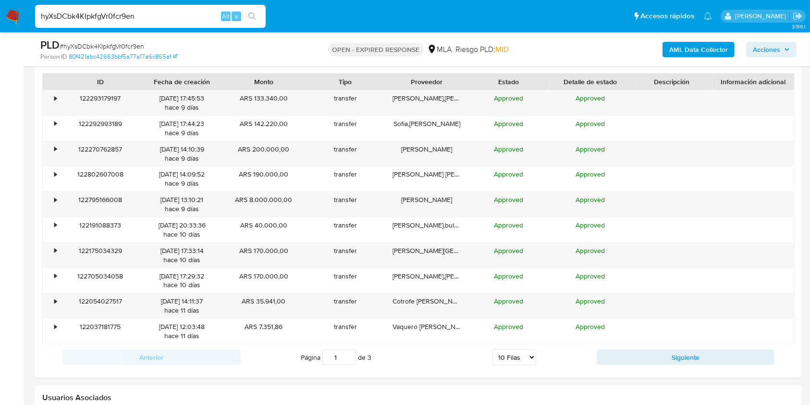
scroll to position [1053, 0]
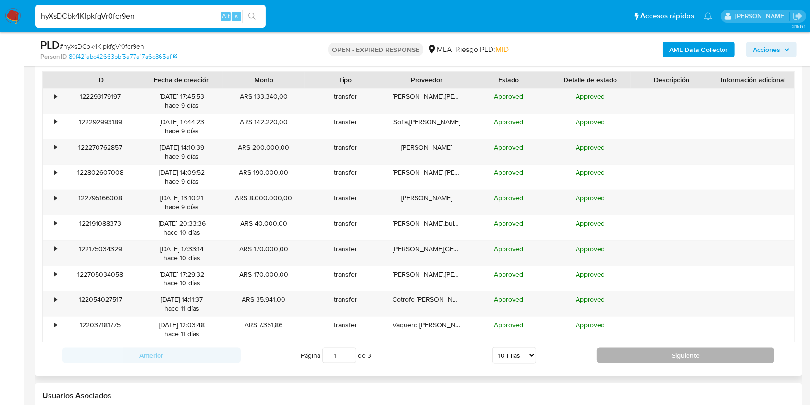
click at [626, 356] on button "Siguiente" at bounding box center [686, 354] width 178 height 15
type input "2"
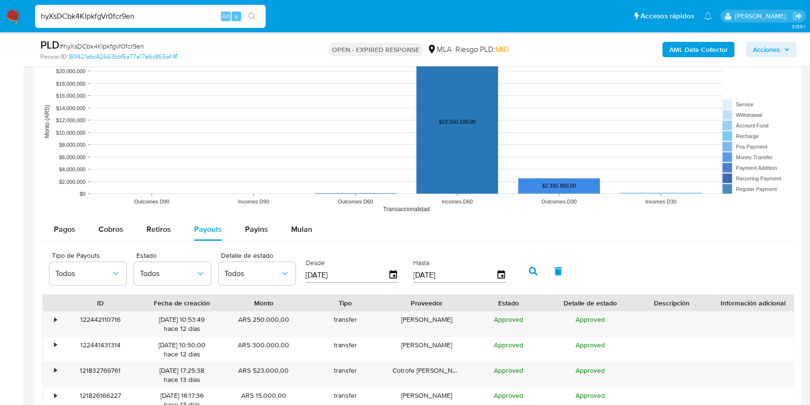
scroll to position [828, 0]
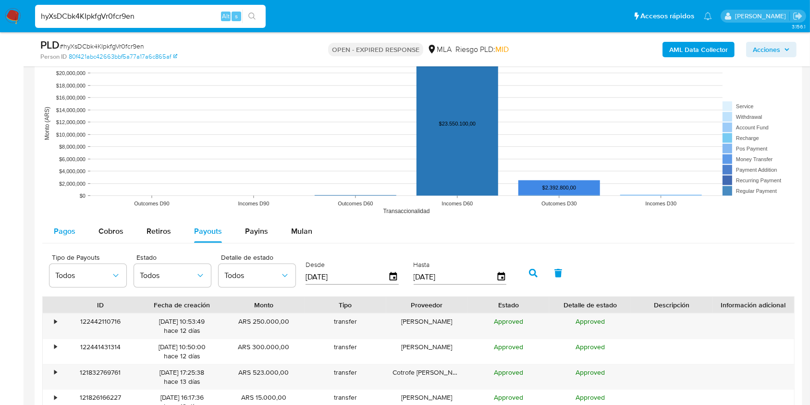
click at [73, 227] on span "Pagos" at bounding box center [65, 230] width 22 height 11
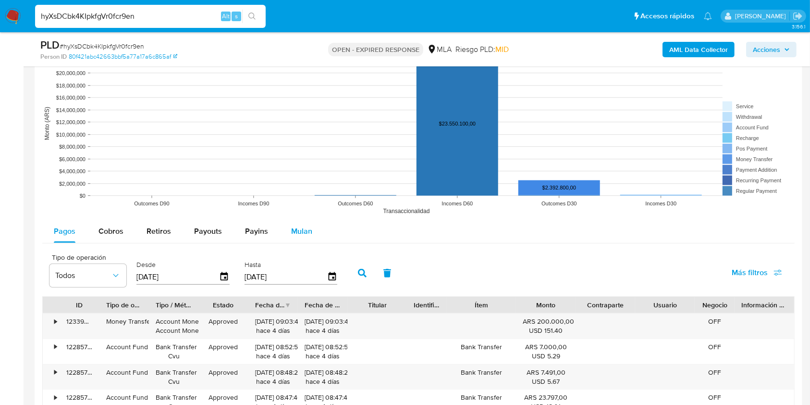
click at [281, 230] on button "Mulan" at bounding box center [302, 231] width 44 height 23
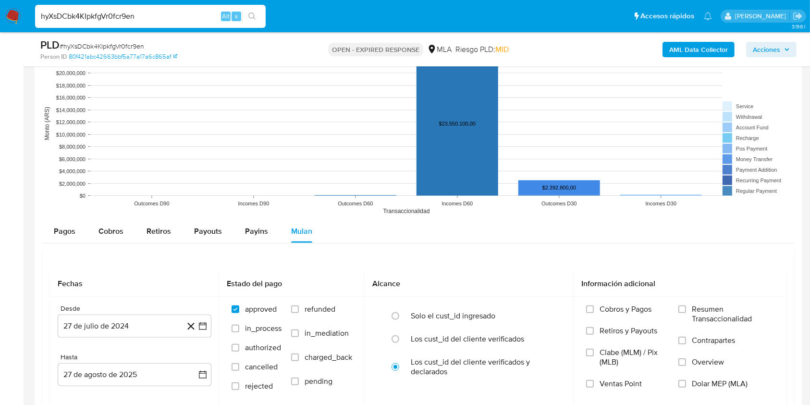
scroll to position [891, 0]
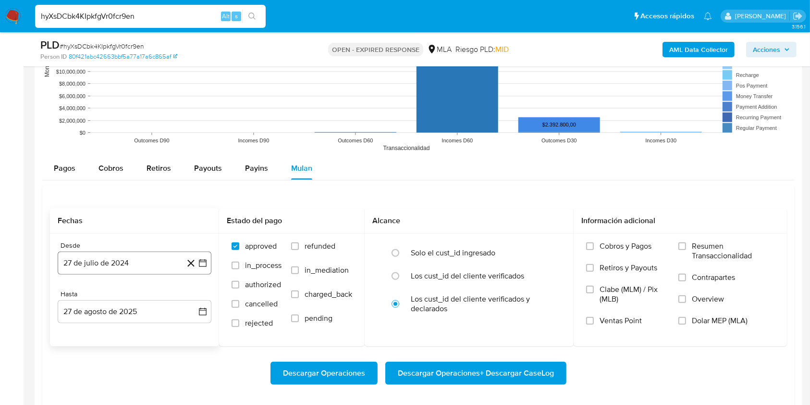
click at [151, 257] on button "27 de julio de 2024" at bounding box center [135, 262] width 154 height 23
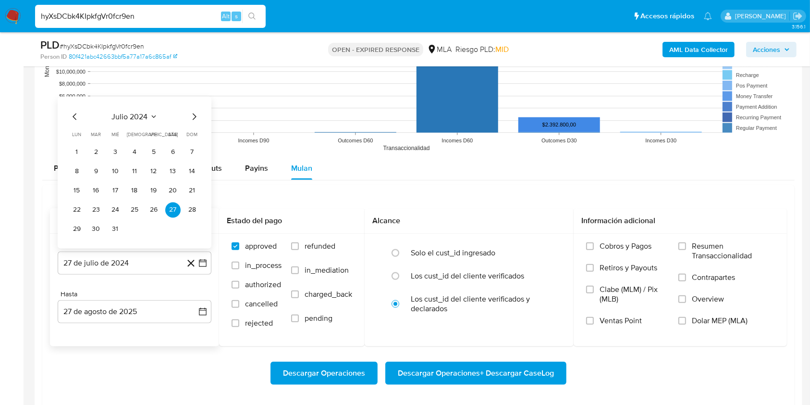
click at [152, 116] on icon "Seleccionar mes y año" at bounding box center [153, 116] width 4 height 2
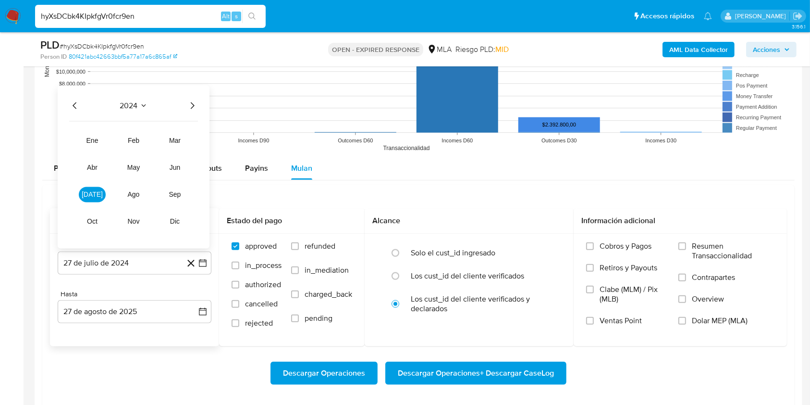
click at [189, 110] on icon "Año siguiente" at bounding box center [192, 106] width 12 height 12
click at [83, 161] on button "abr" at bounding box center [92, 167] width 27 height 15
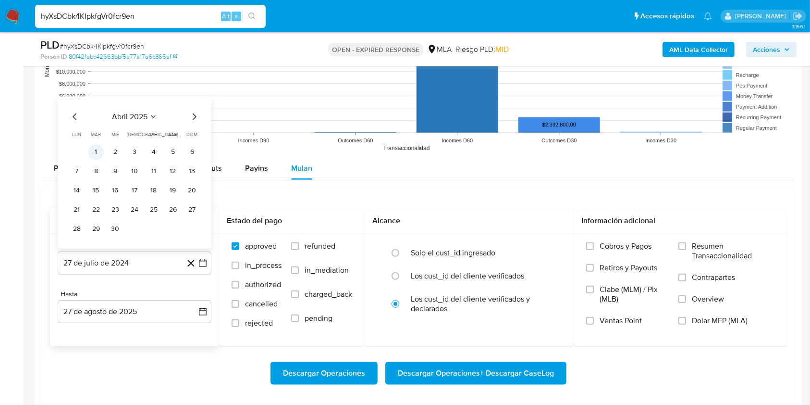
click at [93, 149] on button "1" at bounding box center [95, 152] width 15 height 15
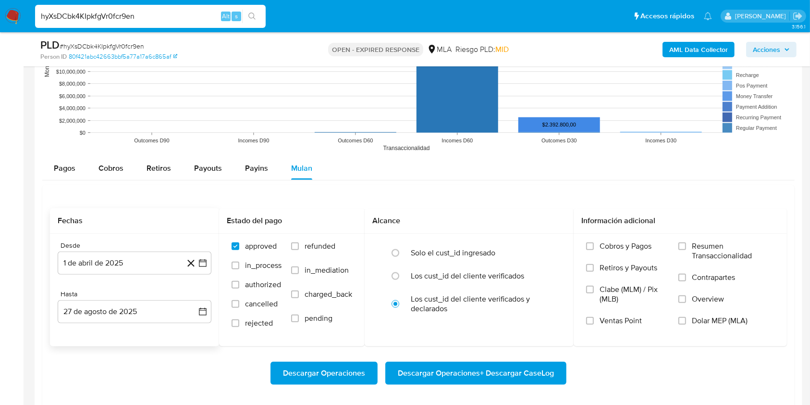
click at [109, 293] on div "Hasta" at bounding box center [135, 294] width 154 height 9
click at [111, 311] on button "27 de agosto de 2025" at bounding box center [135, 311] width 154 height 23
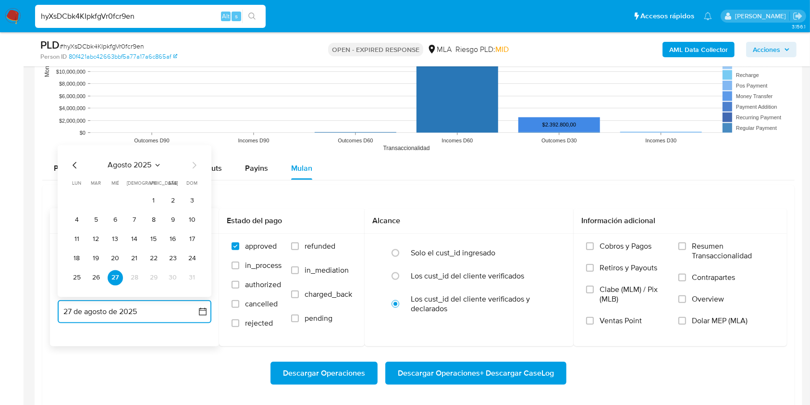
click at [76, 167] on icon "Mes anterior" at bounding box center [75, 166] width 12 height 12
click at [195, 169] on icon "Mes siguiente" at bounding box center [194, 166] width 12 height 12
click at [116, 279] on button "27" at bounding box center [115, 277] width 15 height 15
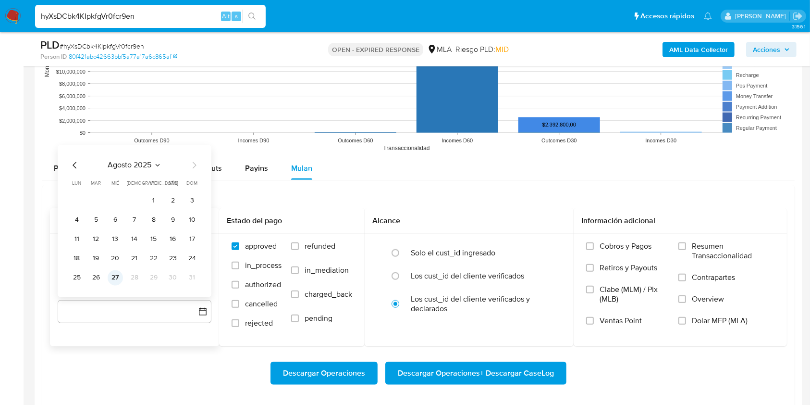
click at [114, 277] on button "27" at bounding box center [115, 277] width 15 height 15
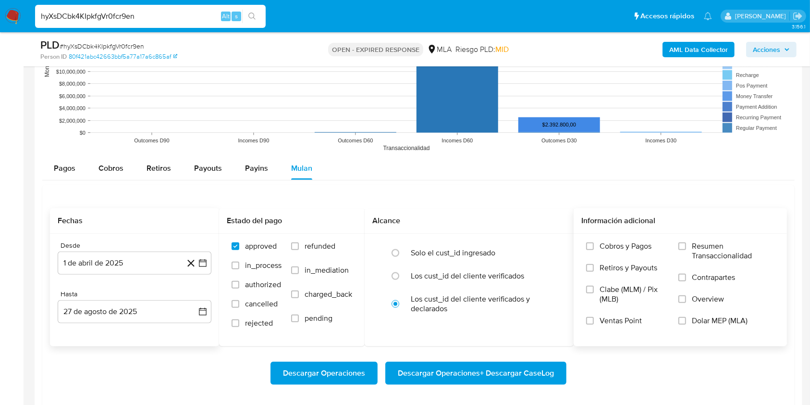
click at [690, 316] on label "Dolar MEP (MLA)" at bounding box center [726, 327] width 96 height 22
click at [686, 317] on input "Dolar MEP (MLA)" at bounding box center [682, 321] width 8 height 8
click at [498, 372] on span "Descargar Operaciones + Descargar CaseLog" at bounding box center [476, 372] width 156 height 21
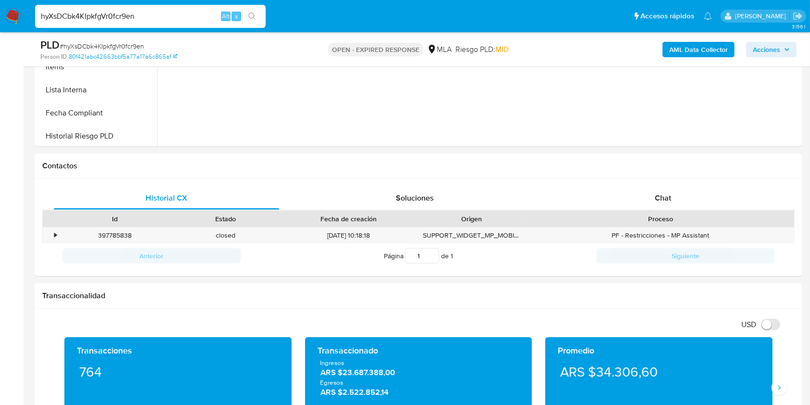
scroll to position [331, 0]
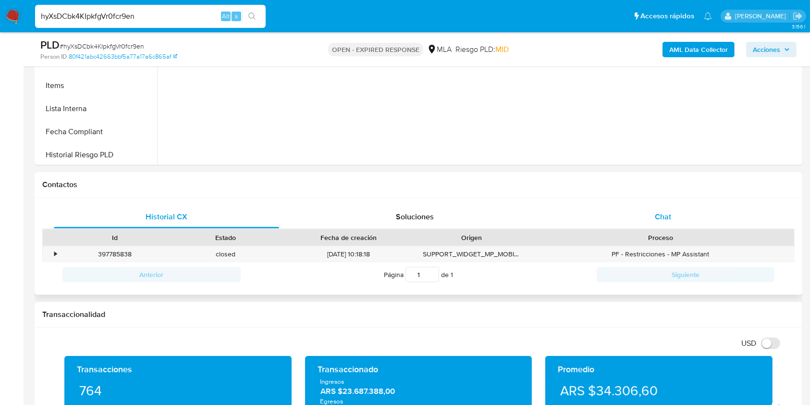
click at [630, 215] on div "Chat" at bounding box center [663, 216] width 225 height 23
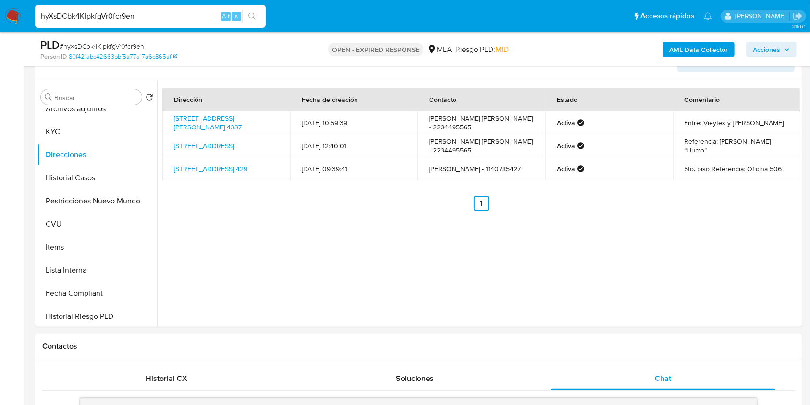
scroll to position [167, 0]
click at [97, 206] on button "Restricciones Nuevo Mundo" at bounding box center [93, 202] width 112 height 23
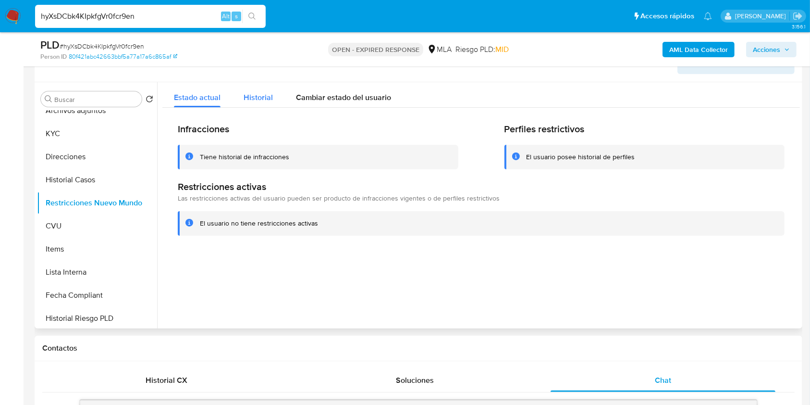
click at [241, 99] on button "Historial" at bounding box center [258, 94] width 52 height 25
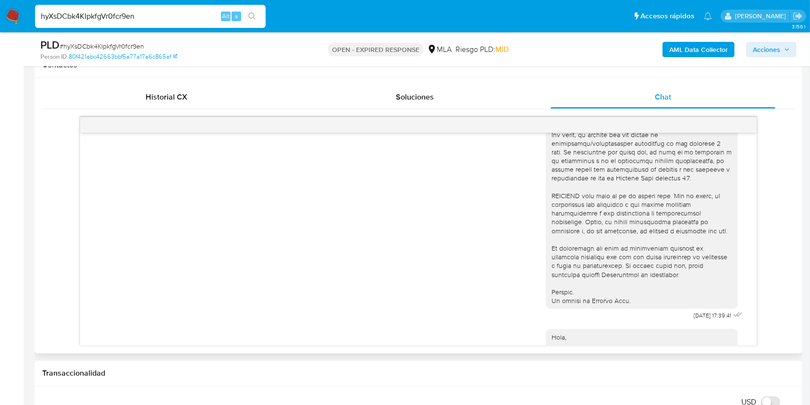
scroll to position [543, 0]
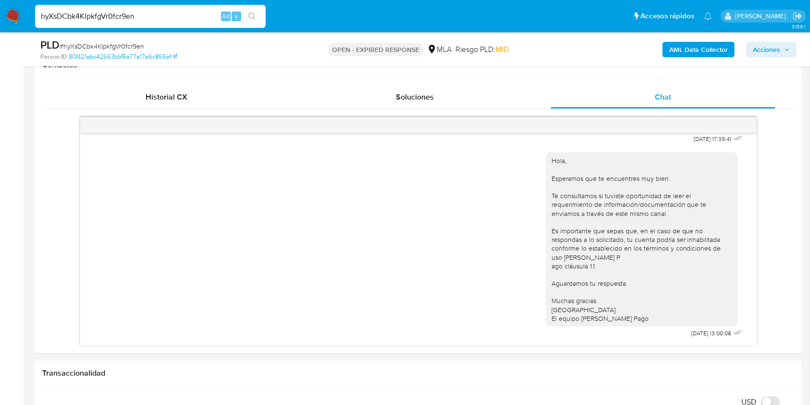
click at [144, 13] on input "hyXsDCbk4KIpkfgVr0fcr9en" at bounding box center [150, 16] width 231 height 12
paste input "szI71ec3wvUVbkPpNwEdWYAv"
type input "szI71ec3wvUVbkPpNwEdWYAv"
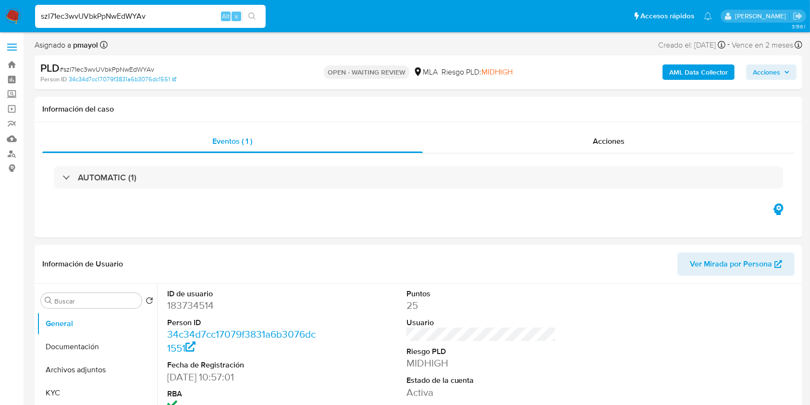
select select "10"
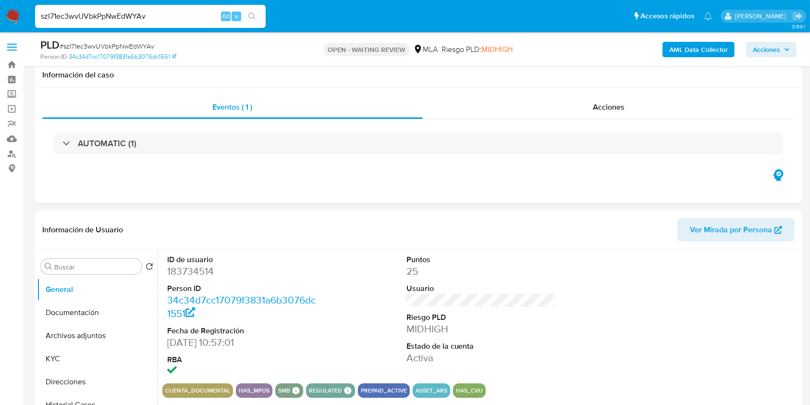
scroll to position [306, 0]
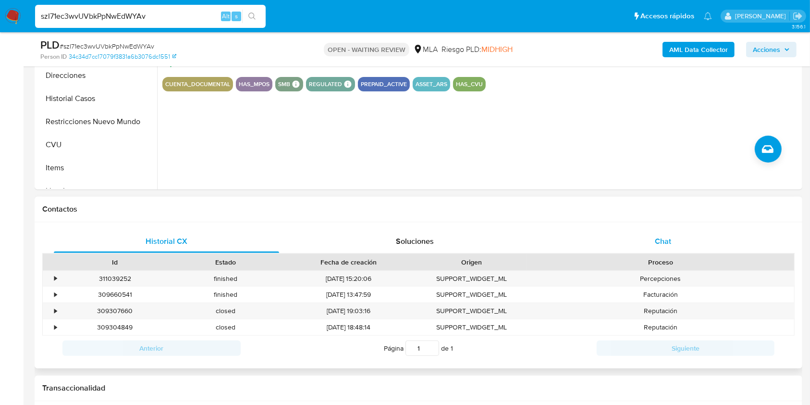
click at [640, 235] on div "Chat" at bounding box center [663, 241] width 225 height 23
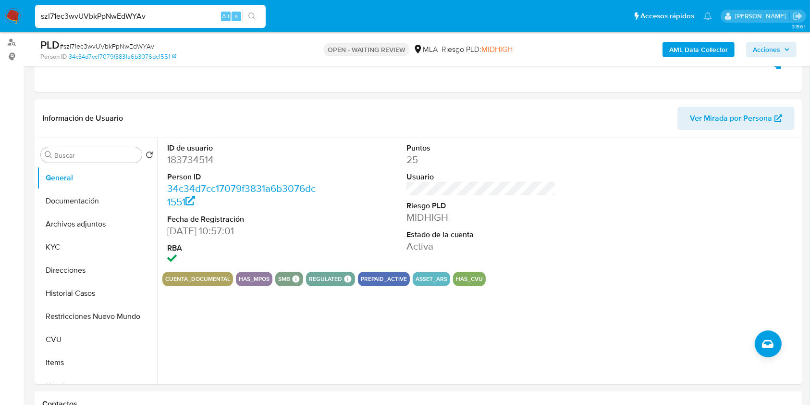
scroll to position [102, 0]
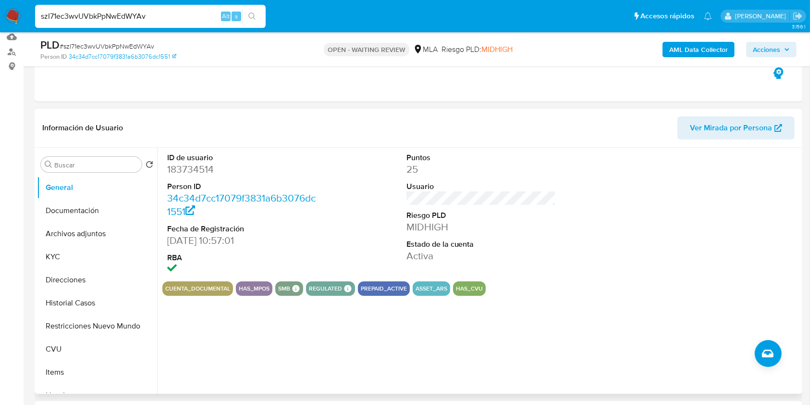
click at [185, 169] on dd "183734514" at bounding box center [242, 168] width 150 height 13
copy dd "183734514"
click at [62, 302] on button "Historial Casos" at bounding box center [93, 302] width 112 height 23
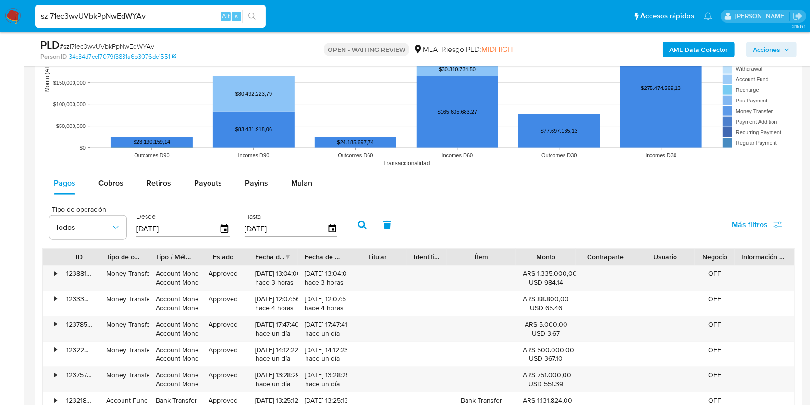
scroll to position [1019, 0]
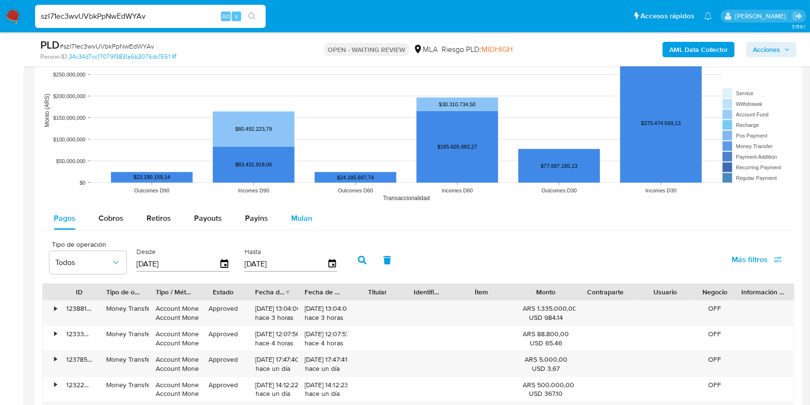
click at [300, 215] on span "Mulan" at bounding box center [301, 217] width 21 height 11
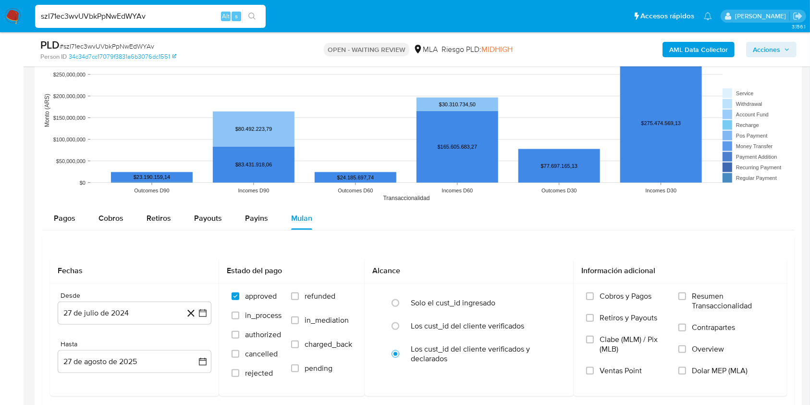
scroll to position [1089, 0]
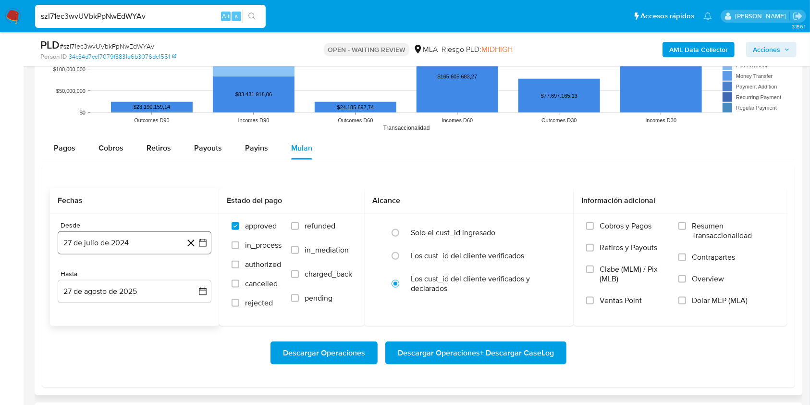
click at [133, 241] on button "27 de julio de 2024" at bounding box center [135, 242] width 154 height 23
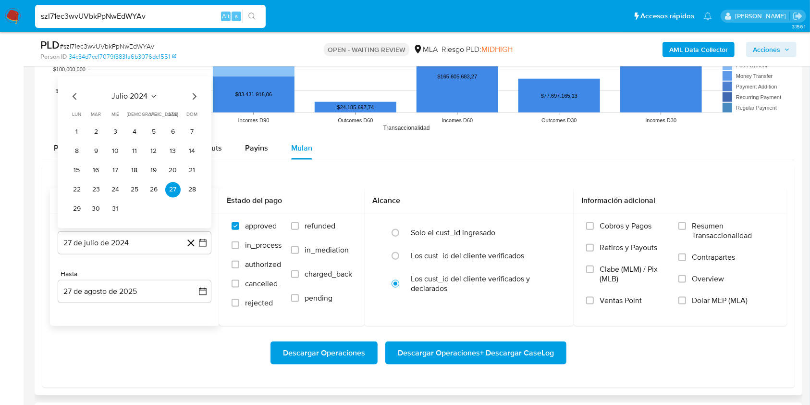
click at [138, 97] on span "julio 2024" at bounding box center [130, 97] width 36 height 10
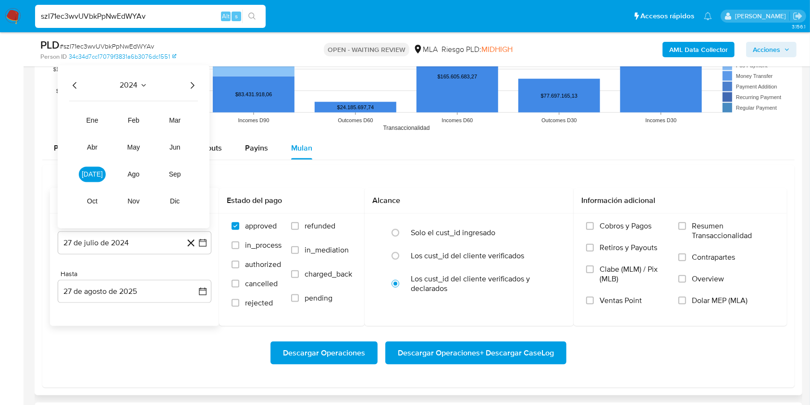
click at [187, 85] on icon "Año siguiente" at bounding box center [192, 86] width 12 height 12
click at [181, 144] on button "jun" at bounding box center [174, 147] width 27 height 15
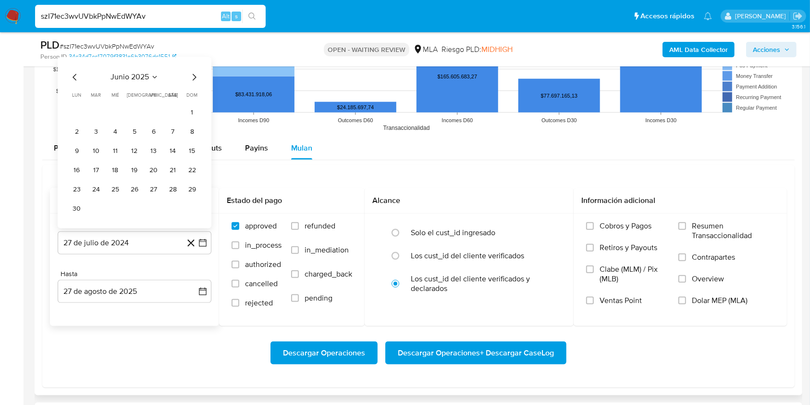
click at [184, 110] on tr "1" at bounding box center [134, 112] width 131 height 15
click at [188, 112] on button "1" at bounding box center [191, 112] width 15 height 15
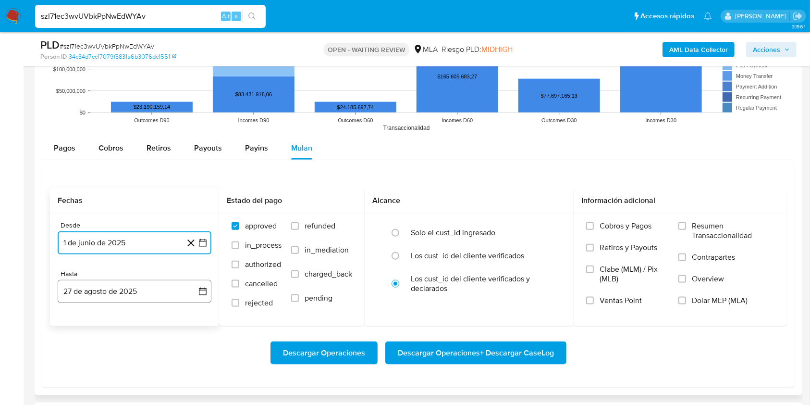
click at [113, 281] on button "27 de agosto de 2025" at bounding box center [135, 291] width 154 height 23
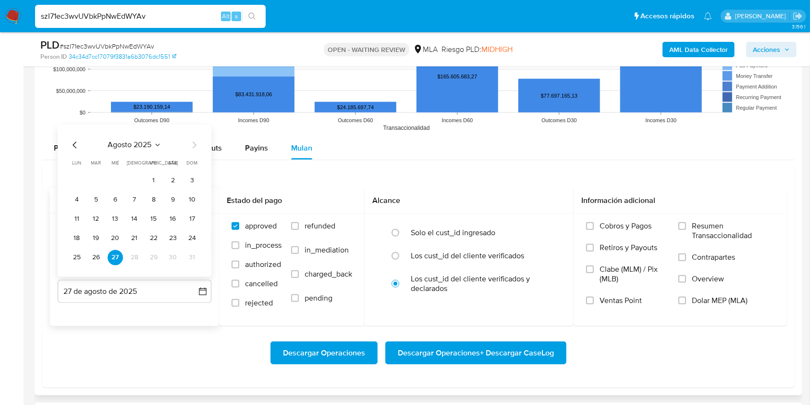
click at [70, 140] on icon "Mes anterior" at bounding box center [75, 145] width 12 height 12
click at [130, 260] on button "31" at bounding box center [134, 257] width 15 height 15
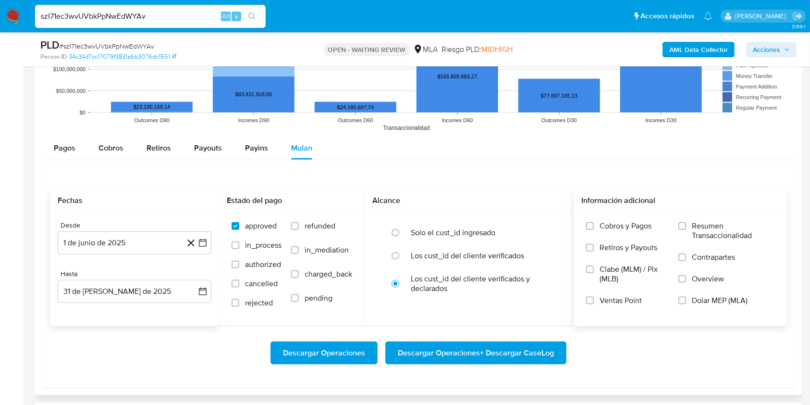
click at [706, 298] on span "Dolar MEP (MLA)" at bounding box center [720, 300] width 56 height 10
click at [686, 298] on input "Dolar MEP (MLA)" at bounding box center [682, 300] width 8 height 8
click at [536, 345] on span "Descargar Operaciones + Descargar CaseLog" at bounding box center [476, 352] width 156 height 21
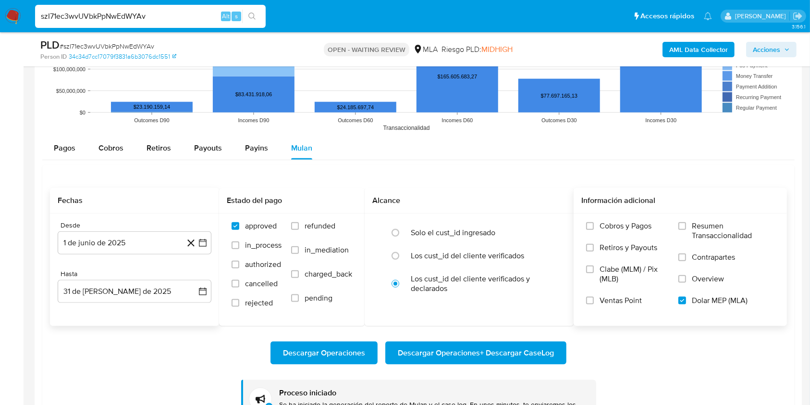
click at [183, 13] on input "szI71ec3wvUVbkPpNwEdWYAv" at bounding box center [150, 16] width 231 height 12
paste input "4CeGAqjFnRNHFJApE1KMVW6w"
type input "4CeGAqjFnRNHFJApE1KMVW6w"
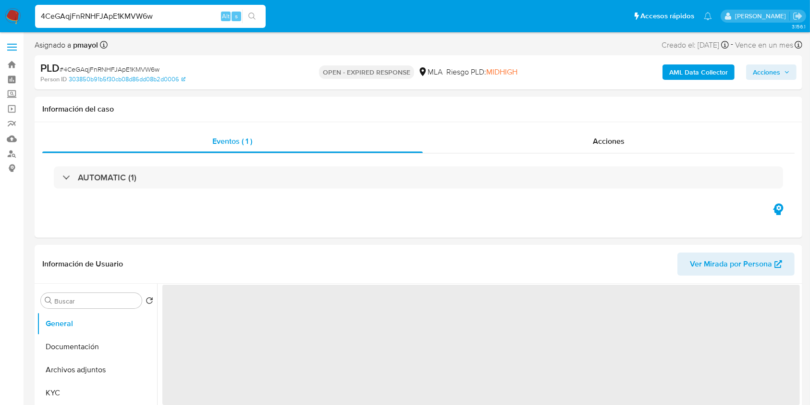
scroll to position [50, 0]
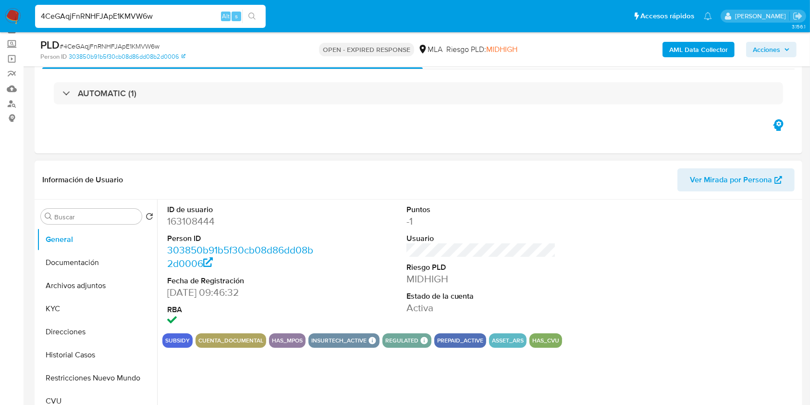
select select "10"
click at [184, 214] on dd "163108444" at bounding box center [242, 220] width 150 height 13
copy dl "usuario 163108444"
click at [92, 350] on button "Historial Casos" at bounding box center [93, 354] width 112 height 23
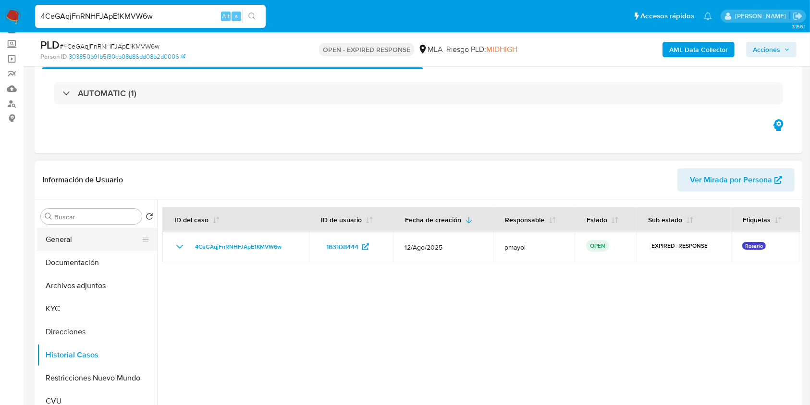
click at [87, 237] on button "General" at bounding box center [93, 239] width 112 height 23
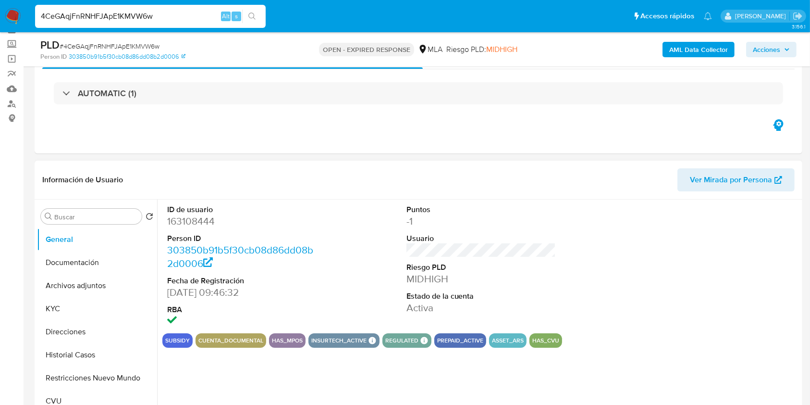
click at [200, 224] on dd "163108444" at bounding box center [242, 220] width 150 height 13
copy dd "163108444"
click at [64, 337] on button "Direcciones" at bounding box center [93, 331] width 112 height 23
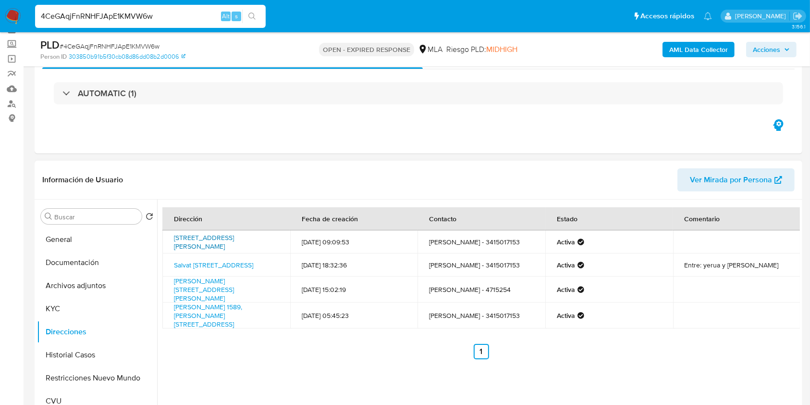
click at [223, 241] on link "Calle Salvat 2436, Rosario, Santa Fe, 2005, Argentina 2436" at bounding box center [204, 242] width 60 height 18
click at [192, 285] on link "José Hernández 1589, Granadero Baigorria, Santa Fe, 2152, Argentina 1589" at bounding box center [204, 289] width 60 height 27
click at [57, 392] on button "CVU" at bounding box center [93, 400] width 112 height 23
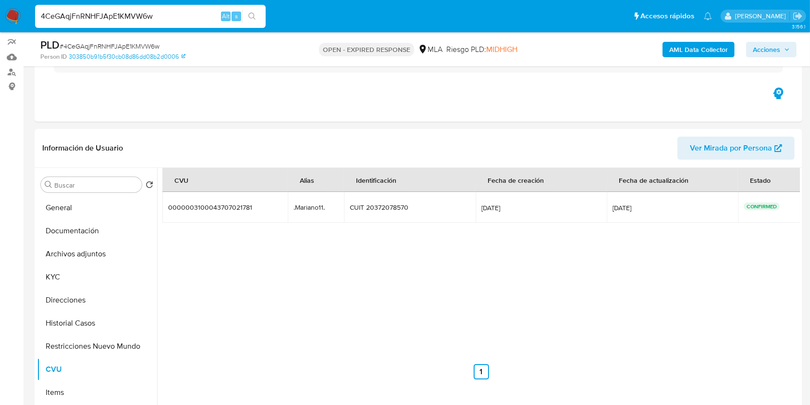
scroll to position [89, 0]
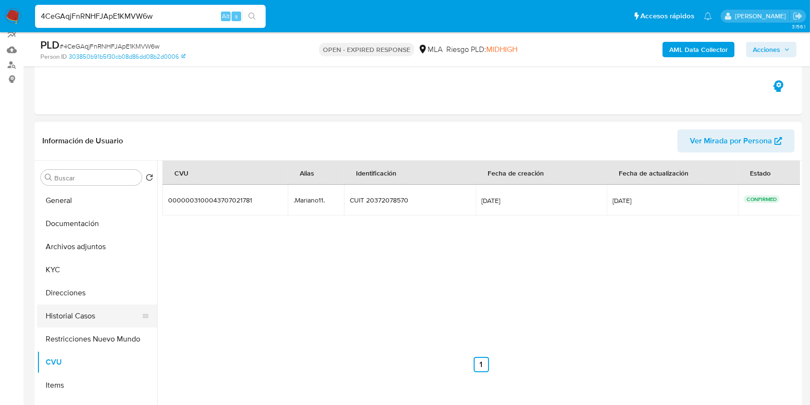
click at [88, 305] on button "Historial Casos" at bounding box center [93, 315] width 112 height 23
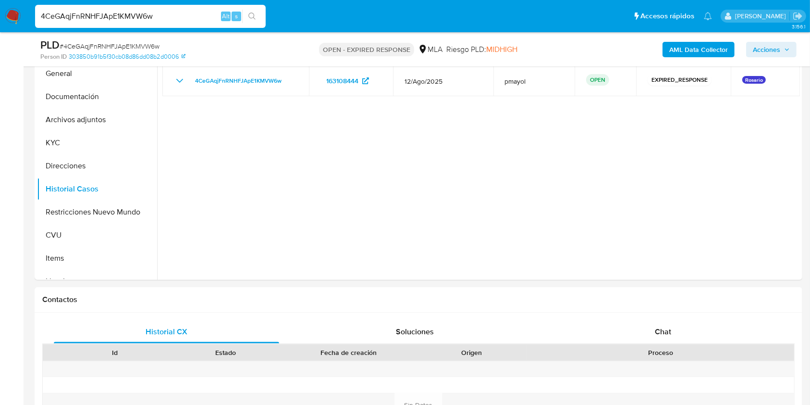
scroll to position [218, 0]
click at [76, 44] on span "# 4CeGAqjFnRNHFJApE1KMVW6w" at bounding box center [110, 46] width 100 height 10
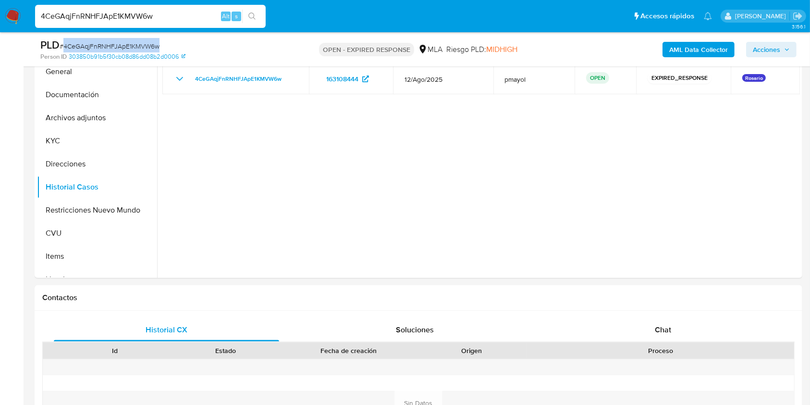
click at [76, 44] on span "# 4CeGAqjFnRNHFJApE1KMVW6w" at bounding box center [110, 46] width 100 height 10
copy span "4CeGAqjFnRNHFJApE1KMVW6w"
click at [23, 21] on nav "Pausado Ver notificaciones 4CeGAqjFnRNHFJApE1KMVW6w Alt s Accesos rápidos Presi…" at bounding box center [405, 16] width 810 height 32
click at [15, 15] on img at bounding box center [13, 16] width 16 height 16
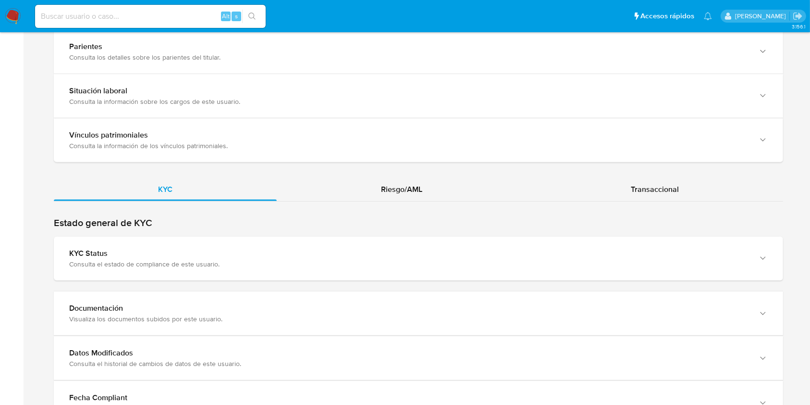
scroll to position [841, 0]
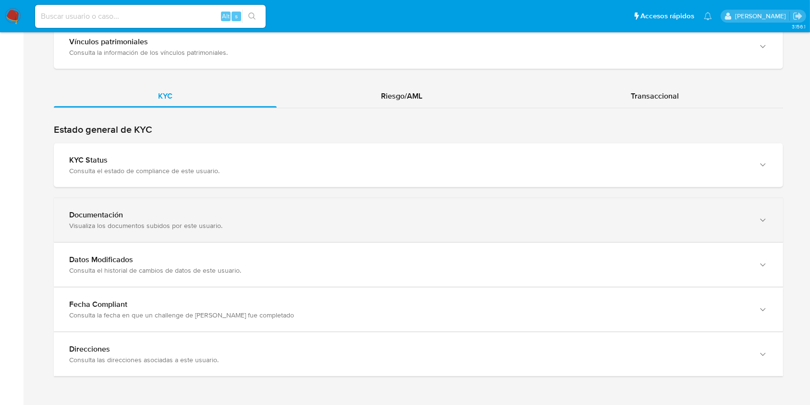
click at [714, 229] on div "Documentación Visualiza los documentos subidos por este usuario." at bounding box center [418, 220] width 729 height 44
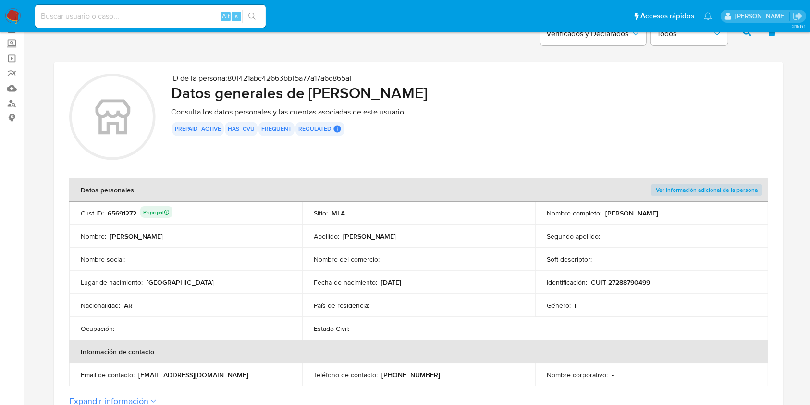
scroll to position [58, 0]
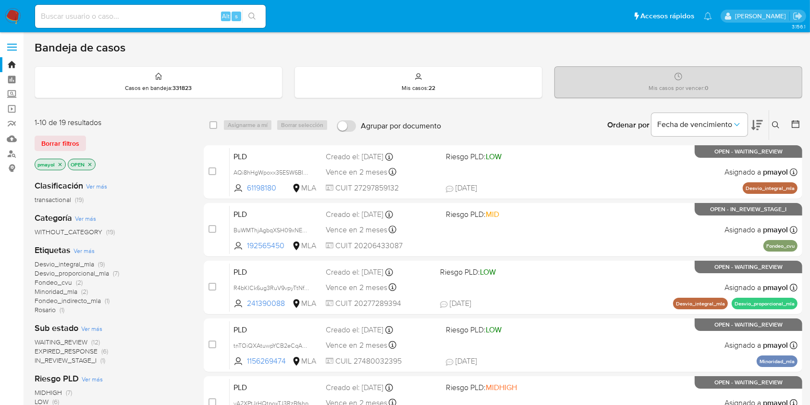
click at [614, 124] on icon at bounding box center [776, 125] width 8 height 8
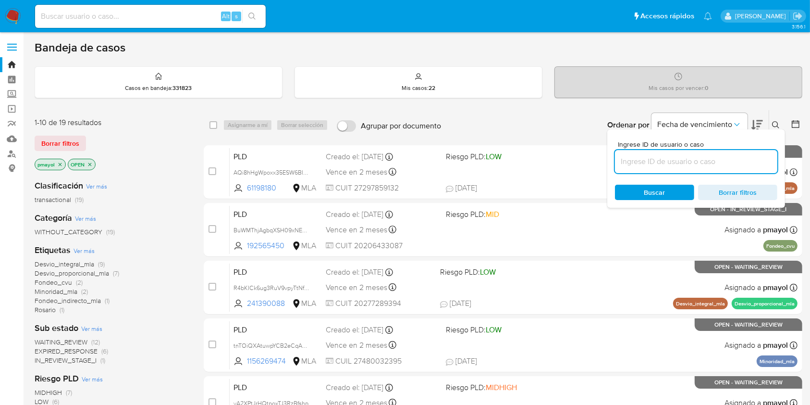
click at [614, 157] on input at bounding box center [696, 161] width 162 height 12
type input "4CeGAqjFnRNHFJApE1KMVW6w"
click at [614, 188] on span "Buscar" at bounding box center [654, 191] width 21 height 15
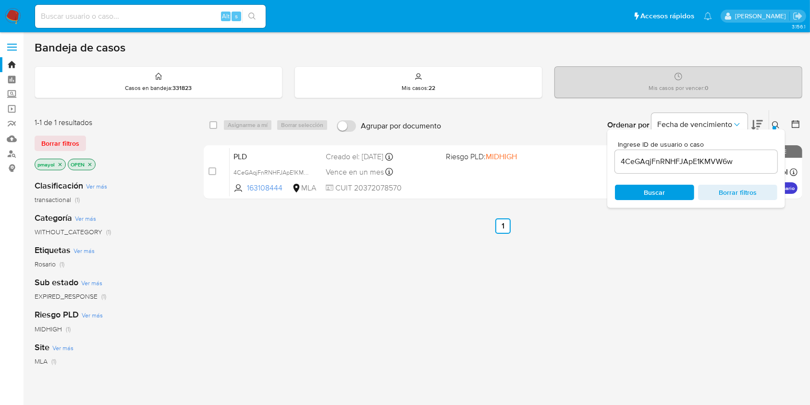
click at [208, 123] on div "select-all-cases-checkbox Asignarme a mí Borrar selección Agrupar por documento…" at bounding box center [503, 125] width 599 height 30
click at [211, 124] on input "checkbox" at bounding box center [213, 125] width 8 height 8
checkbox input "true"
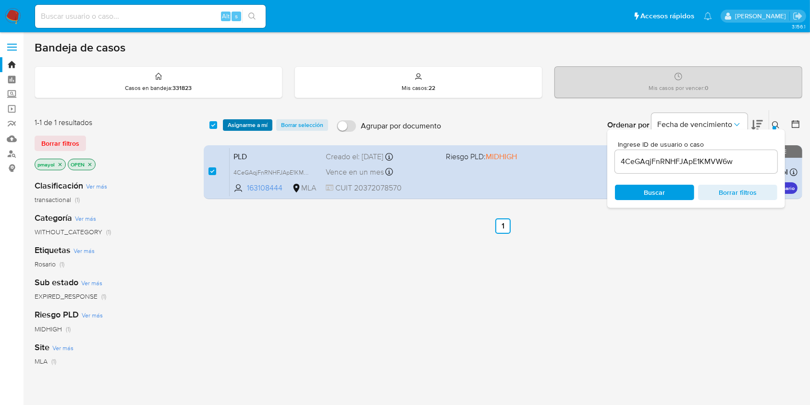
click at [230, 125] on span "Asignarme a mí" at bounding box center [248, 125] width 40 height 10
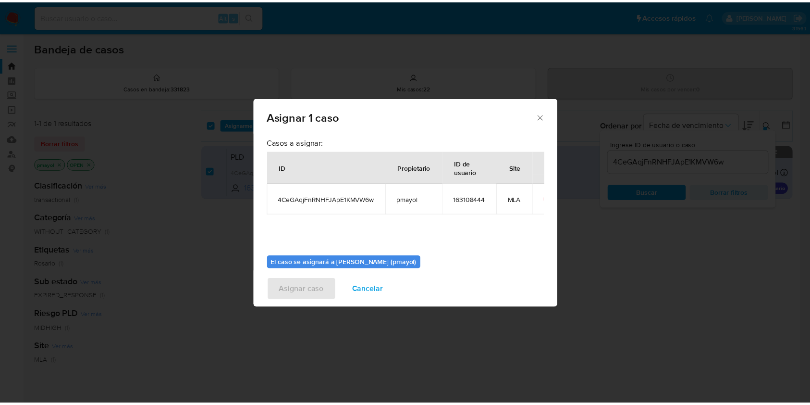
scroll to position [49, 0]
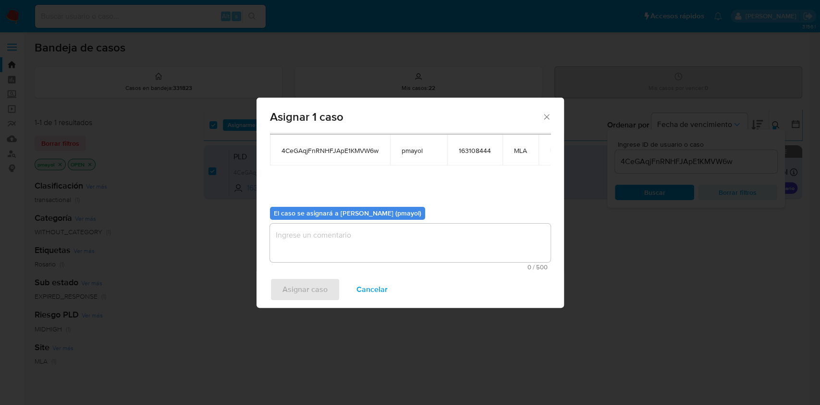
click at [437, 245] on textarea "assign-modal" at bounding box center [410, 242] width 281 height 38
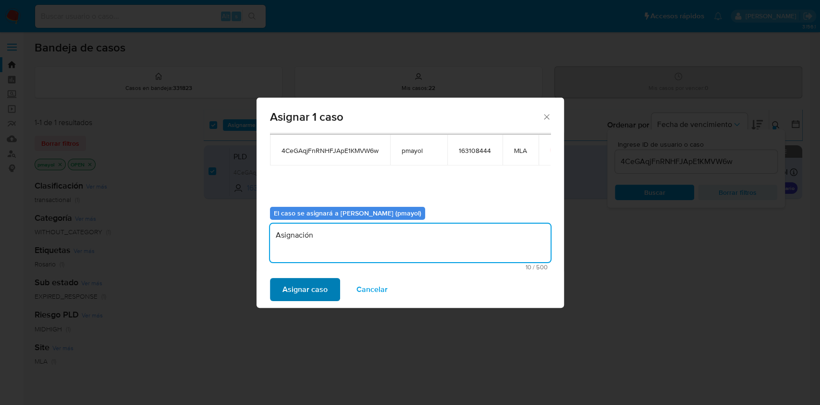
type textarea "Asignación"
click at [312, 285] on span "Asignar caso" at bounding box center [304, 289] width 45 height 21
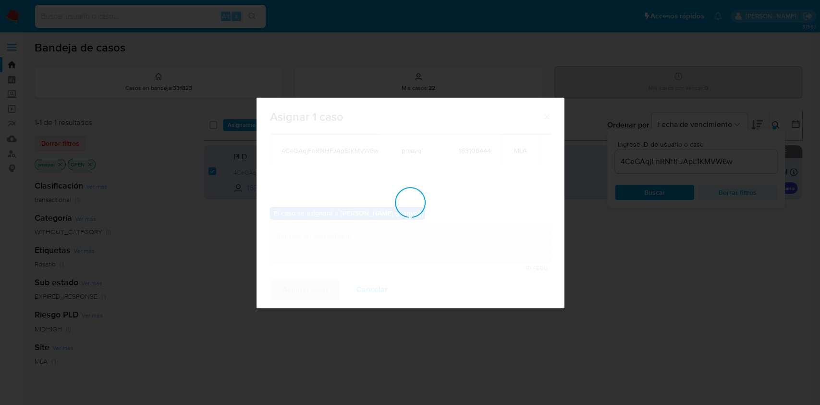
checkbox input "false"
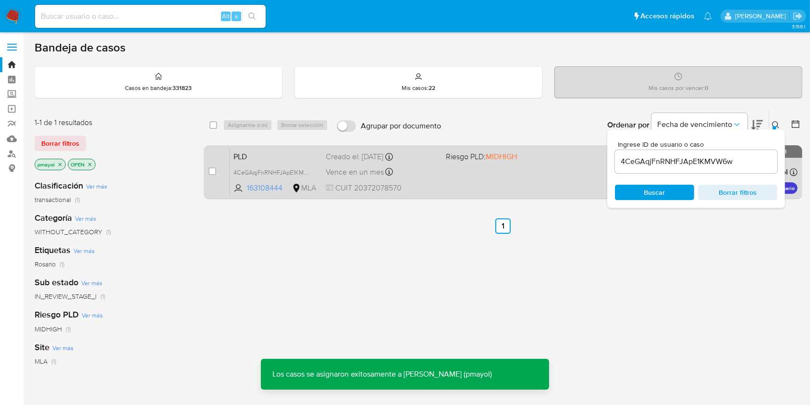
click at [491, 172] on div "PLD 4CeGAqjFnRNHFJApE1KMVW6w 163108444 MLA Riesgo PLD: MIDHIGH Creado el: [DATE…" at bounding box center [514, 171] width 568 height 49
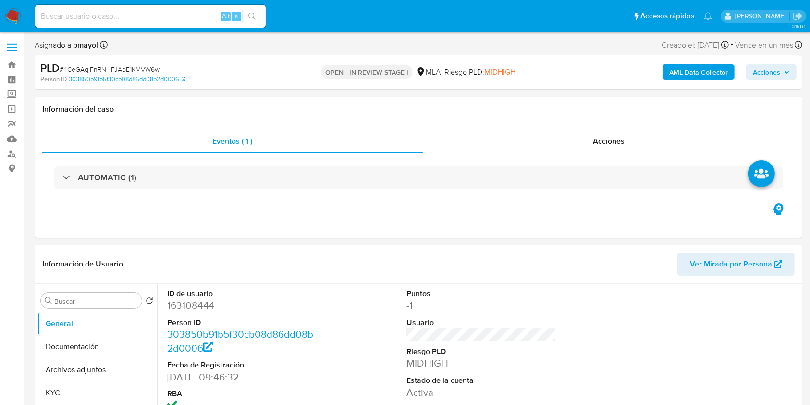
scroll to position [354, 0]
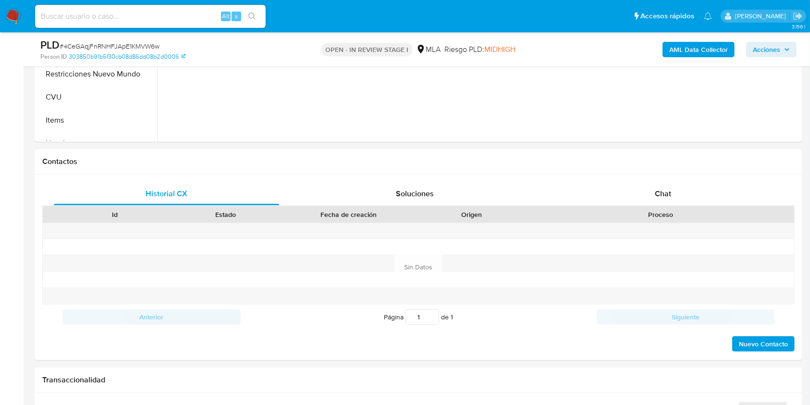
select select "10"
click at [646, 186] on div "Chat" at bounding box center [663, 193] width 225 height 23
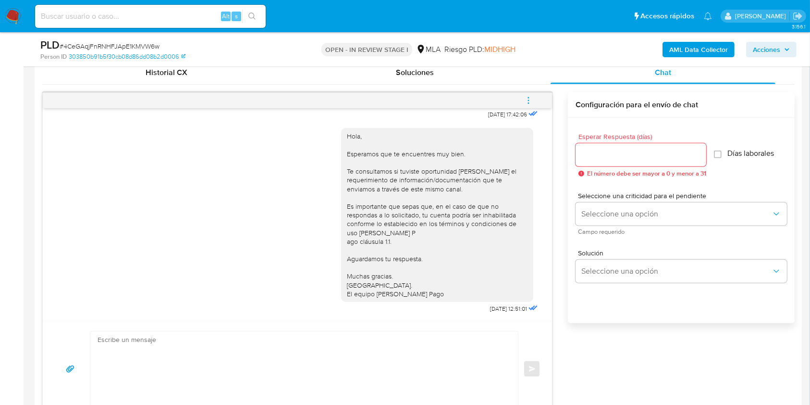
scroll to position [467, 0]
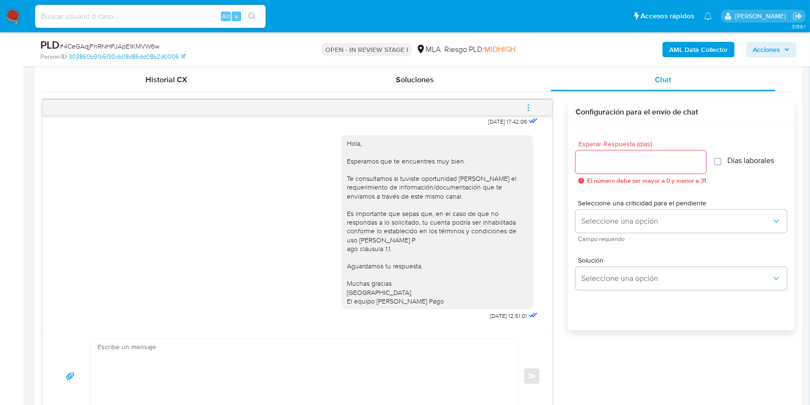
click at [522, 110] on button "menu-action" at bounding box center [529, 107] width 32 height 23
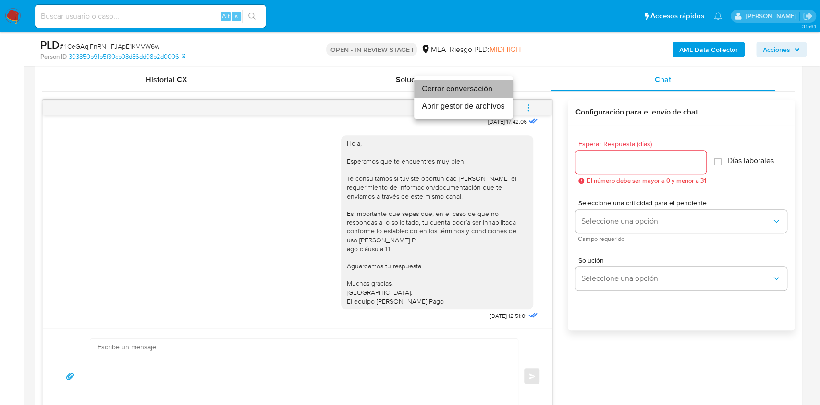
click at [442, 88] on li "Cerrar conversación" at bounding box center [463, 88] width 98 height 17
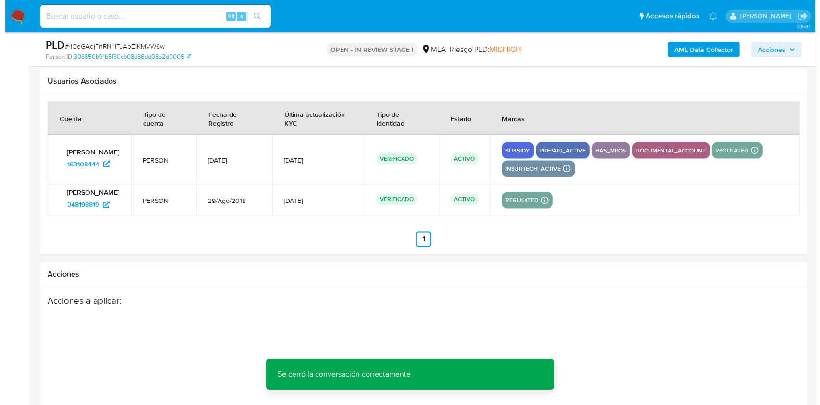
scroll to position [1749, 0]
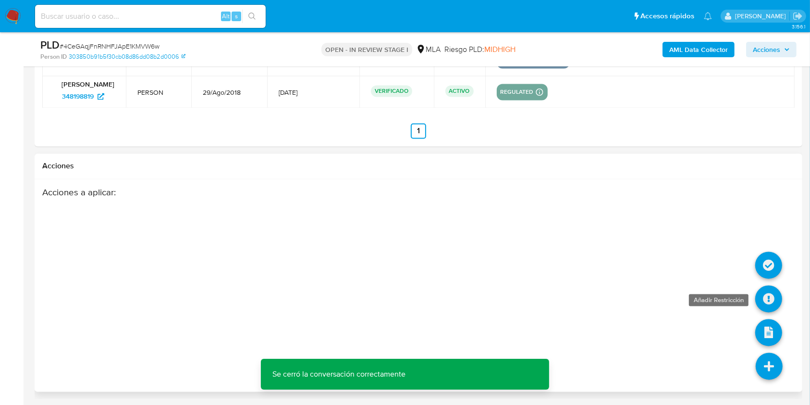
click at [768, 297] on icon at bounding box center [768, 298] width 27 height 27
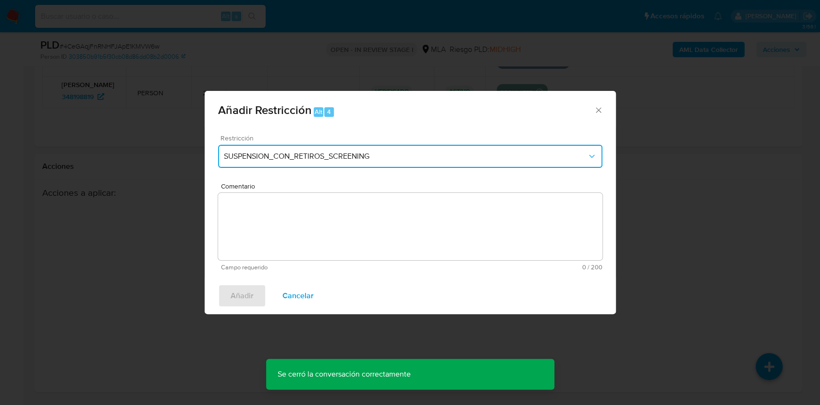
click at [438, 155] on span "SUSPENSION_CON_RETIROS_SCREENING" at bounding box center [405, 156] width 363 height 10
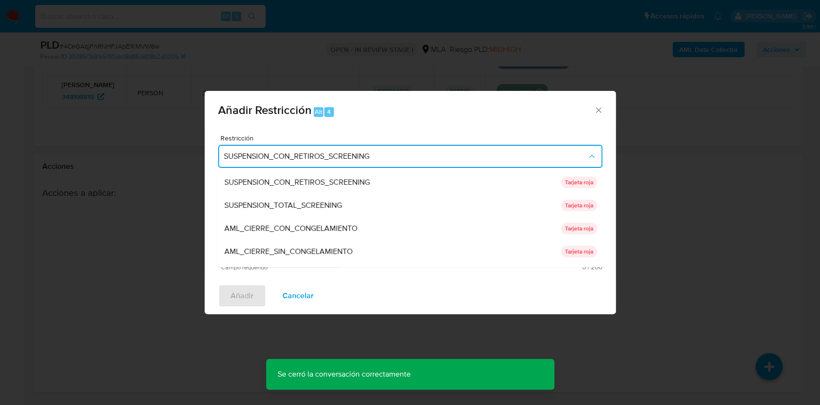
click at [604, 183] on span "Comentario" at bounding box center [413, 186] width 384 height 7
click at [602, 193] on textarea "Comentario" at bounding box center [410, 226] width 384 height 67
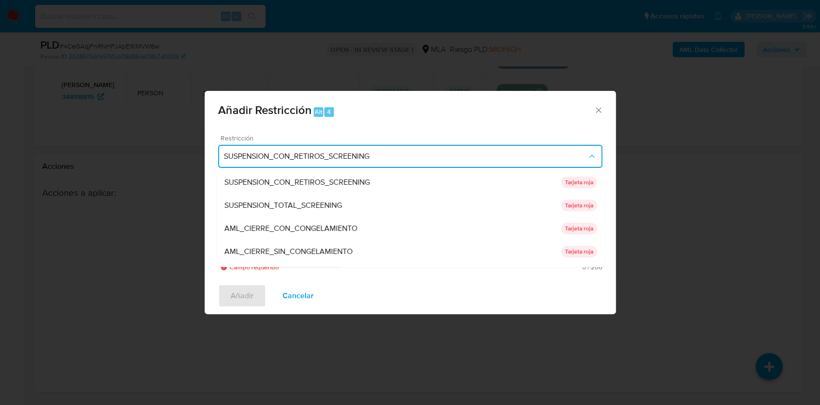
click at [603, 181] on div "SUSPENSION_CON_RETIROS_SCREENING SUSPENSION_CON_RETIROS_SCREENING Tarjeta roja …" at bounding box center [410, 219] width 388 height 96
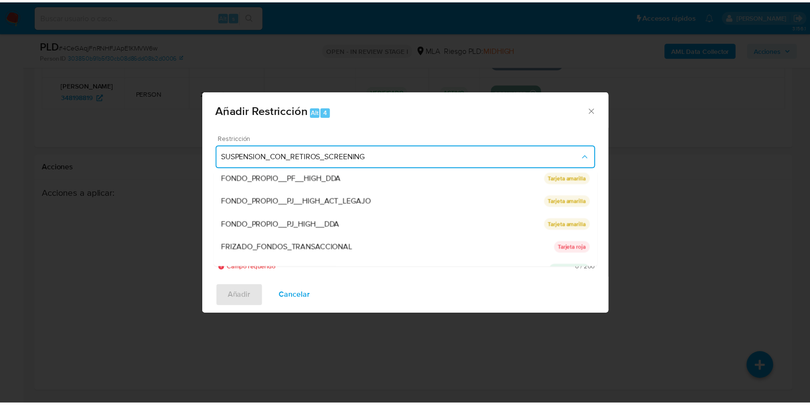
scroll to position [204, 0]
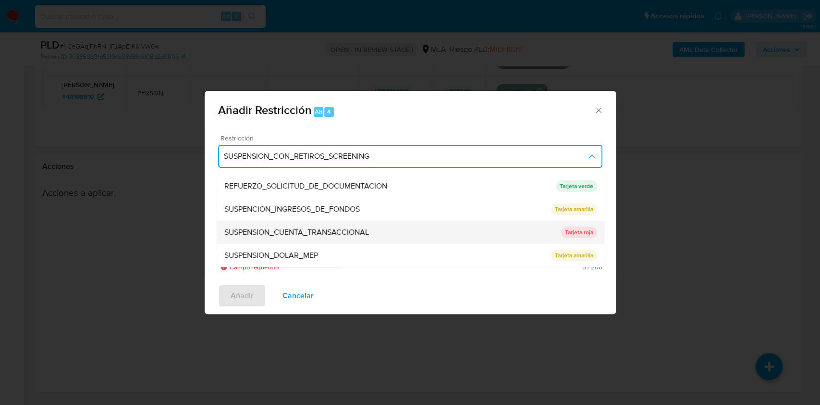
click at [385, 242] on div "SUSPENSION_CUENTA_TRANSACCIONAL" at bounding box center [392, 232] width 337 height 23
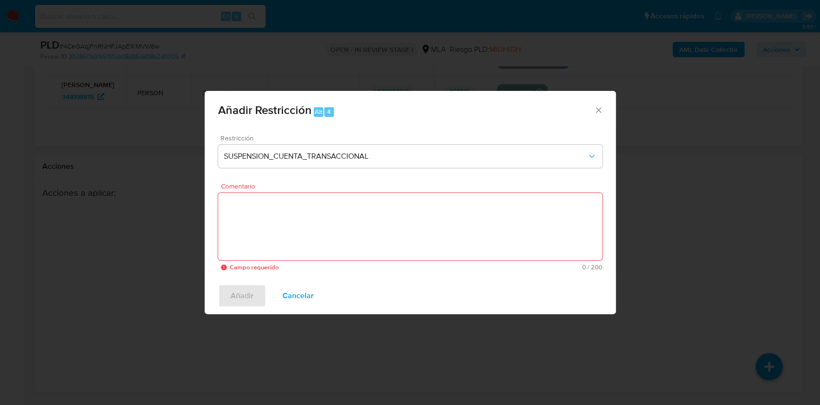
click at [367, 243] on textarea "Comentario" at bounding box center [410, 226] width 384 height 67
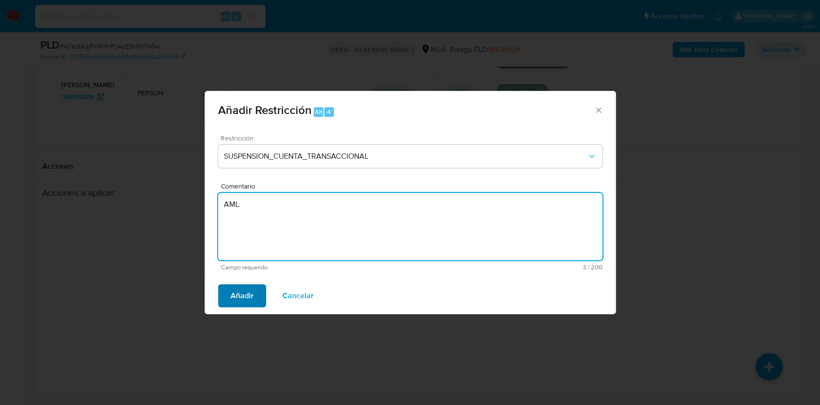
type textarea "AML"
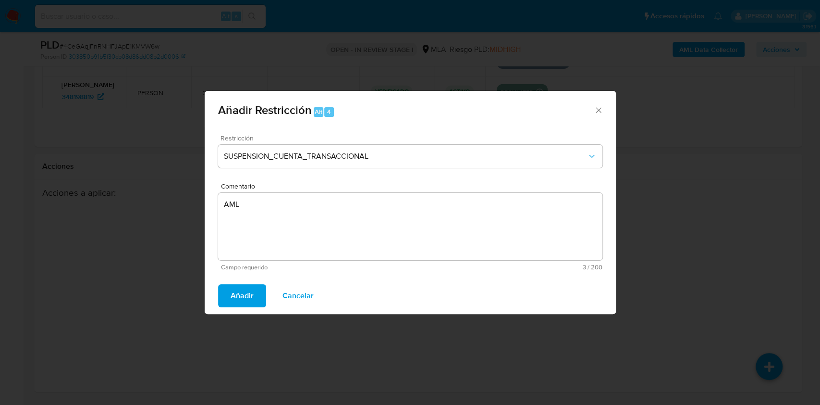
click at [254, 291] on button "Añadir" at bounding box center [242, 295] width 48 height 23
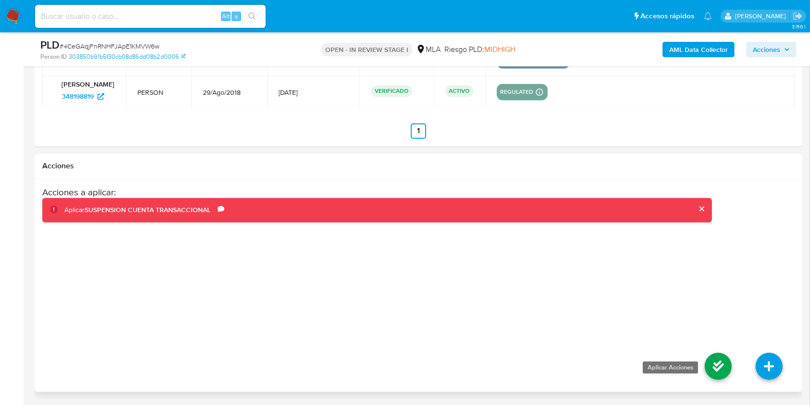
click at [719, 366] on icon at bounding box center [718, 366] width 27 height 27
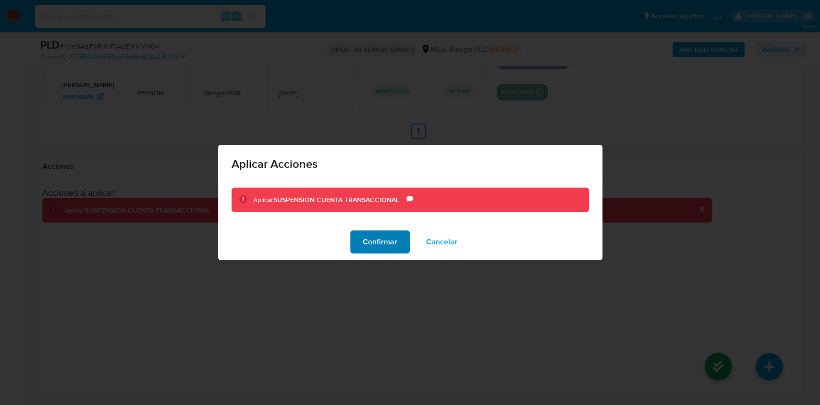
click at [376, 239] on span "Confirmar" at bounding box center [380, 241] width 35 height 21
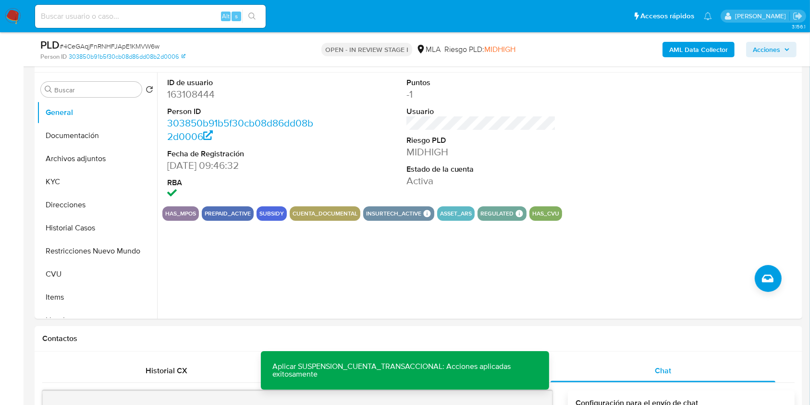
scroll to position [184, 0]
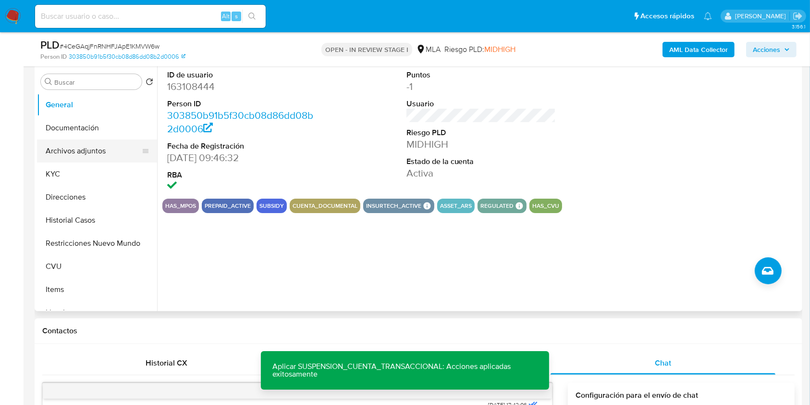
click at [77, 149] on button "Archivos adjuntos" at bounding box center [93, 150] width 112 height 23
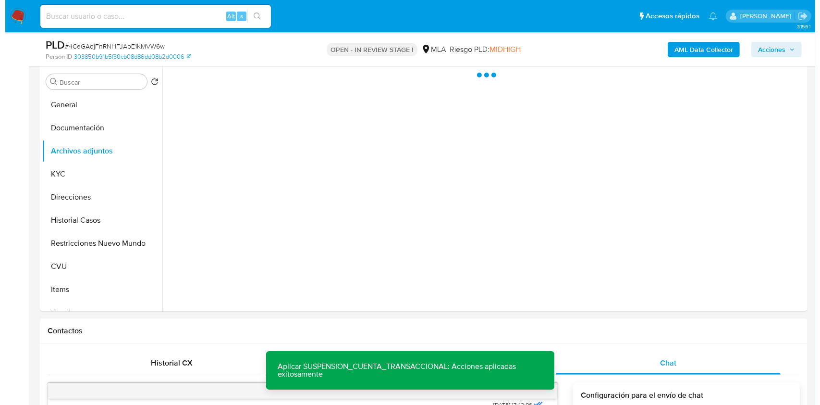
scroll to position [181, 0]
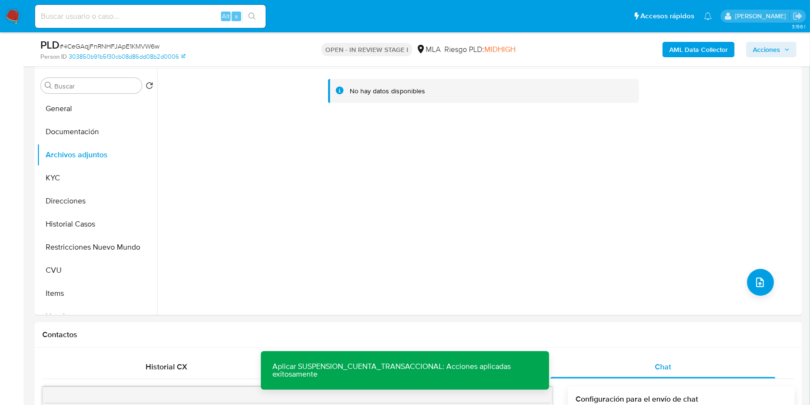
click at [718, 49] on b "AML Data Collector" at bounding box center [698, 49] width 59 height 15
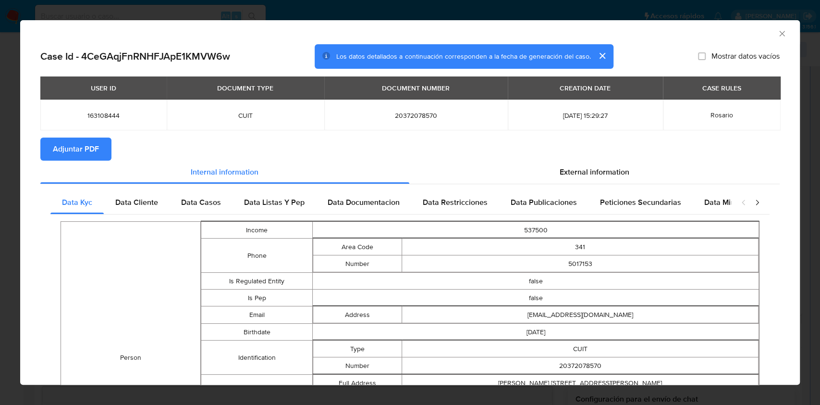
click at [95, 152] on span "Adjuntar PDF" at bounding box center [76, 148] width 46 height 21
click at [777, 29] on icon "Cerrar ventana" at bounding box center [782, 34] width 10 height 10
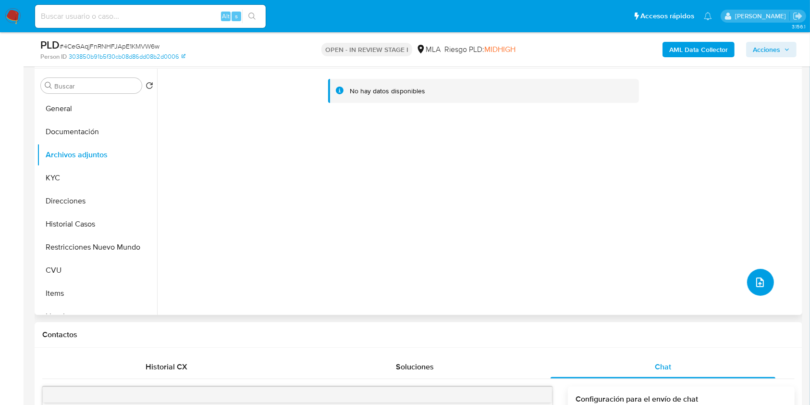
click at [754, 281] on icon "upload-file" at bounding box center [760, 282] width 12 height 12
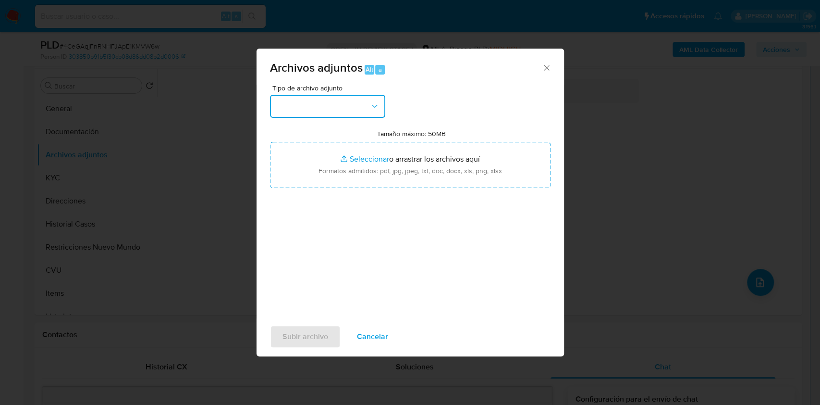
click at [356, 101] on button "button" at bounding box center [327, 106] width 115 height 23
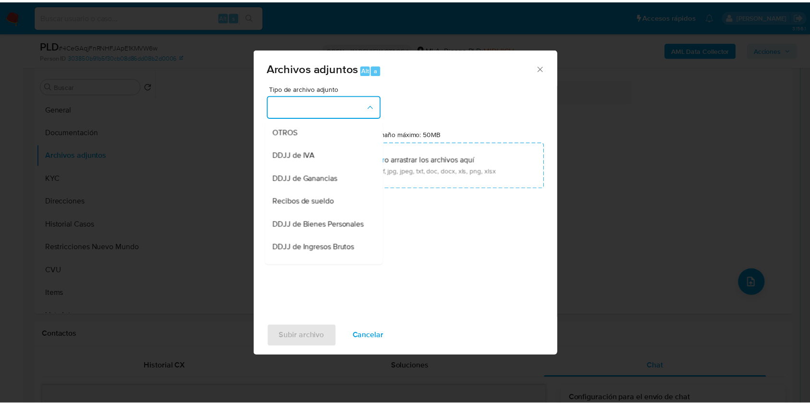
scroll to position [181, 0]
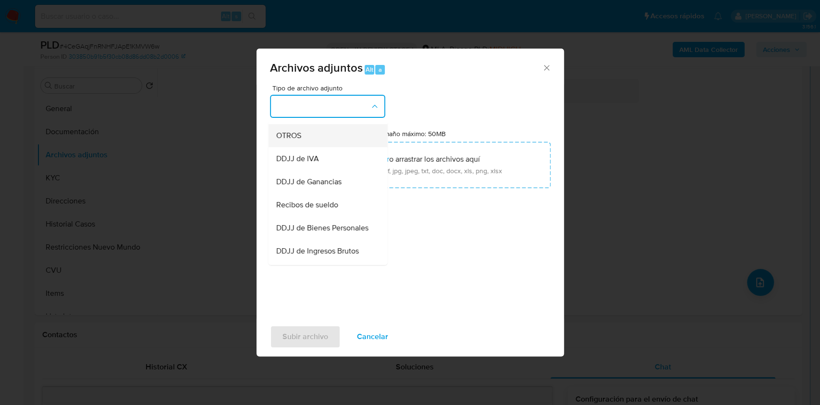
click at [302, 147] on div "OTROS" at bounding box center [325, 135] width 98 height 23
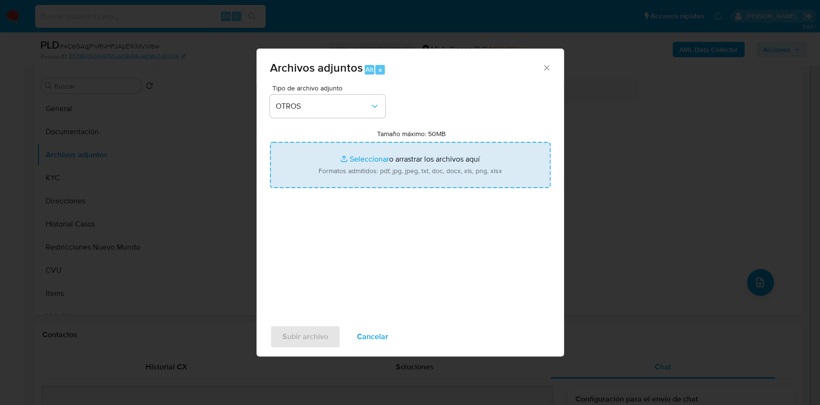
click at [394, 177] on input "Tamaño máximo: 50MB Seleccionar archivos" at bounding box center [410, 165] width 281 height 46
type input "C:\fakepath\Caselog 4CeGAqjFnRNHFJApE1KMVW6w.docx"
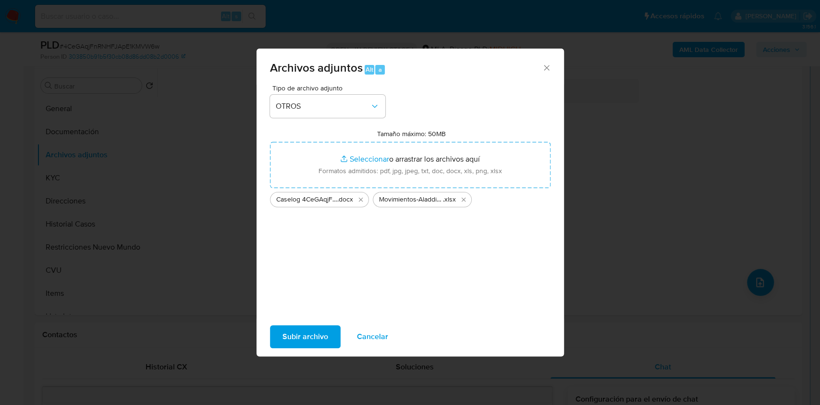
click at [309, 331] on span "Subir archivo" at bounding box center [305, 336] width 46 height 21
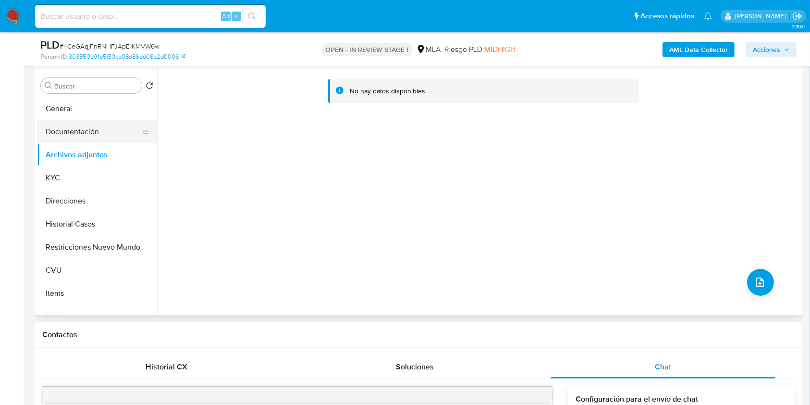
click at [64, 124] on button "Documentación" at bounding box center [93, 131] width 112 height 23
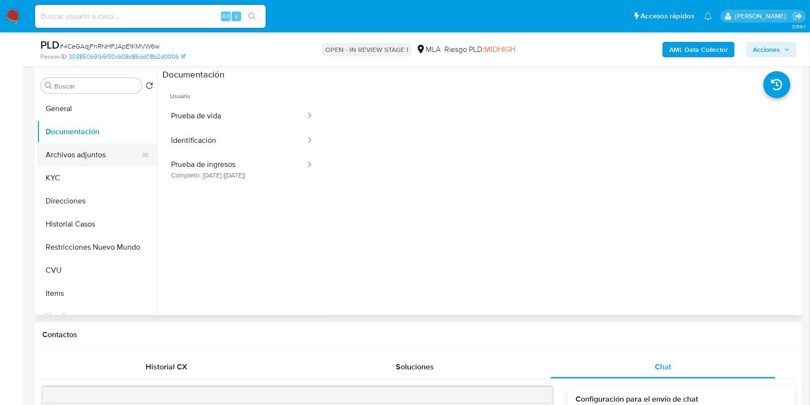
click at [75, 153] on button "Archivos adjuntos" at bounding box center [93, 154] width 112 height 23
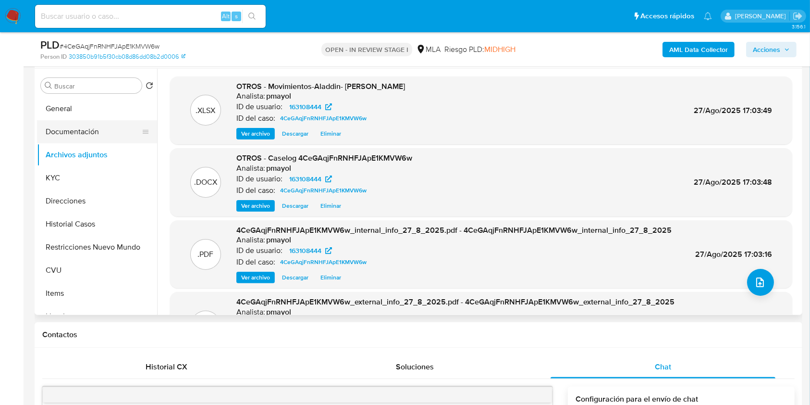
click at [91, 132] on button "Documentación" at bounding box center [93, 131] width 112 height 23
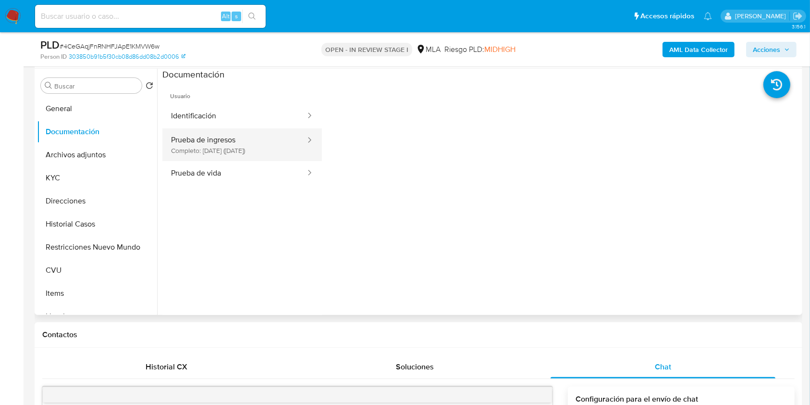
click at [227, 148] on button "Prueba de ingresos Completo: [DATE] ([DATE])" at bounding box center [234, 144] width 144 height 33
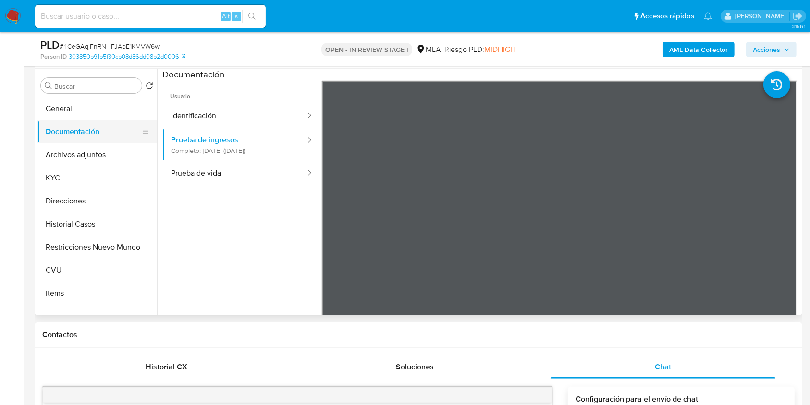
click at [86, 128] on button "Documentación" at bounding box center [93, 131] width 112 height 23
click at [86, 138] on button "Documentación" at bounding box center [93, 131] width 112 height 23
click at [87, 148] on button "Archivos adjuntos" at bounding box center [93, 154] width 112 height 23
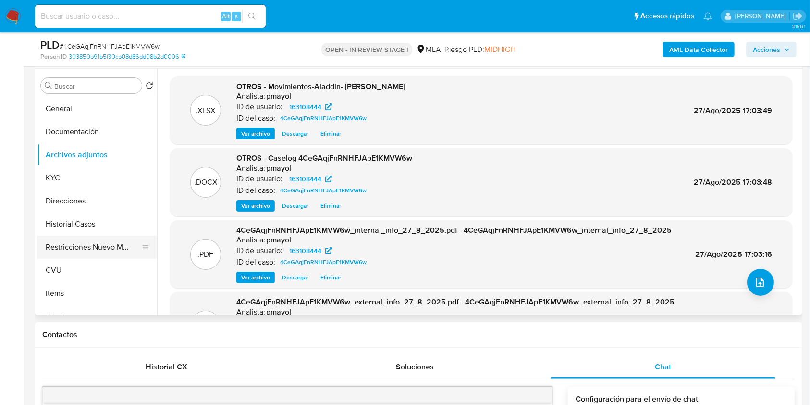
click at [87, 254] on button "Restricciones Nuevo Mundo" at bounding box center [93, 246] width 112 height 23
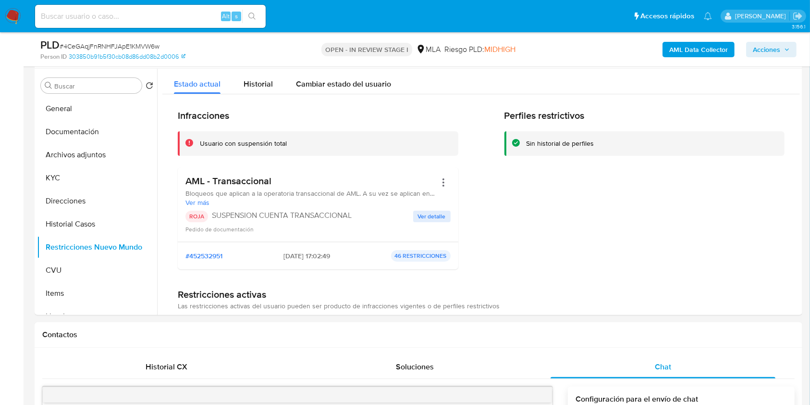
click at [756, 42] on span "Acciones" at bounding box center [766, 49] width 27 height 15
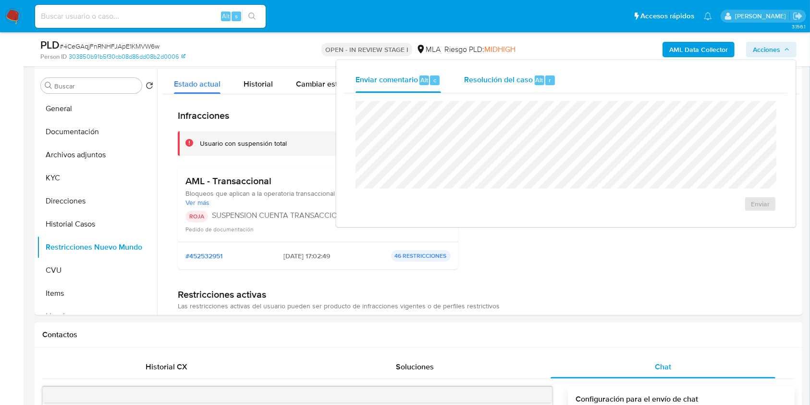
click at [520, 83] on span "Resolución del caso" at bounding box center [498, 79] width 69 height 11
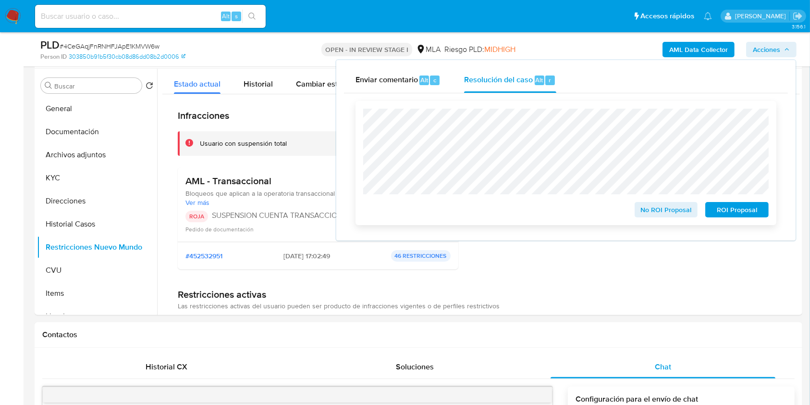
click at [728, 206] on span "ROI Proposal" at bounding box center [737, 209] width 50 height 13
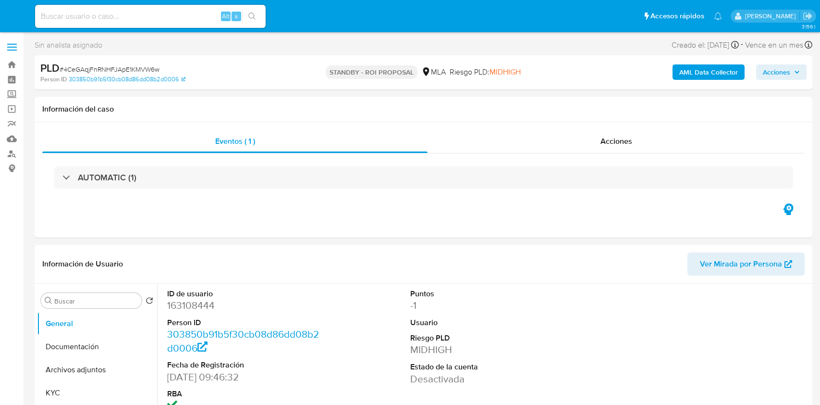
select select "10"
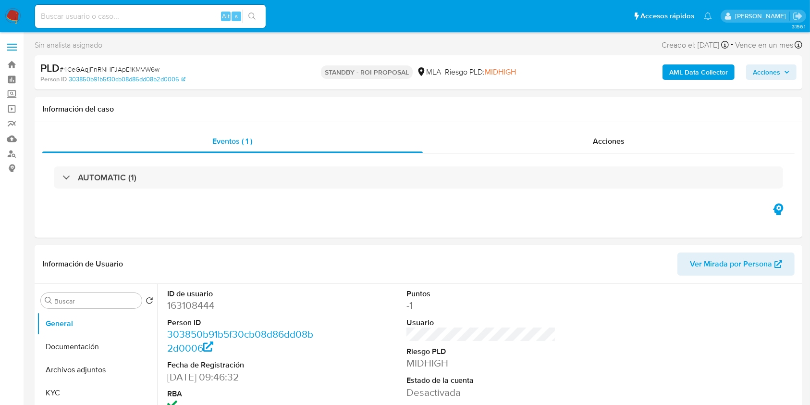
click at [7, 25] on nav "Pausado Ver notificaciones Alt s Accesos rápidos Presiona las siguientes teclas…" at bounding box center [405, 16] width 810 height 32
click at [9, 18] on img at bounding box center [13, 16] width 16 height 16
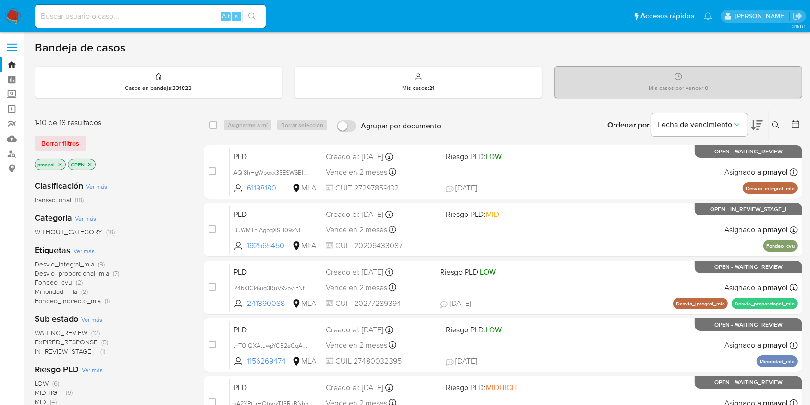
click at [126, 16] on input at bounding box center [150, 16] width 231 height 12
paste input "IntsqZTwGdpMesIl1KiimeGJ"
type input "IntsqZTwGdpMesIl1KiimeGJ"
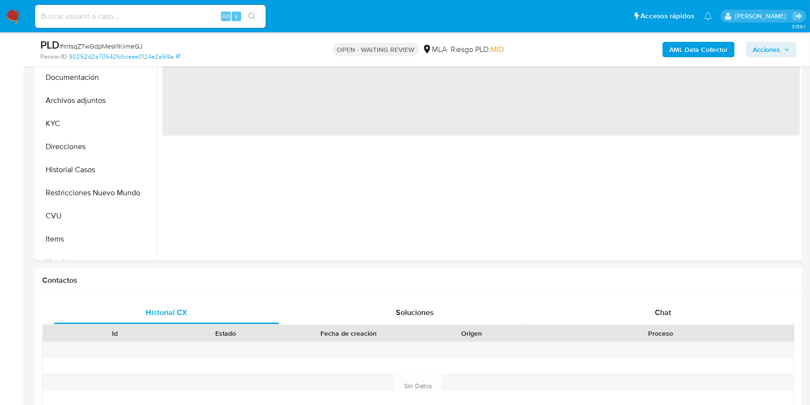
scroll to position [251, 0]
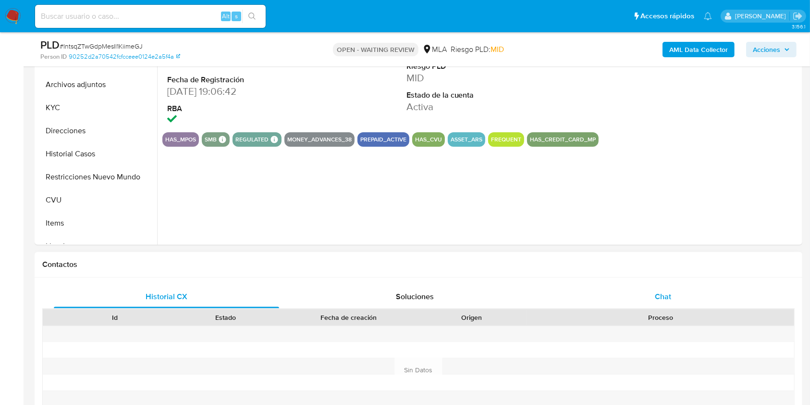
click at [655, 295] on span "Chat" at bounding box center [663, 296] width 16 height 11
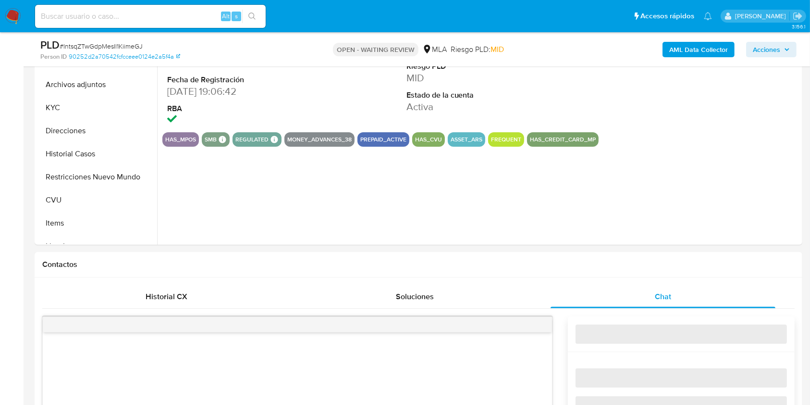
select select "10"
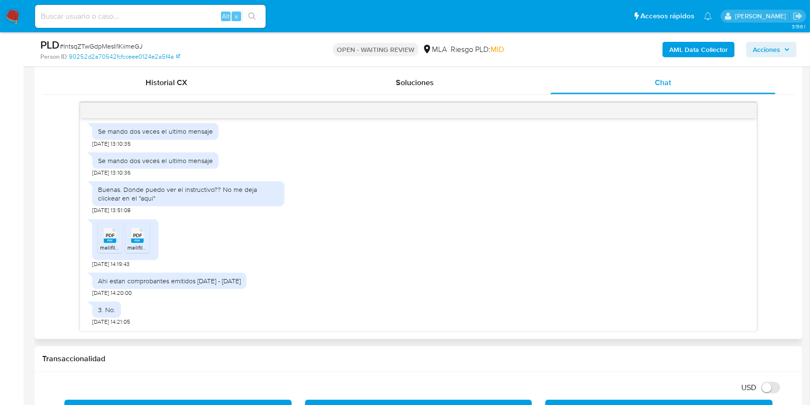
scroll to position [681, 0]
click at [107, 232] on span "PDF" at bounding box center [110, 235] width 9 height 6
click at [139, 237] on span "PDF" at bounding box center [137, 235] width 9 height 6
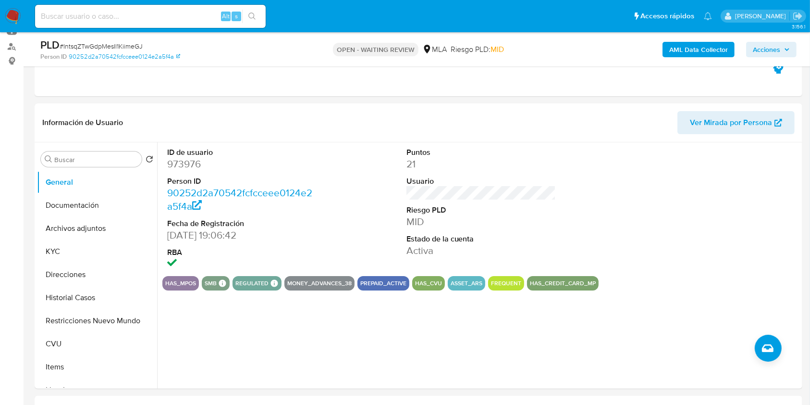
scroll to position [97, 0]
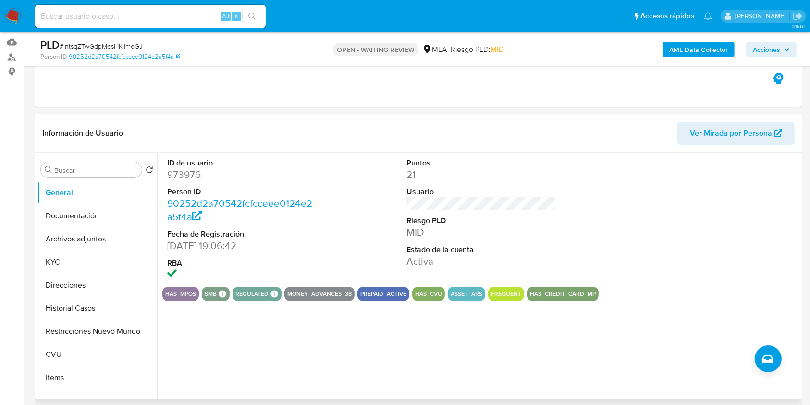
click at [167, 175] on dd "973976" at bounding box center [242, 174] width 150 height 13
copy dd "973976"
click at [87, 286] on button "Direcciones" at bounding box center [93, 284] width 112 height 23
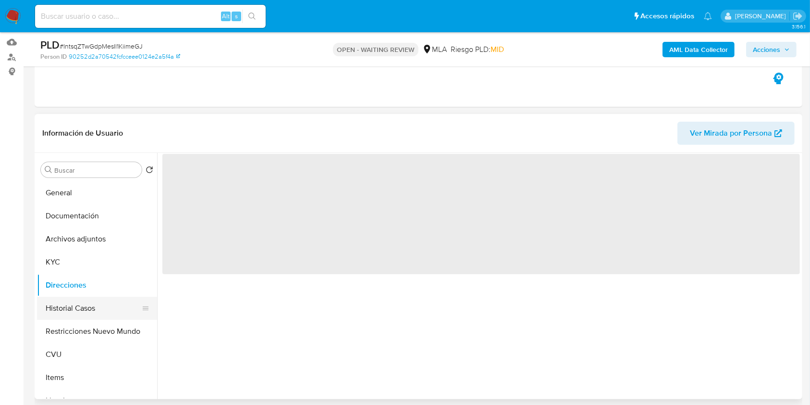
click at [85, 305] on button "Historial Casos" at bounding box center [93, 307] width 112 height 23
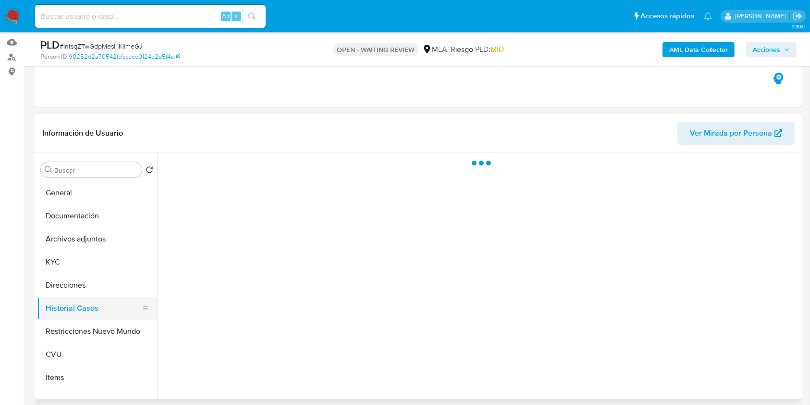
click at [85, 305] on button "Historial Casos" at bounding box center [93, 307] width 112 height 23
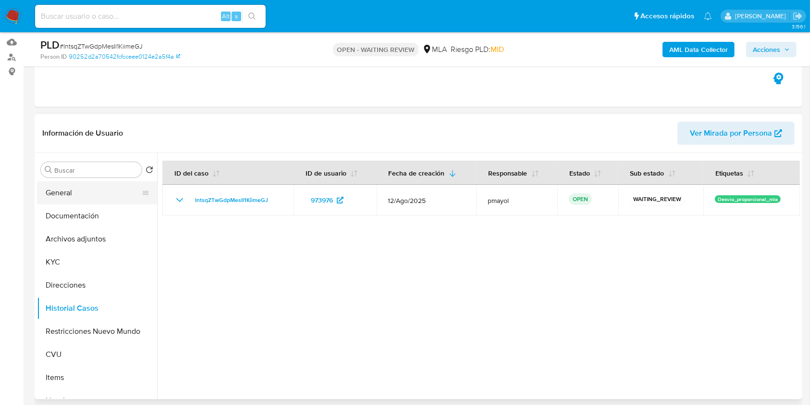
click at [83, 196] on button "General" at bounding box center [93, 192] width 112 height 23
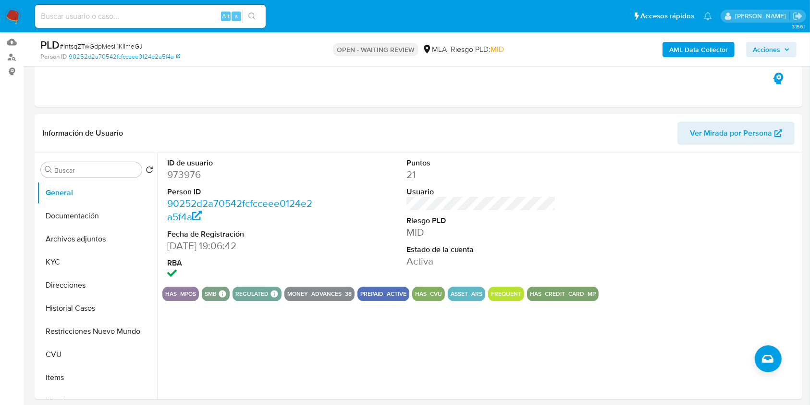
click at [10, 13] on img at bounding box center [13, 16] width 16 height 16
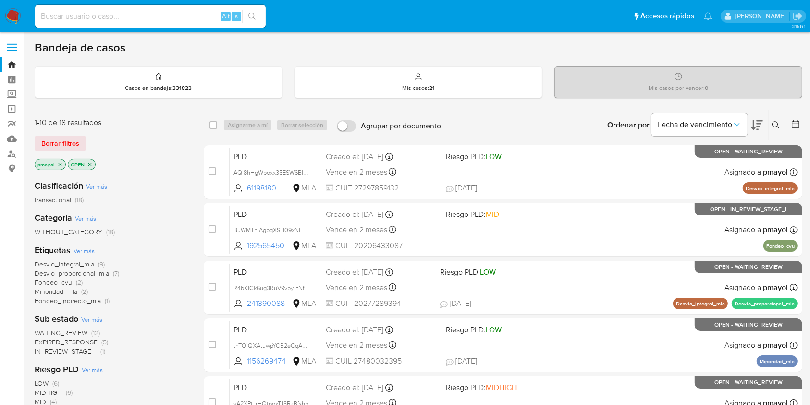
click at [13, 15] on img at bounding box center [13, 16] width 16 height 16
click at [174, 15] on input at bounding box center [150, 16] width 231 height 12
paste input "QTQ770WiQ1u20PbNAjObPCSX"
type input "QTQ770WiQ1u20PbNAjObPCSX"
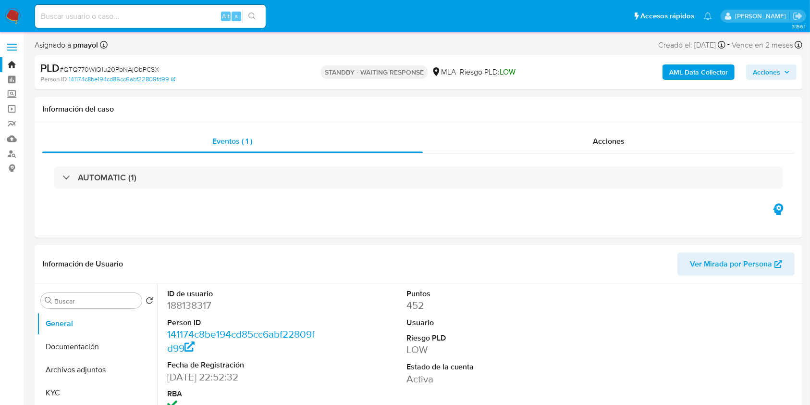
select select "10"
click at [186, 17] on input at bounding box center [150, 16] width 231 height 12
paste input "C3j9lbgeNPYnkJPjIh5Y7AFY"
type input "C3j9lbgeNPYnkJPjIh5Y7AFY"
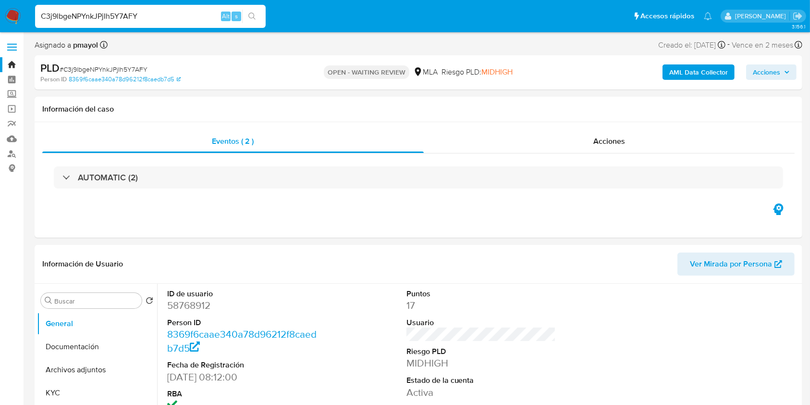
select select "10"
click at [184, 7] on div "C3j9lbgeNPYnkJPjIh5Y7AFY Alt s" at bounding box center [150, 16] width 231 height 23
click at [182, 13] on input "C3j9lbgeNPYnkJPjIh5Y7AFY" at bounding box center [150, 16] width 231 height 12
paste input "GF3lWBpUYONI4Qfy6PuKCGHK"
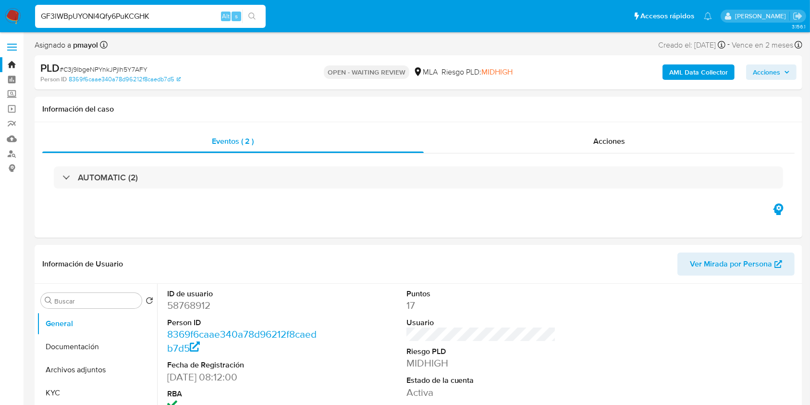
type input "GF3lWBpUYONI4Qfy6PuKCGHK"
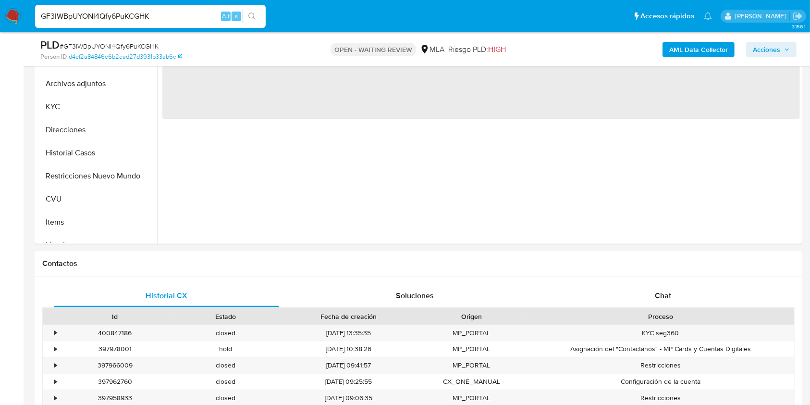
scroll to position [325, 0]
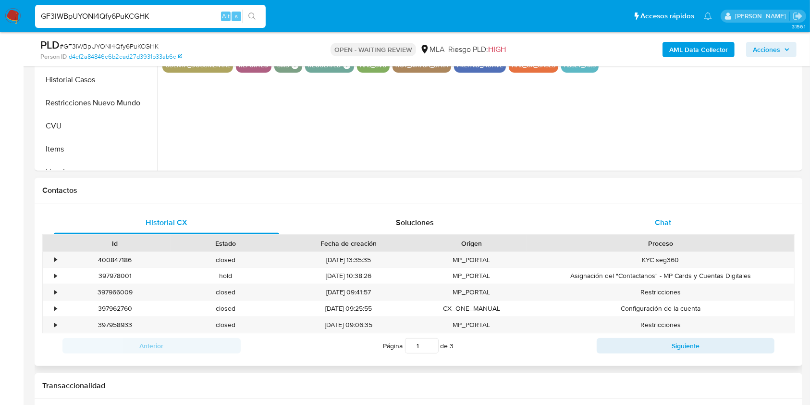
click at [668, 217] on span "Chat" at bounding box center [663, 222] width 16 height 11
select select "10"
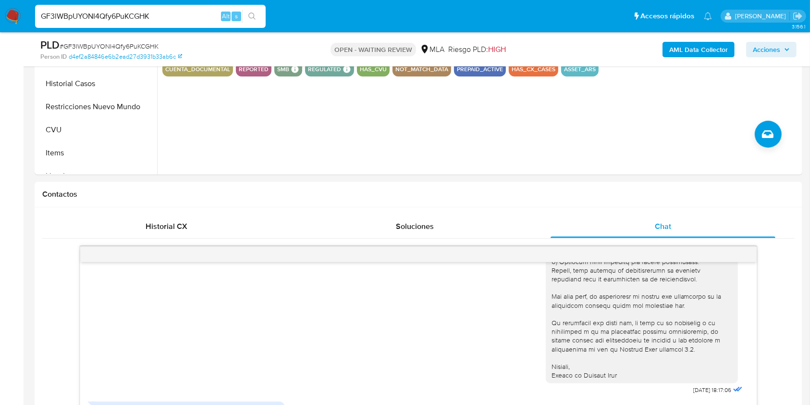
scroll to position [244, 0]
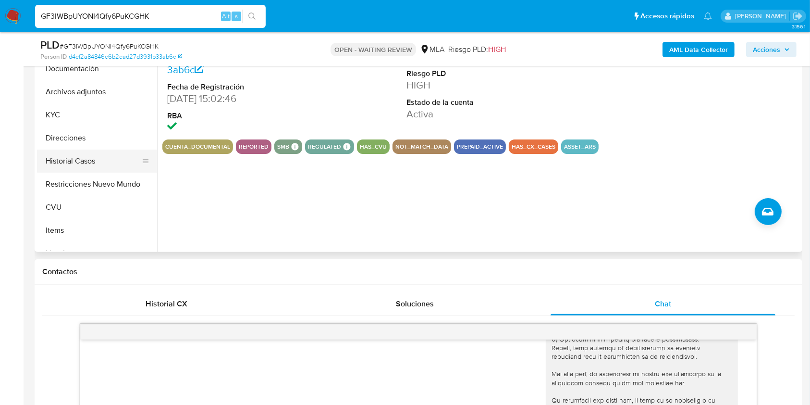
click at [77, 152] on button "Historial Casos" at bounding box center [93, 160] width 112 height 23
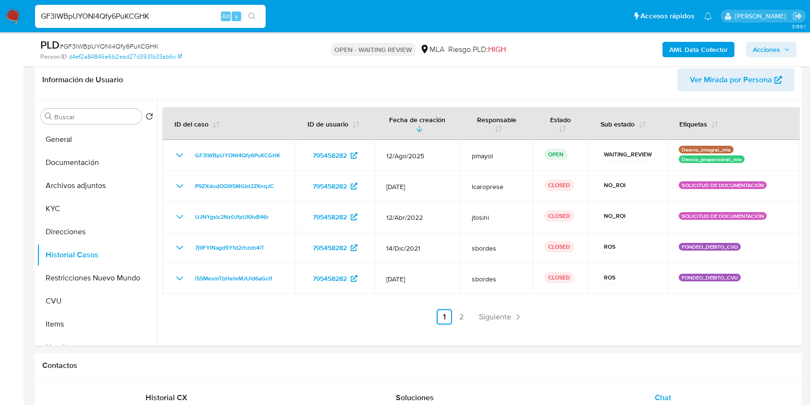
scroll to position [152, 0]
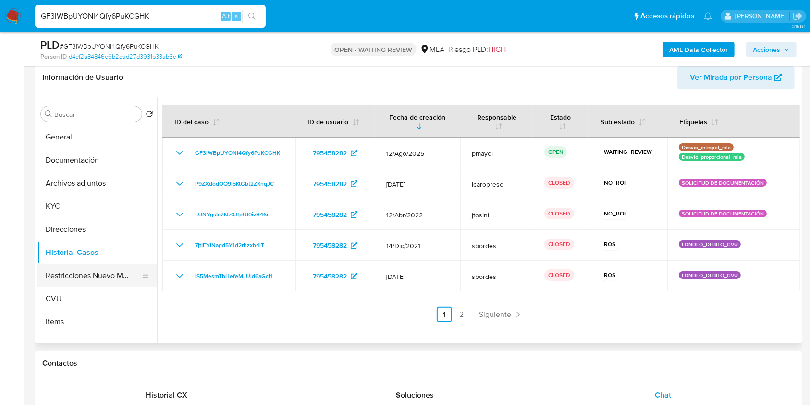
click at [98, 271] on button "Restricciones Nuevo Mundo" at bounding box center [93, 275] width 112 height 23
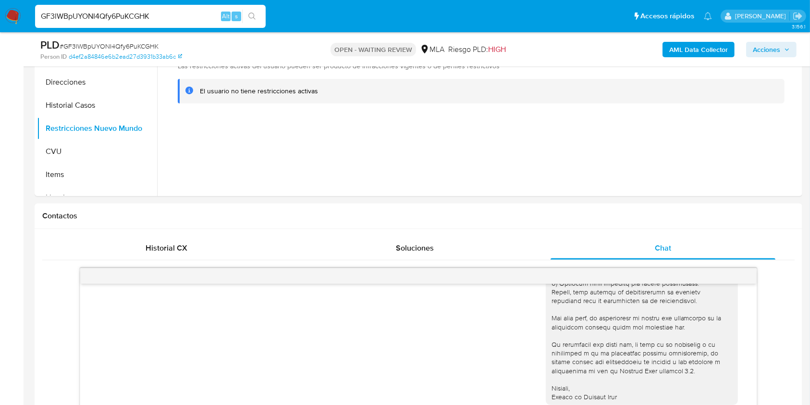
scroll to position [336, 0]
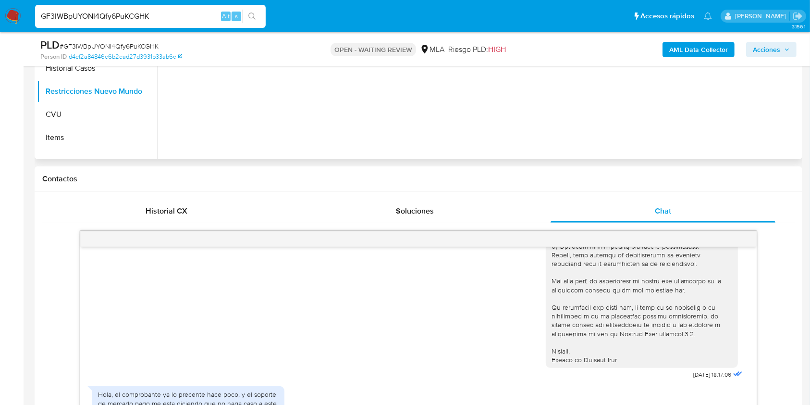
drag, startPoint x: 819, startPoint y: 175, endPoint x: 801, endPoint y: 83, distance: 94.4
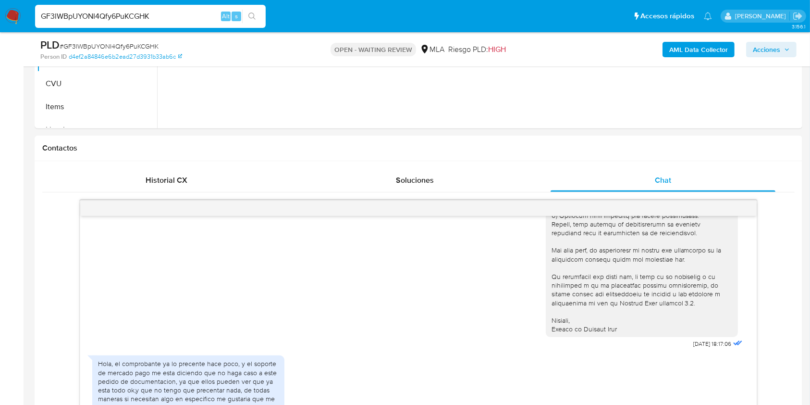
scroll to position [351, 0]
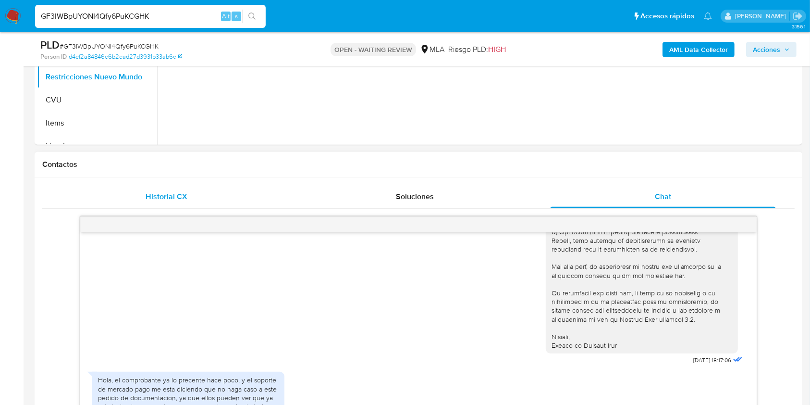
click at [189, 198] on div "Historial CX" at bounding box center [166, 196] width 225 height 23
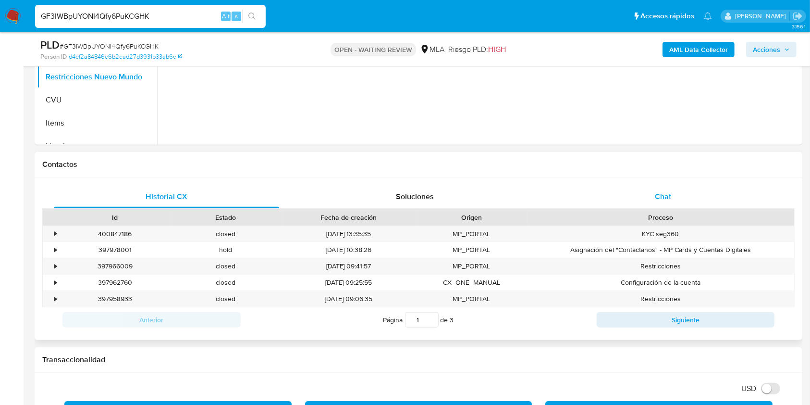
click at [665, 200] on span "Chat" at bounding box center [663, 196] width 16 height 11
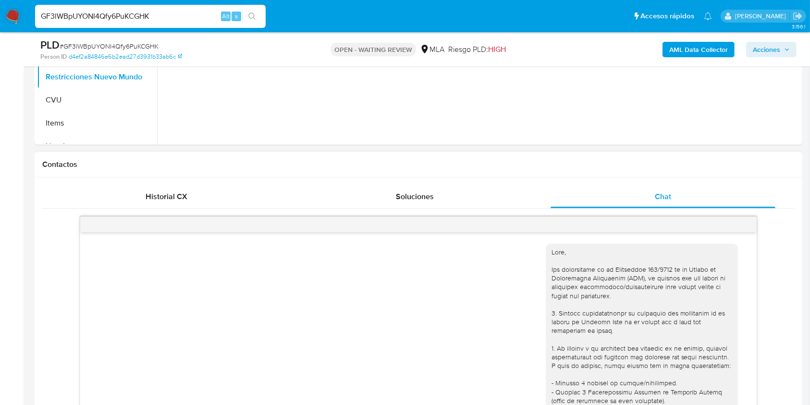
scroll to position [12, 0]
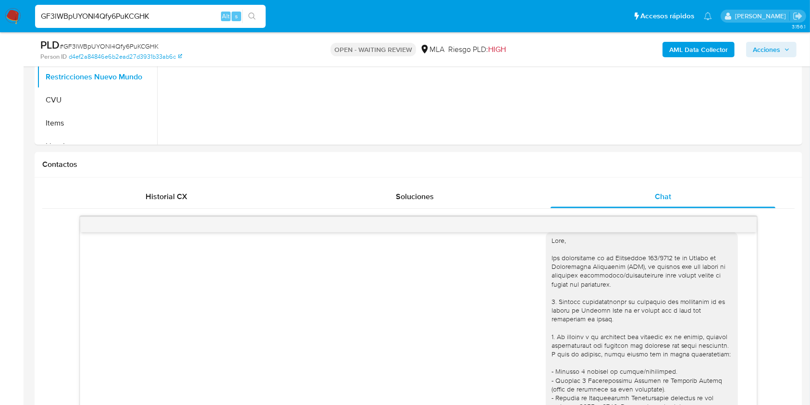
click at [133, 44] on span "# GF3lWBpUYONI4Qfy6PuKCGHK" at bounding box center [109, 46] width 99 height 10
copy span "GF3lWBpUYONI4Qfy6PuKCGHK"
click at [19, 10] on img at bounding box center [13, 16] width 16 height 16
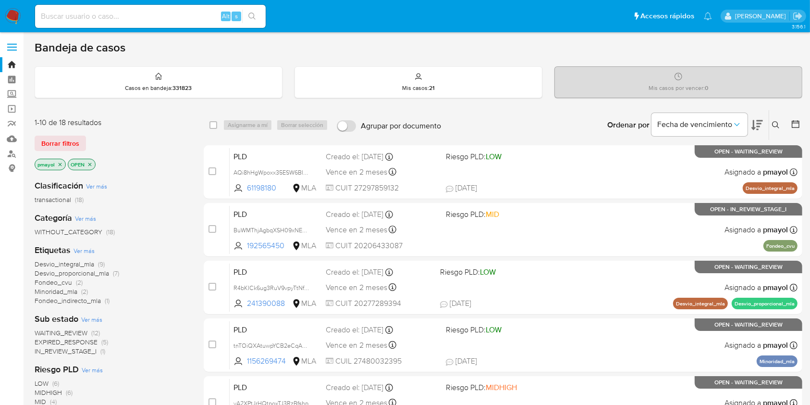
click at [774, 124] on icon at bounding box center [776, 125] width 8 height 8
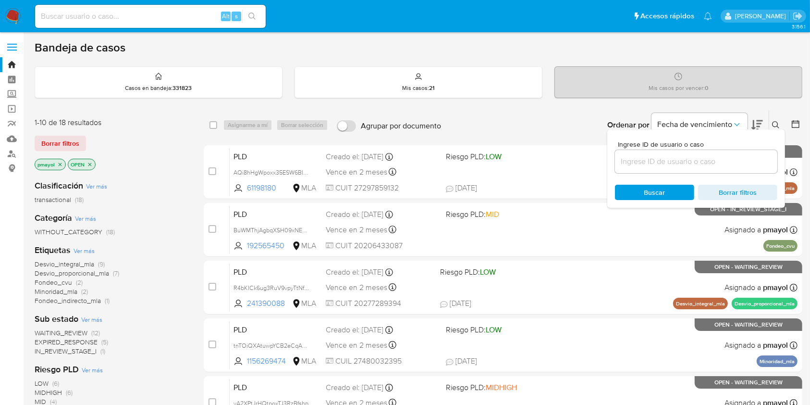
click at [692, 165] on input at bounding box center [696, 161] width 162 height 12
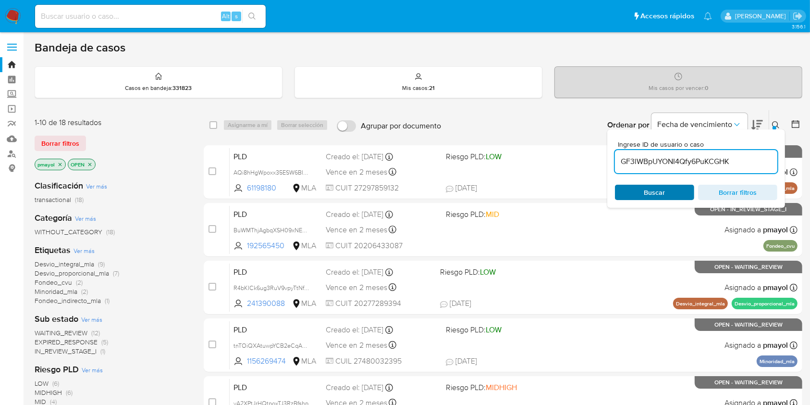
type input "GF3lWBpUYONI4Qfy6PuKCGHK"
click at [658, 191] on span "Buscar" at bounding box center [654, 191] width 21 height 15
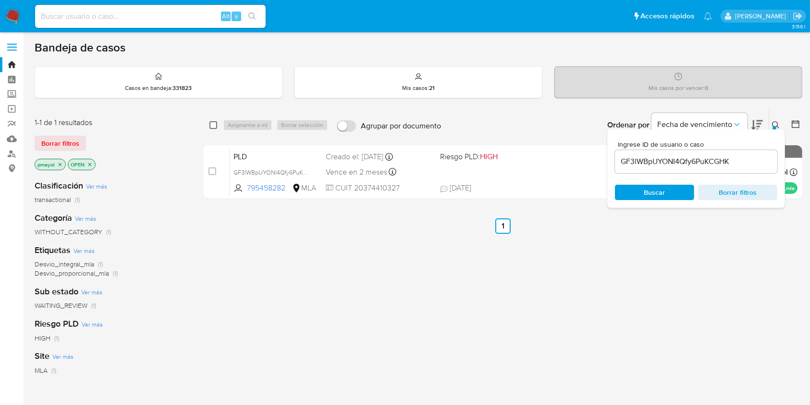
click at [212, 122] on input "checkbox" at bounding box center [213, 125] width 8 height 8
checkbox input "true"
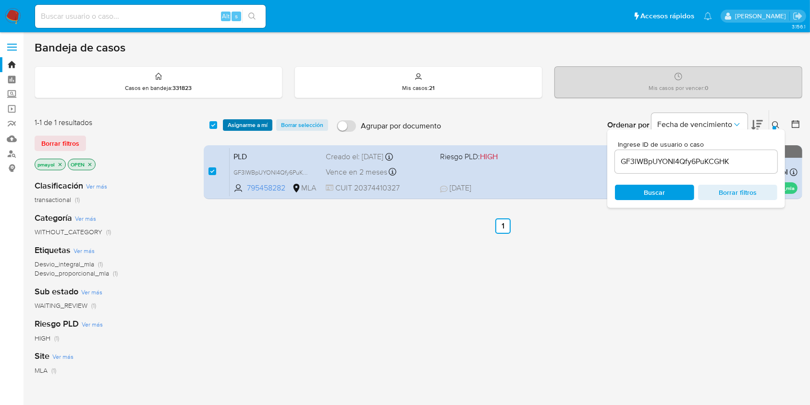
click at [237, 122] on span "Asignarme a mí" at bounding box center [248, 125] width 40 height 10
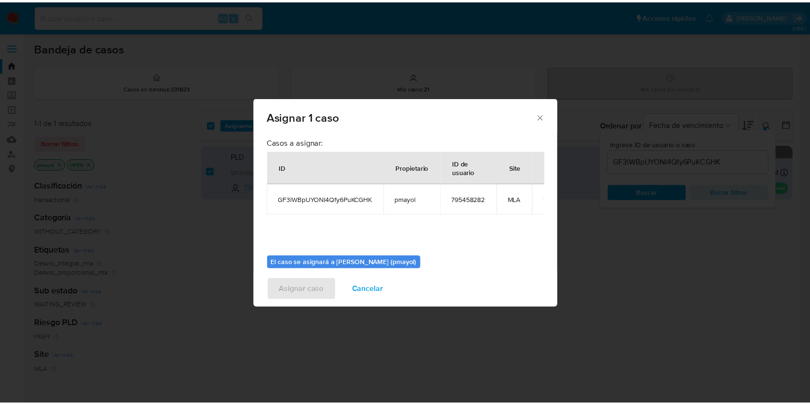
scroll to position [49, 0]
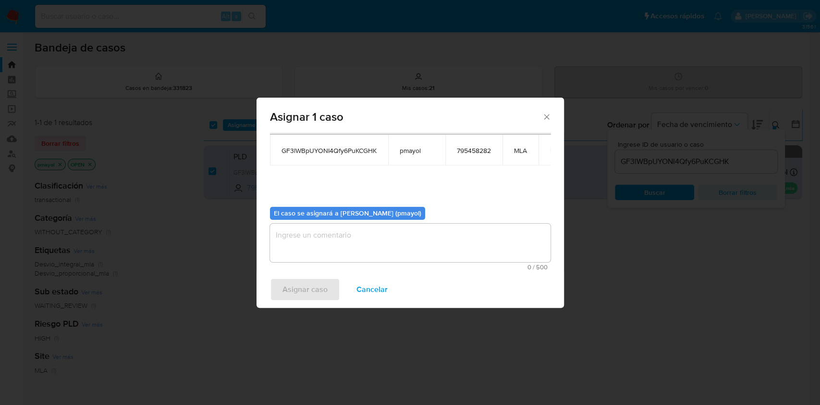
click at [450, 245] on textarea "assign-modal" at bounding box center [410, 242] width 281 height 38
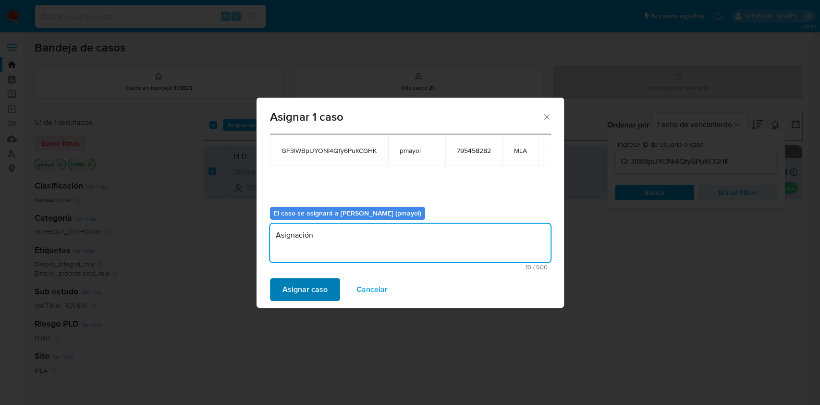
type textarea "Asignación"
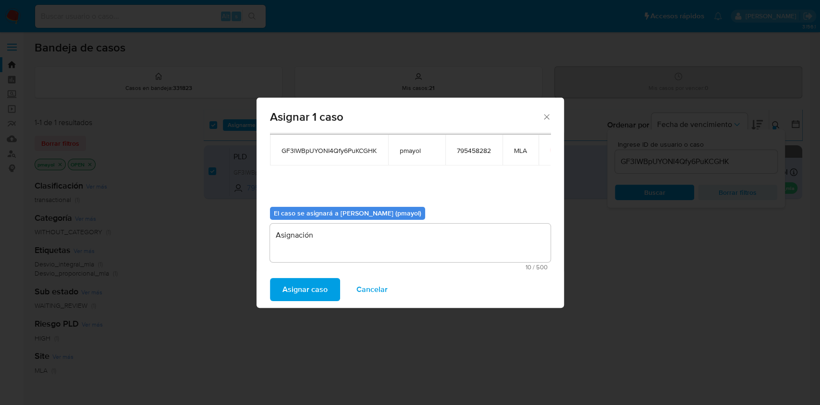
click at [319, 281] on span "Asignar caso" at bounding box center [304, 289] width 45 height 21
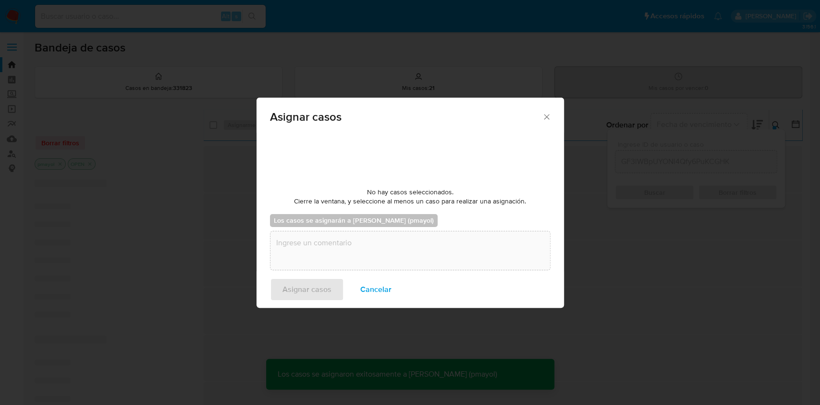
checkbox input "false"
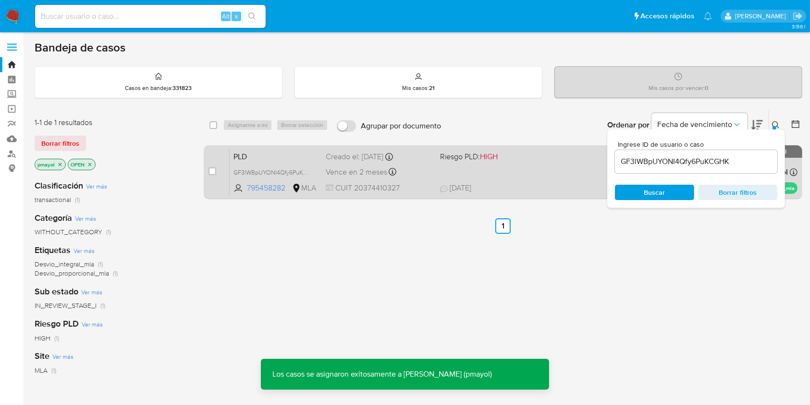
click at [507, 180] on div "PLD GF3lWBpUYONI4Qfy6PuKCGHK 795458282 MLA Riesgo PLD: HIGH Creado el: [DATE] C…" at bounding box center [514, 171] width 568 height 49
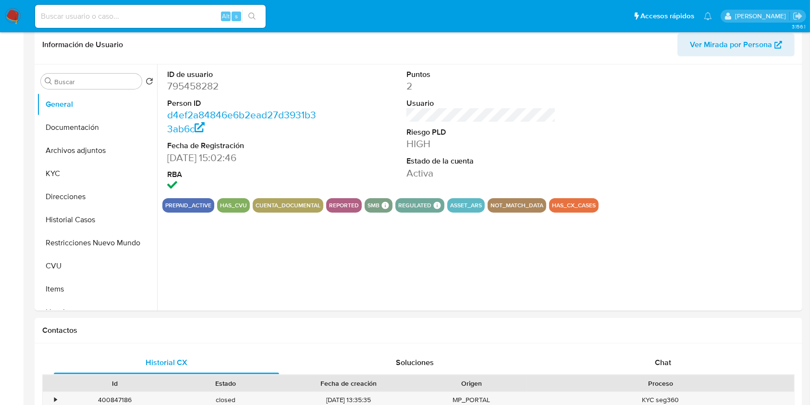
select select "10"
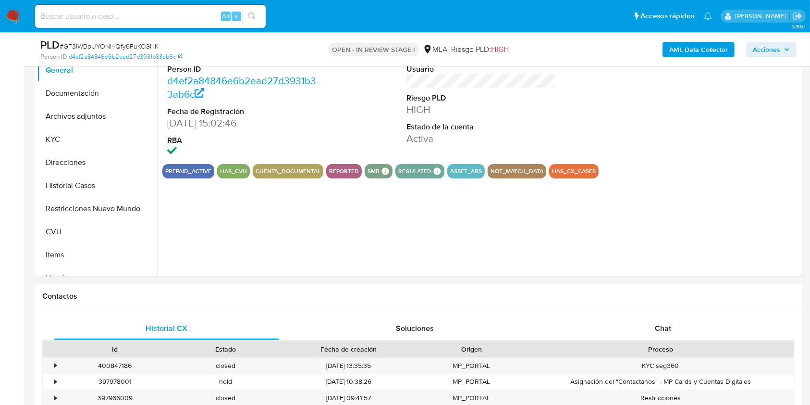
scroll to position [306, 0]
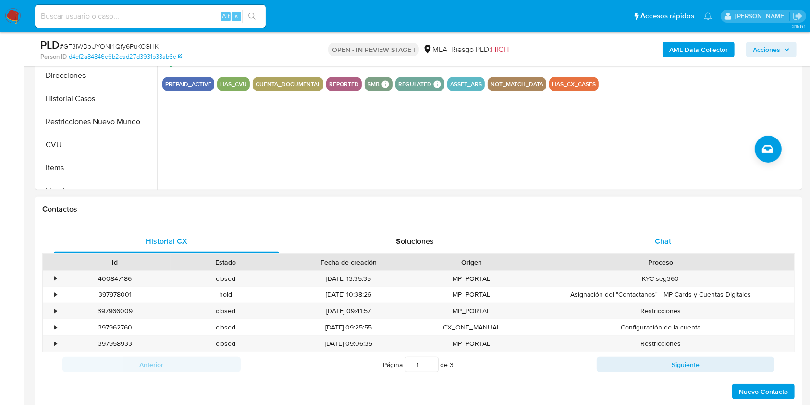
click at [652, 247] on div "Chat" at bounding box center [663, 241] width 225 height 23
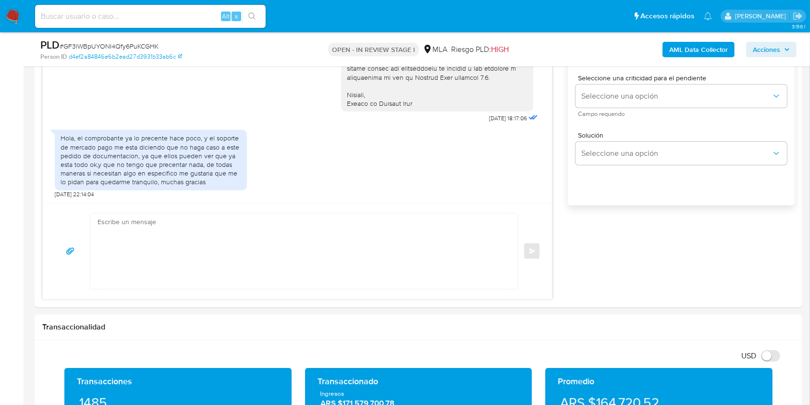
scroll to position [577, 0]
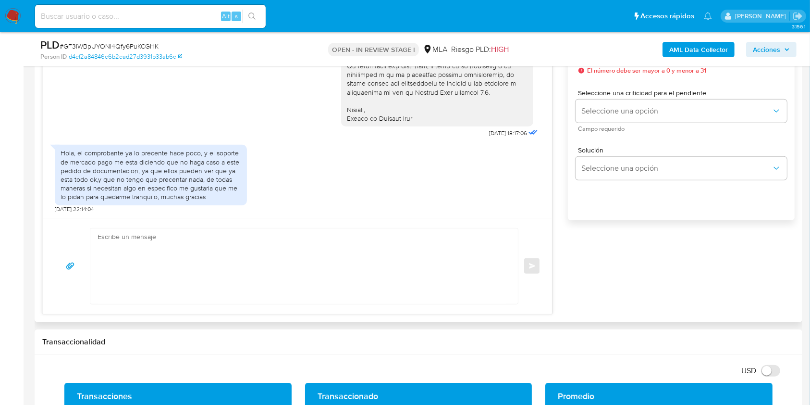
click at [244, 235] on textarea at bounding box center [302, 265] width 408 height 75
paste textarea "Es importante que sepas que, en el caso de que no respondas a lo solicitado, tu…"
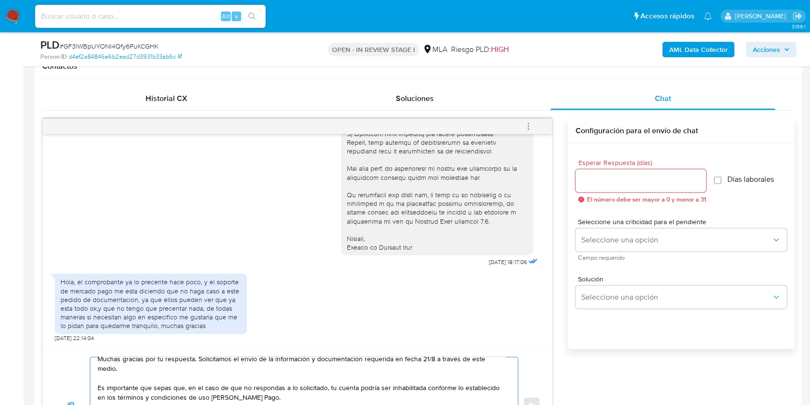
scroll to position [443, 0]
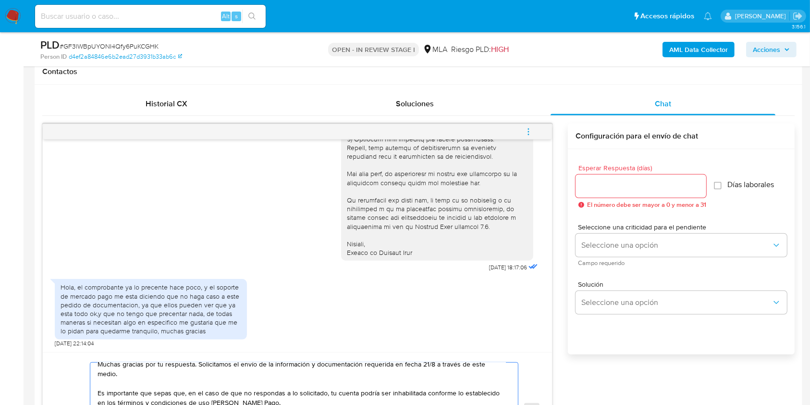
type textarea "Hola, Muchas gracias por tu respuesta. Solicitamos el envío de la información y…"
click at [624, 183] on input "Esperar Respuesta (días)" at bounding box center [641, 186] width 131 height 12
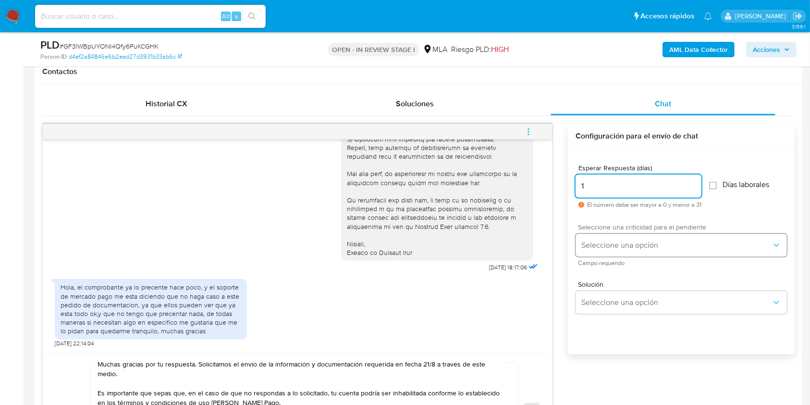
type input "1"
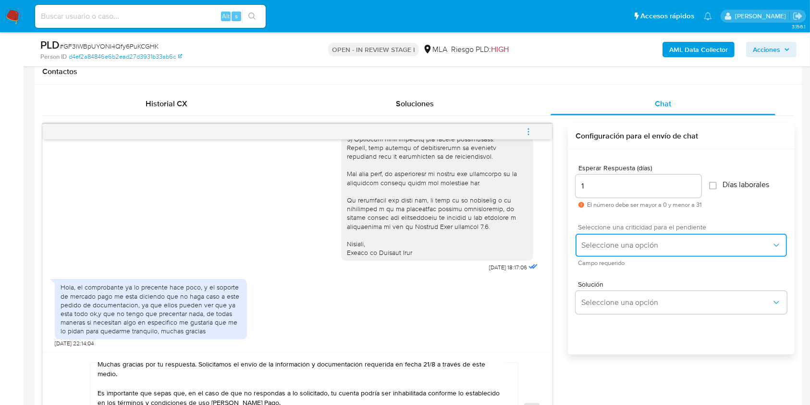
click at [600, 249] on button "Seleccione una opción" at bounding box center [681, 244] width 211 height 23
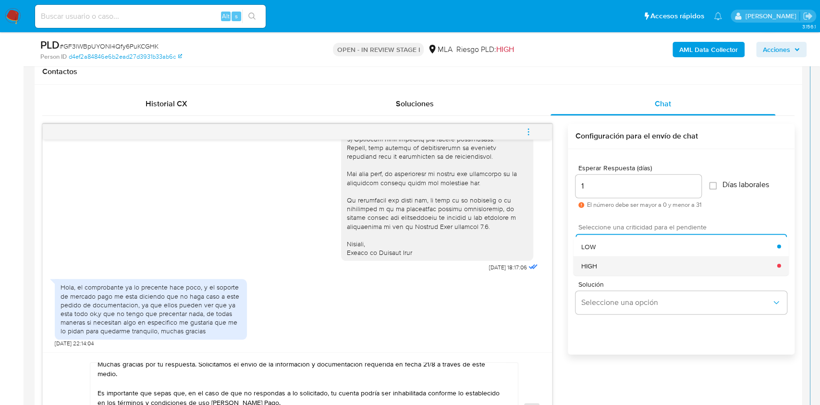
click at [602, 269] on div "HIGH" at bounding box center [679, 265] width 196 height 19
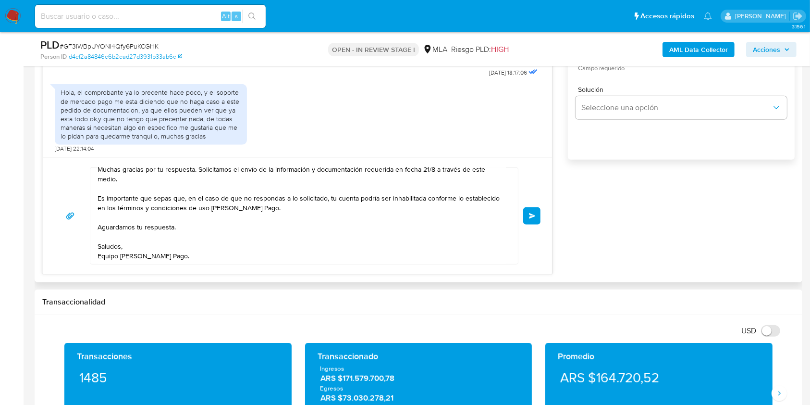
scroll to position [618, 0]
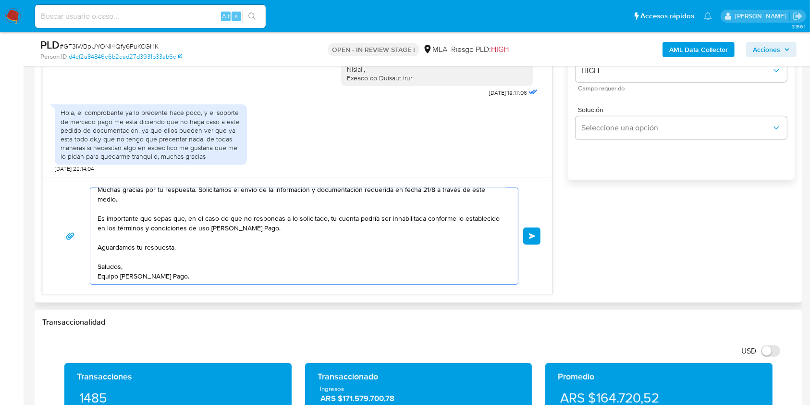
drag, startPoint x: 189, startPoint y: 243, endPoint x: 89, endPoint y: 238, distance: 100.1
click at [89, 238] on div "Hola, Muchas gracias por tu respuesta. Solicitamos el envío de la información y…" at bounding box center [297, 235] width 486 height 97
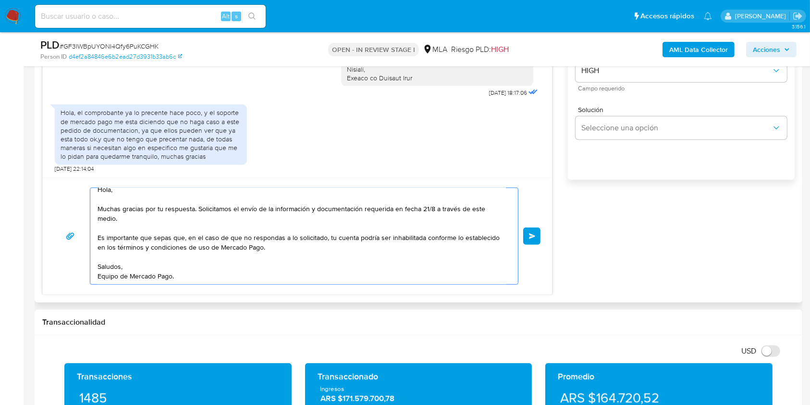
scroll to position [19, 0]
type textarea "Hola, Muchas gracias por tu respuesta. Solicitamos el envío de la información y…"
click at [523, 234] on div "Hola, Muchas gracias por tu respuesta. Solicitamos el envío de la información y…" at bounding box center [297, 235] width 486 height 97
click at [531, 234] on span "Enviar" at bounding box center [532, 236] width 7 height 6
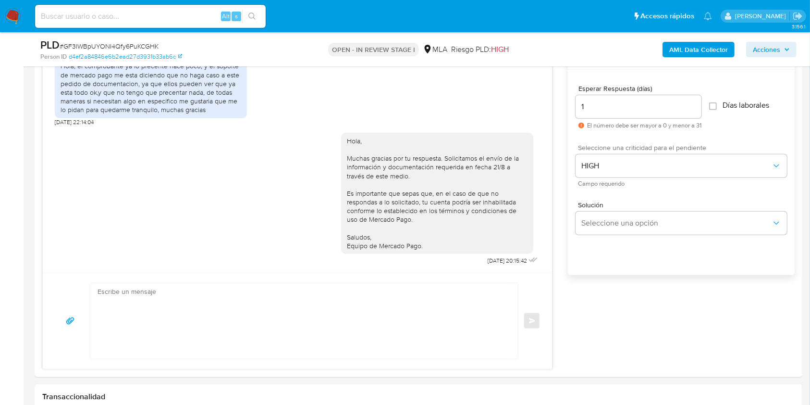
scroll to position [530, 0]
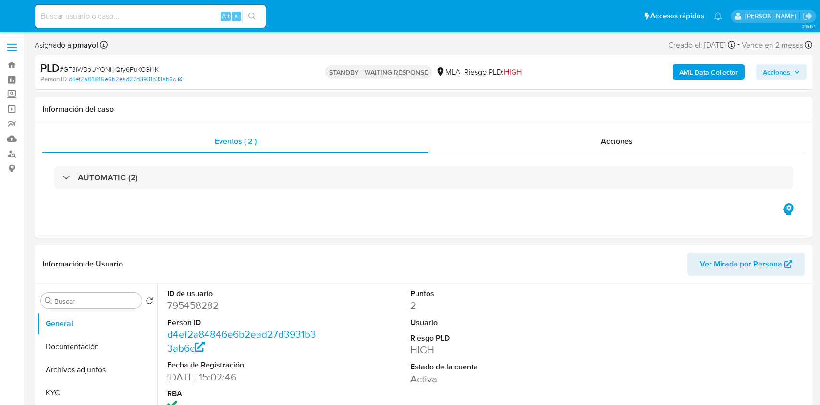
select select "10"
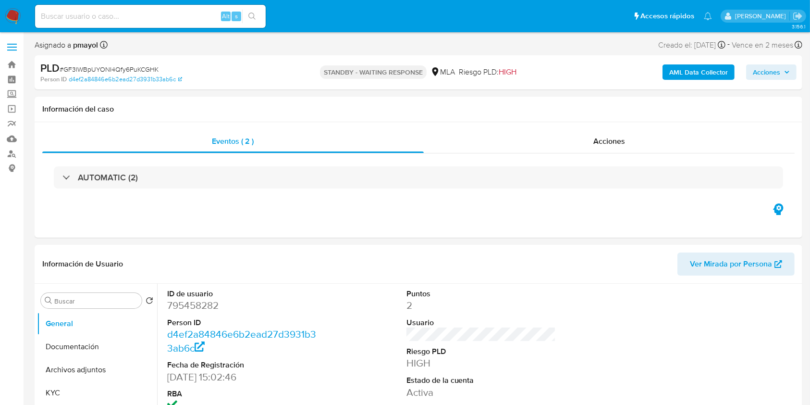
click at [158, 17] on input at bounding box center [150, 16] width 231 height 12
paste input "AQi8hHgWpoxx35ESW6BI5QxS"
type input "AQi8hHgWpoxx35ESW6BI5QxS"
select select "10"
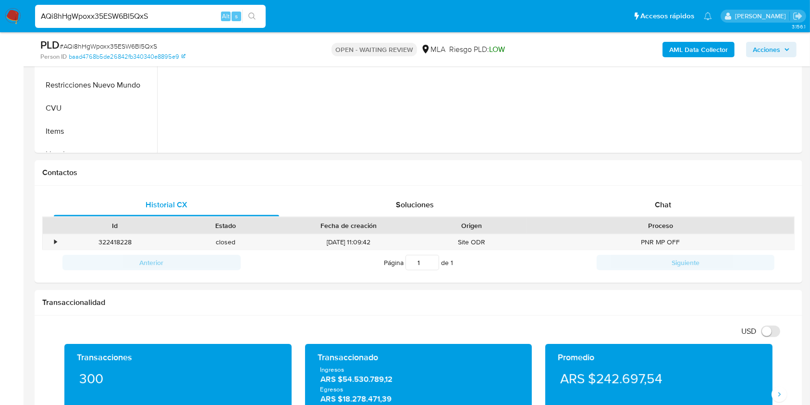
scroll to position [366, 0]
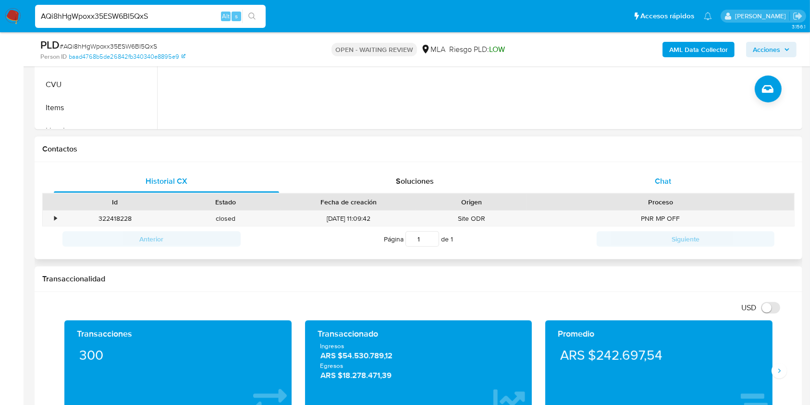
click at [649, 175] on div "Chat" at bounding box center [663, 181] width 225 height 23
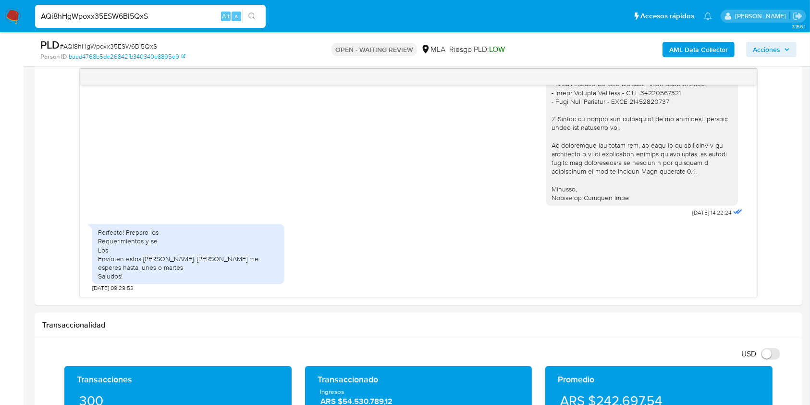
scroll to position [496, 0]
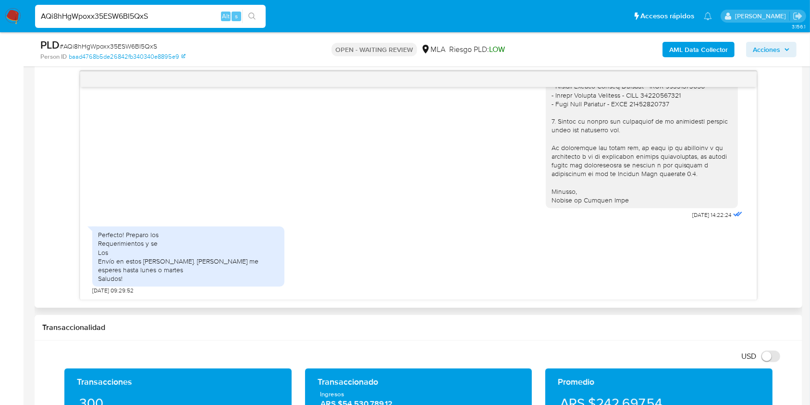
click at [512, 259] on div "Perfecto! Preparo los Requerimientos y se Los Envío en estos días. Te Solicito …" at bounding box center [418, 257] width 652 height 73
click at [112, 45] on span "# AQi8hHgWpoxx35ESW6BI5QxS" at bounding box center [109, 46] width 98 height 10
copy span "AQi8hHgWpoxx35ESW6BI5QxS"
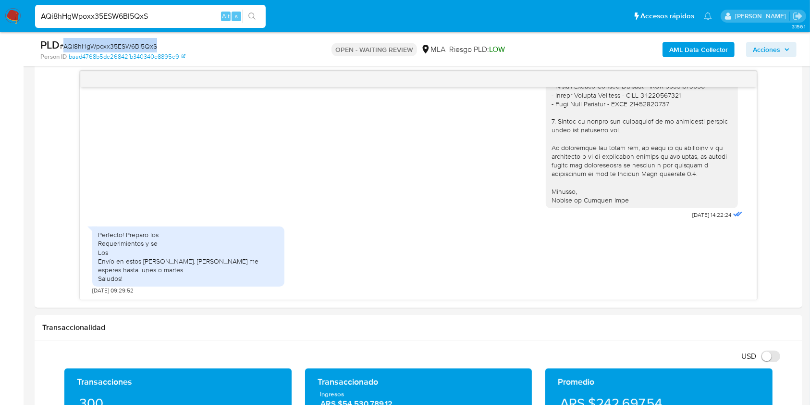
click at [17, 13] on img at bounding box center [13, 16] width 16 height 16
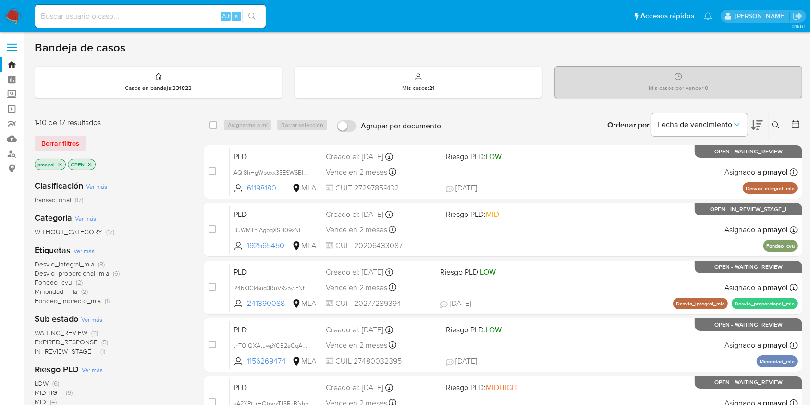
click at [780, 125] on button at bounding box center [777, 125] width 16 height 12
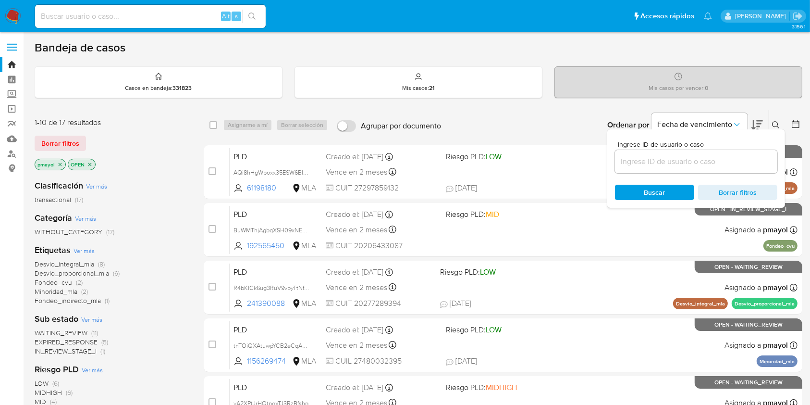
click at [709, 163] on input at bounding box center [696, 161] width 162 height 12
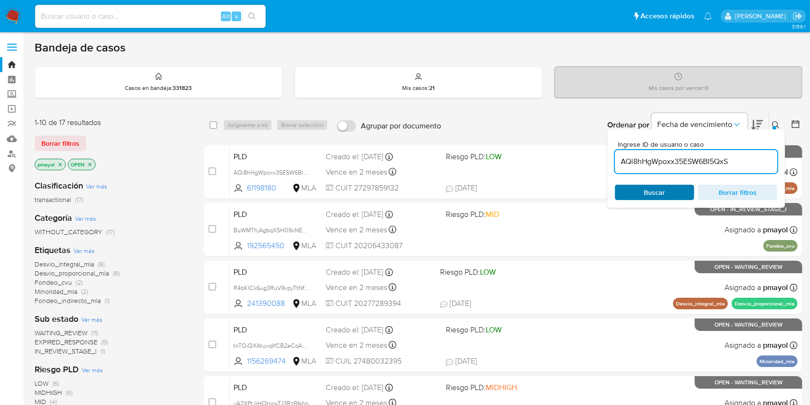
type input "AQi8hHgWpoxx35ESW6BI5QxS"
click at [657, 187] on span "Buscar" at bounding box center [654, 191] width 21 height 15
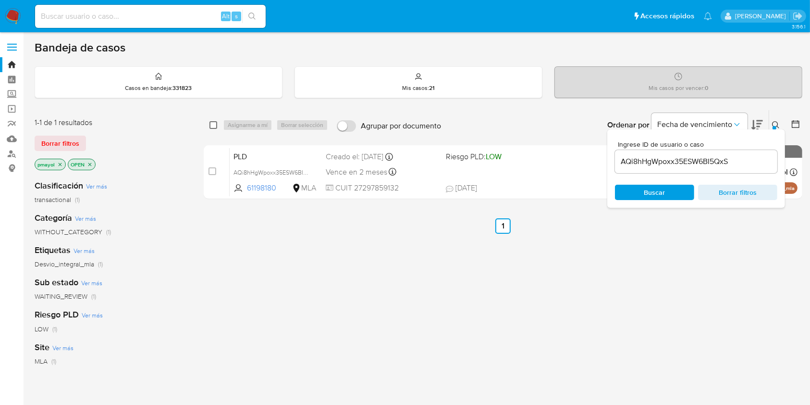
click at [215, 124] on input "checkbox" at bounding box center [213, 125] width 8 height 8
checkbox input "true"
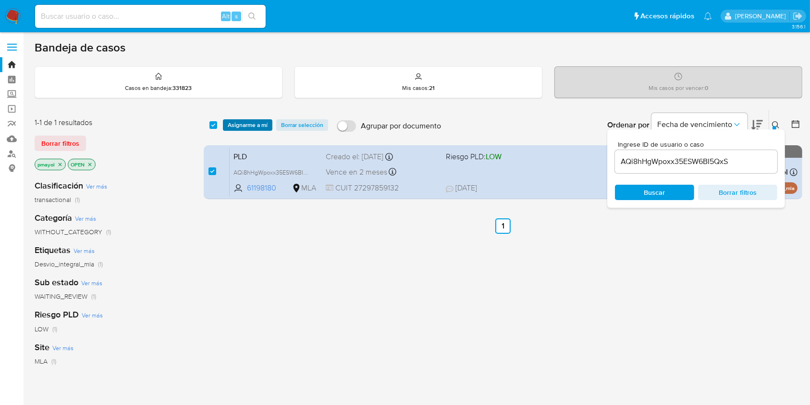
click at [241, 120] on span "Asignarme a mí" at bounding box center [248, 125] width 40 height 10
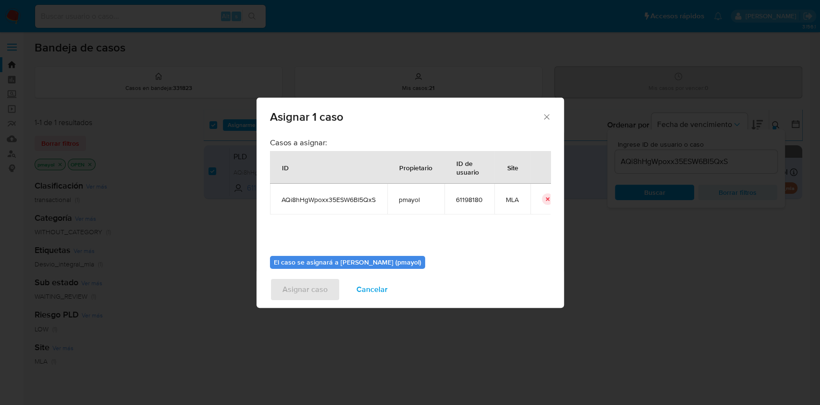
click at [558, 194] on div "Asignar 1 caso Casos a asignar: ID Propietario ID de usuario Site AQi8hHgWpoxx3…" at bounding box center [410, 202] width 820 height 405
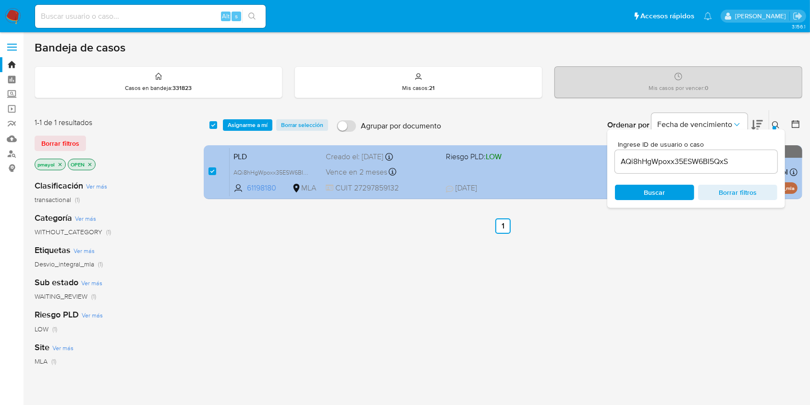
drag, startPoint x: 558, startPoint y: 194, endPoint x: 543, endPoint y: 186, distance: 16.1
click at [543, 186] on div "PLD AQi8hHgWpoxx35ESW6BI5QxS 61198180 MLA Riesgo PLD: LOW Creado el: 12/08/2025…" at bounding box center [514, 171] width 568 height 49
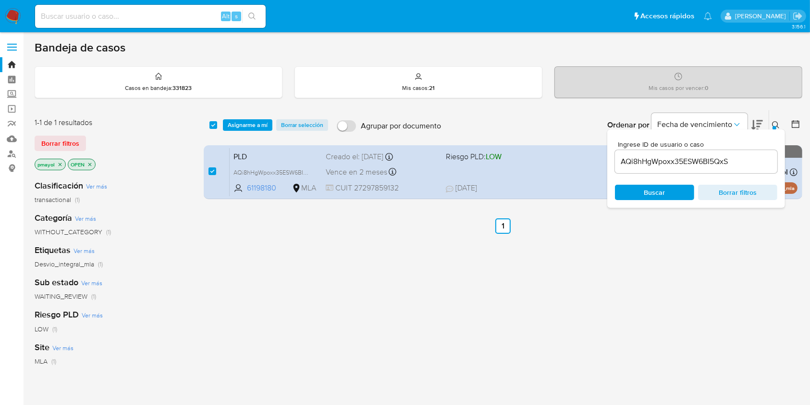
click at [261, 128] on span "Asignarme a mí" at bounding box center [248, 125] width 40 height 10
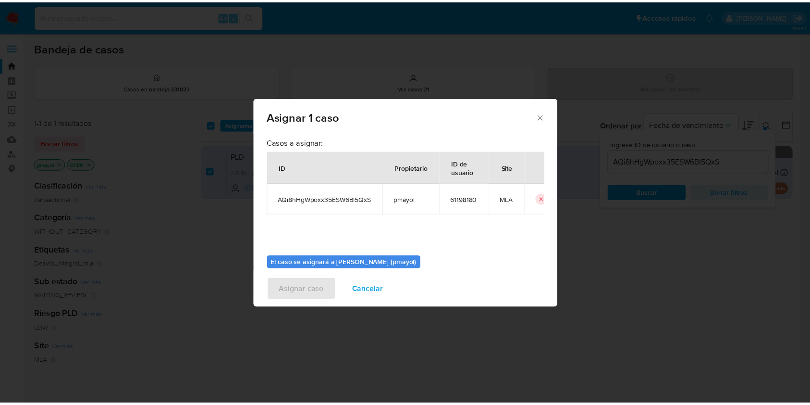
scroll to position [49, 0]
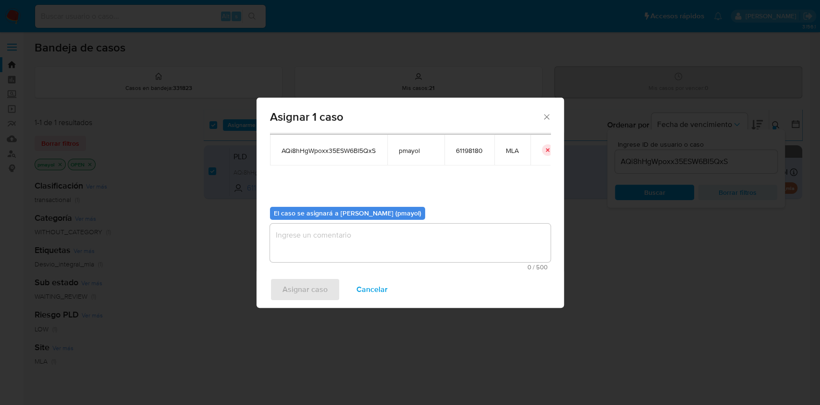
click at [489, 259] on textarea "assign-modal" at bounding box center [410, 242] width 281 height 38
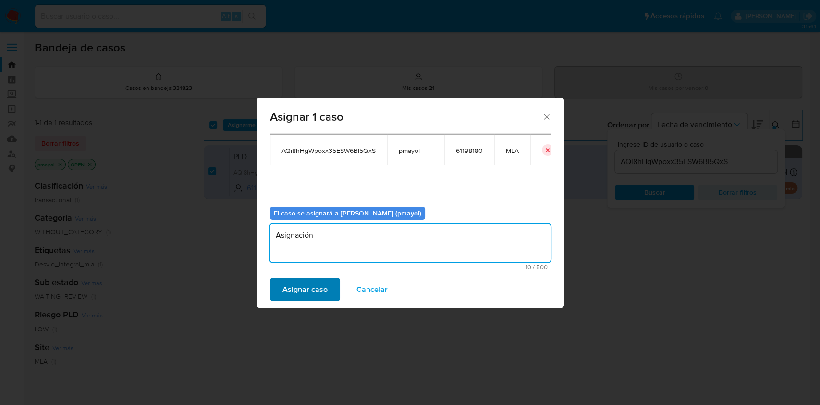
type textarea "Asignación"
click at [314, 286] on span "Asignar caso" at bounding box center [304, 289] width 45 height 21
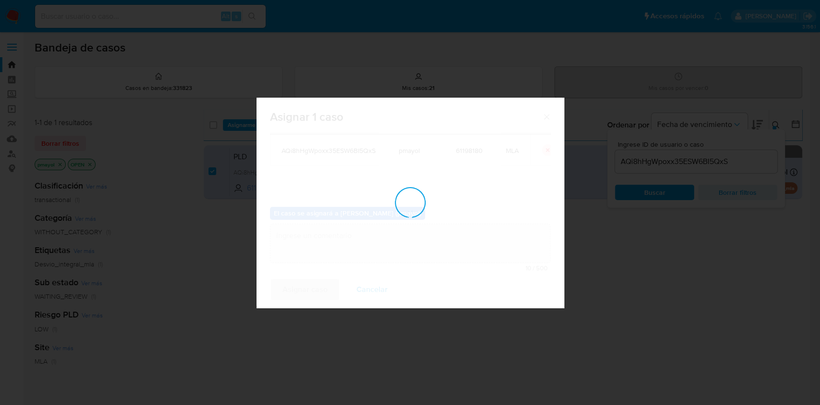
checkbox input "false"
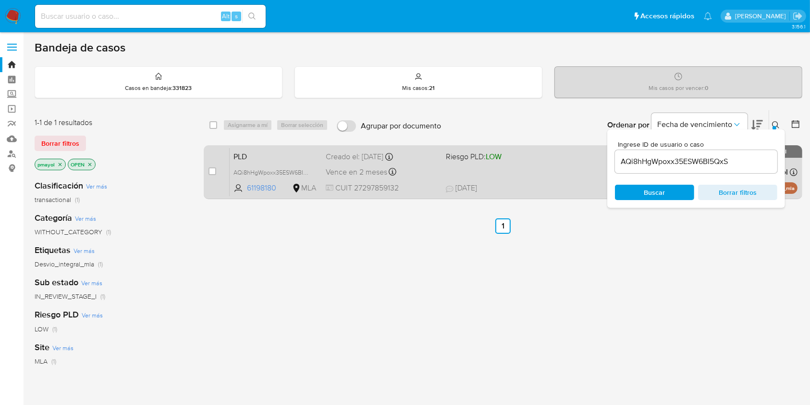
click at [510, 171] on div "PLD AQi8hHgWpoxx35ESW6BI5QxS 61198180 MLA Riesgo PLD: LOW Creado el: 12/08/2025…" at bounding box center [514, 171] width 568 height 49
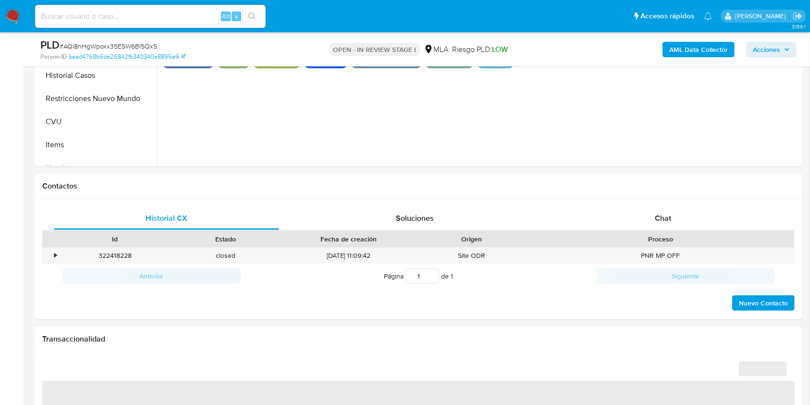
scroll to position [351, 0]
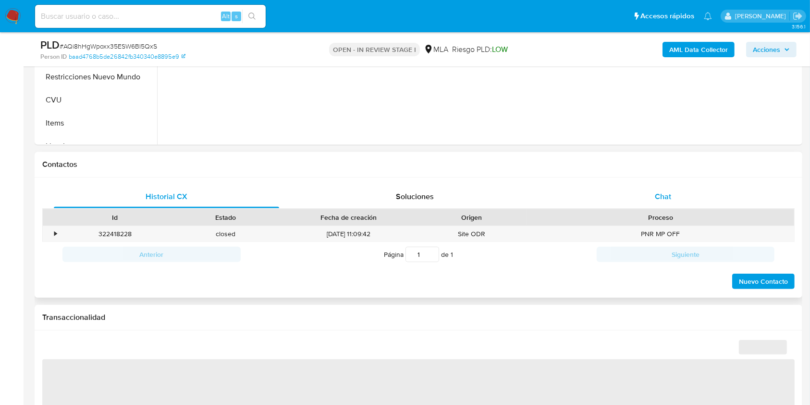
select select "10"
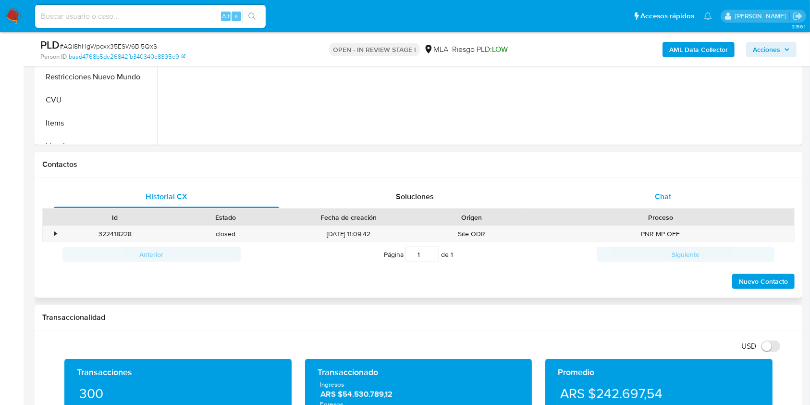
click at [680, 191] on div "Chat" at bounding box center [663, 196] width 225 height 23
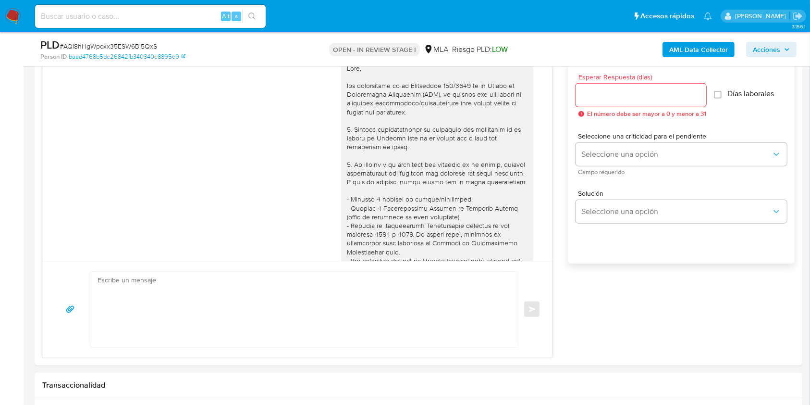
scroll to position [875, 0]
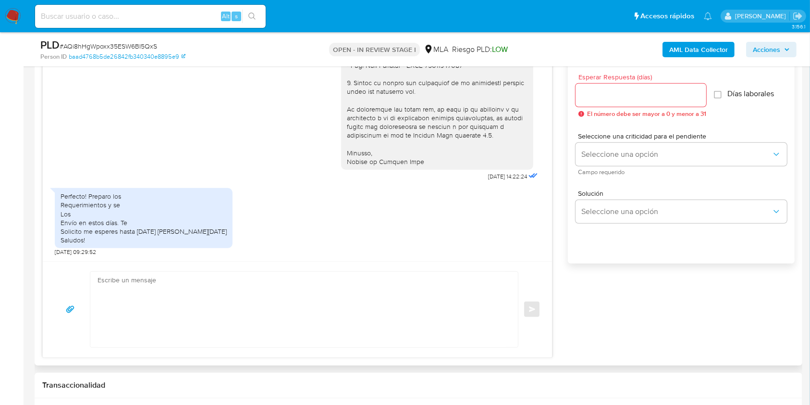
click at [311, 274] on textarea at bounding box center [302, 308] width 408 height 75
drag, startPoint x: 308, startPoint y: 300, endPoint x: 234, endPoint y: 299, distance: 73.5
click at [234, 299] on textarea "Hola, Muchas gracias por tu respuesta. Solicitamos por favor el cumplimiento de…" at bounding box center [302, 308] width 408 height 75
click at [282, 305] on textarea "Hola, Muchas gracias por tu respuesta. Solicitamos por favor el cumplimiento de…" at bounding box center [302, 308] width 408 height 75
drag, startPoint x: 258, startPoint y: 302, endPoint x: 231, endPoint y: 301, distance: 26.4
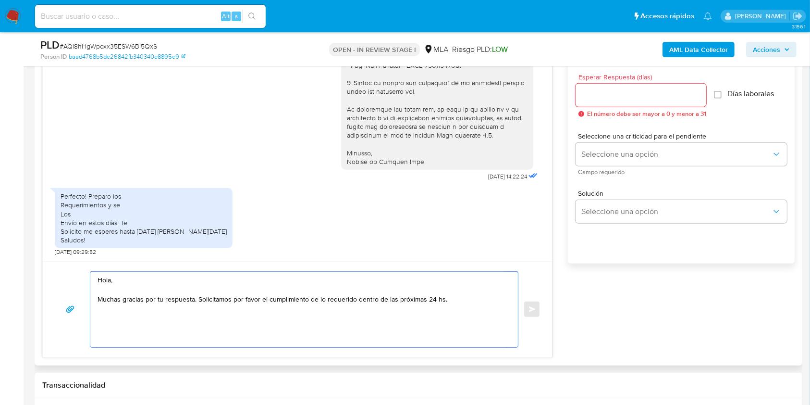
click at [231, 301] on textarea "Hola, Muchas gracias por tu respuesta. Solicitamos por favor el cumplimiento de…" at bounding box center [302, 308] width 408 height 75
drag, startPoint x: 442, startPoint y: 161, endPoint x: 324, endPoint y: 98, distance: 133.1
copy div "Es importante que sepas que, en caso de no responder a lo solicitado o si lo pr…"
click at [464, 303] on textarea "Hola, Muchas gracias por tu respuesta. Solicitamos el cumplimiento de lo requer…" at bounding box center [302, 308] width 408 height 75
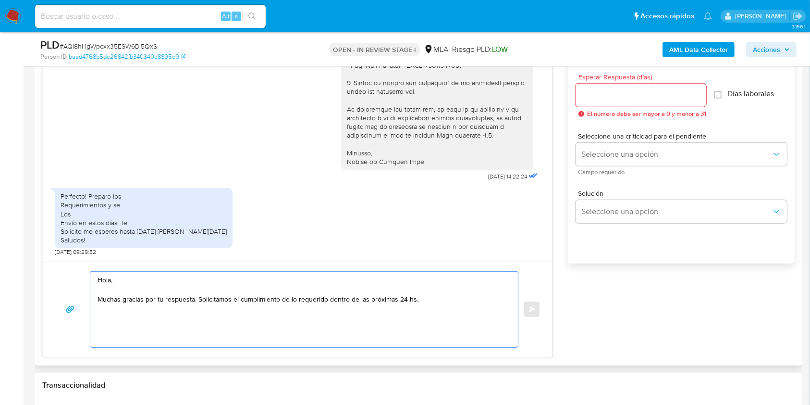
paste textarea "Es importante que sepas que, en caso de no responder a lo solicitado o si lo pr…"
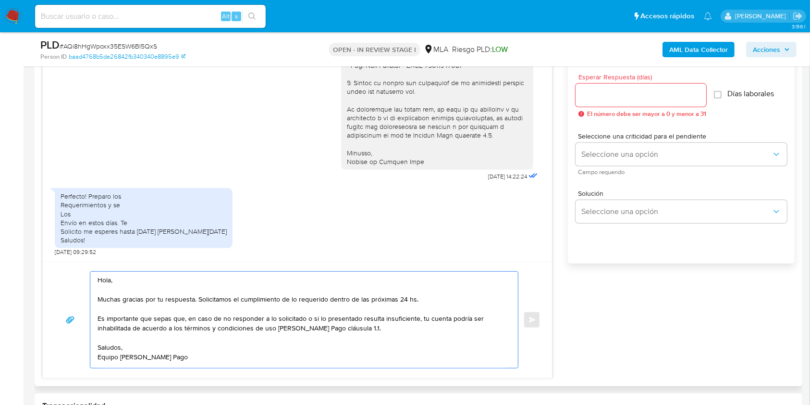
type textarea "Hola, Muchas gracias por tu respuesta. Solicitamos el cumplimiento de lo requer…"
click at [596, 96] on input "Esperar Respuesta (días)" at bounding box center [641, 95] width 131 height 12
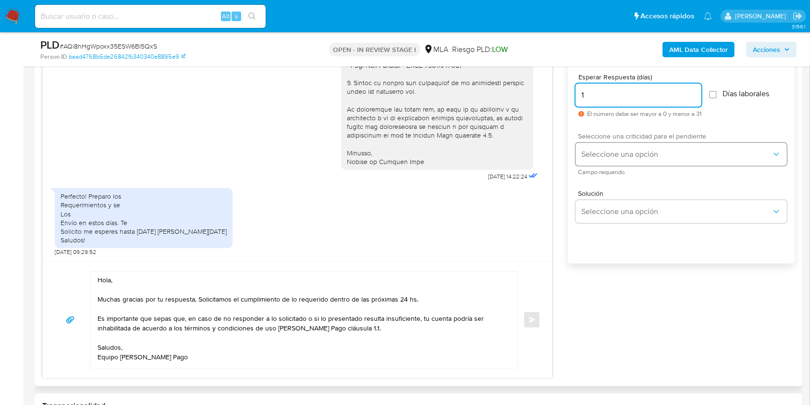
type input "1"
click at [592, 156] on span "Seleccione una opción" at bounding box center [676, 154] width 190 height 10
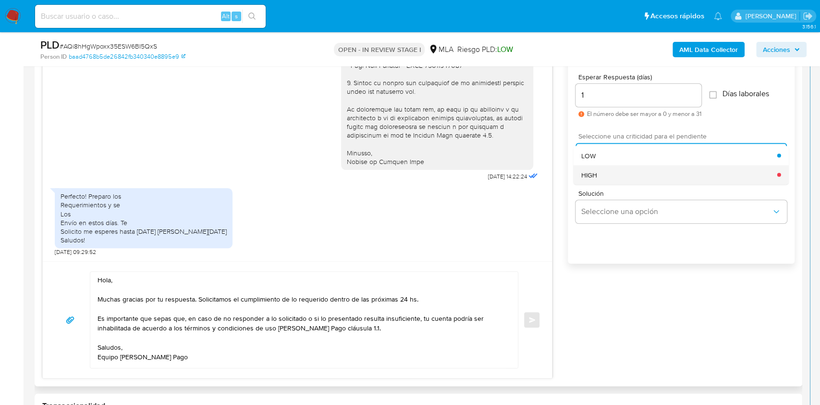
click at [592, 176] on span "HIGH" at bounding box center [589, 174] width 16 height 9
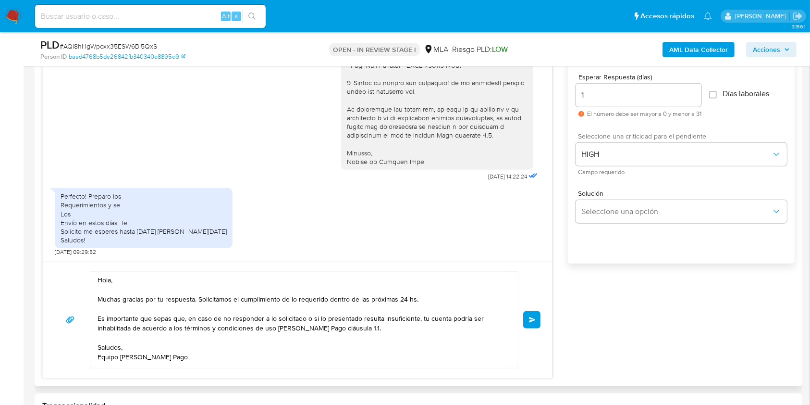
click at [535, 319] on span "Enviar" at bounding box center [532, 320] width 7 height 6
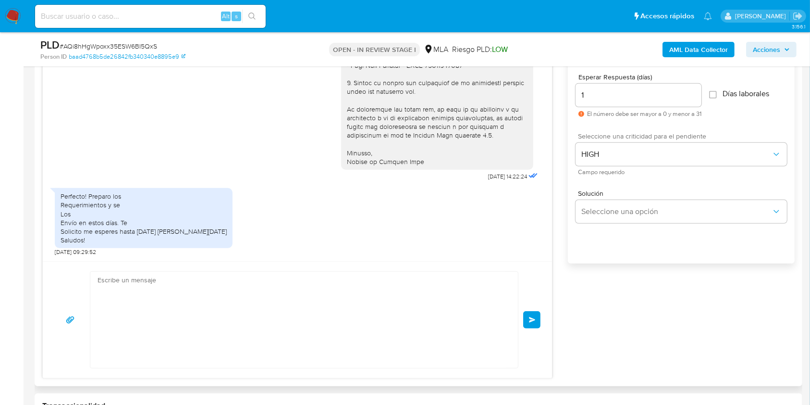
scroll to position [1007, 0]
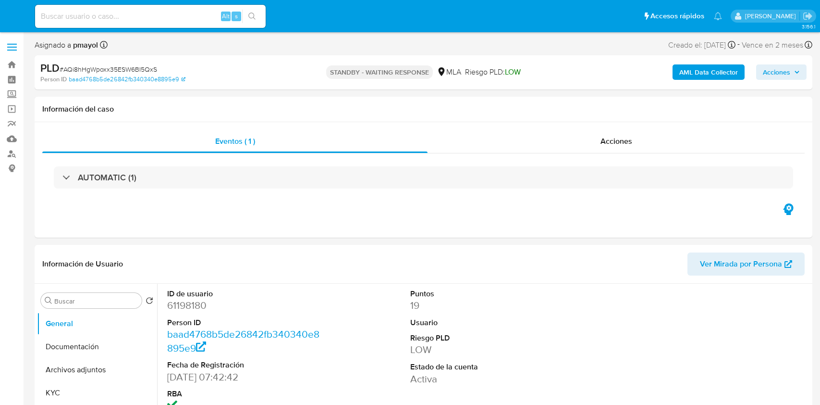
select select "10"
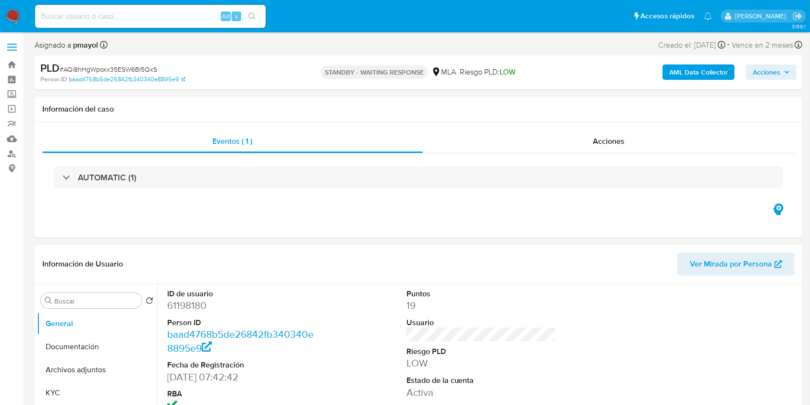
click at [17, 17] on img at bounding box center [13, 16] width 16 height 16
